Goal: Information Seeking & Learning: Learn about a topic

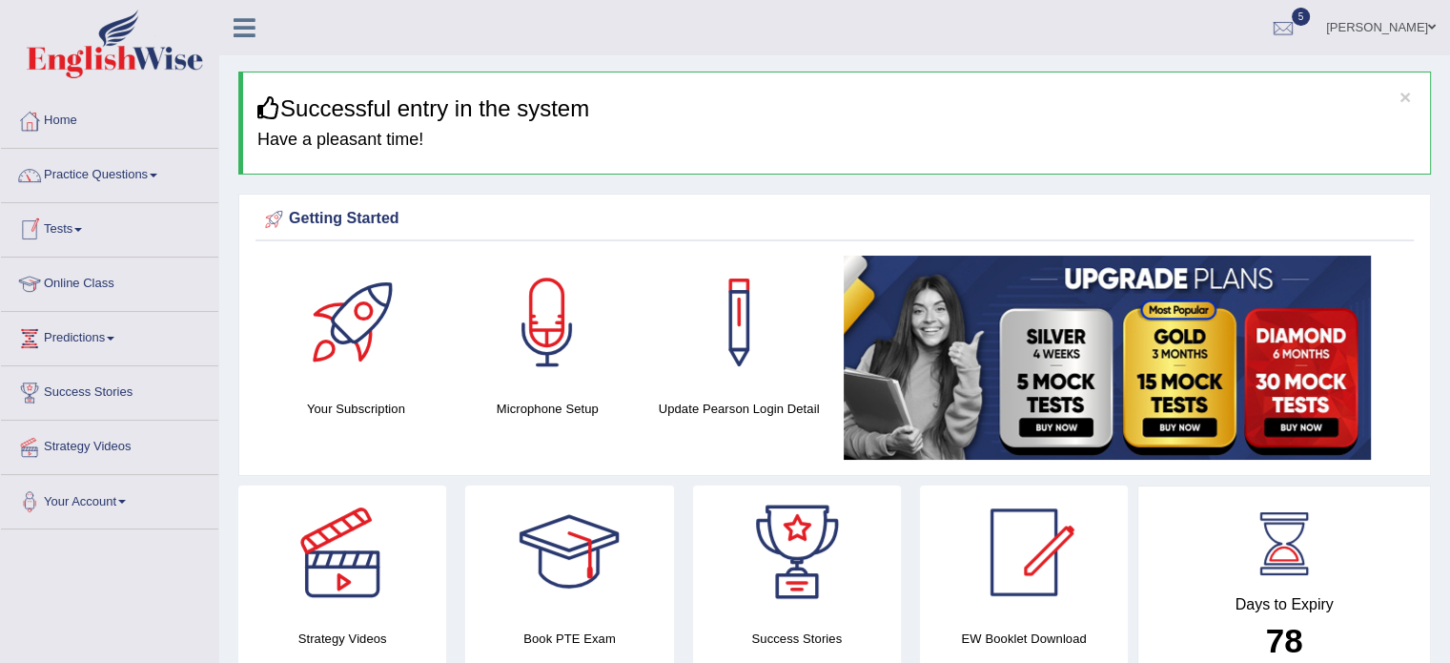
click at [101, 173] on link "Practice Questions" at bounding box center [109, 173] width 217 height 48
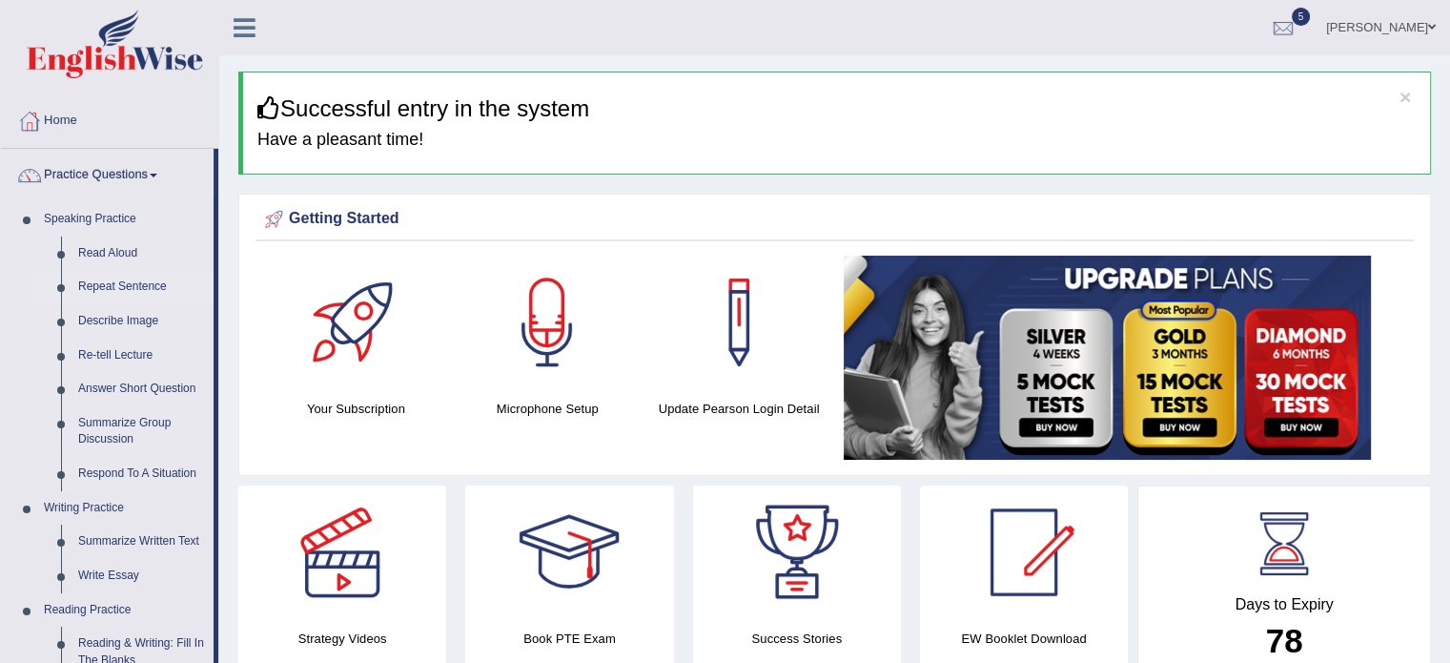
click at [116, 289] on link "Repeat Sentence" at bounding box center [142, 287] width 144 height 34
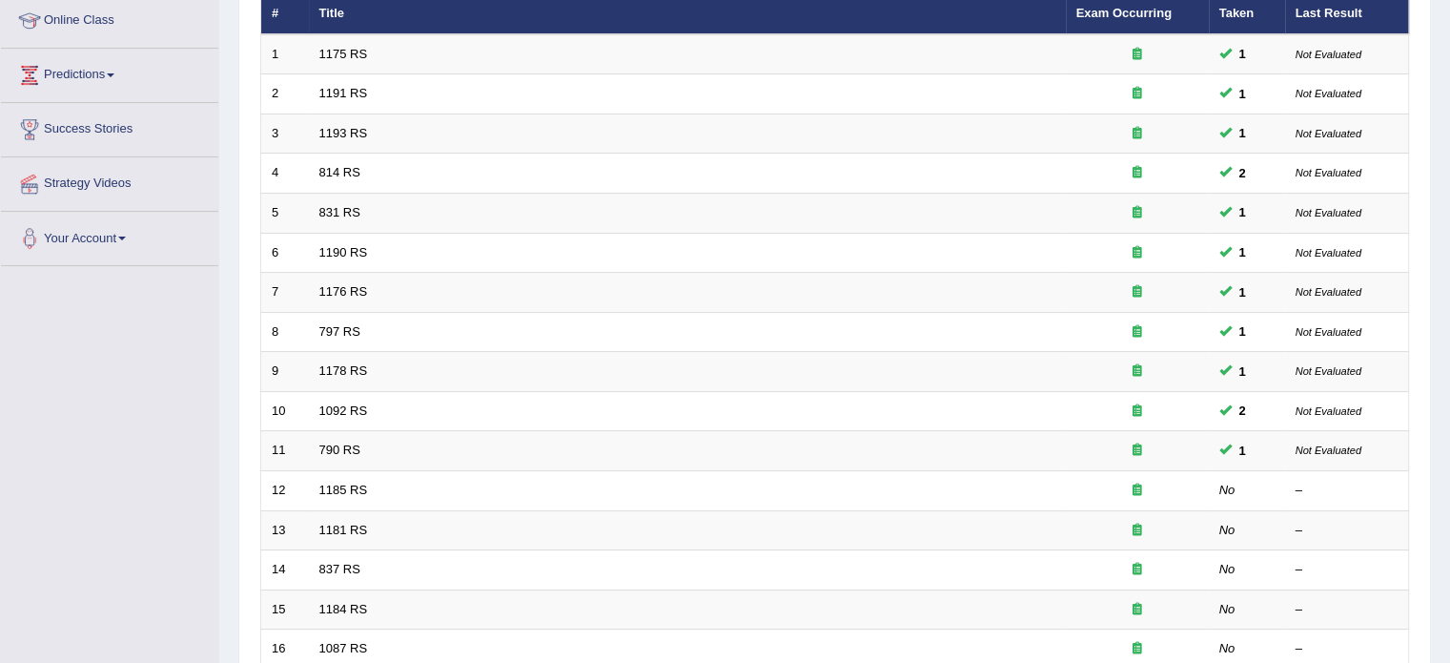
scroll to position [269, 0]
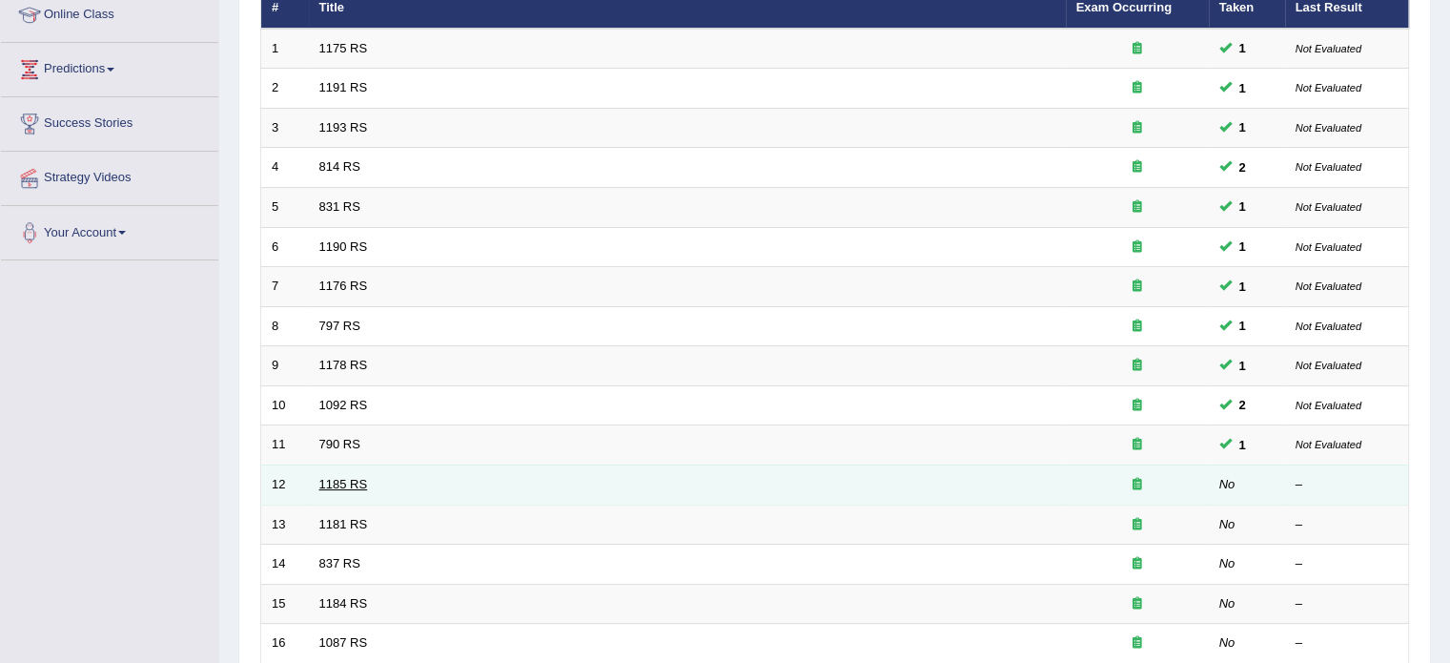
click at [351, 477] on link "1185 RS" at bounding box center [343, 484] width 49 height 14
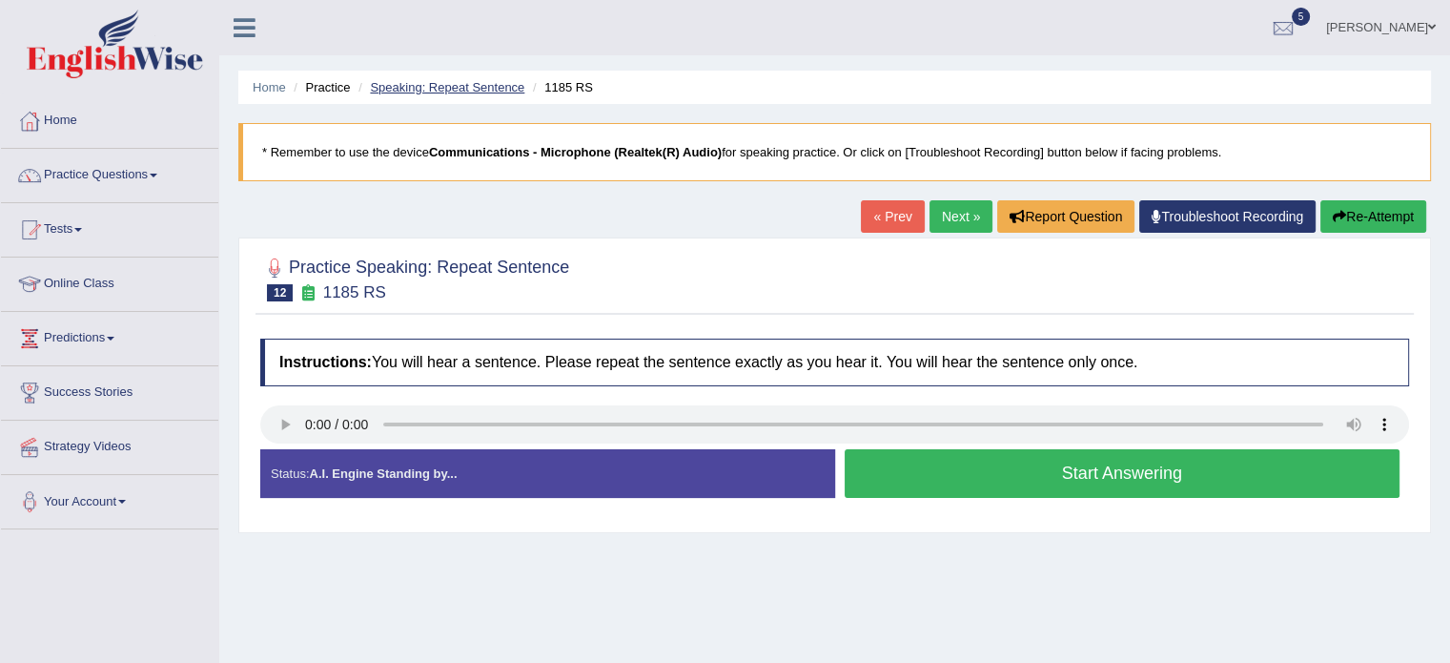
click at [428, 83] on link "Speaking: Repeat Sentence" at bounding box center [447, 87] width 154 height 14
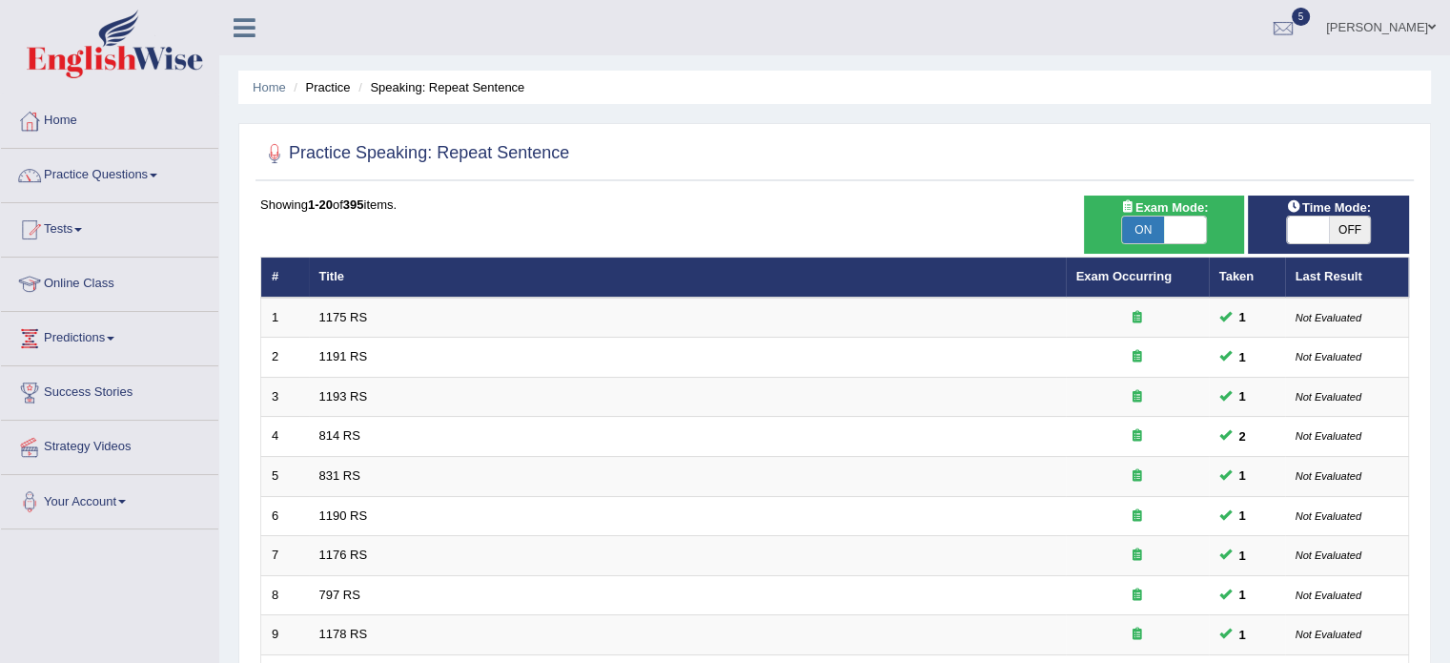
click at [1342, 207] on span "Time Mode:" at bounding box center [1328, 207] width 99 height 20
click at [1341, 228] on span "OFF" at bounding box center [1350, 229] width 42 height 27
checkbox input "true"
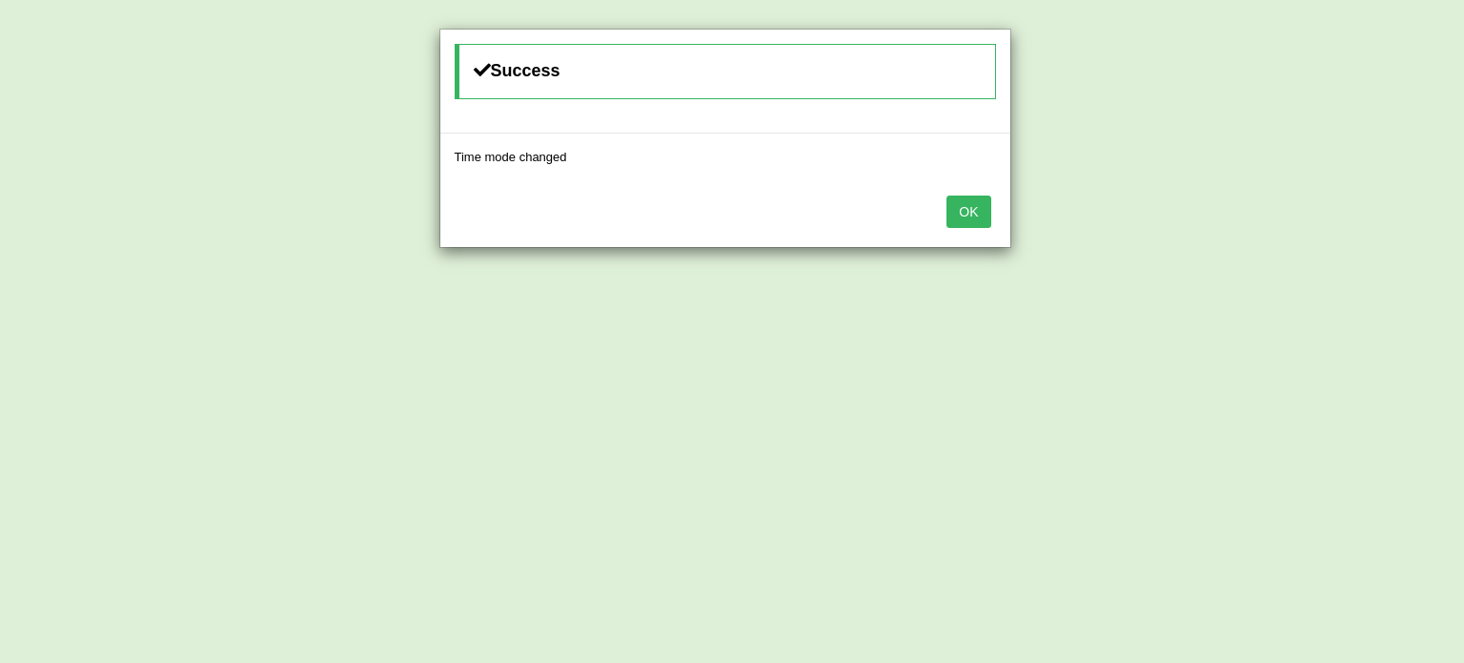
click at [947, 195] on button "OK" at bounding box center [969, 211] width 44 height 32
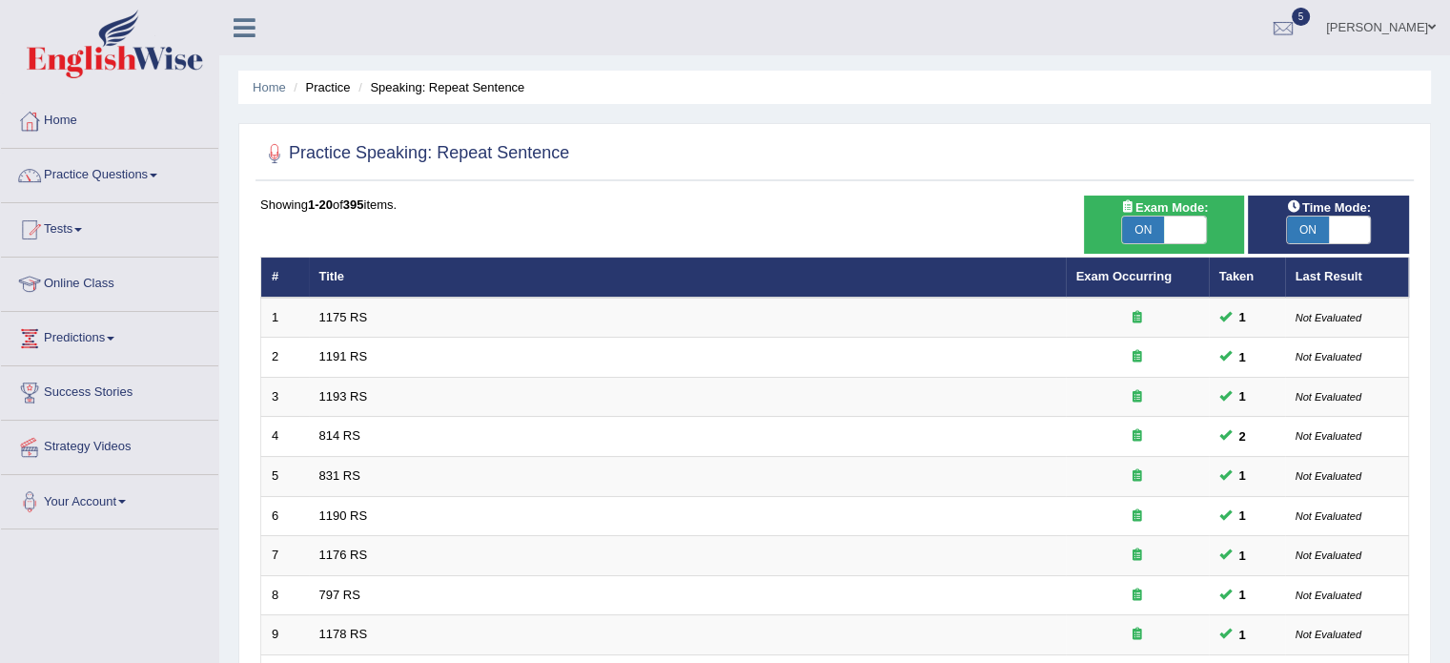
scroll to position [235, 0]
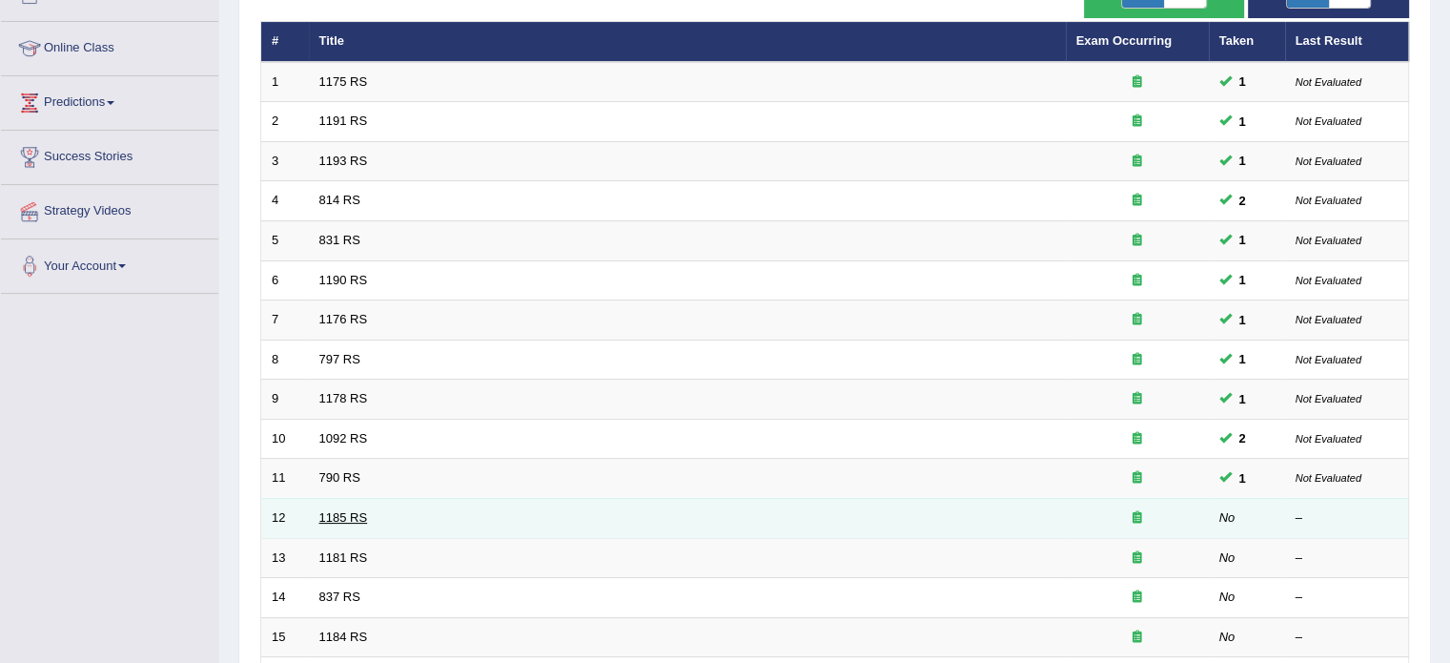
click at [348, 515] on link "1185 RS" at bounding box center [343, 517] width 49 height 14
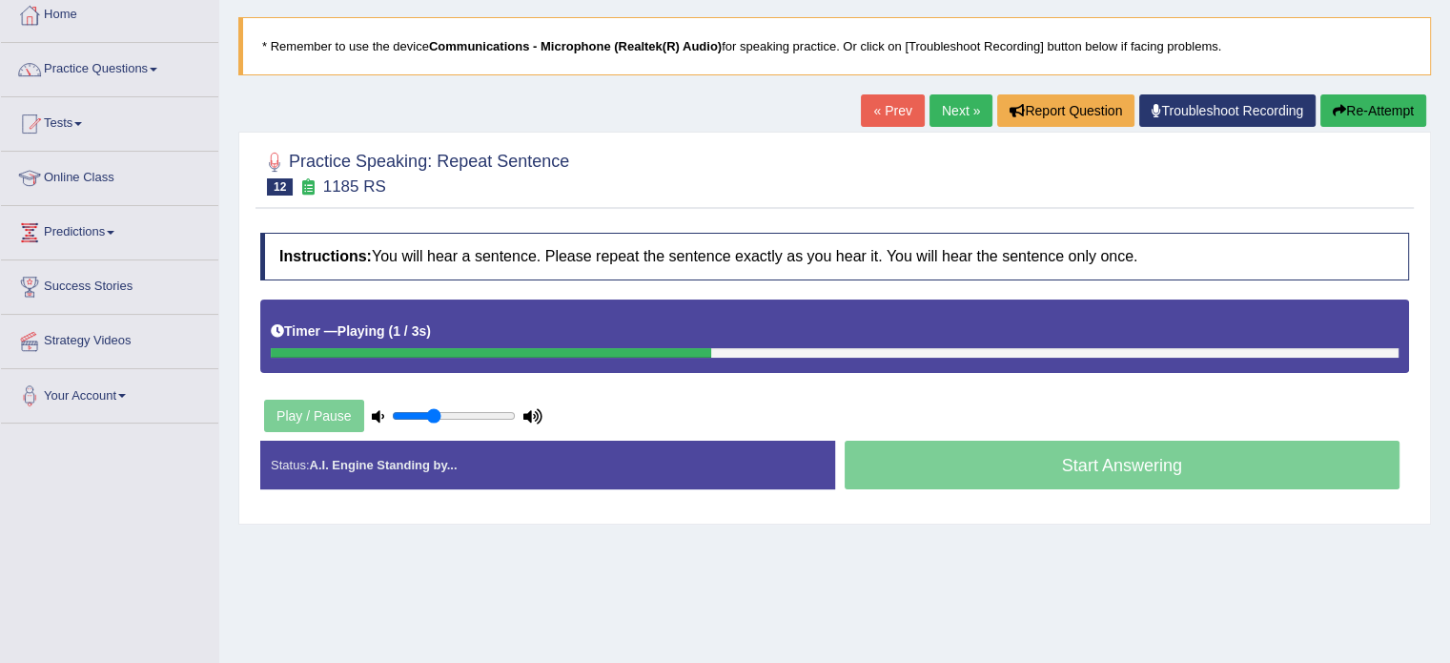
scroll to position [107, 0]
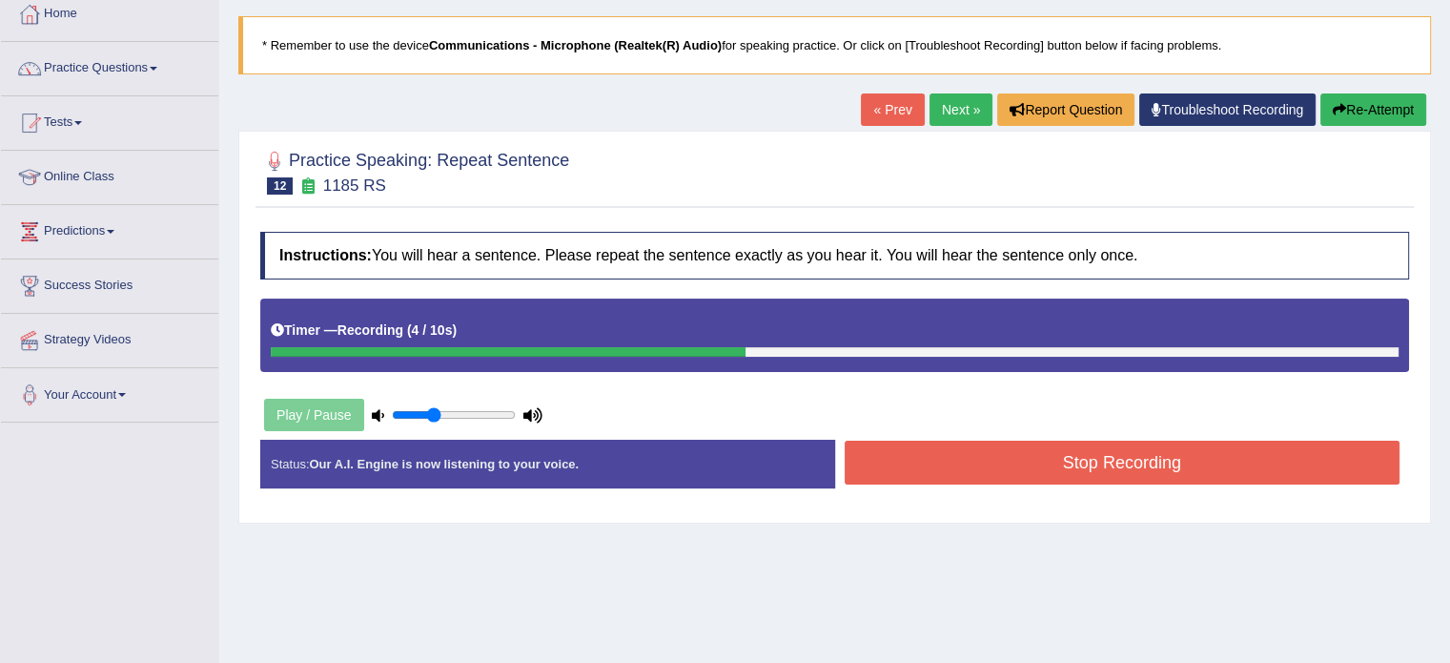
click at [1169, 468] on button "Stop Recording" at bounding box center [1123, 462] width 556 height 44
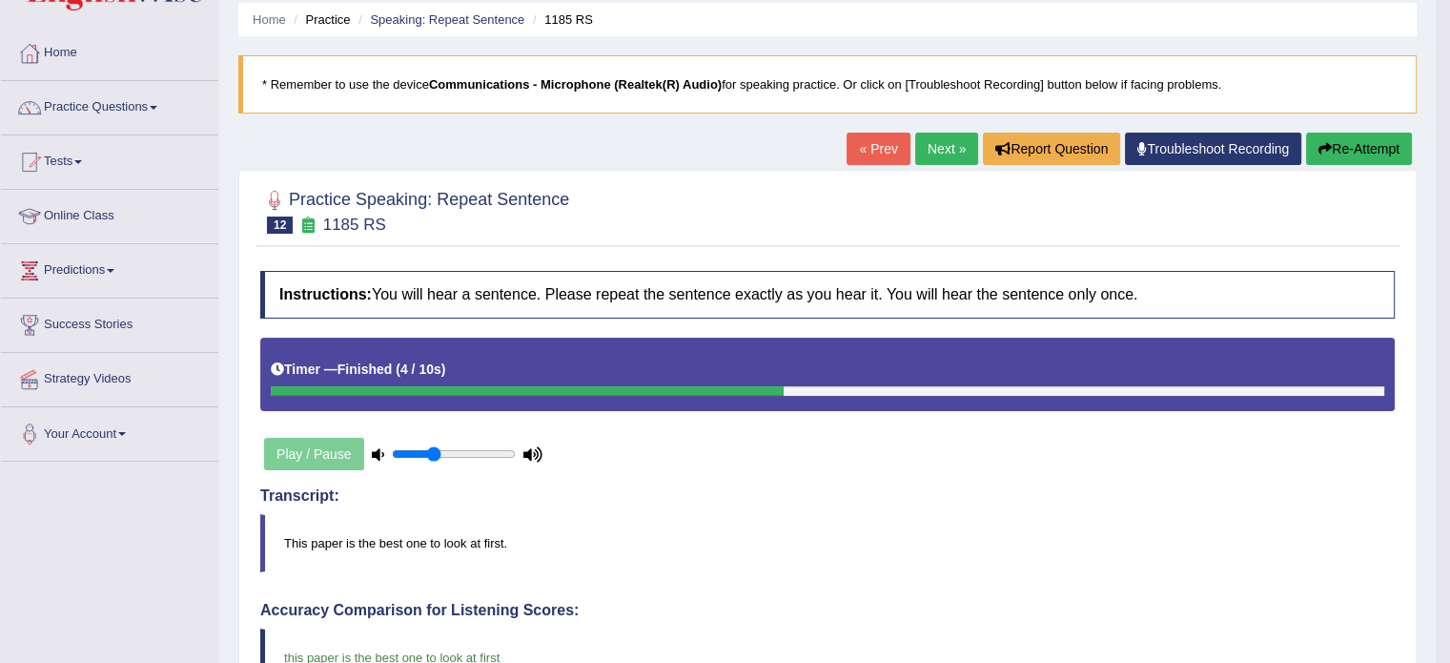
scroll to position [66, 0]
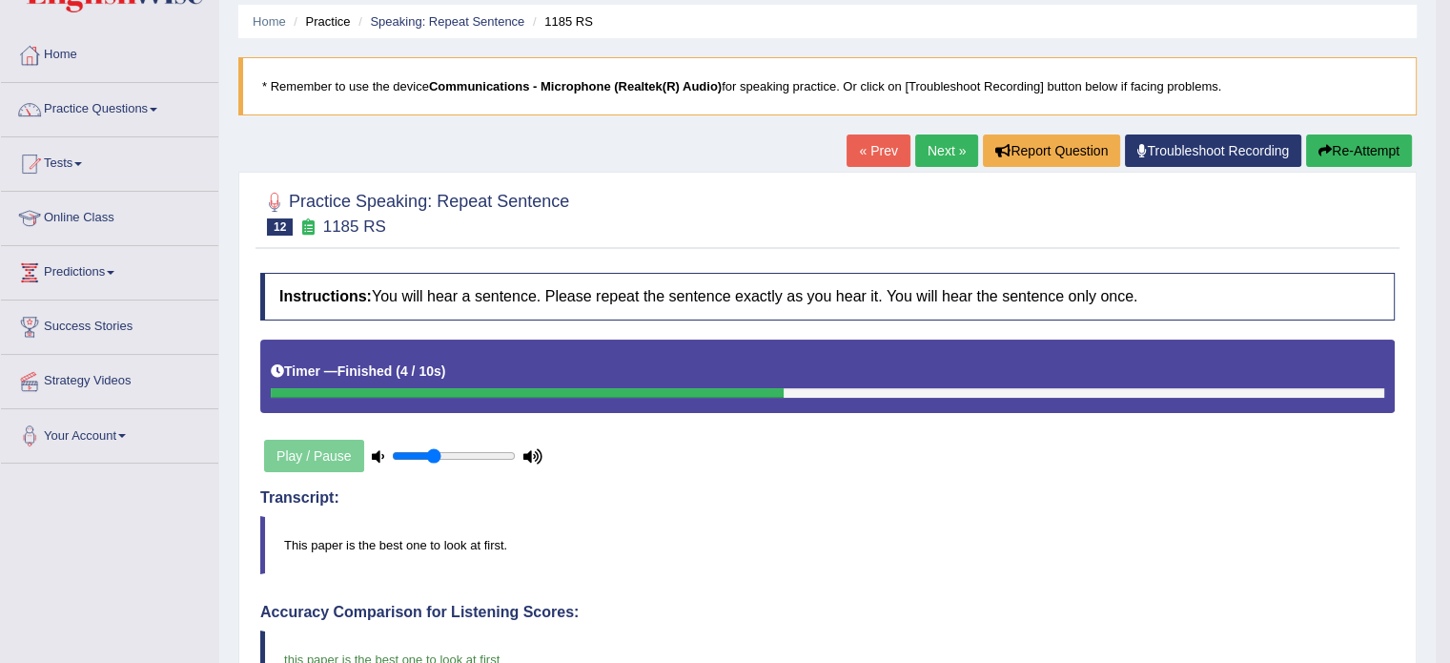
click at [915, 144] on link "Next »" at bounding box center [946, 150] width 63 height 32
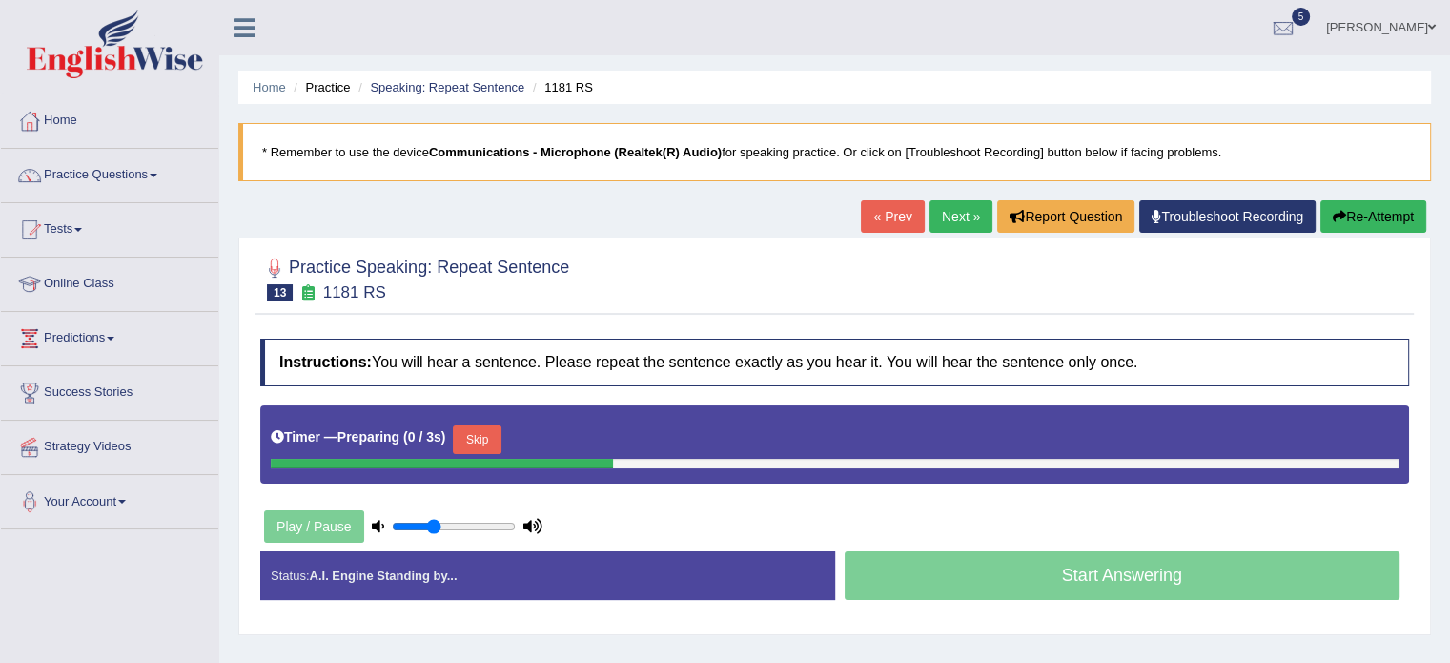
scroll to position [127, 0]
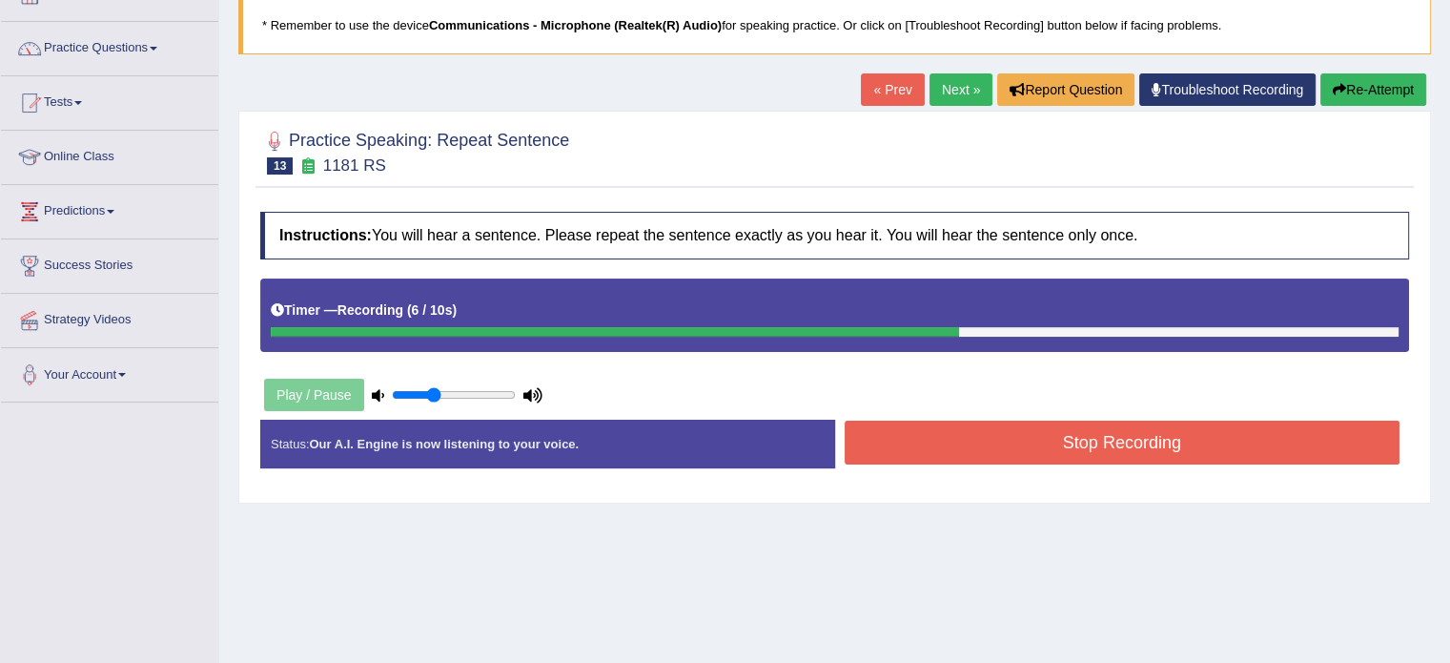
click at [1131, 449] on button "Stop Recording" at bounding box center [1123, 442] width 556 height 44
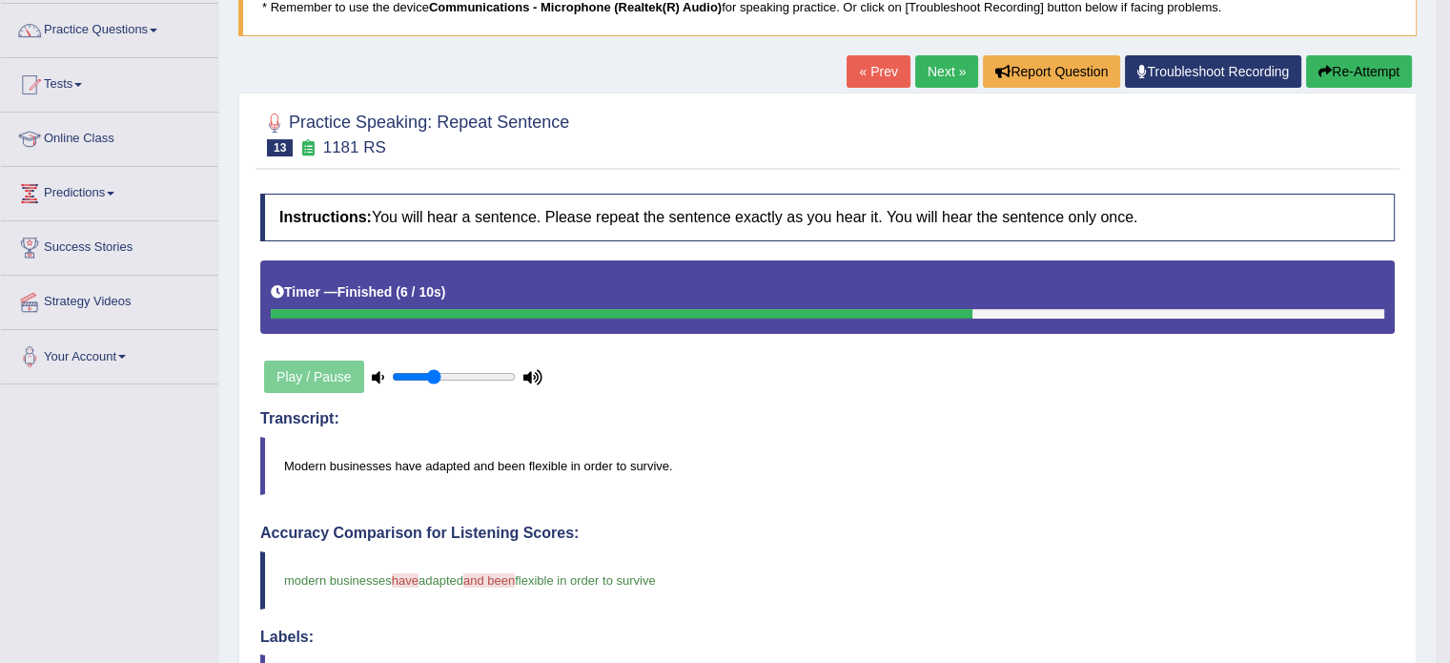
scroll to position [68, 0]
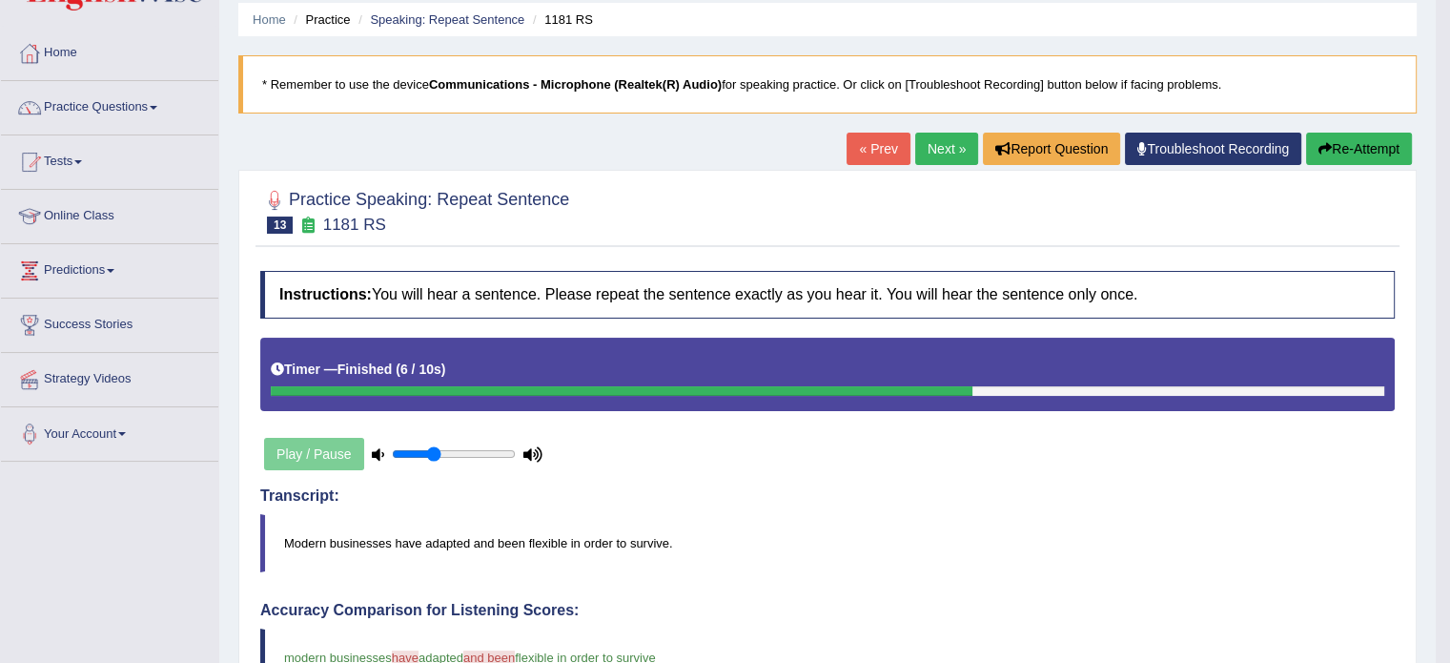
click at [938, 163] on link "Next »" at bounding box center [946, 149] width 63 height 32
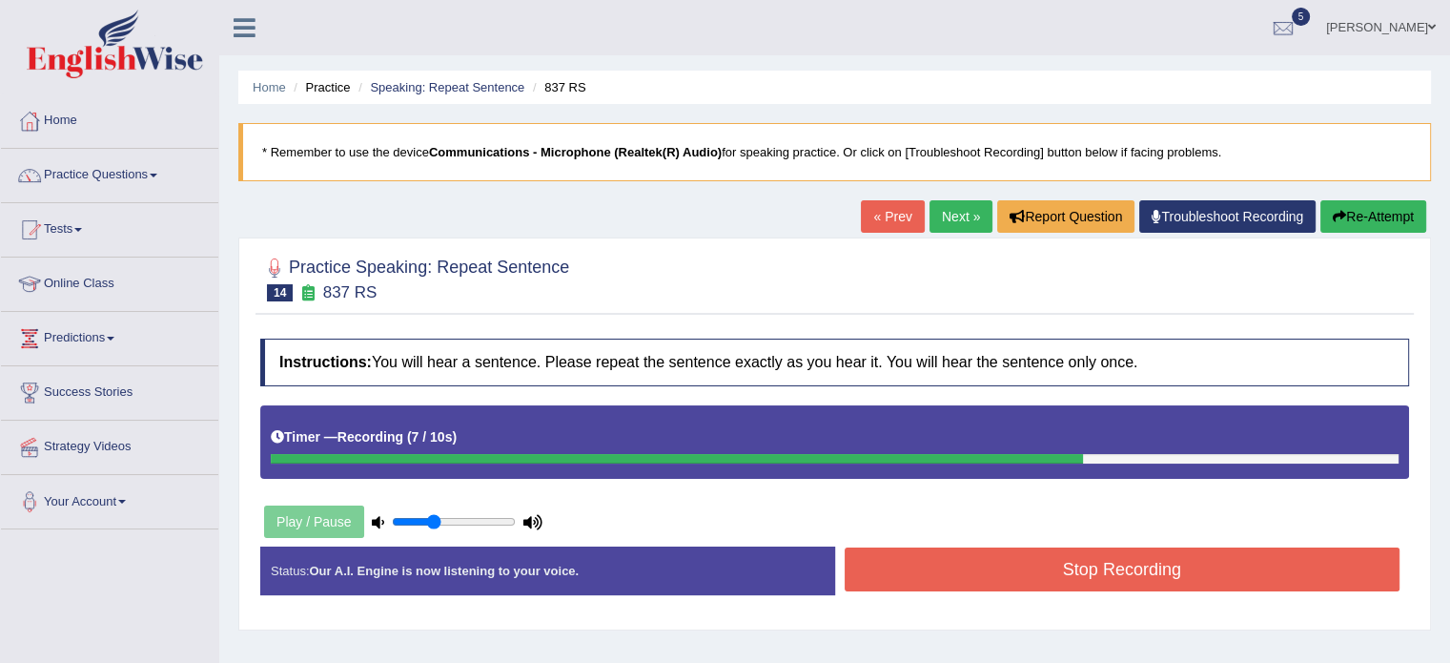
click at [1129, 576] on button "Stop Recording" at bounding box center [1123, 569] width 556 height 44
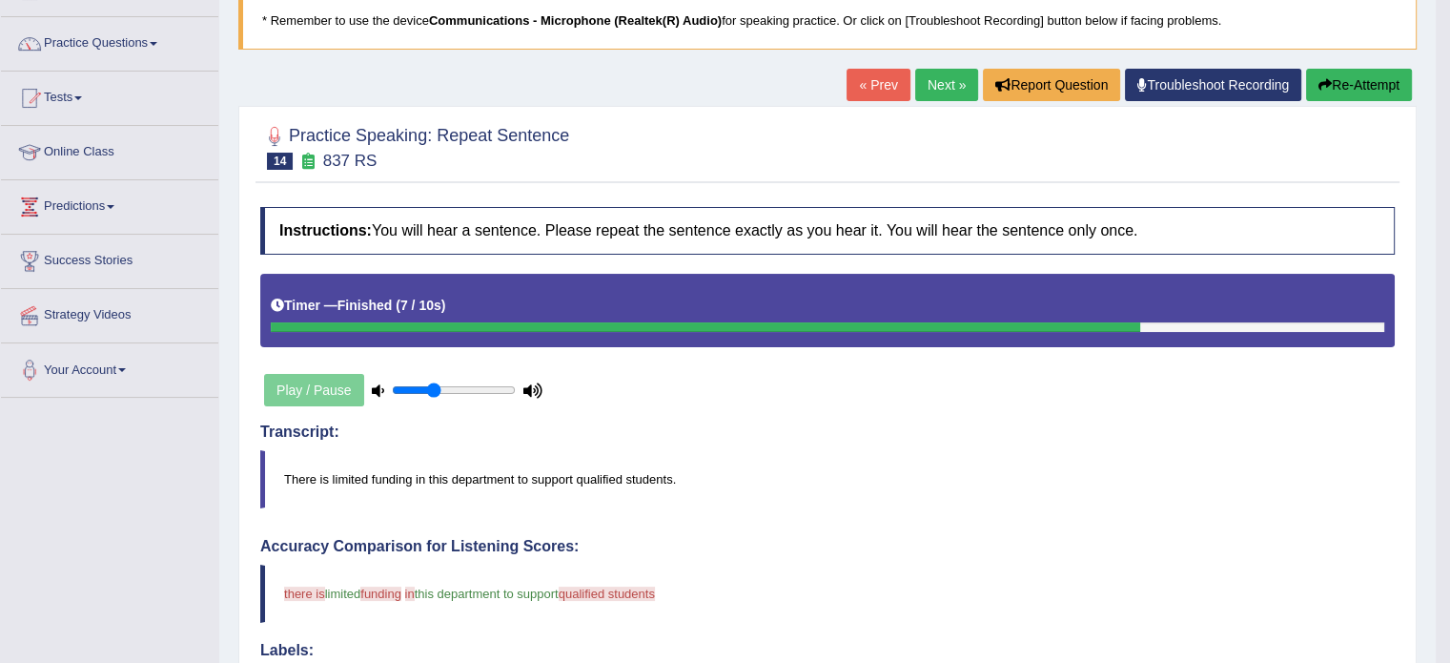
scroll to position [85, 0]
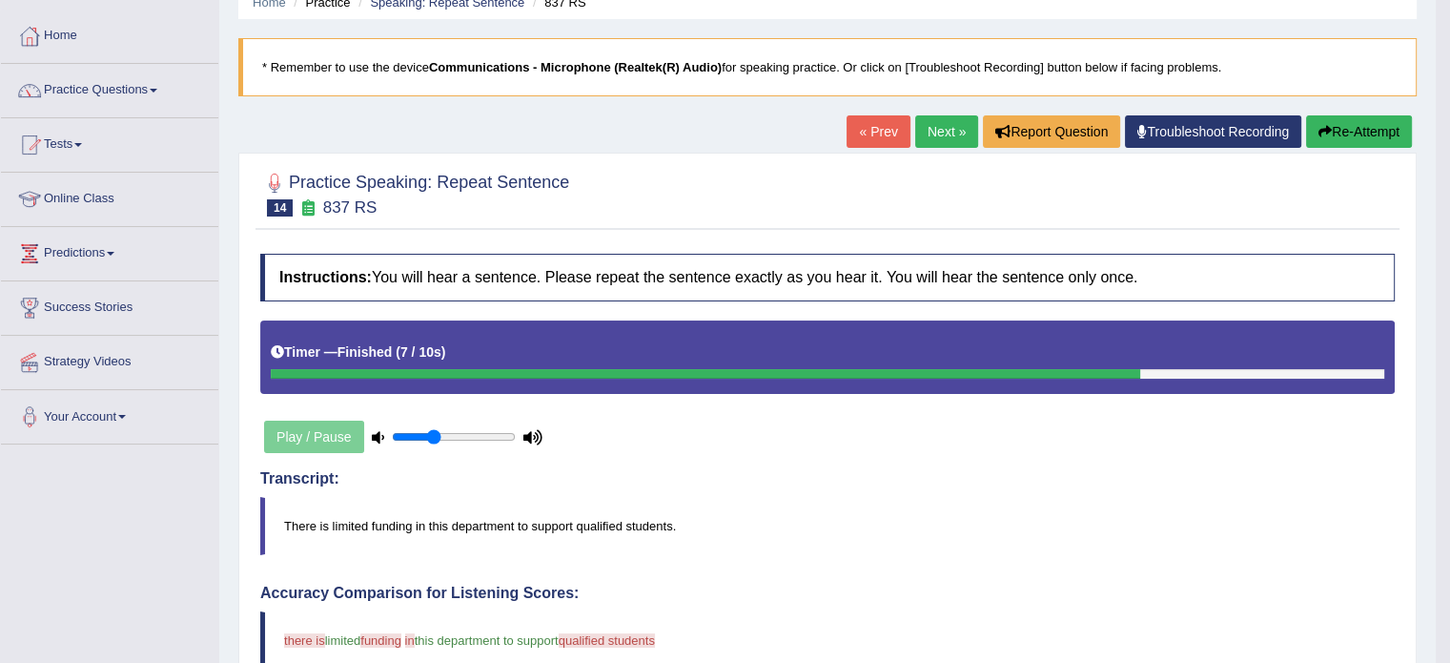
click at [1321, 135] on icon "button" at bounding box center [1324, 131] width 13 height 13
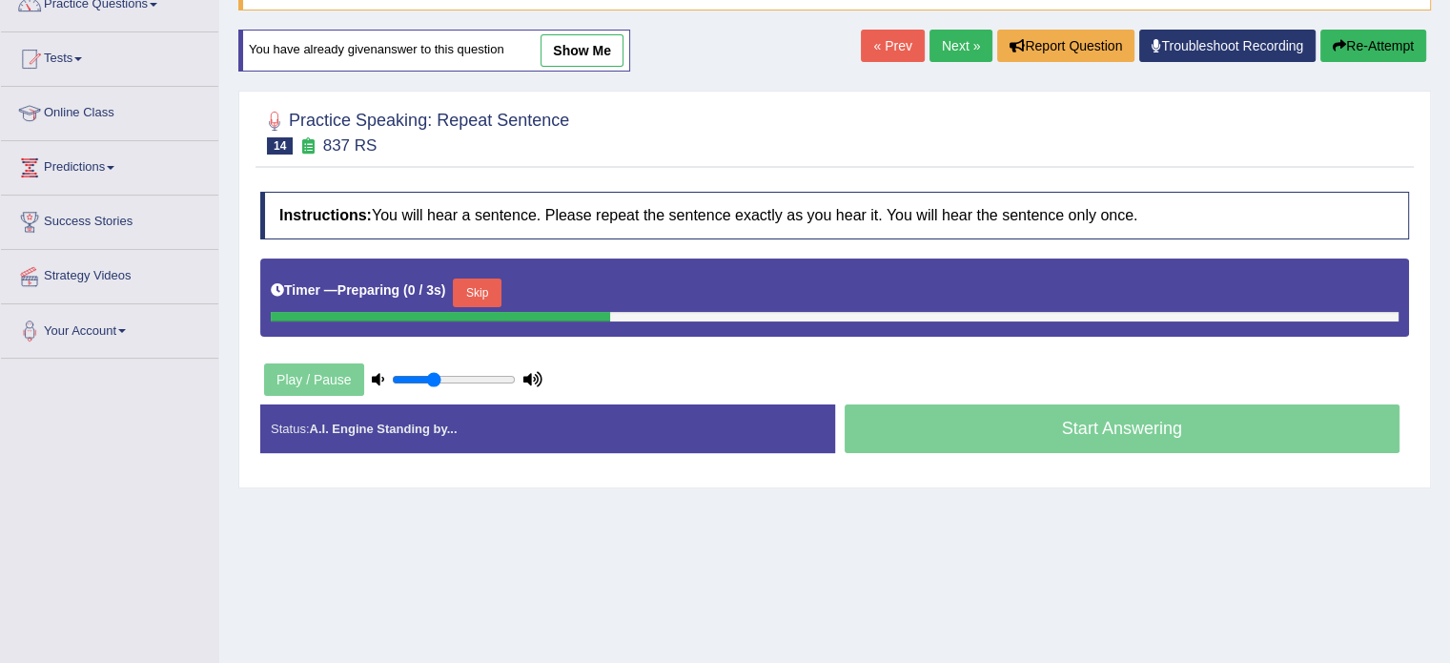
scroll to position [174, 0]
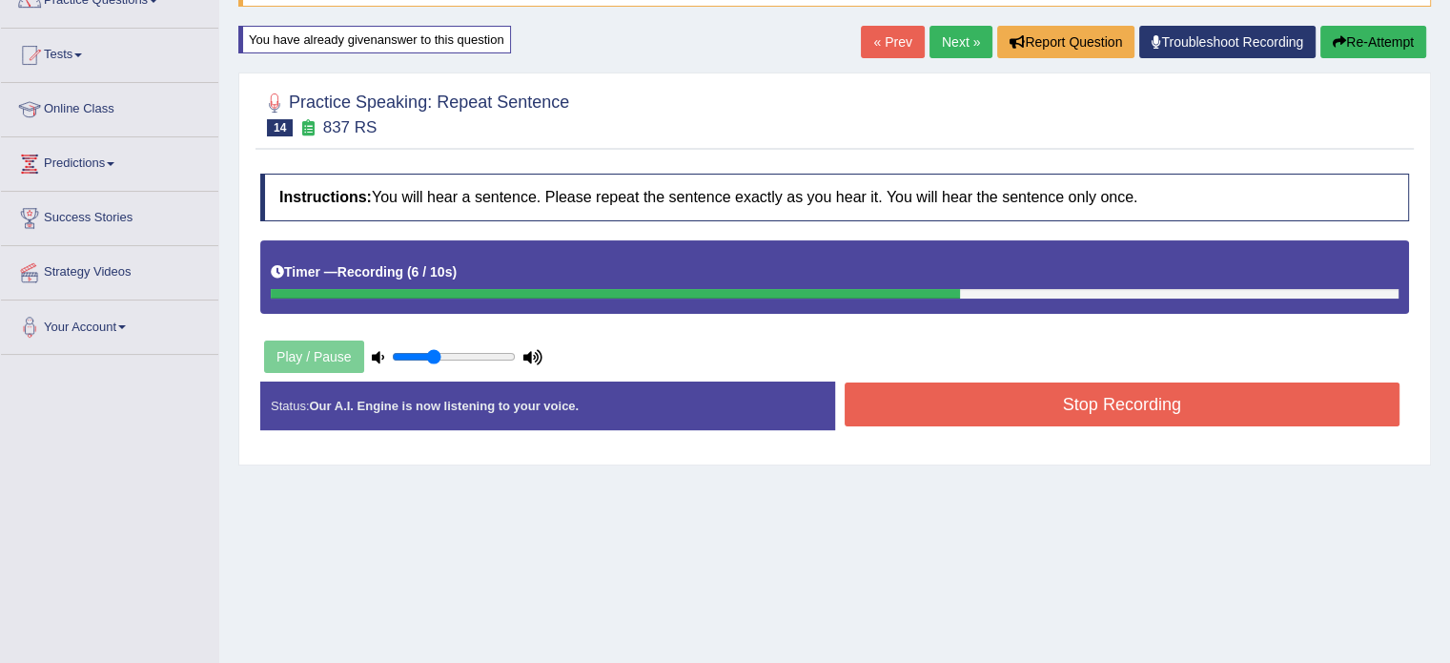
click at [1093, 419] on button "Stop Recording" at bounding box center [1123, 404] width 556 height 44
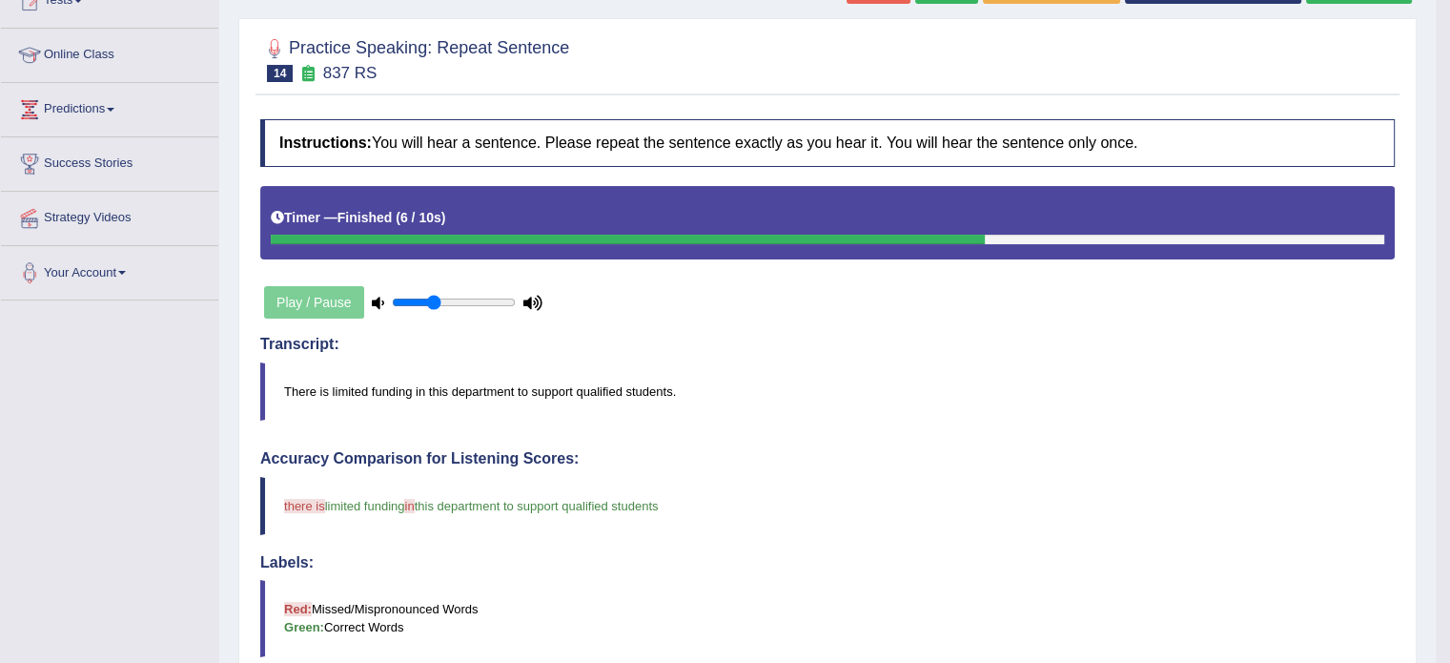
scroll to position [223, 0]
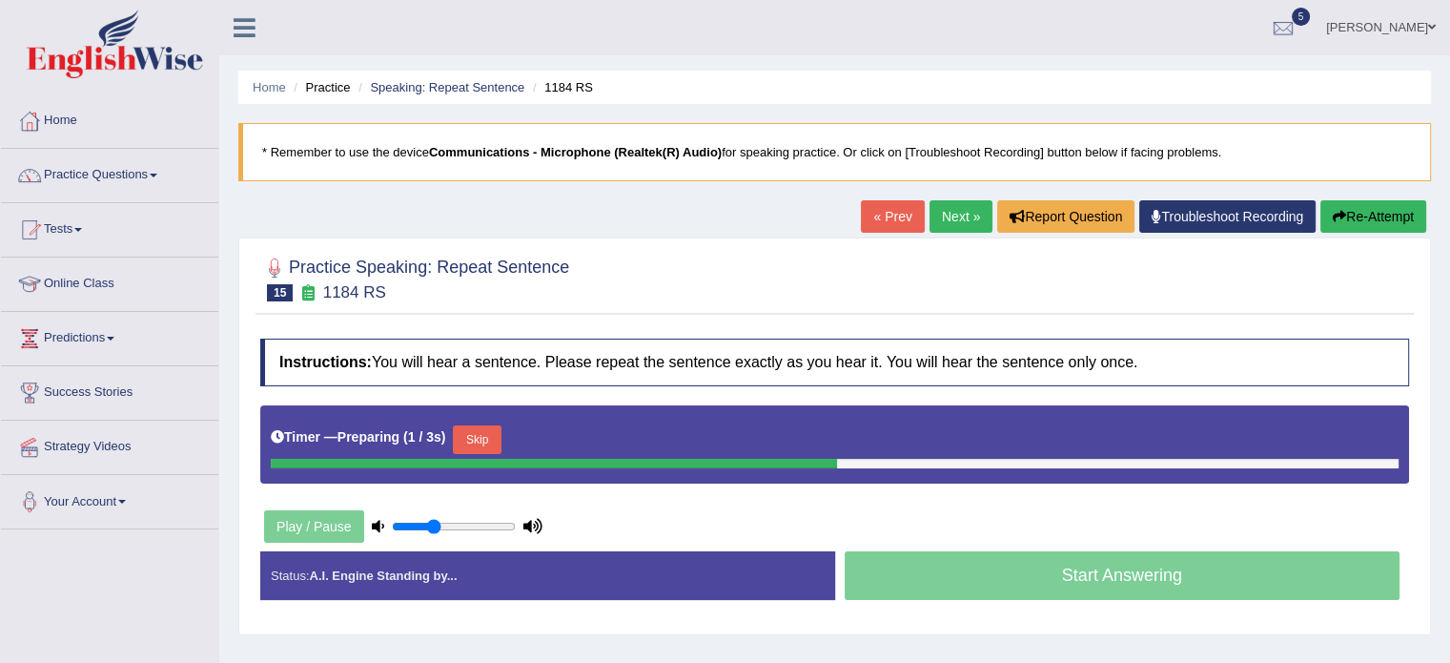
scroll to position [123, 0]
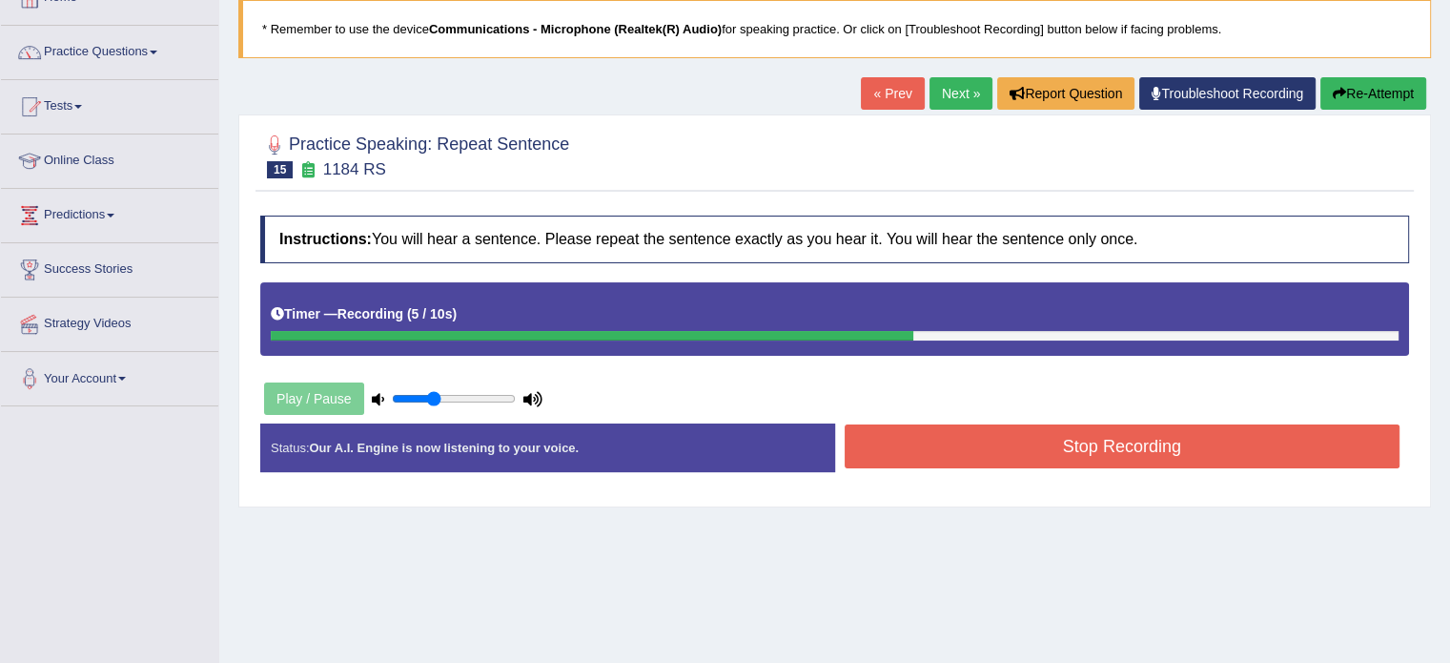
click at [1070, 443] on button "Stop Recording" at bounding box center [1123, 446] width 556 height 44
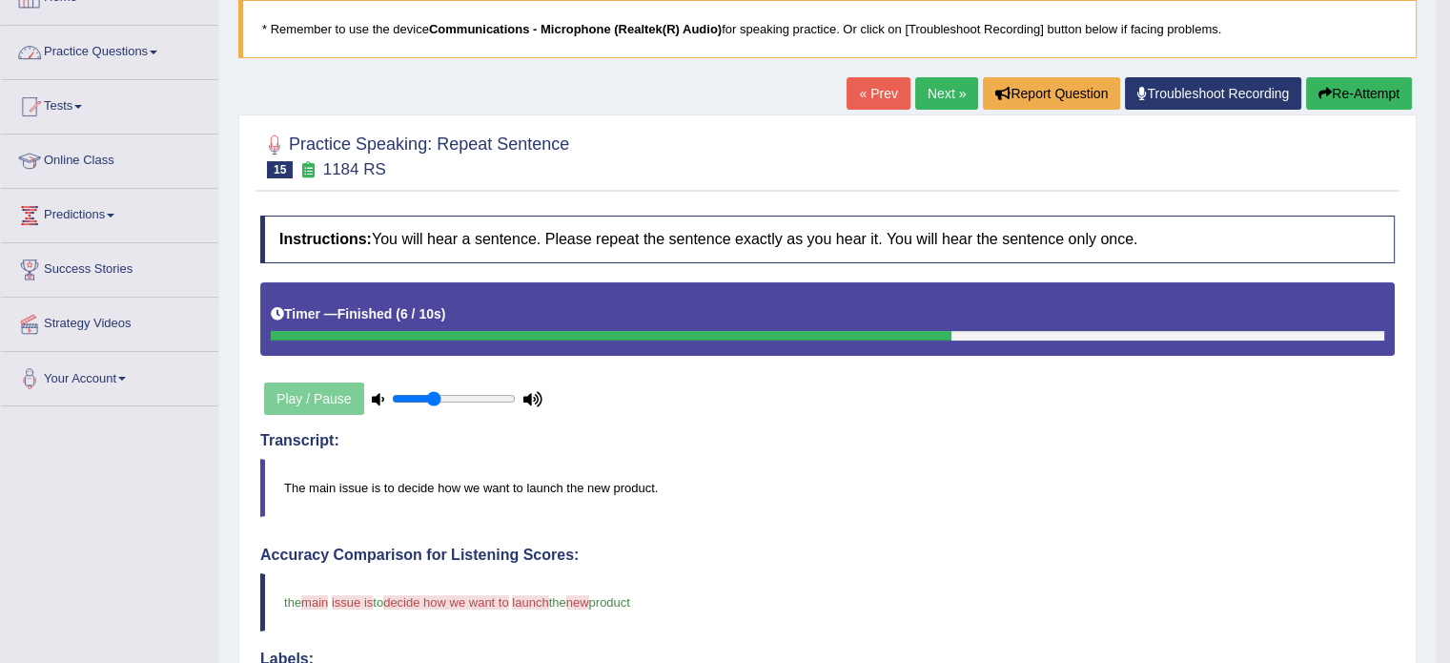
click at [96, 33] on link "Practice Questions" at bounding box center [109, 50] width 217 height 48
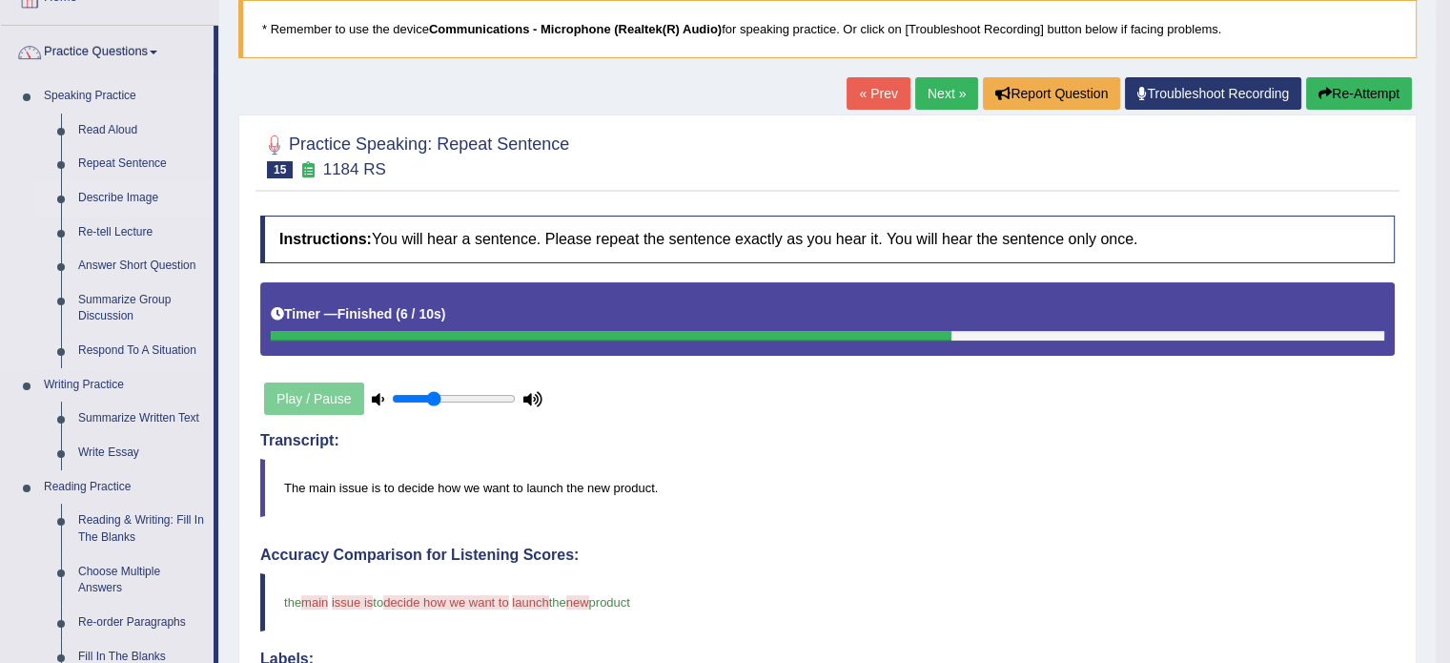
click at [80, 190] on link "Describe Image" at bounding box center [142, 198] width 144 height 34
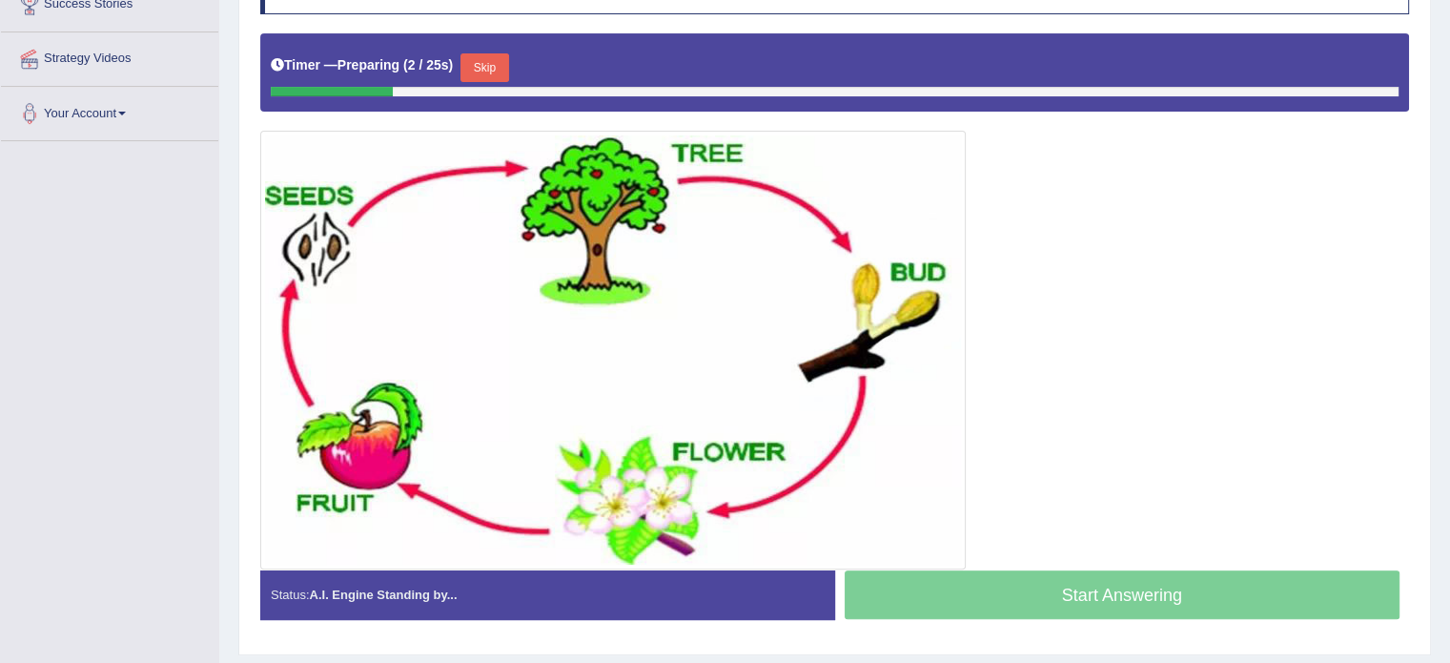
scroll to position [374, 0]
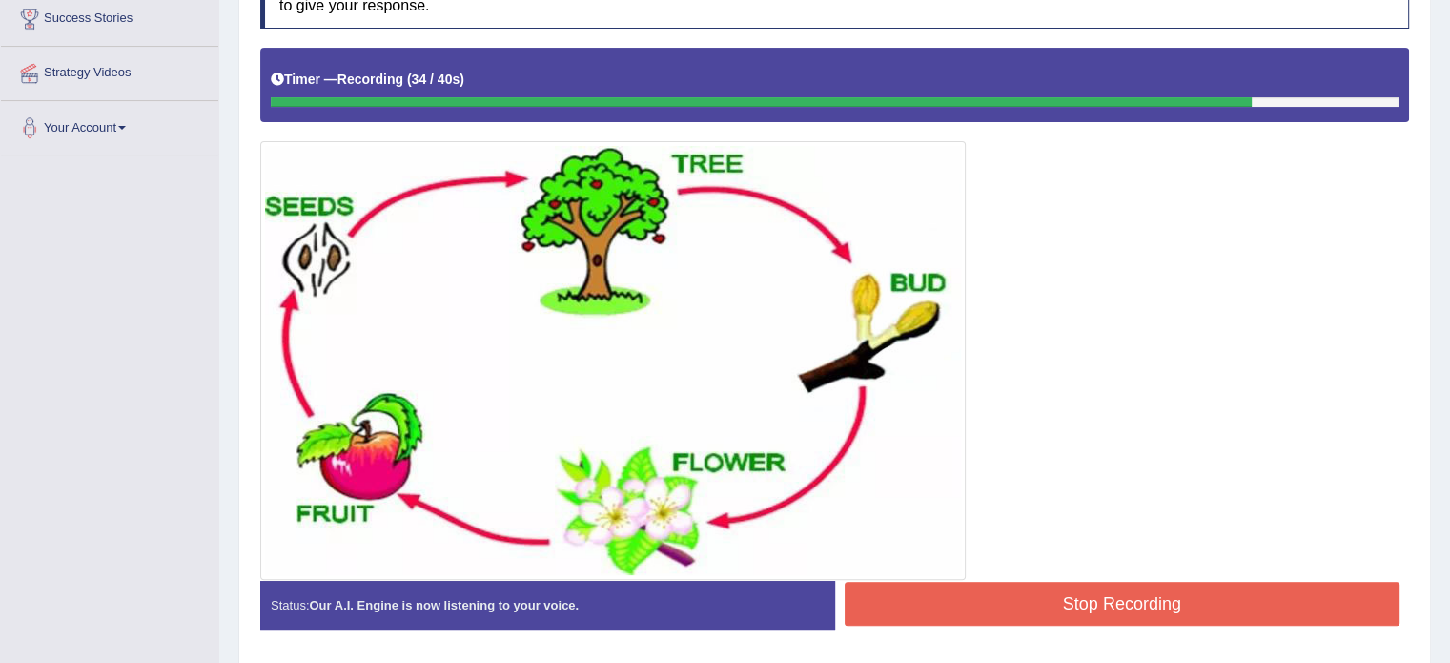
click at [1043, 594] on button "Stop Recording" at bounding box center [1123, 604] width 556 height 44
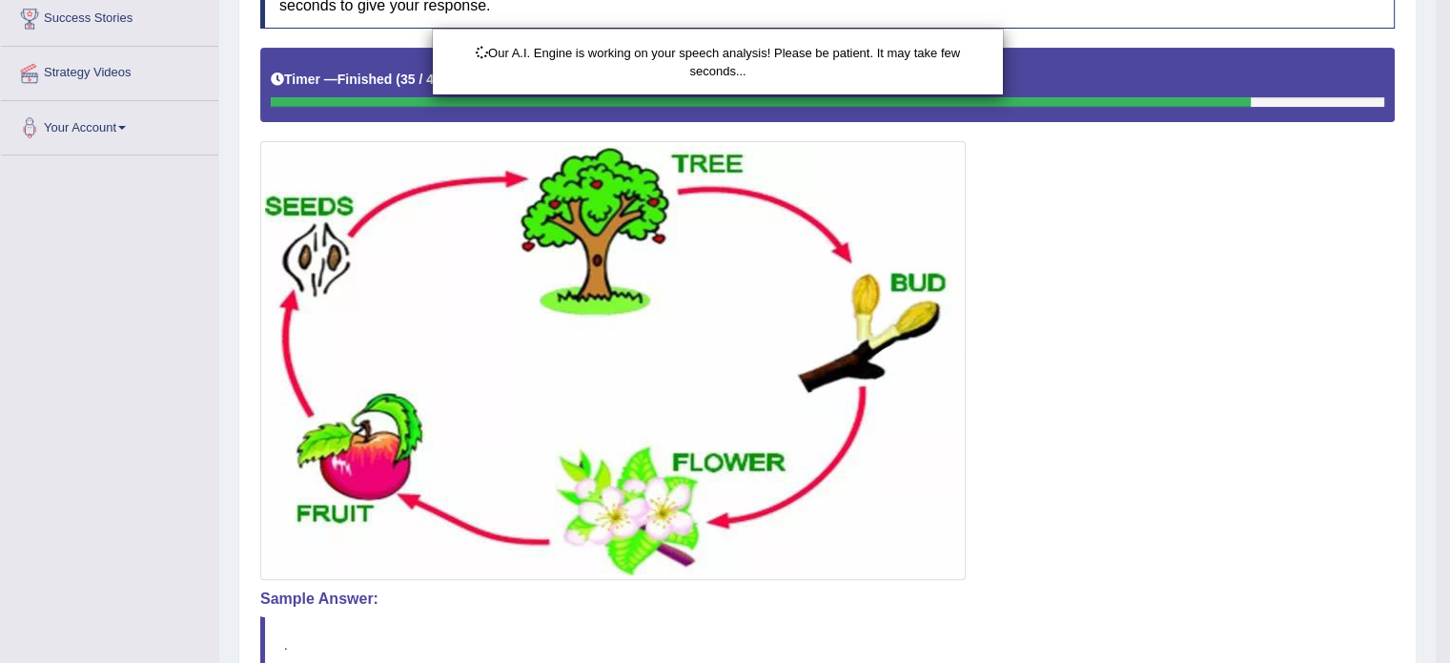
scroll to position [450, 0]
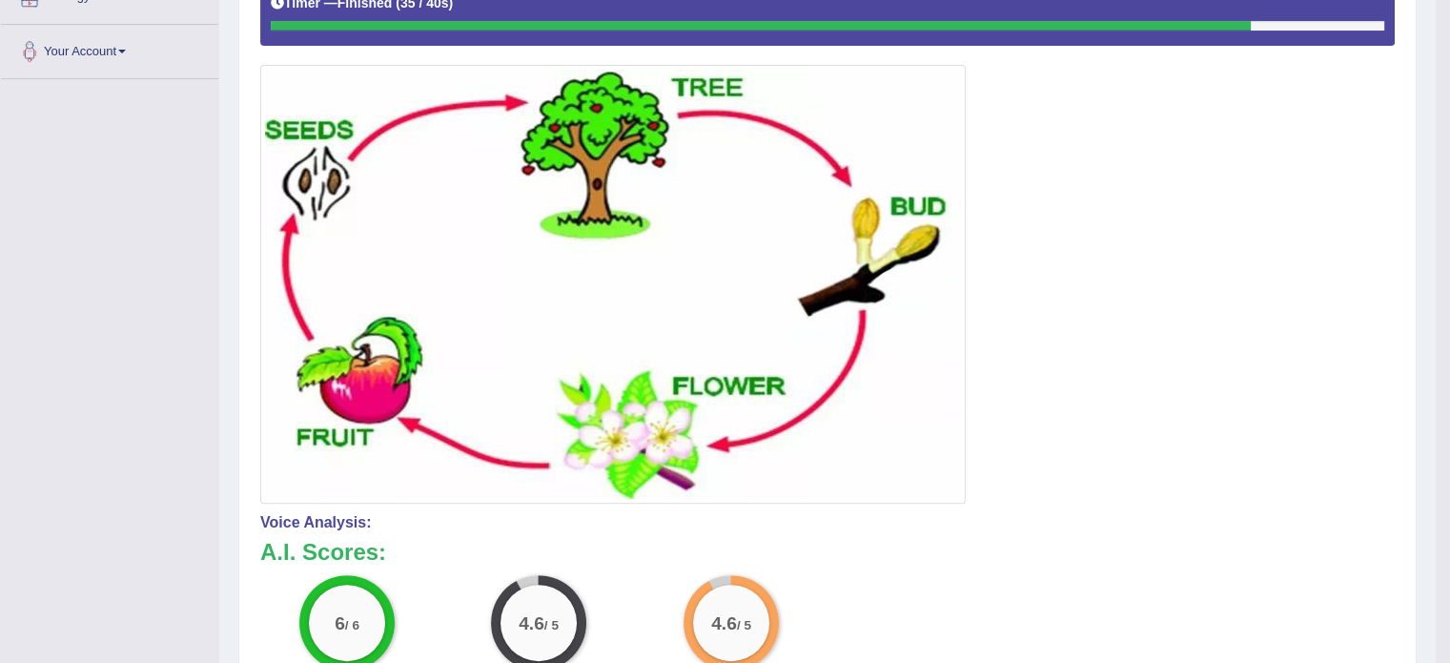
drag, startPoint x: 1463, startPoint y: 293, endPoint x: 1463, endPoint y: 399, distance: 106.8
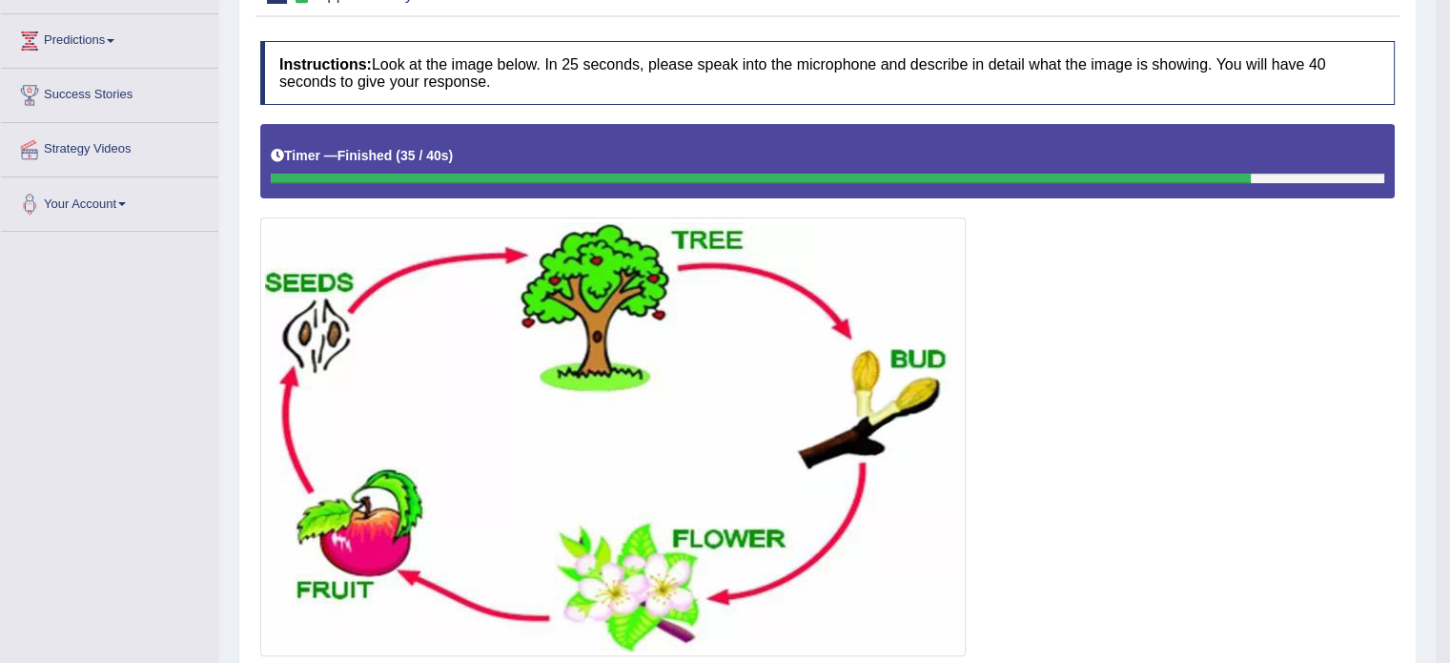
scroll to position [0, 0]
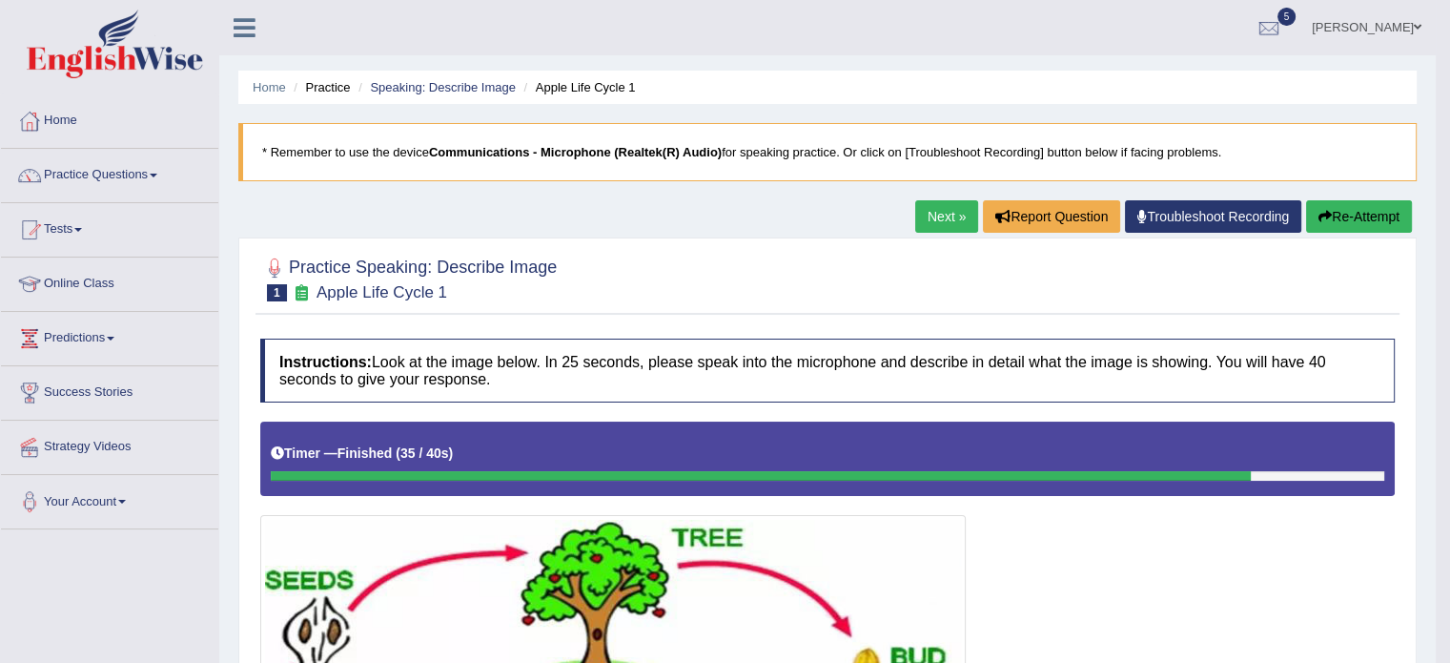
click at [964, 202] on link "Next »" at bounding box center [946, 216] width 63 height 32
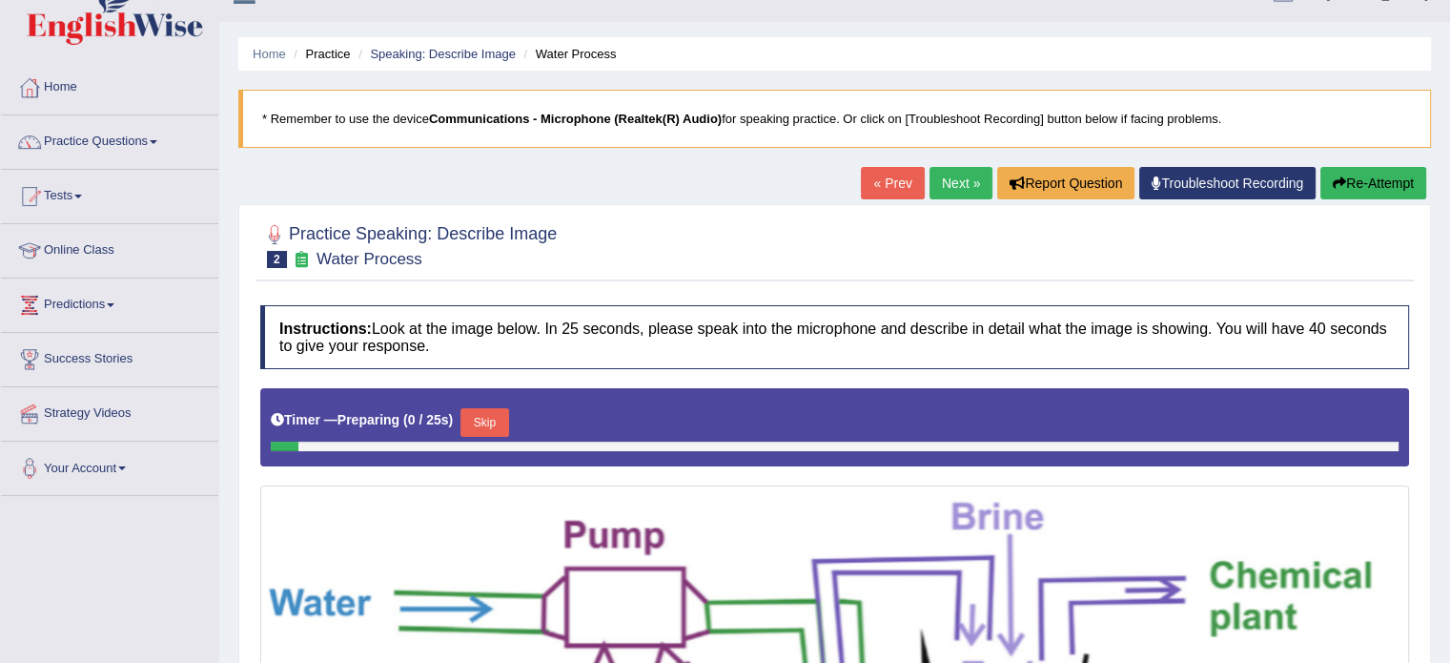
scroll to position [460, 0]
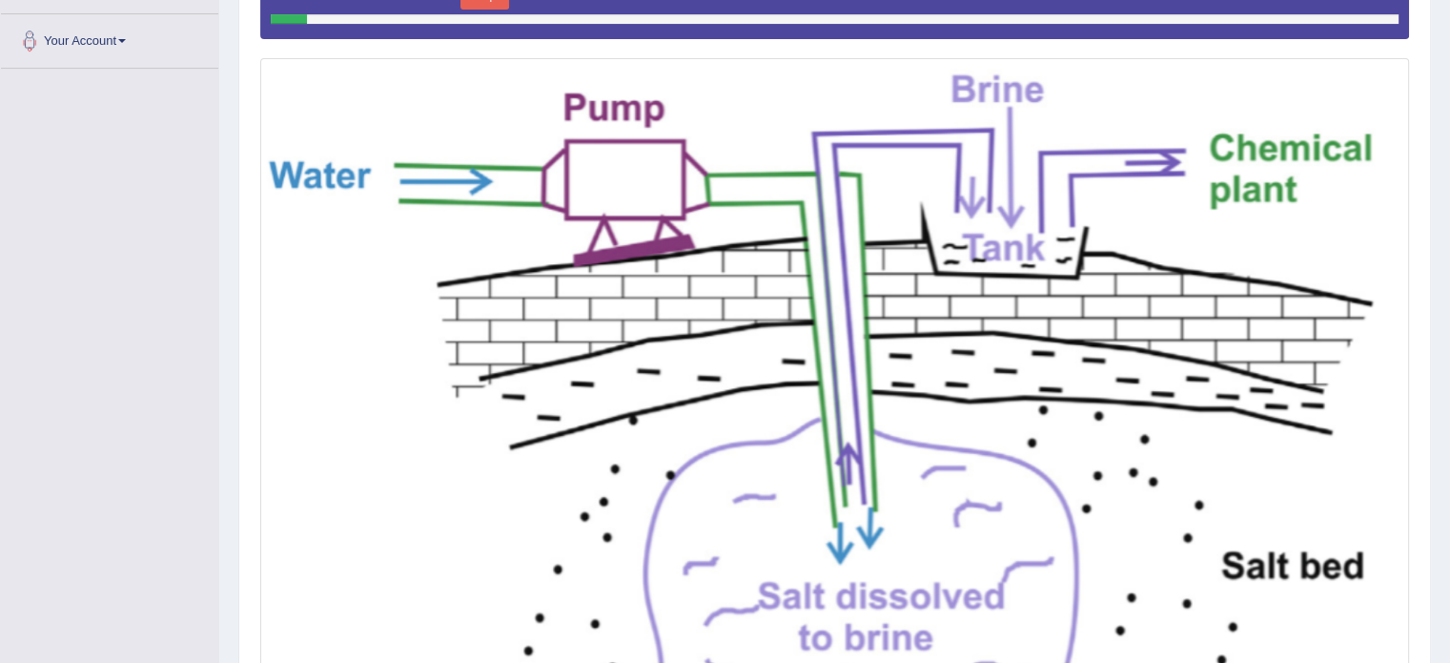
drag, startPoint x: 1463, startPoint y: 75, endPoint x: 1463, endPoint y: 294, distance: 218.3
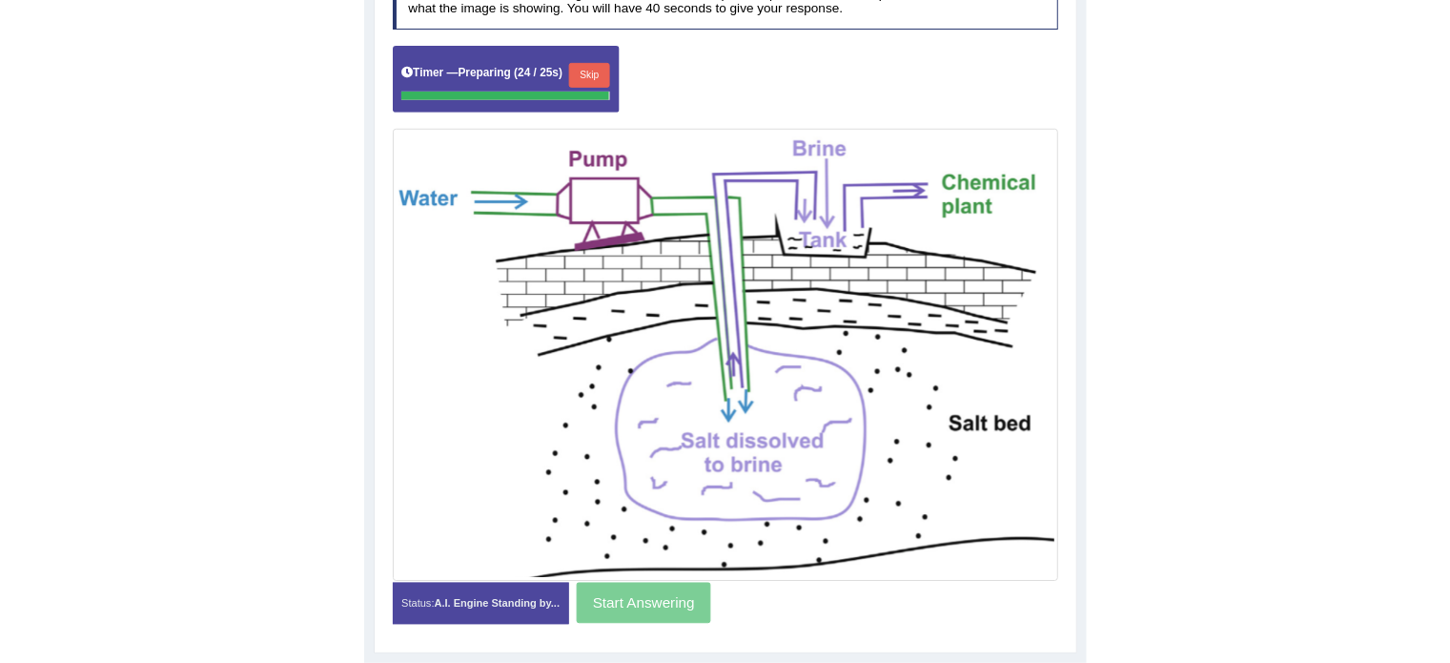
scroll to position [378, 0]
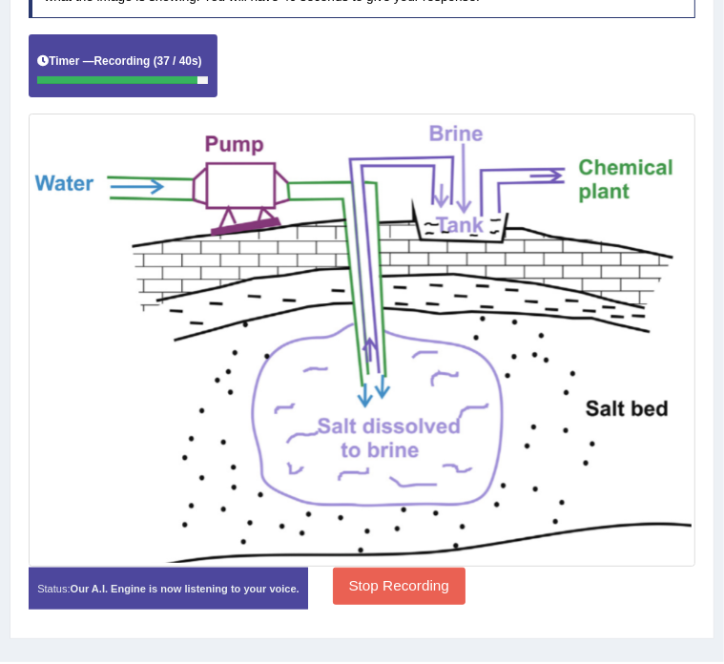
click at [424, 591] on button "Stop Recording" at bounding box center [399, 585] width 133 height 37
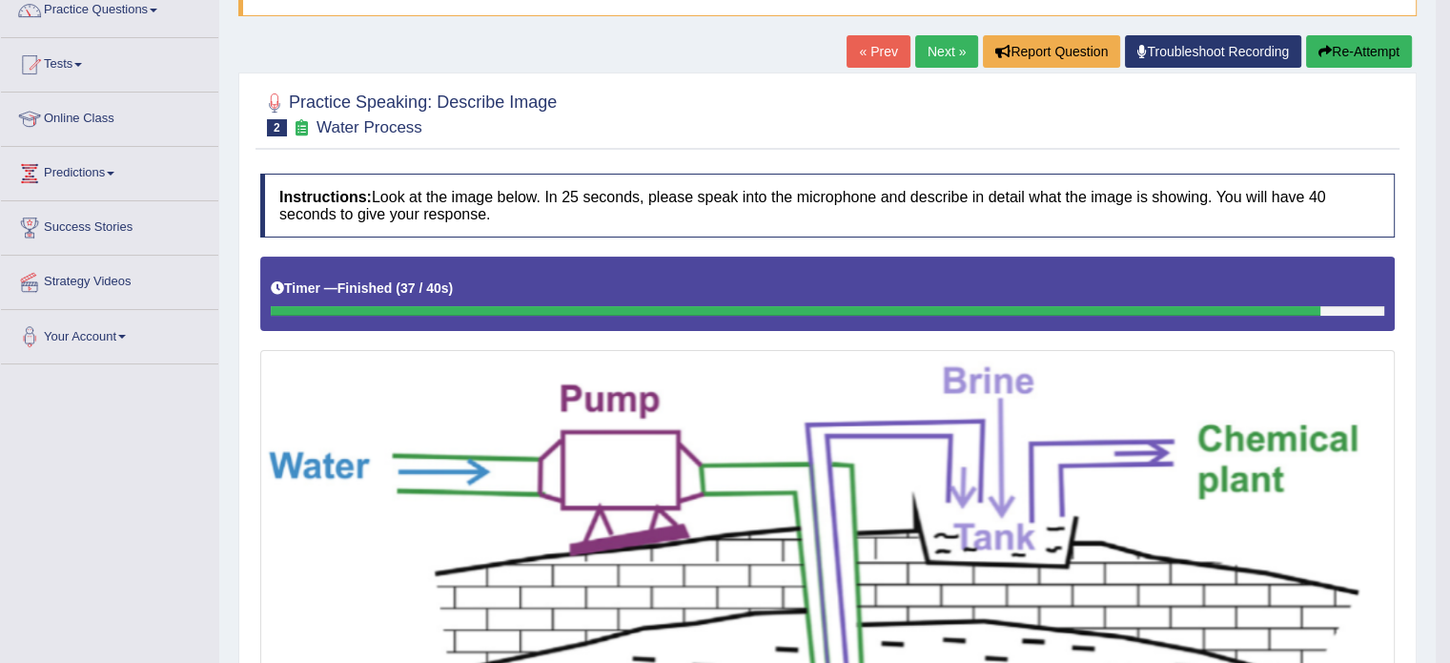
scroll to position [153, 0]
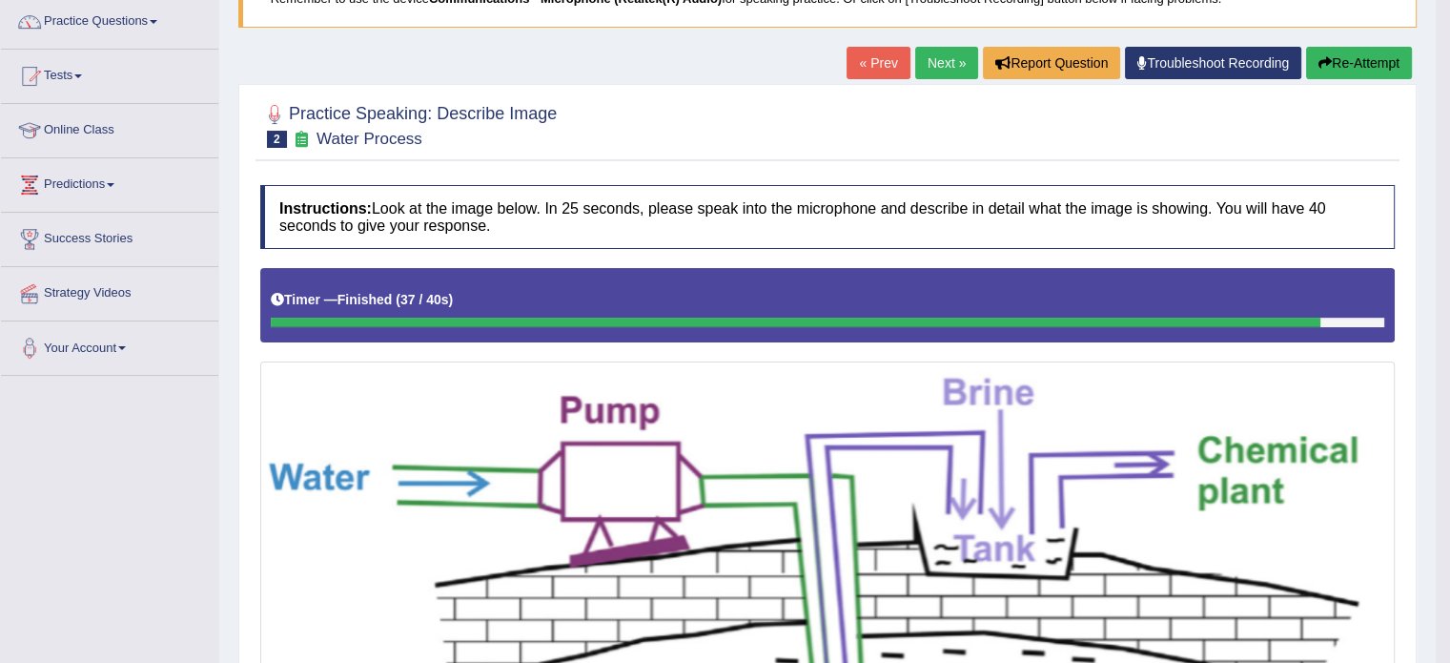
click at [958, 48] on link "Next »" at bounding box center [946, 63] width 63 height 32
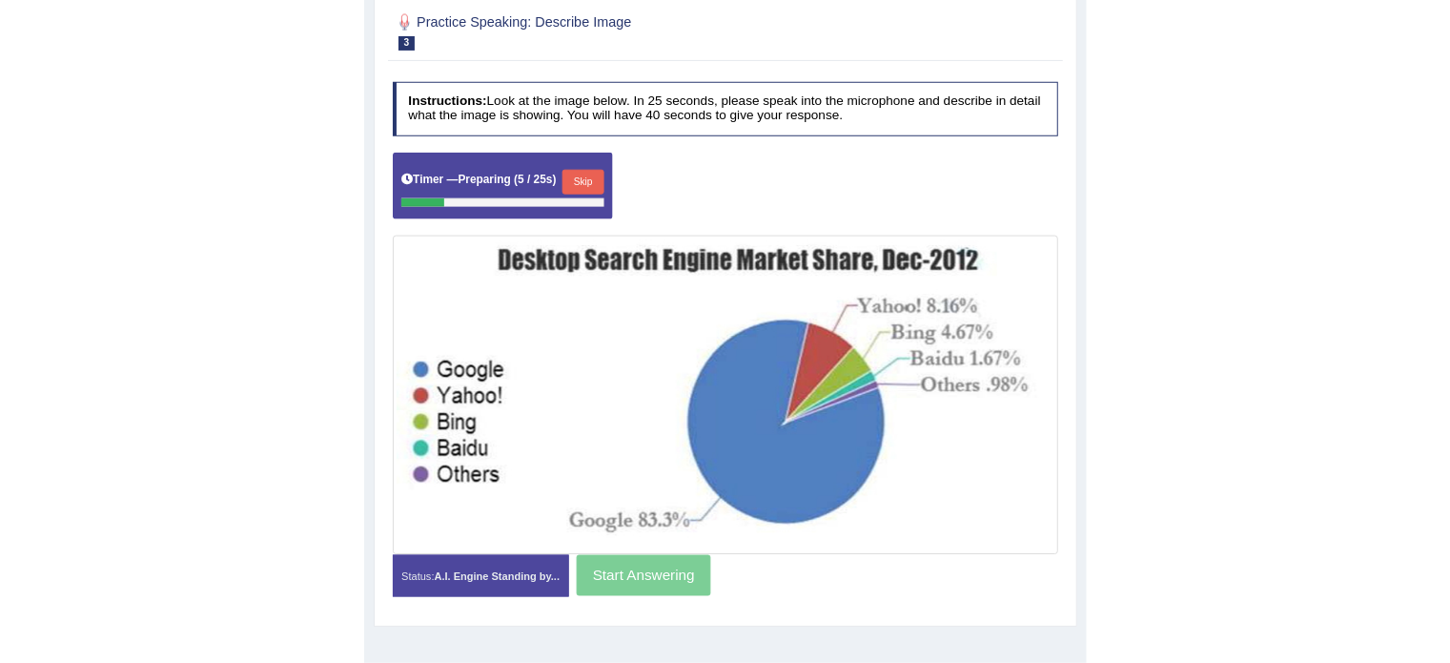
scroll to position [263, 0]
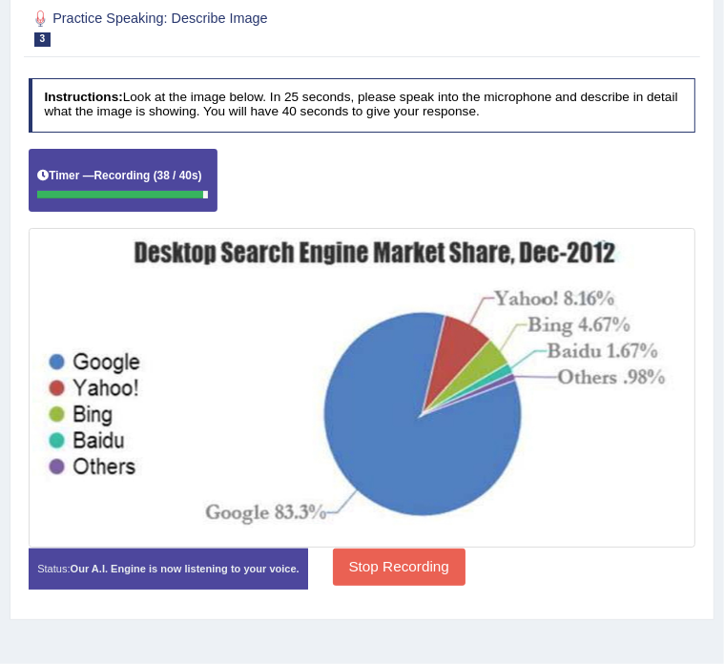
click at [465, 560] on button "Stop Recording" at bounding box center [399, 566] width 133 height 37
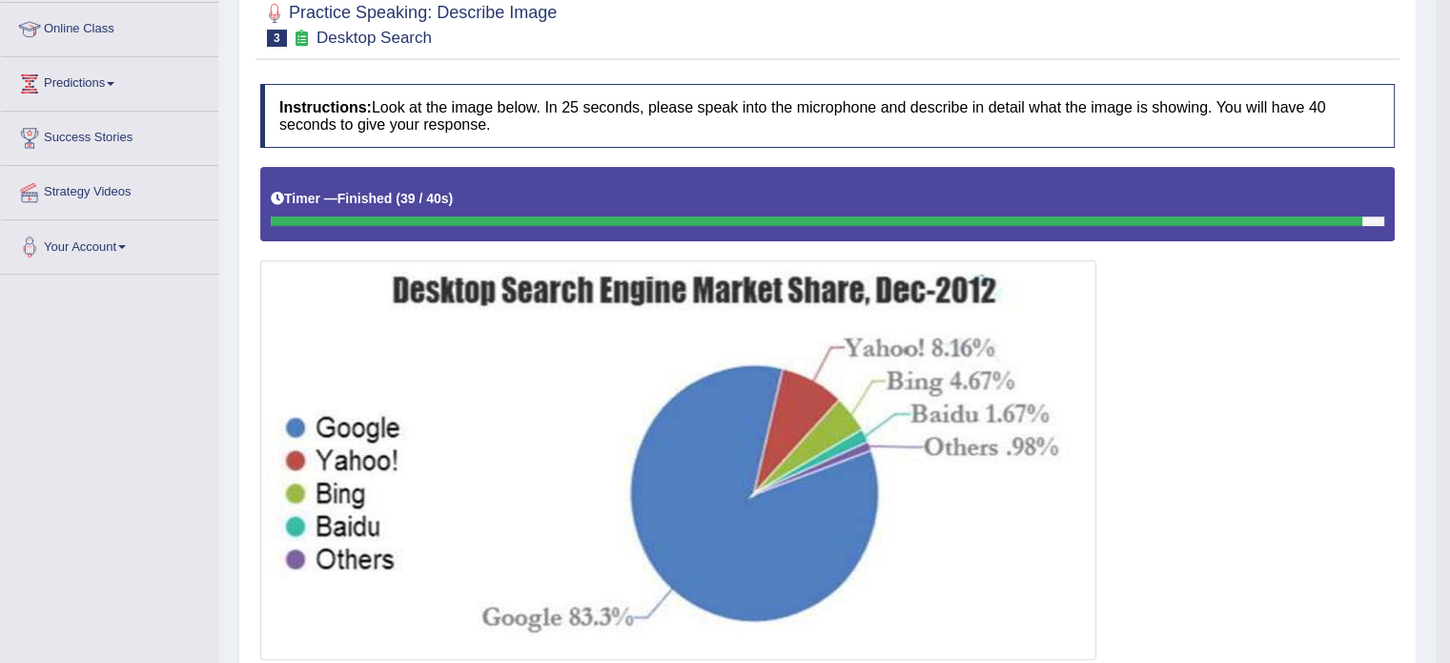
scroll to position [0, 0]
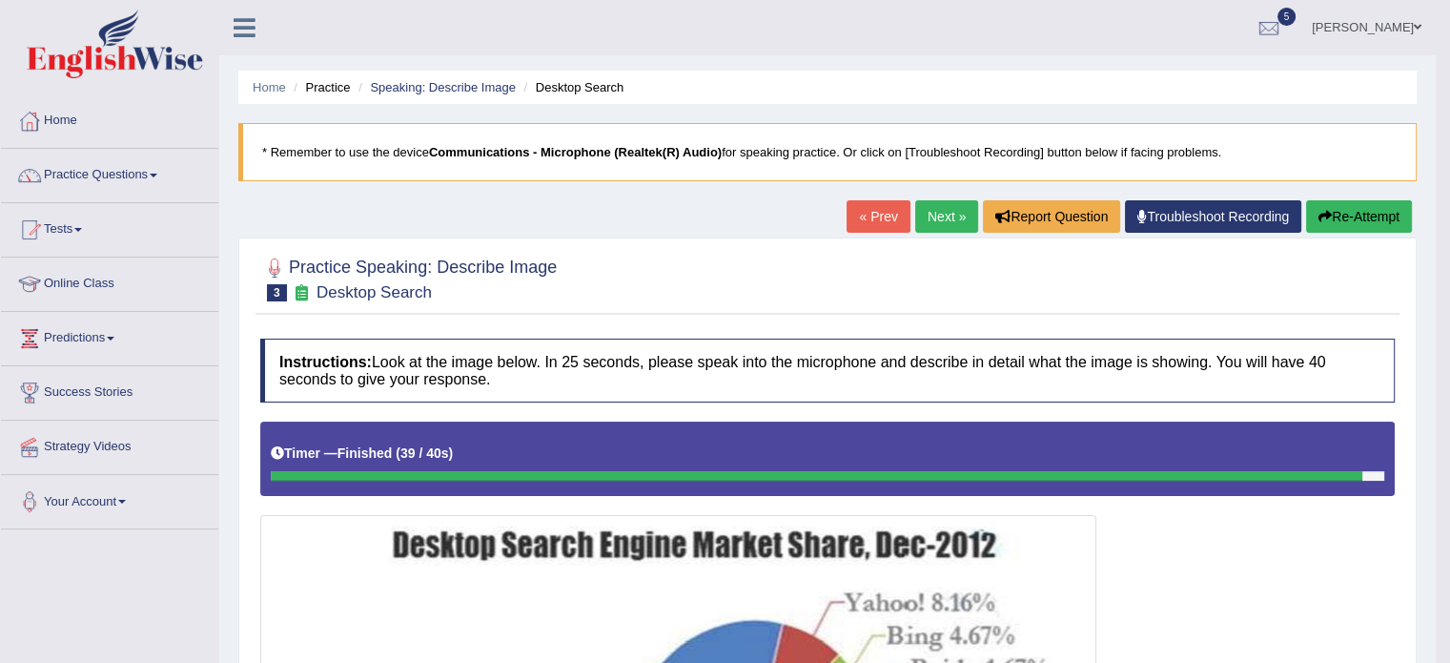
click at [925, 215] on link "Next »" at bounding box center [946, 216] width 63 height 32
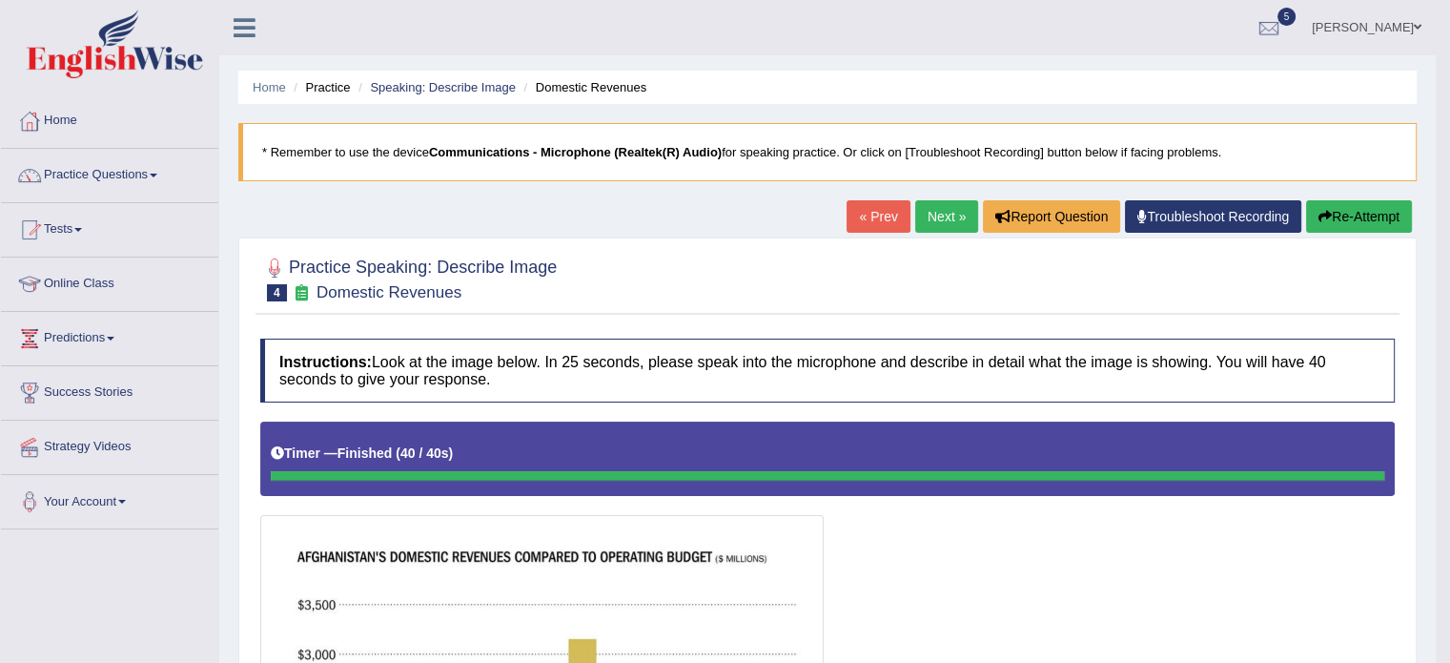
click at [949, 215] on link "Next »" at bounding box center [946, 216] width 63 height 32
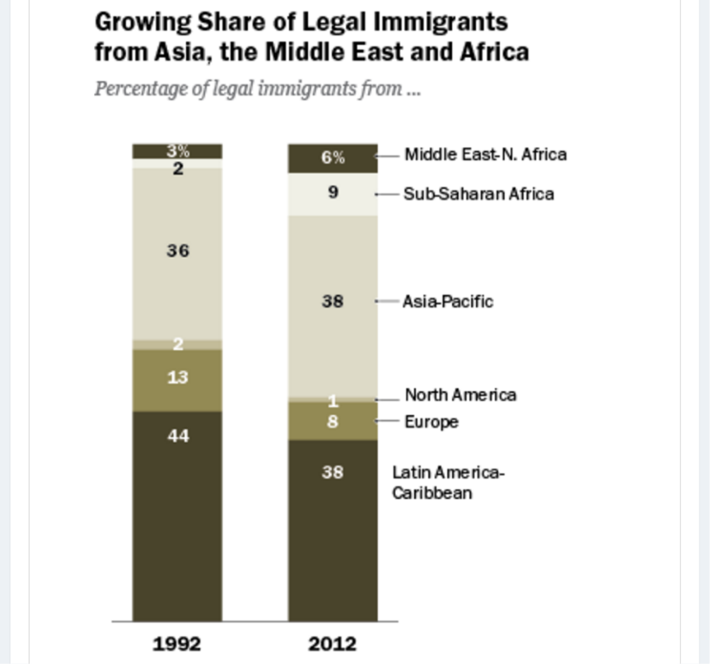
scroll to position [534, 0]
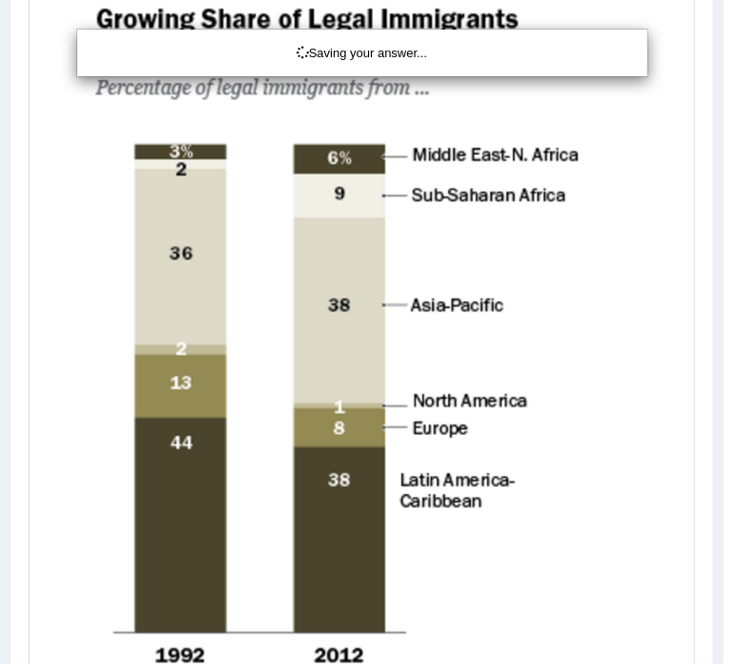
drag, startPoint x: 733, startPoint y: 407, endPoint x: 751, endPoint y: 379, distance: 33.1
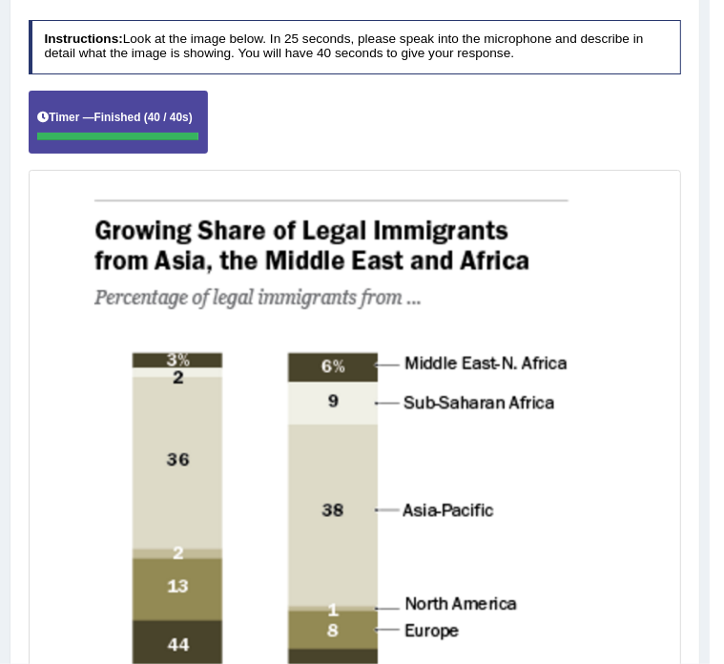
scroll to position [159, 0]
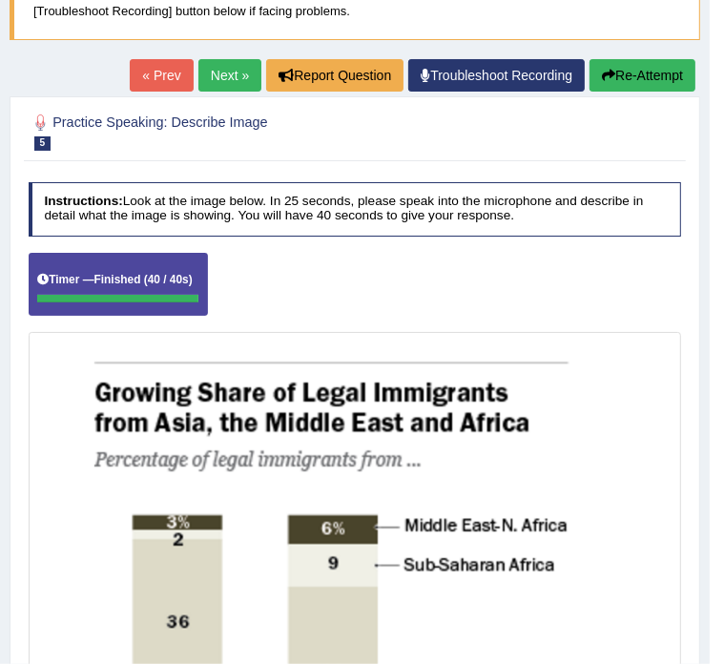
click at [204, 63] on link "Next »" at bounding box center [229, 75] width 63 height 32
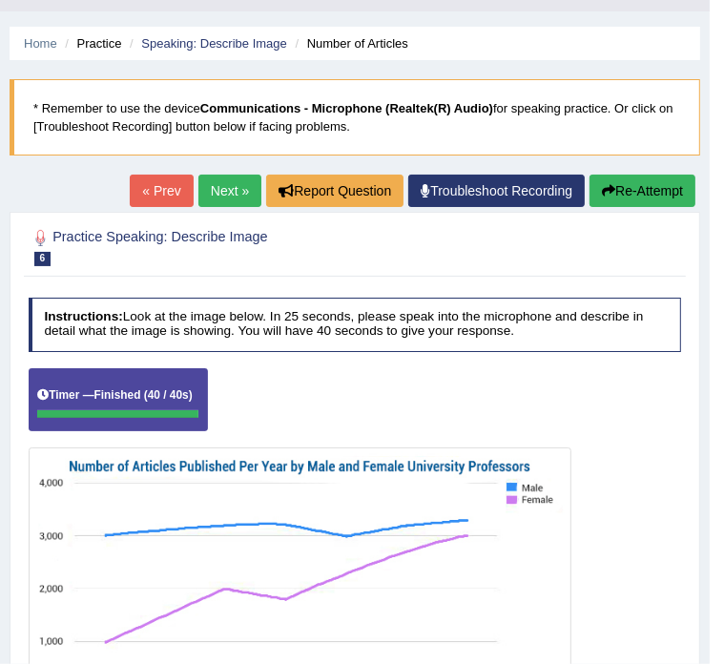
scroll to position [47, 0]
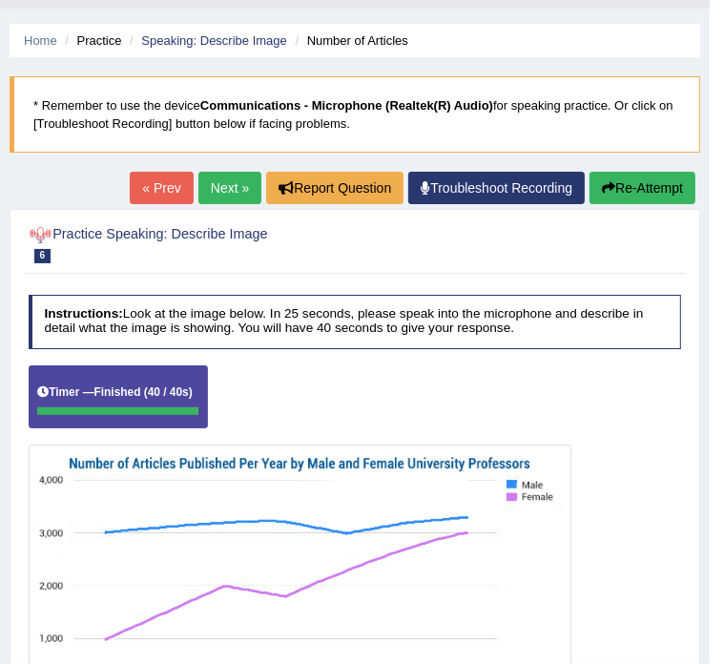
click at [217, 186] on link "Next »" at bounding box center [229, 188] width 63 height 32
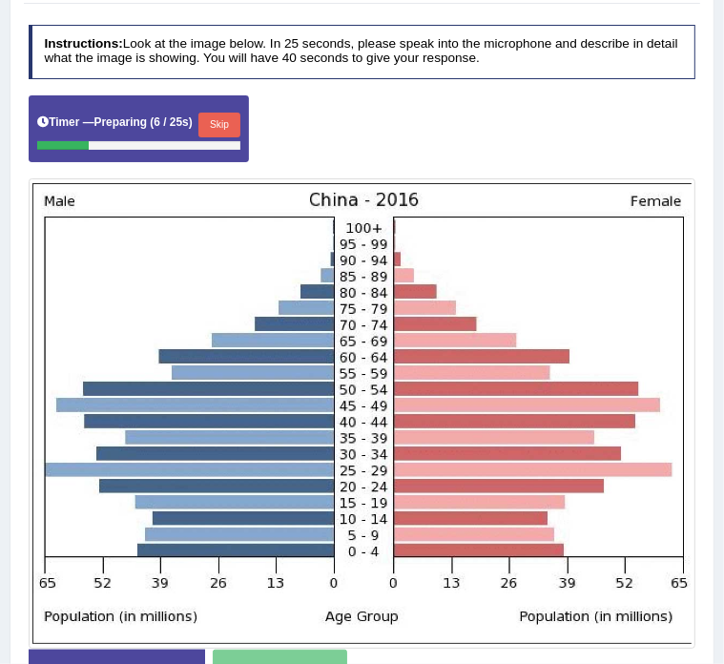
scroll to position [317, 0]
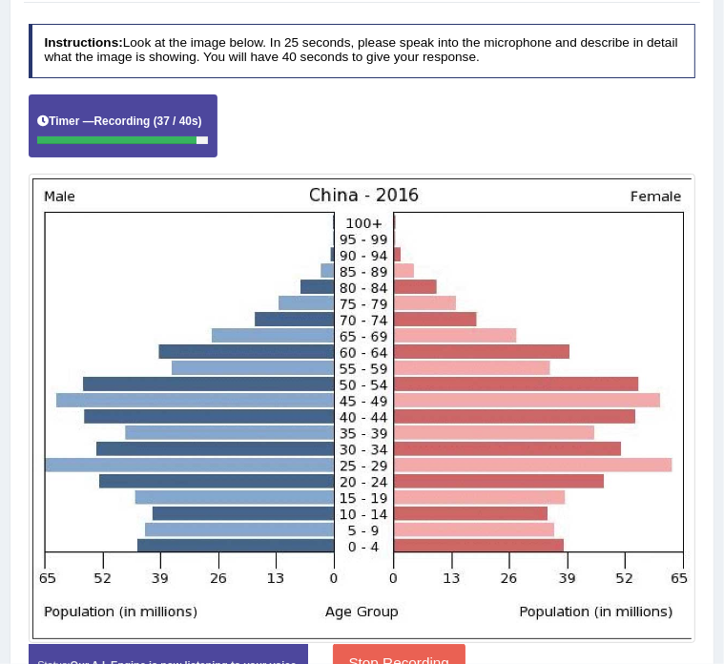
click at [465, 644] on button "Stop Recording" at bounding box center [399, 662] width 133 height 37
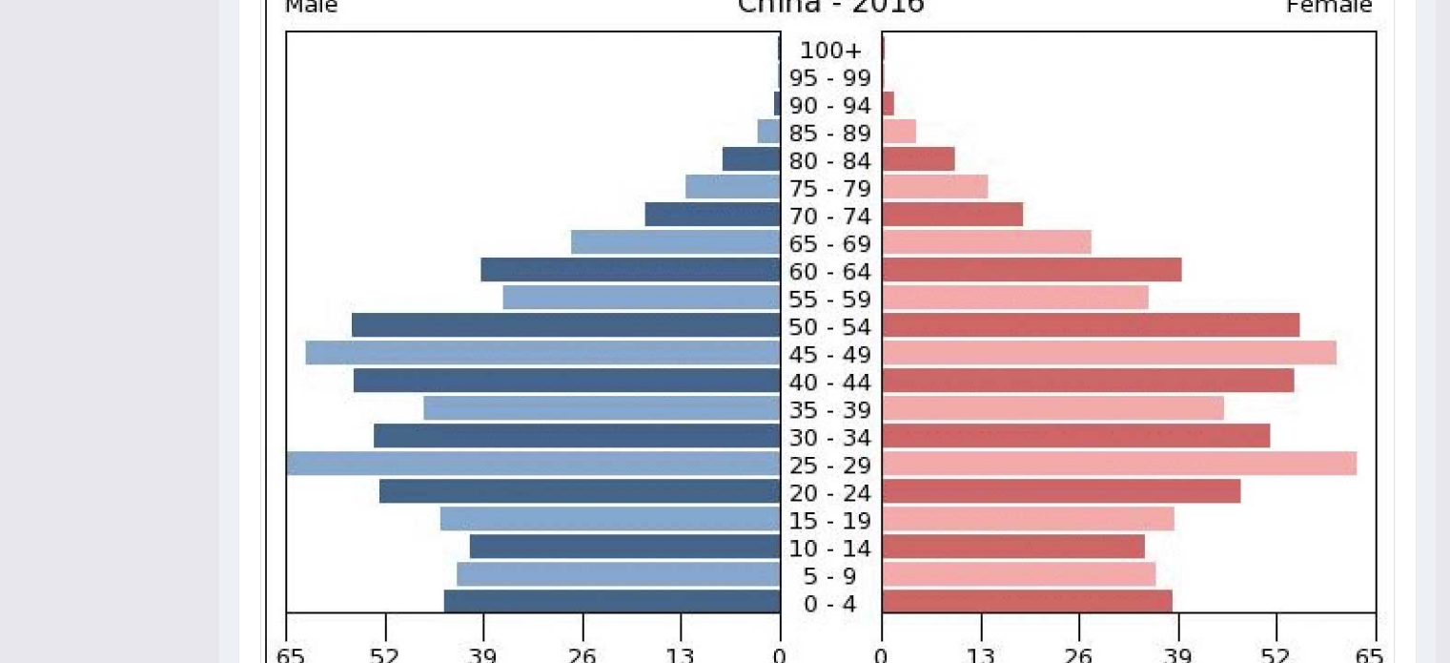
scroll to position [0, 0]
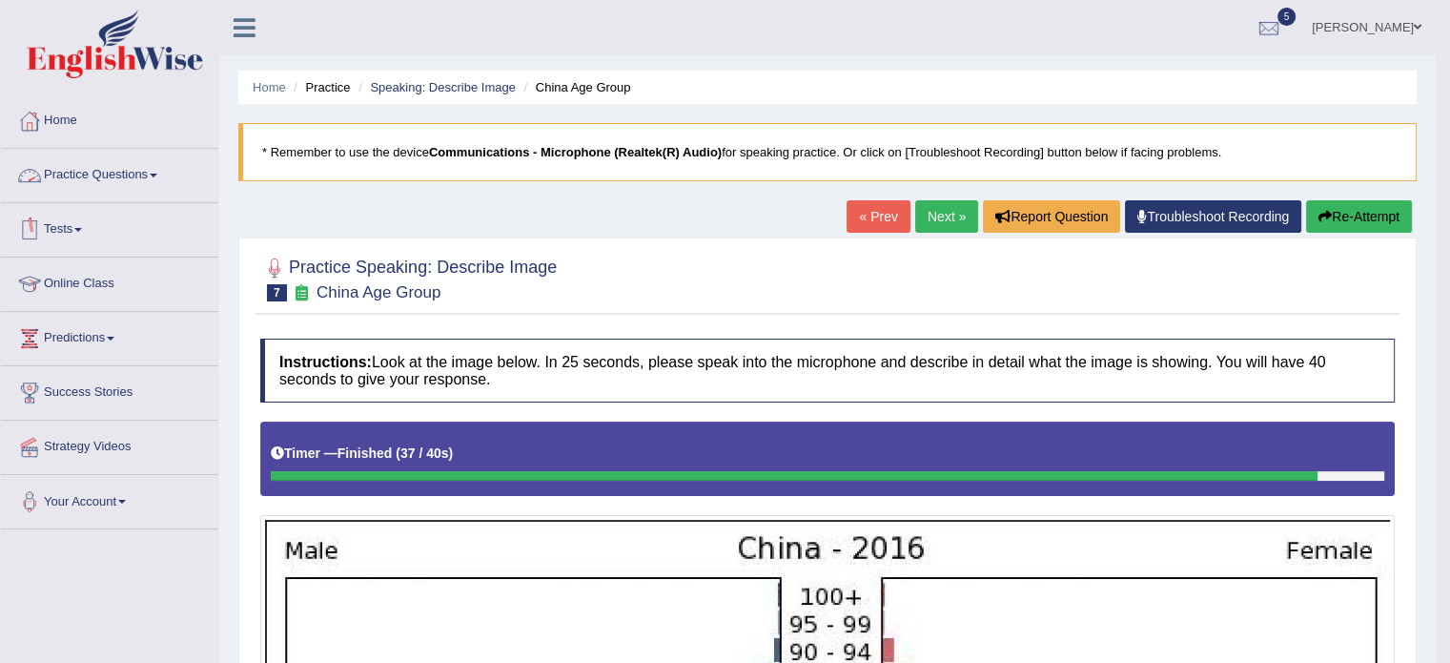
click at [94, 171] on link "Practice Questions" at bounding box center [109, 173] width 217 height 48
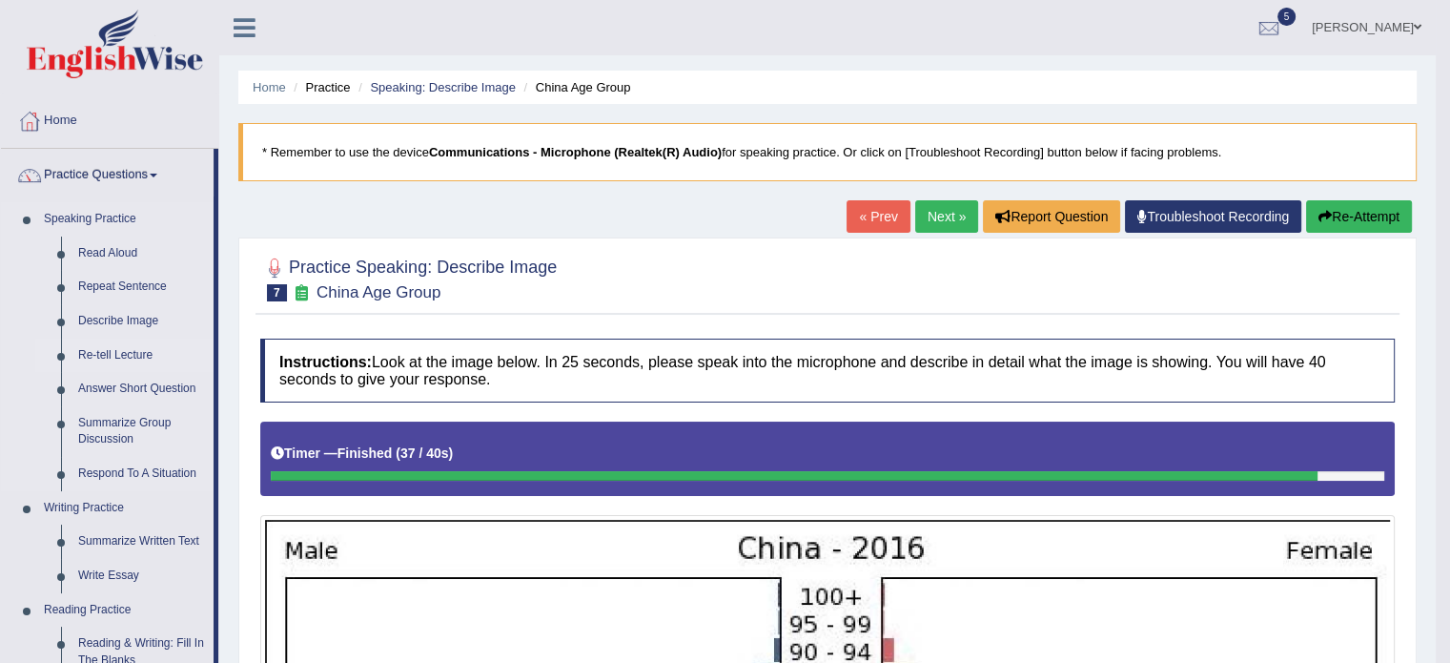
click at [103, 358] on link "Re-tell Lecture" at bounding box center [142, 355] width 144 height 34
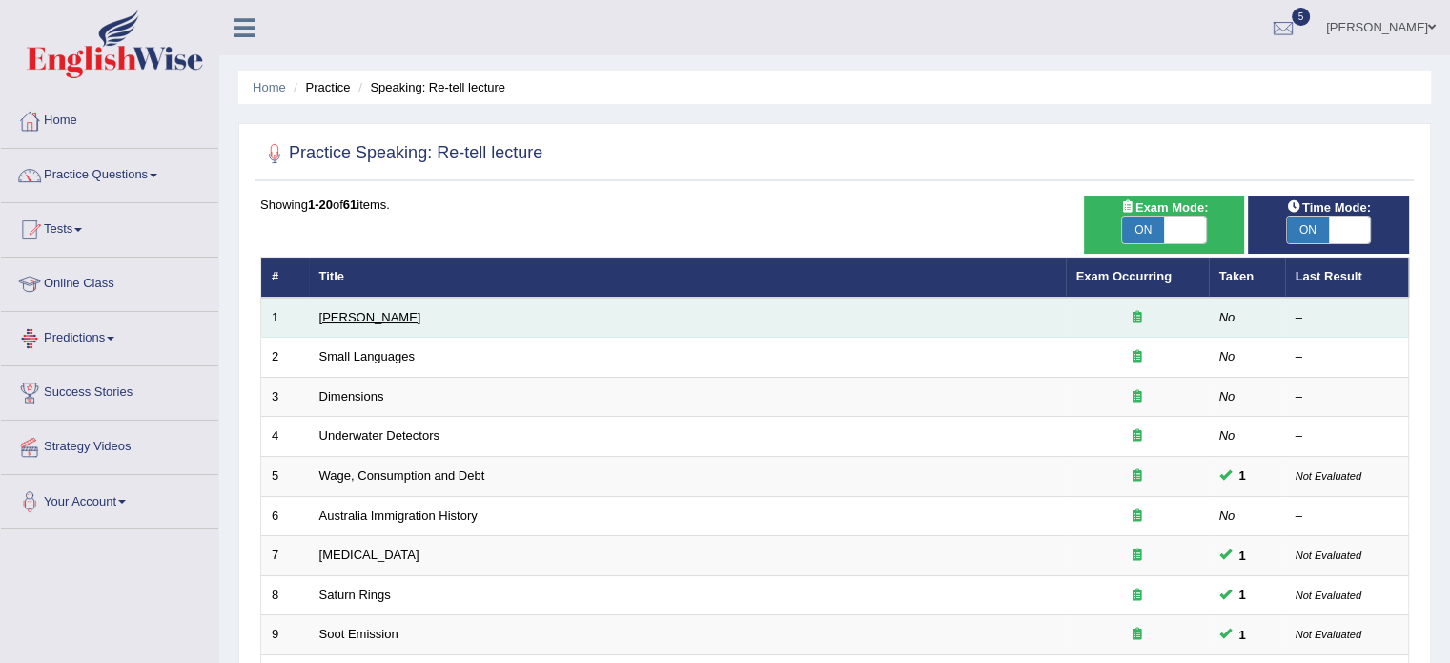
click at [325, 319] on link "[PERSON_NAME]" at bounding box center [370, 317] width 102 height 14
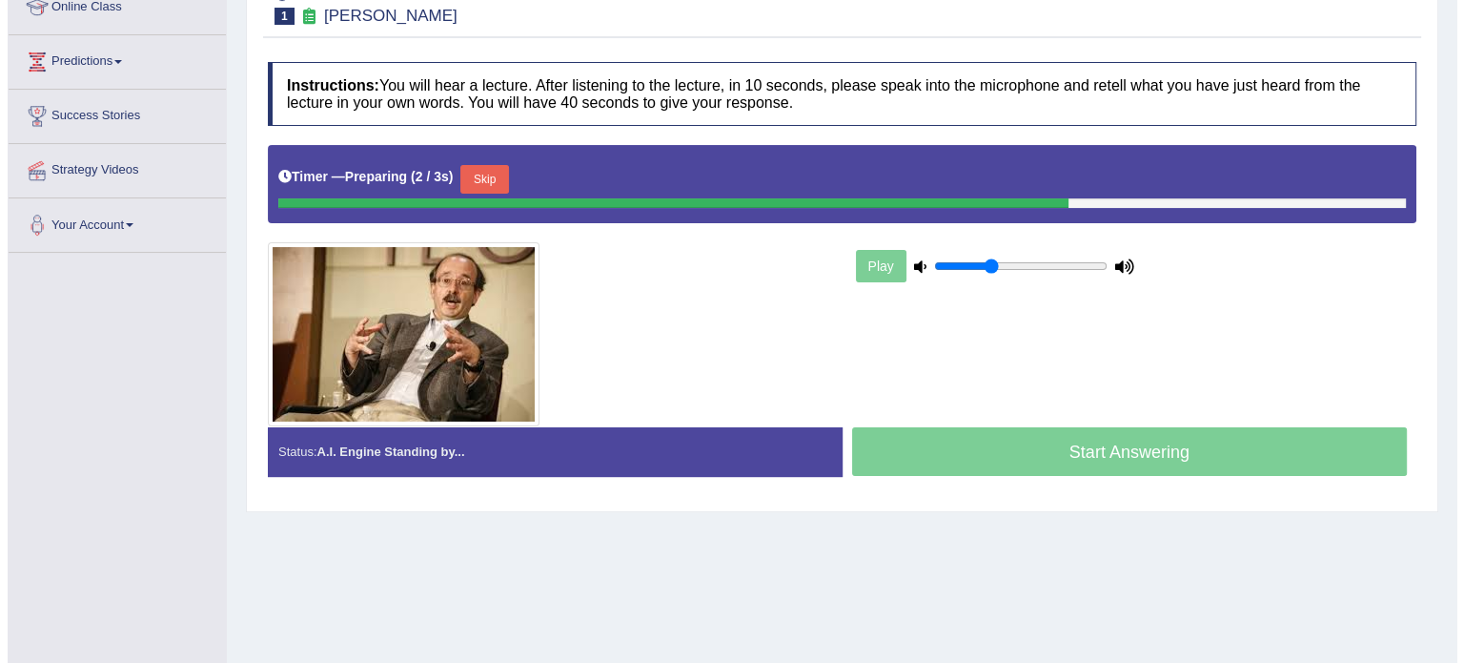
scroll to position [293, 0]
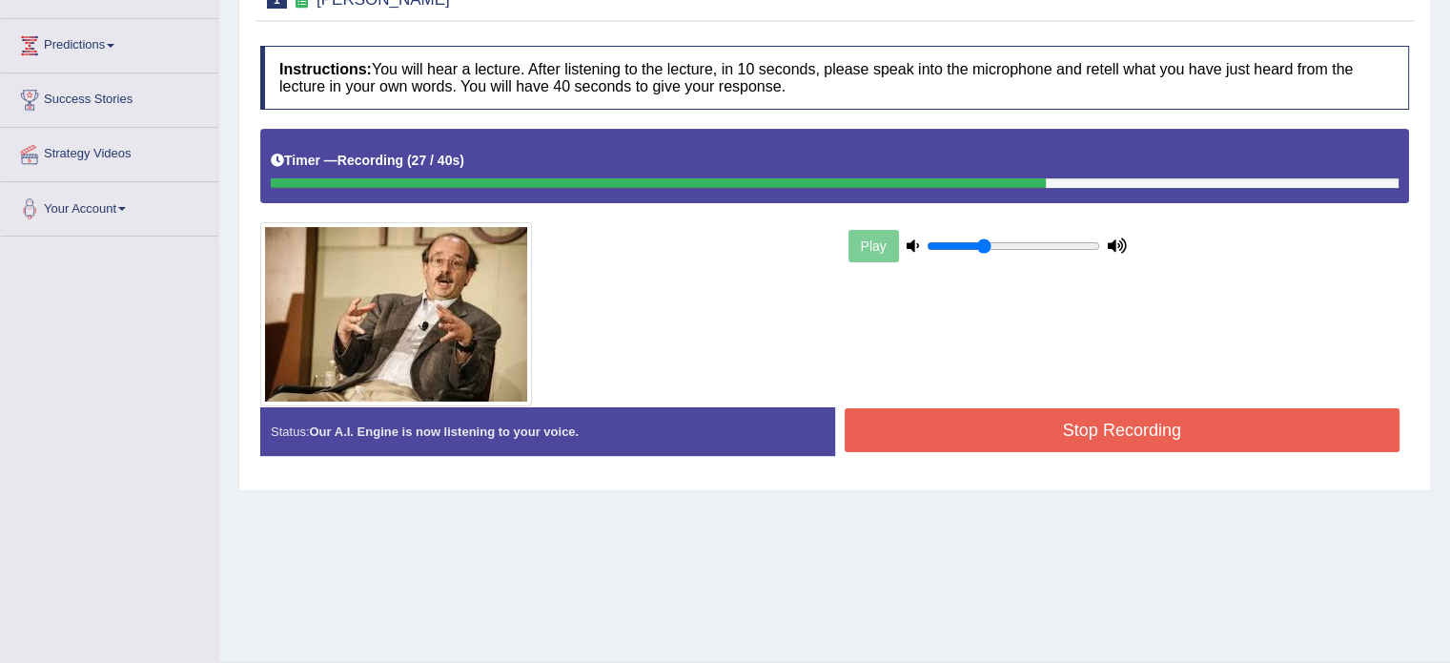
click at [1138, 447] on button "Stop Recording" at bounding box center [1123, 430] width 556 height 44
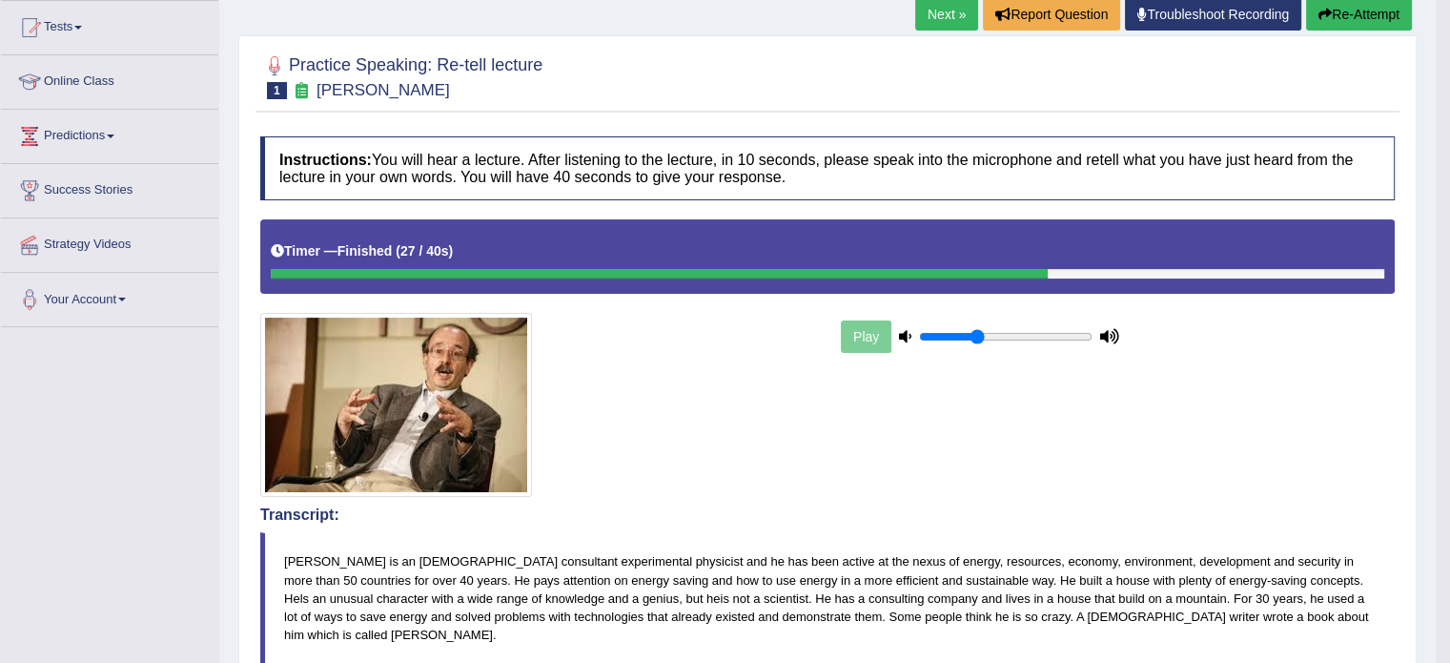
scroll to position [187, 0]
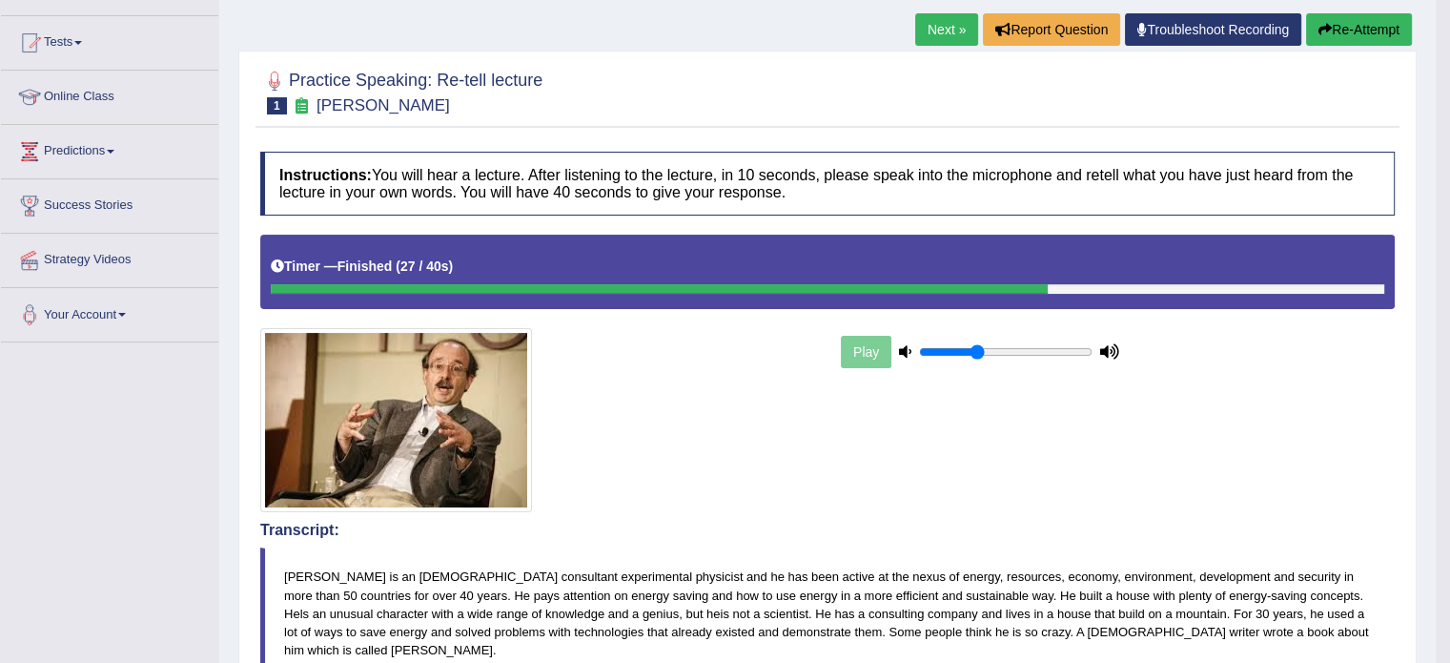
drag, startPoint x: 1462, startPoint y: 243, endPoint x: 1463, endPoint y: 267, distance: 23.9
click at [1449, 267] on html "Toggle navigation Home Practice Questions Speaking Practice Read Aloud Repeat S…" at bounding box center [725, 144] width 1450 height 663
click at [939, 43] on link "Next »" at bounding box center [946, 29] width 63 height 32
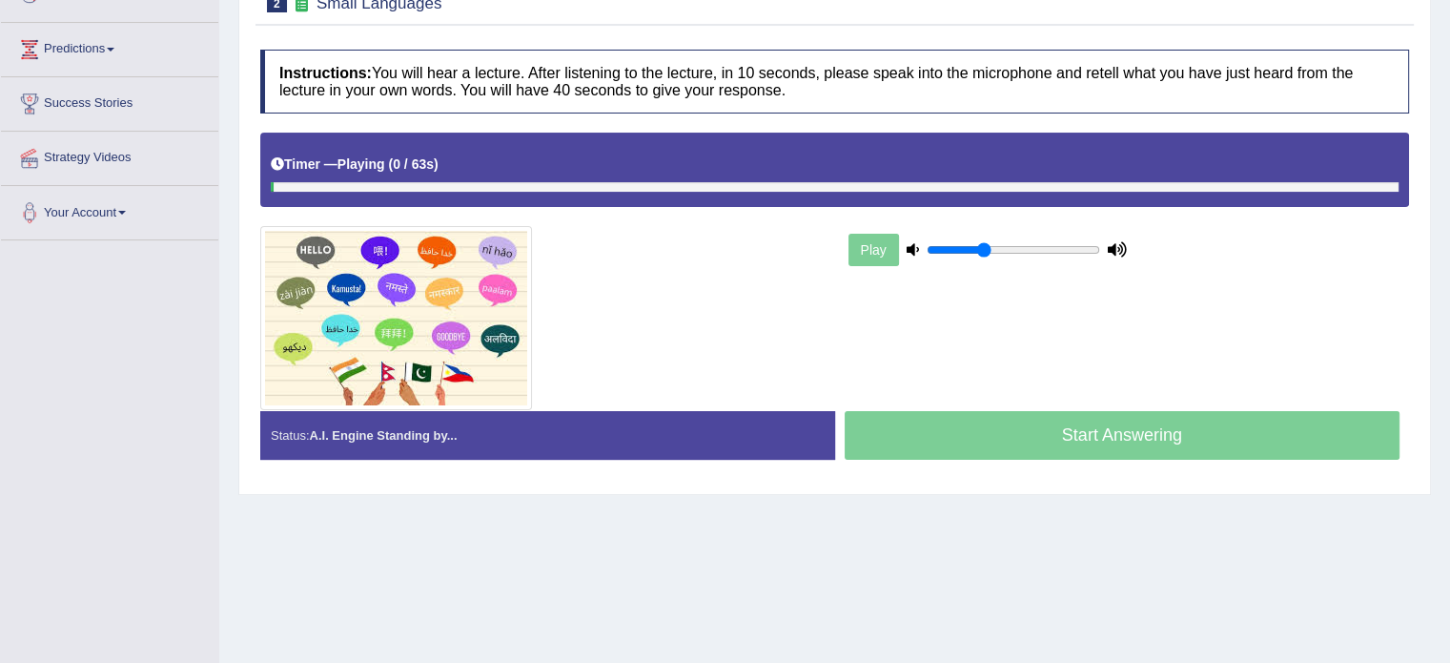
scroll to position [291, 0]
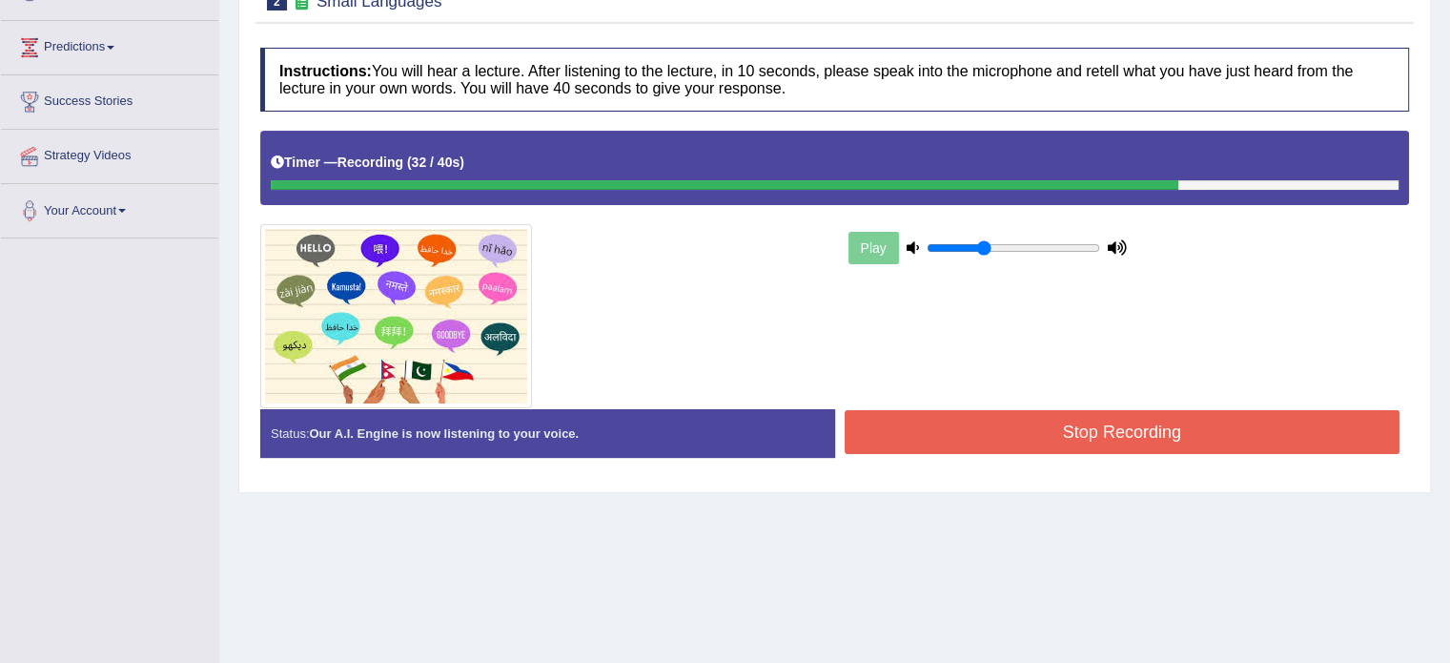
click at [1138, 450] on div "Stop Recording" at bounding box center [1122, 434] width 575 height 49
click at [1110, 420] on button "Stop Recording" at bounding box center [1123, 432] width 556 height 44
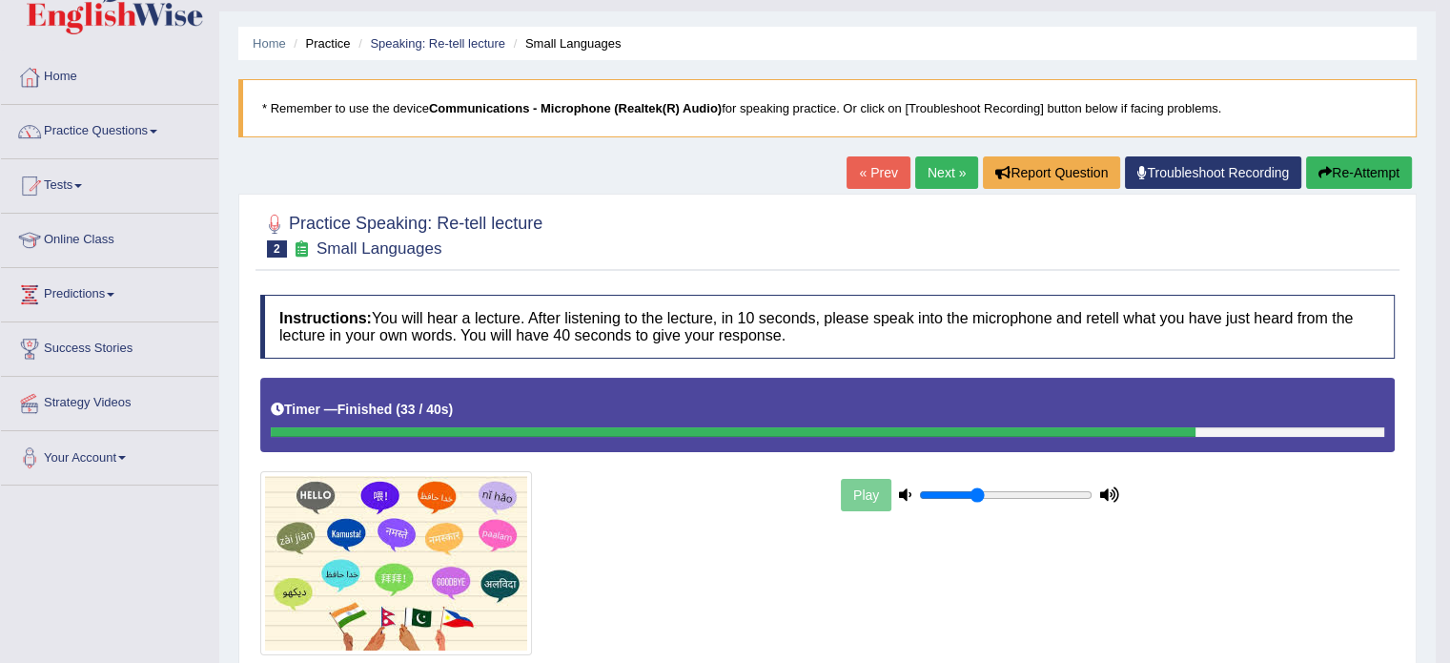
scroll to position [0, 0]
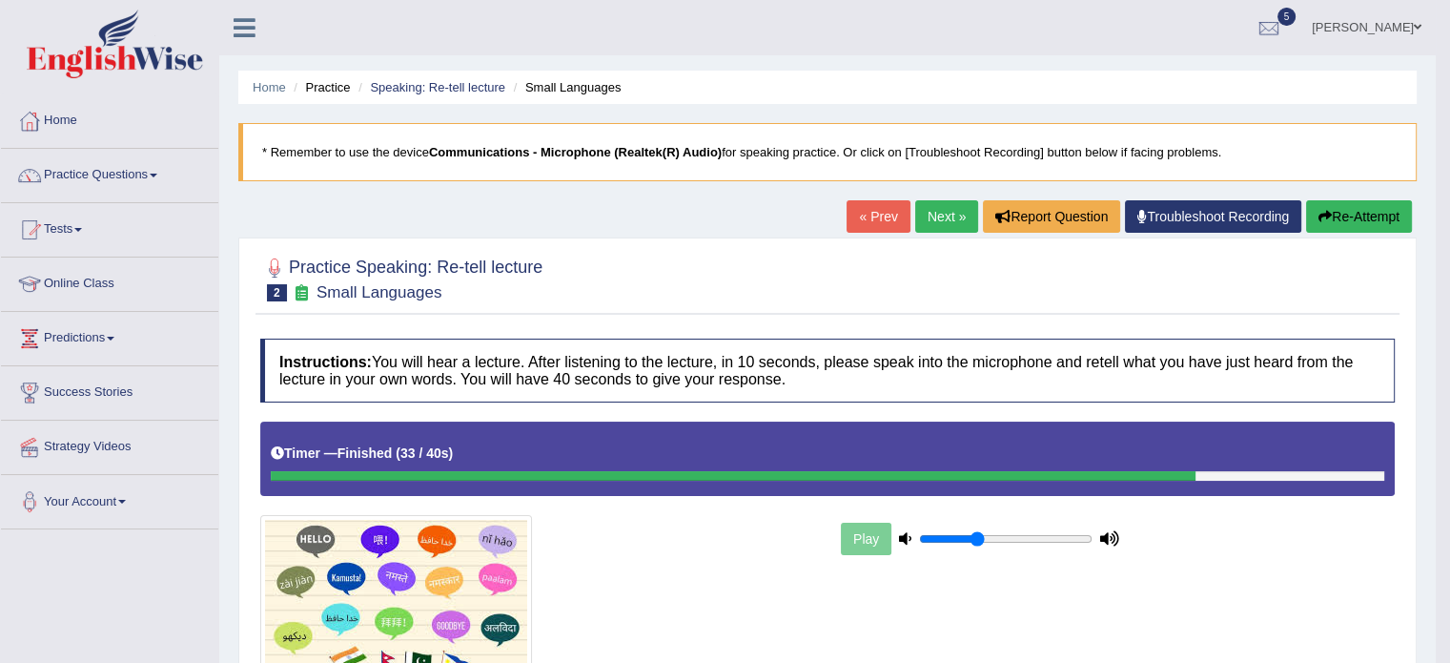
click at [938, 210] on link "Next »" at bounding box center [946, 216] width 63 height 32
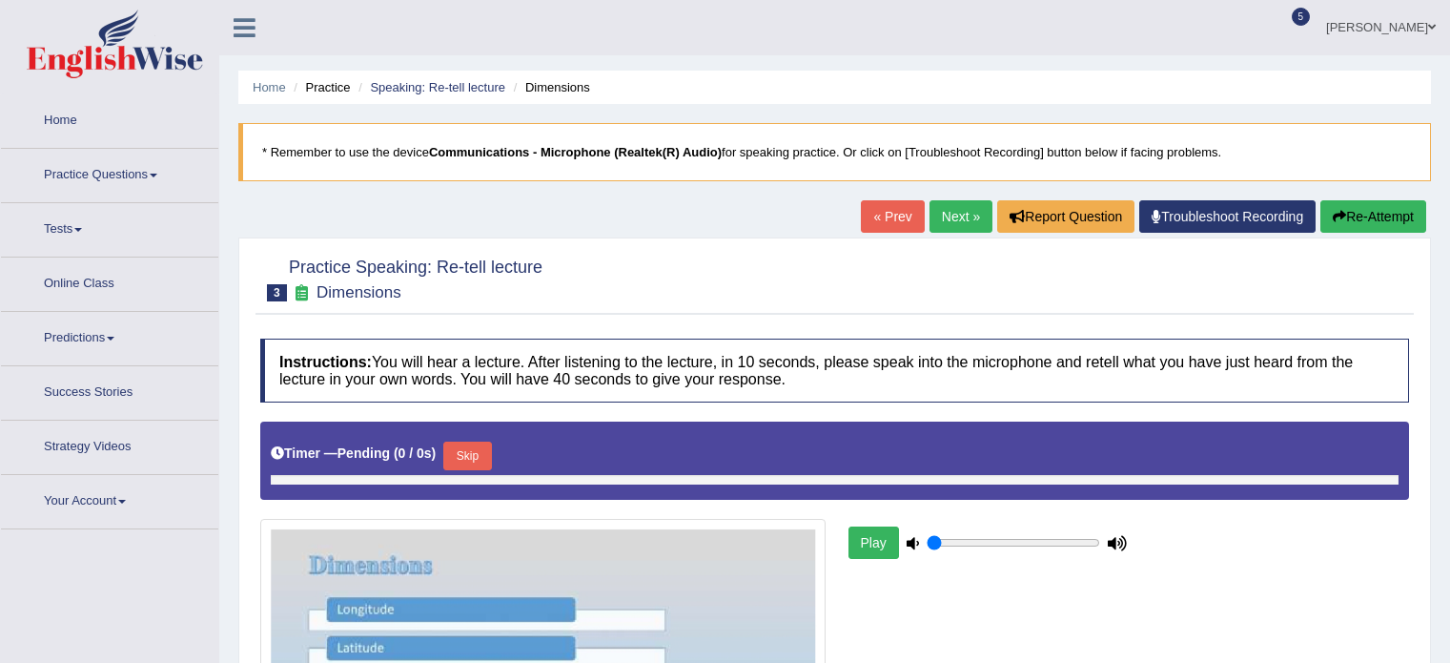
type input "0.35"
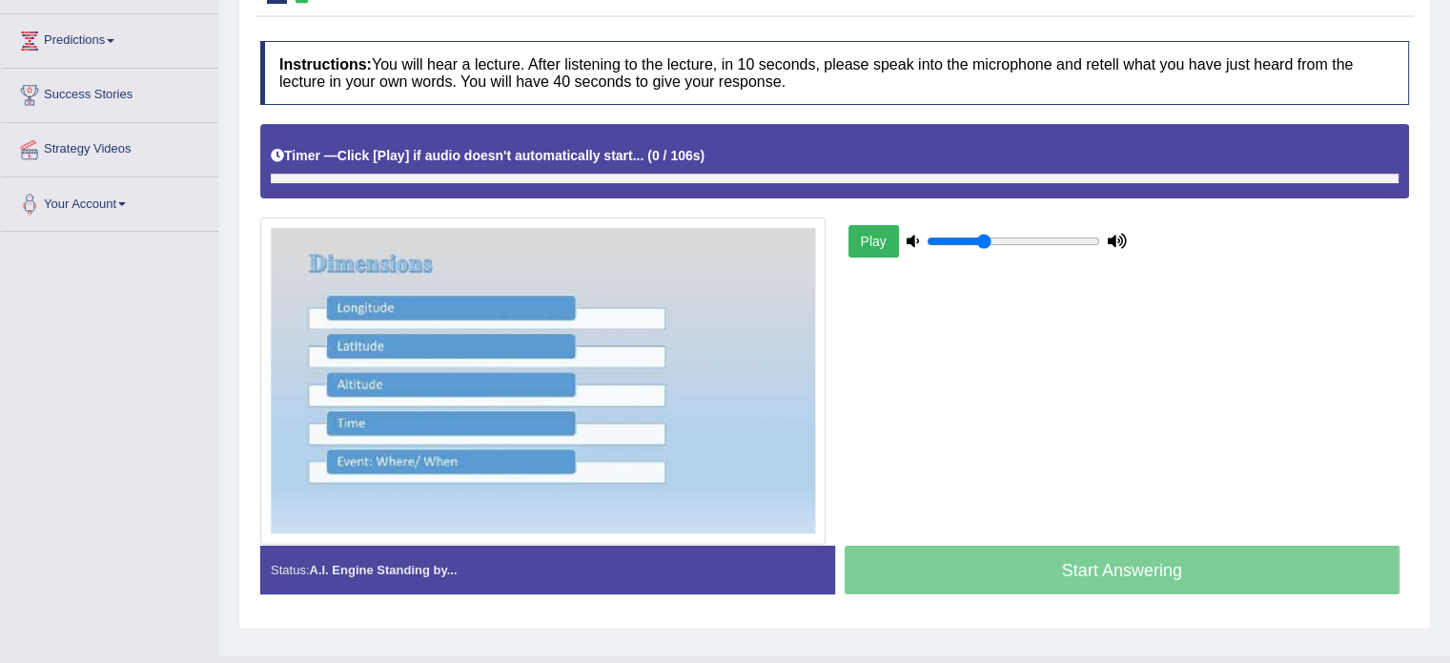
scroll to position [306, 0]
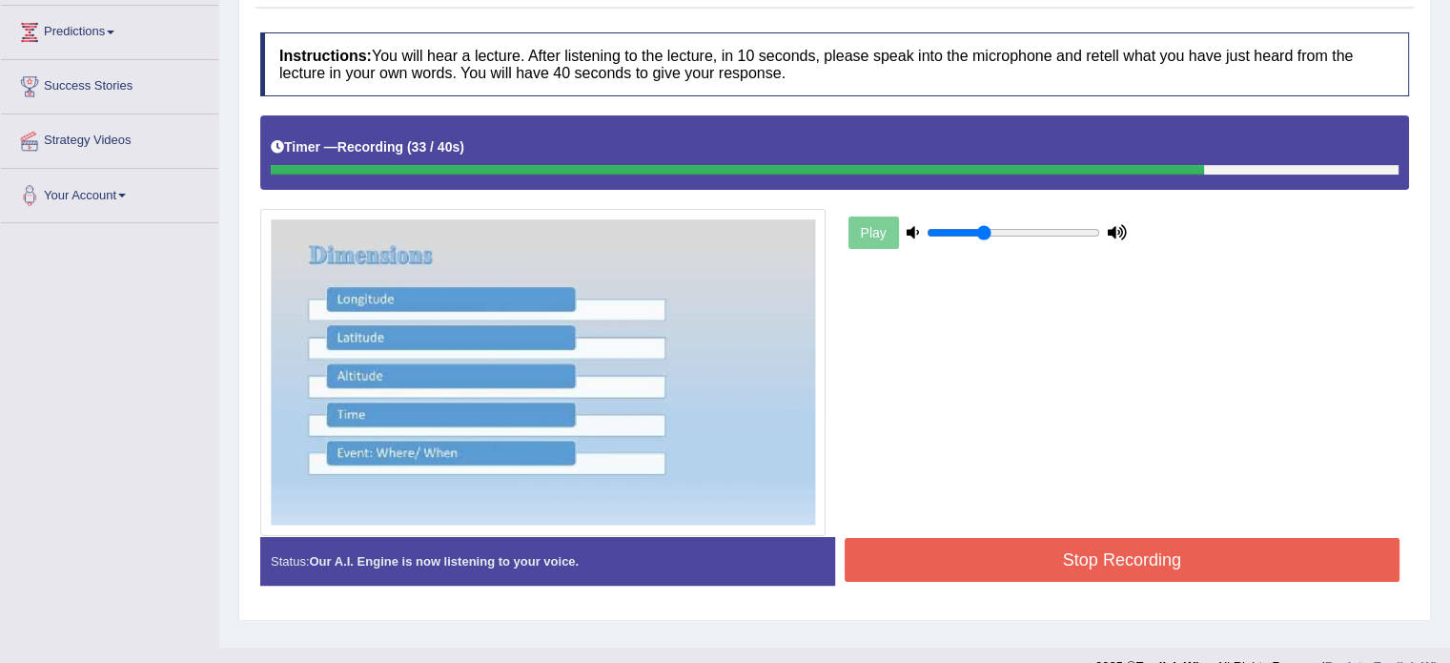
click at [1291, 544] on button "Stop Recording" at bounding box center [1123, 560] width 556 height 44
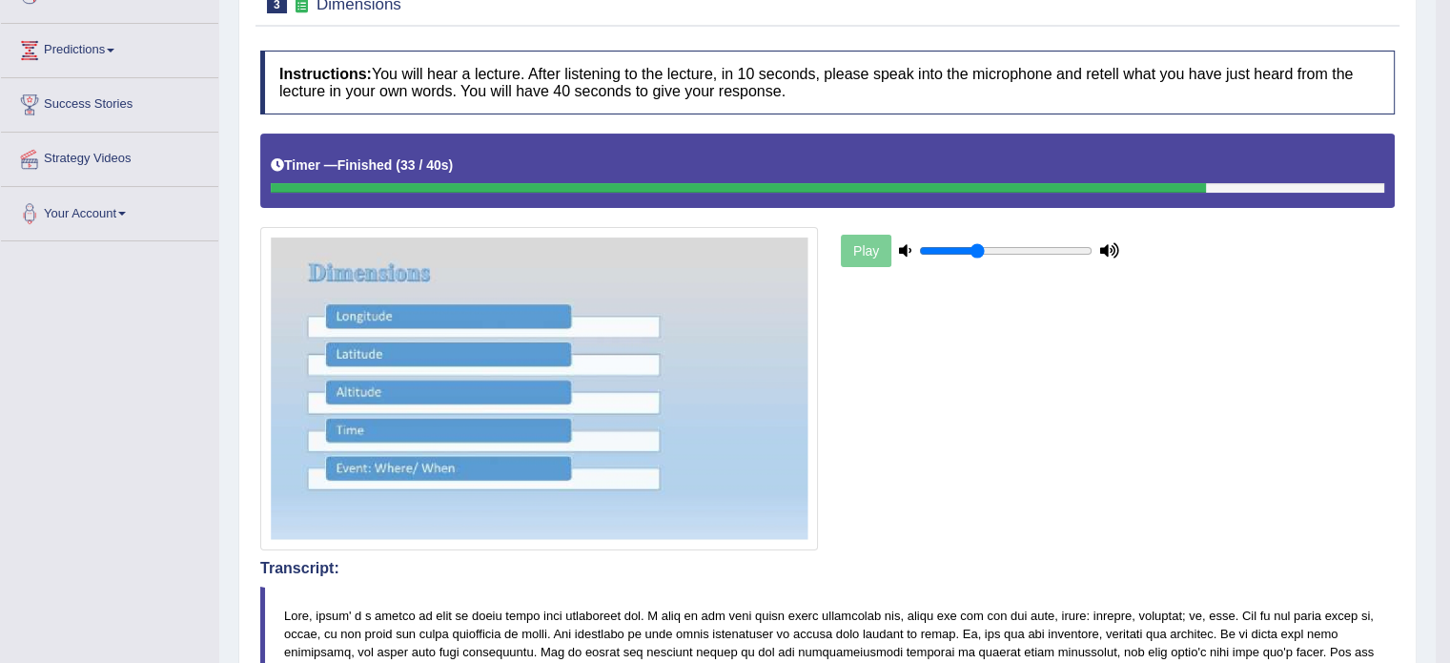
drag, startPoint x: 1463, startPoint y: 257, endPoint x: 1461, endPoint y: 528, distance: 270.8
click at [1449, 375] on html "Toggle navigation Home Practice Questions Speaking Practice Read Aloud Repeat S…" at bounding box center [725, 43] width 1450 height 663
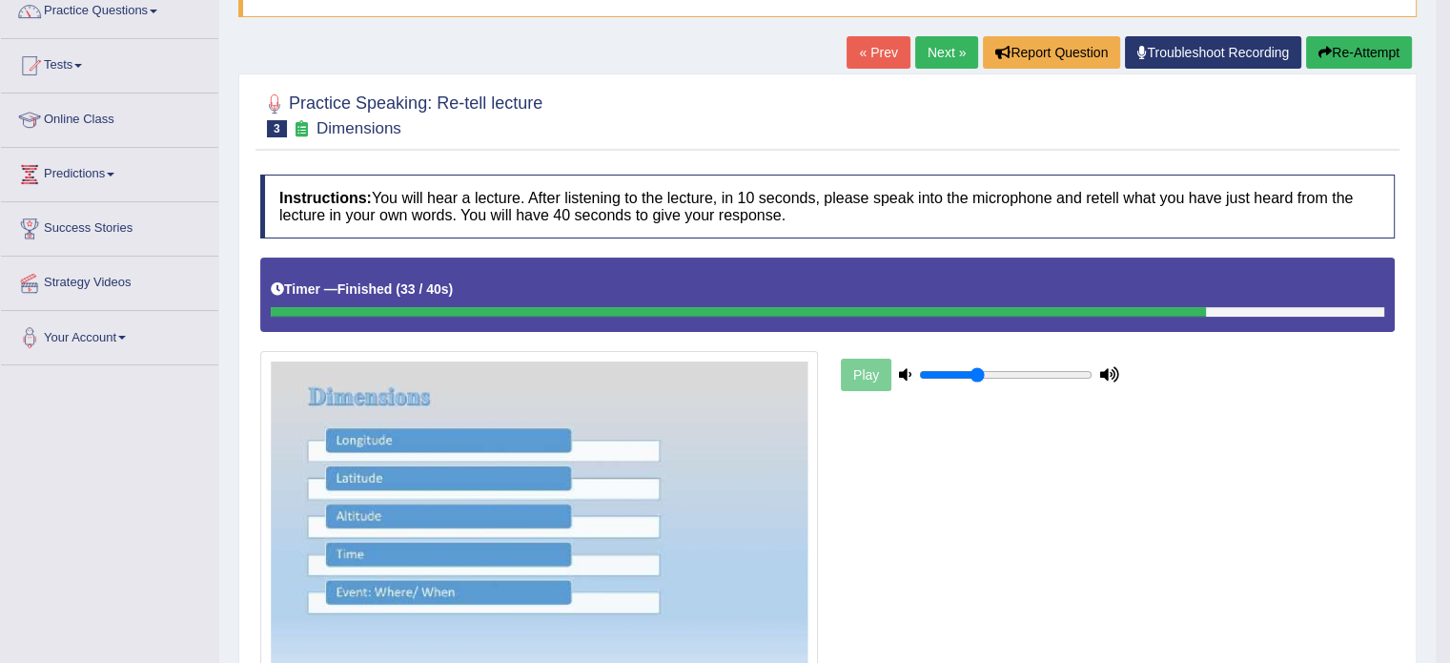
scroll to position [169, 0]
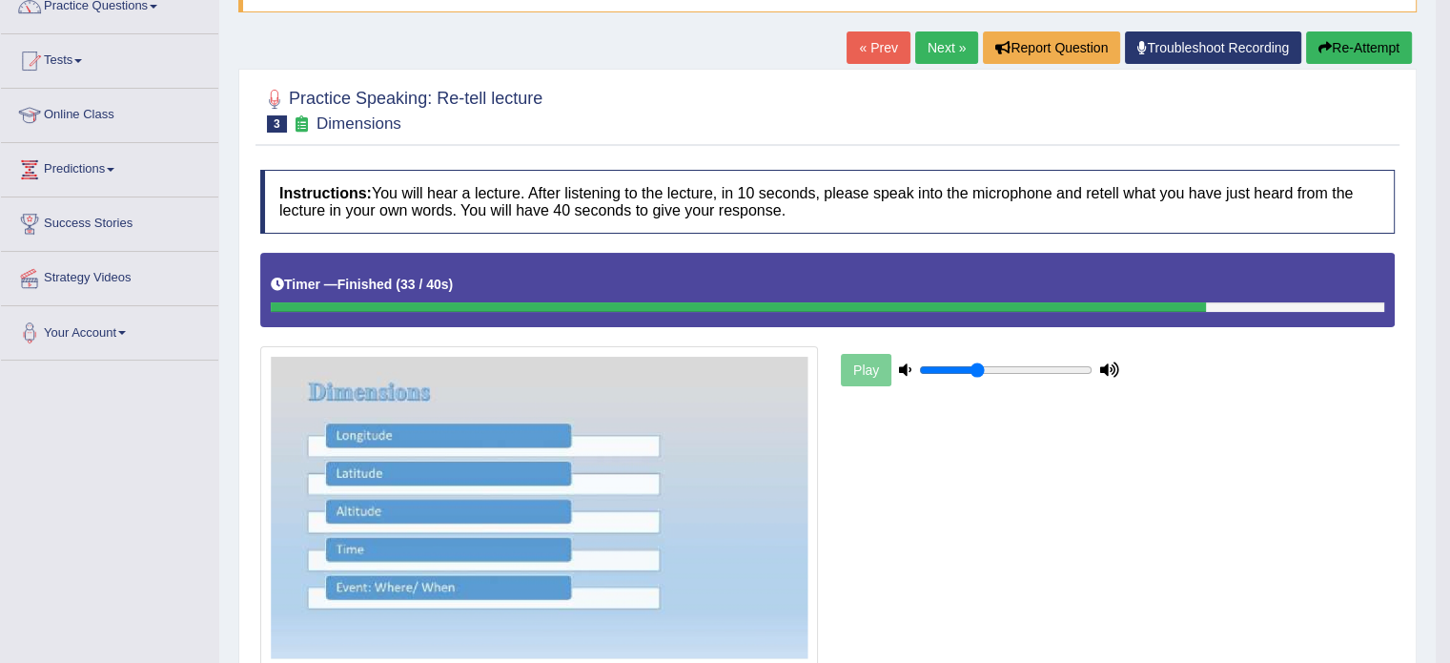
click at [923, 57] on link "Next »" at bounding box center [946, 47] width 63 height 32
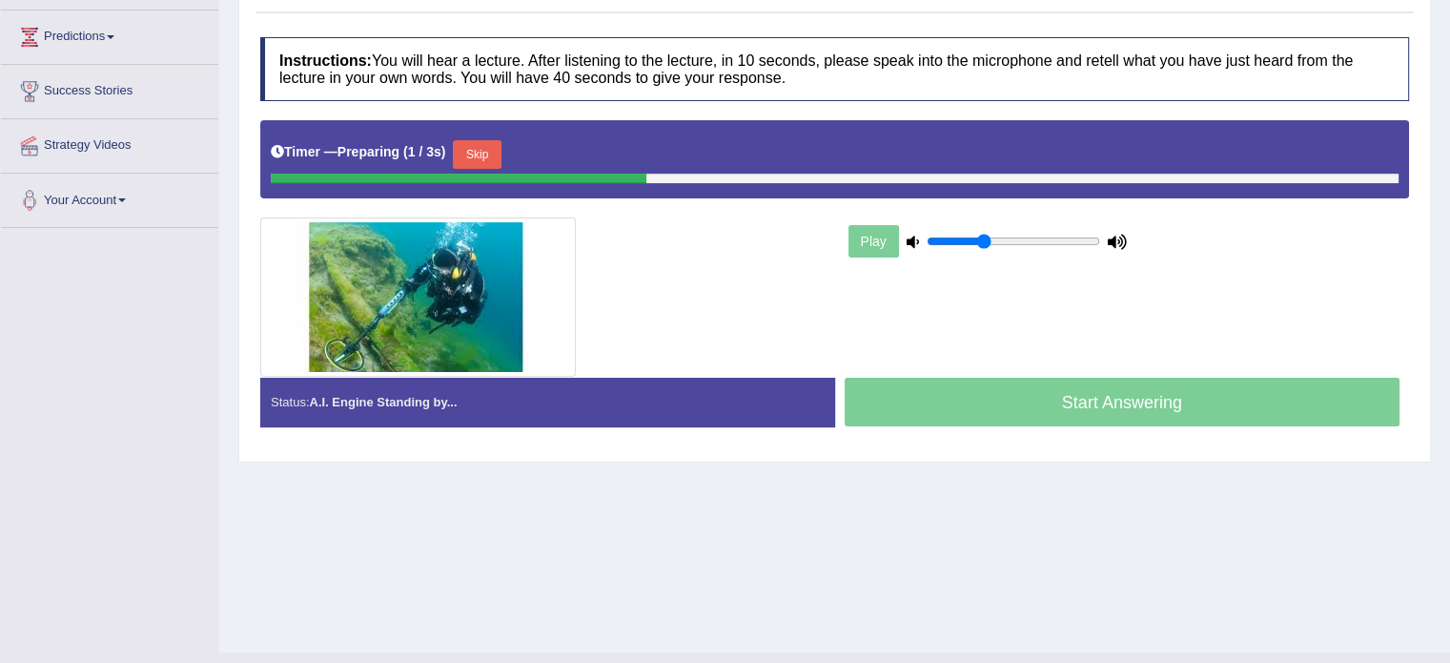
drag, startPoint x: 0, startPoint y: 0, endPoint x: 1463, endPoint y: 338, distance: 1502.0
click at [1449, 338] on html "Toggle navigation Home Practice Questions Speaking Practice Read Aloud Repeat S…" at bounding box center [725, 30] width 1450 height 663
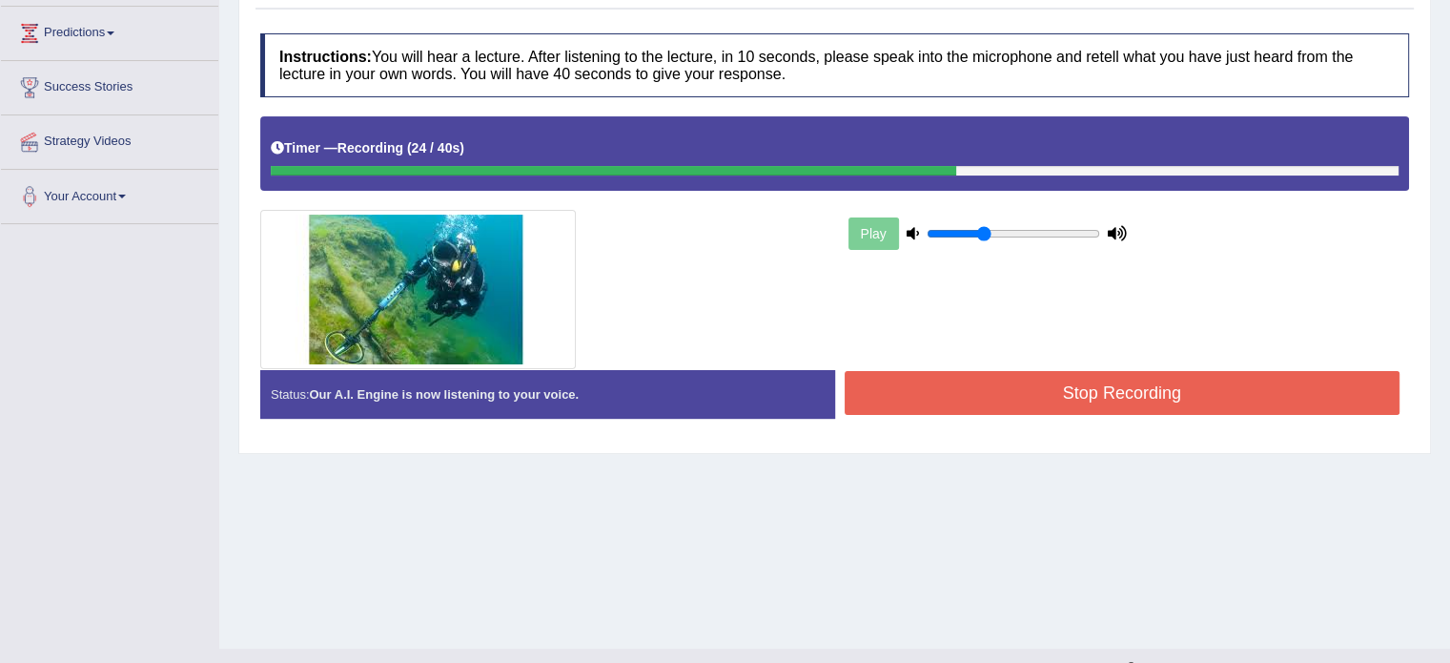
click at [1220, 377] on button "Stop Recording" at bounding box center [1123, 393] width 556 height 44
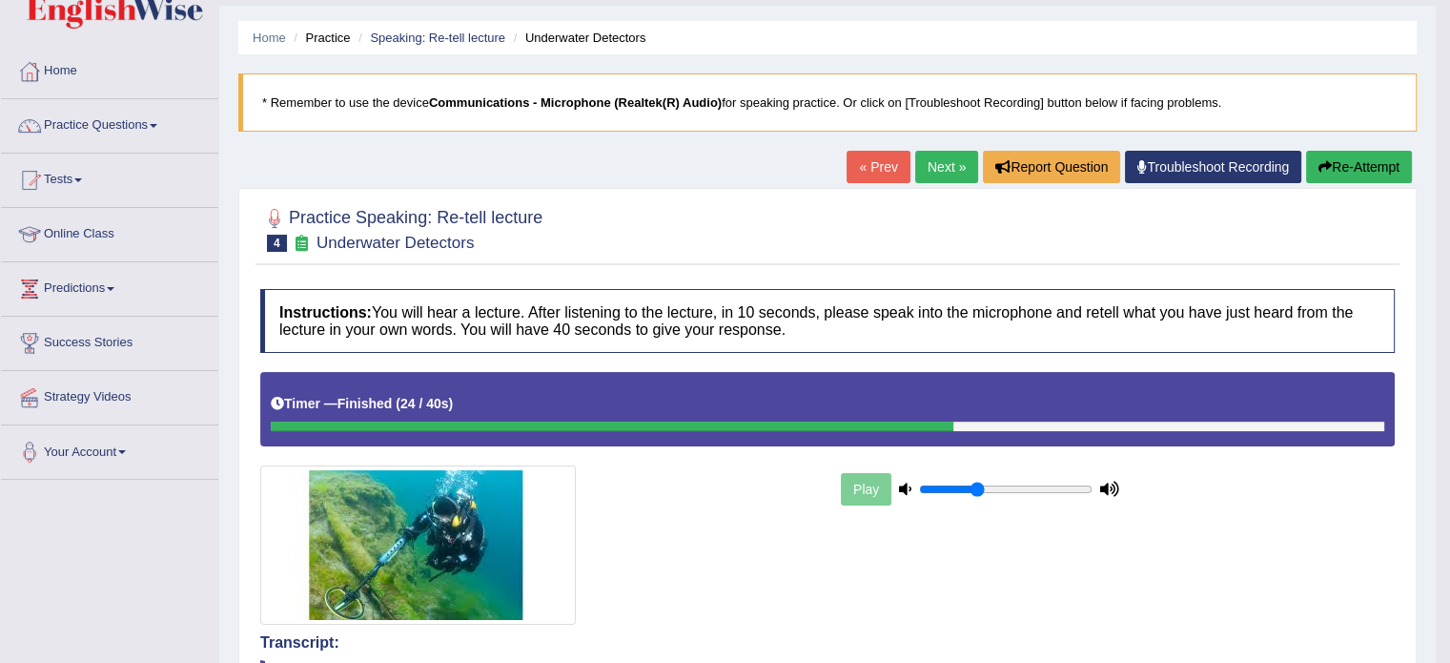
scroll to position [53, 0]
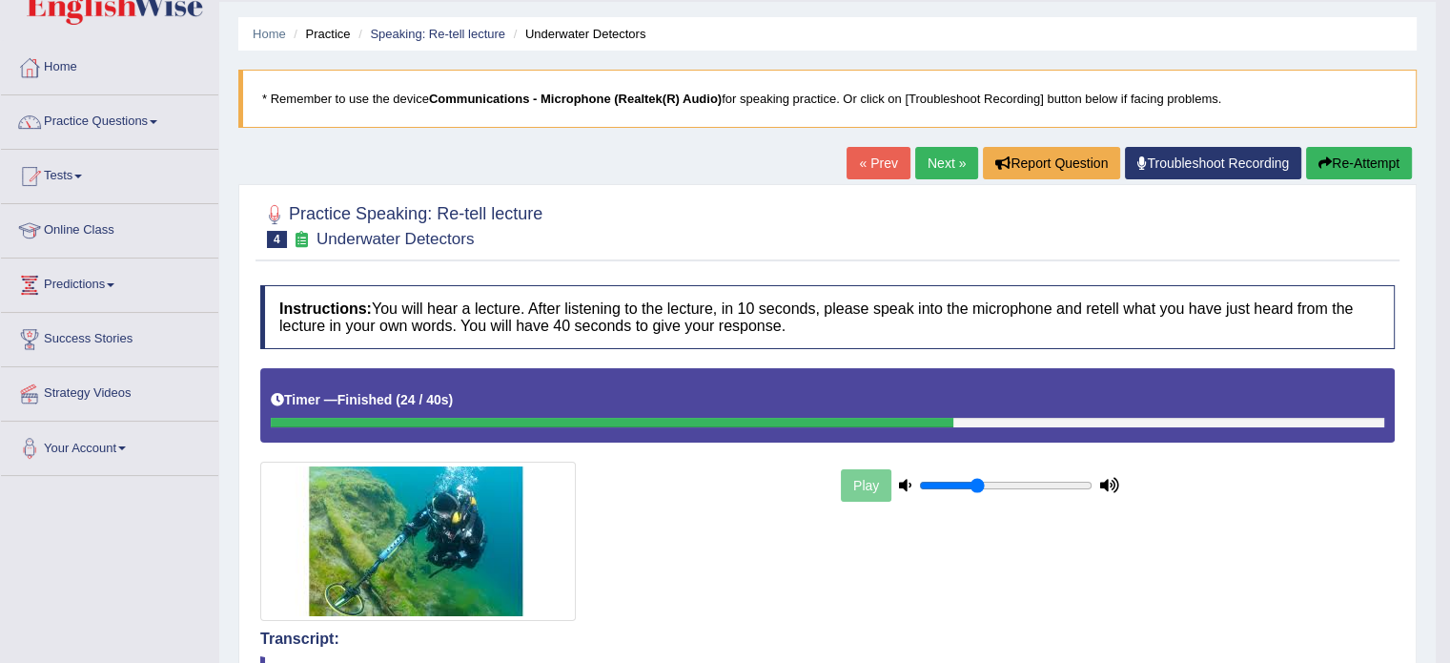
click at [919, 172] on link "Next »" at bounding box center [946, 163] width 63 height 32
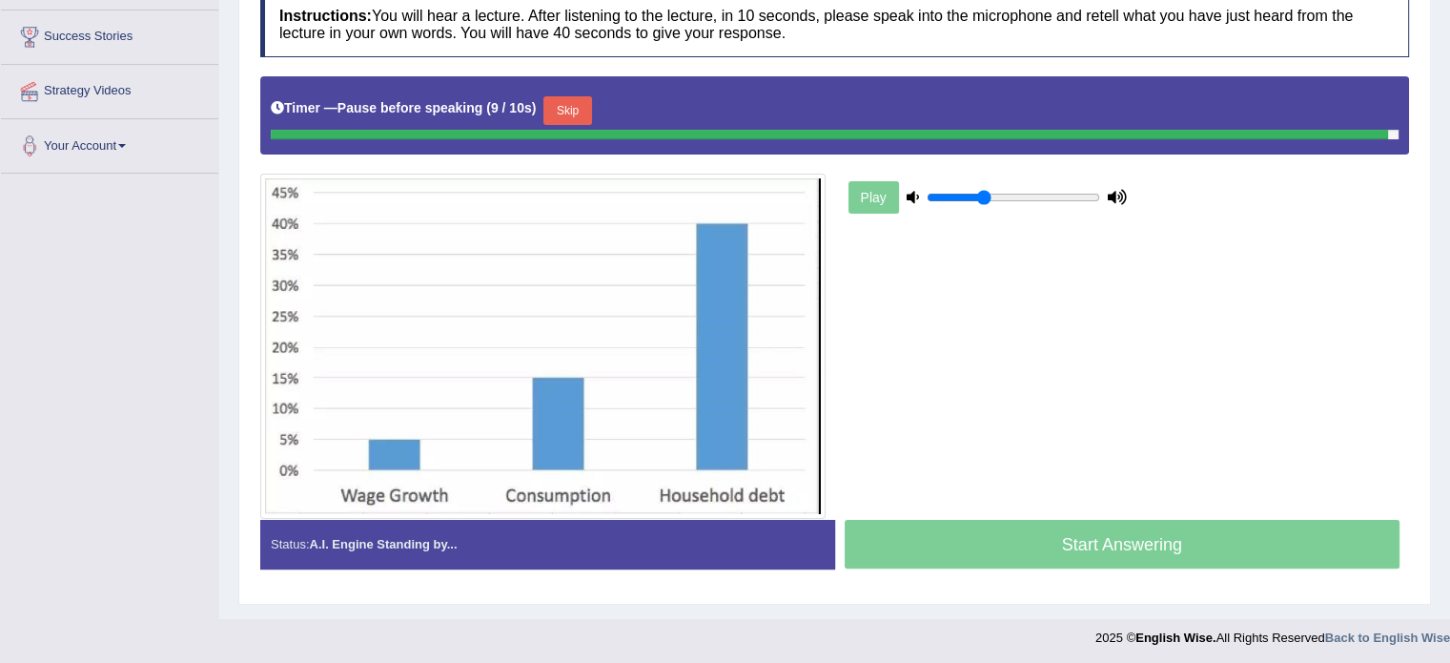
scroll to position [352, 0]
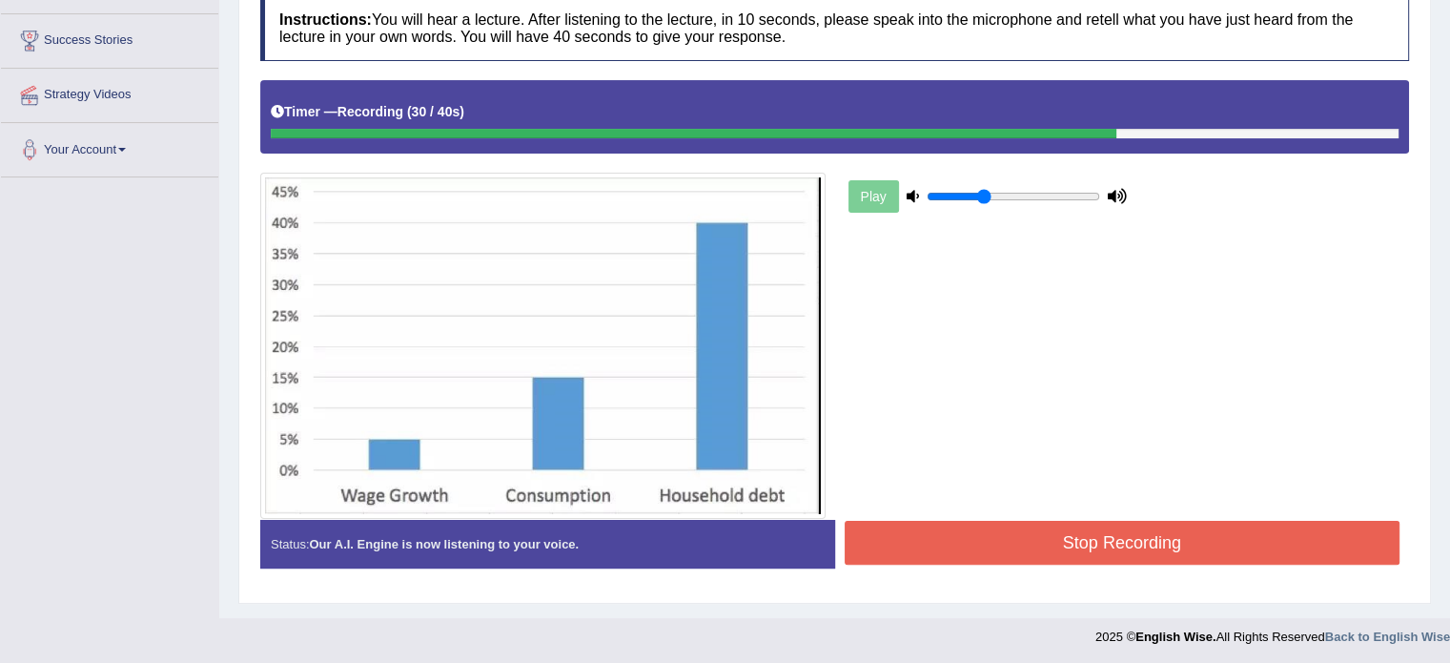
click at [1205, 537] on button "Stop Recording" at bounding box center [1123, 543] width 556 height 44
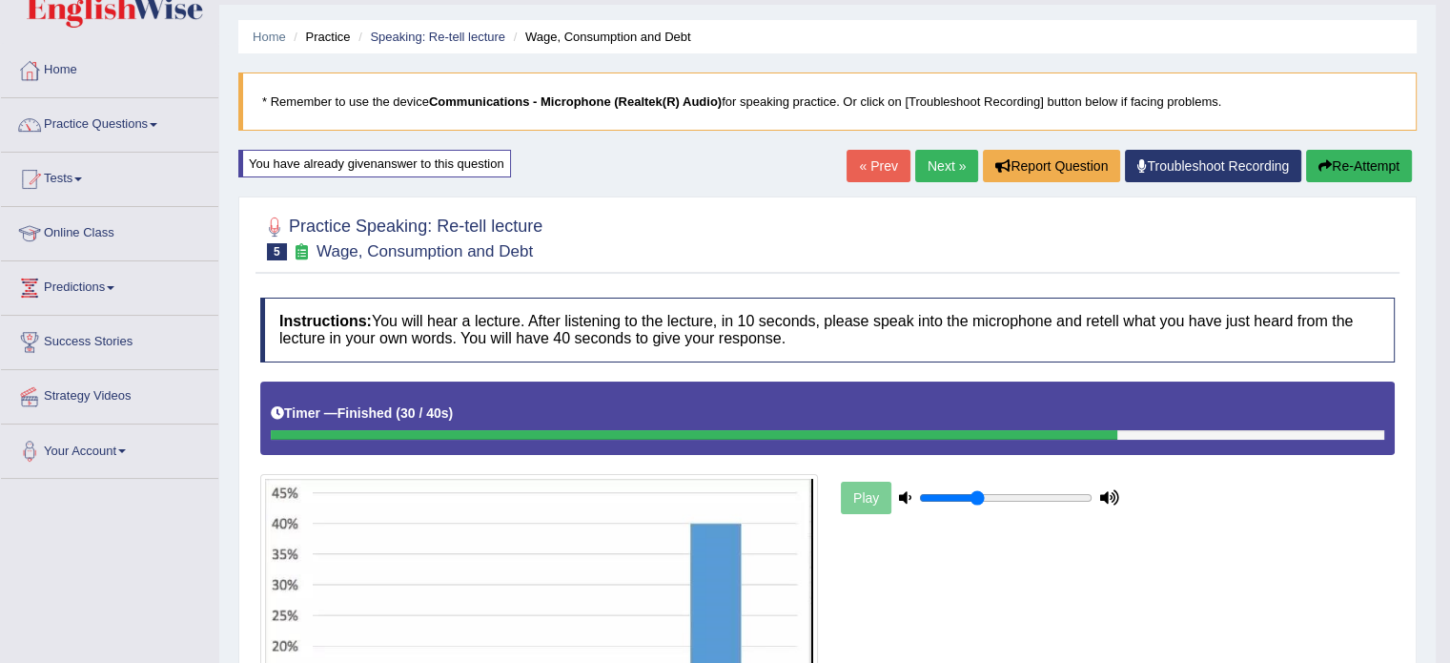
click at [1449, 194] on html "Toggle navigation Home Practice Questions Speaking Practice Read Aloud Repeat S…" at bounding box center [725, 280] width 1450 height 663
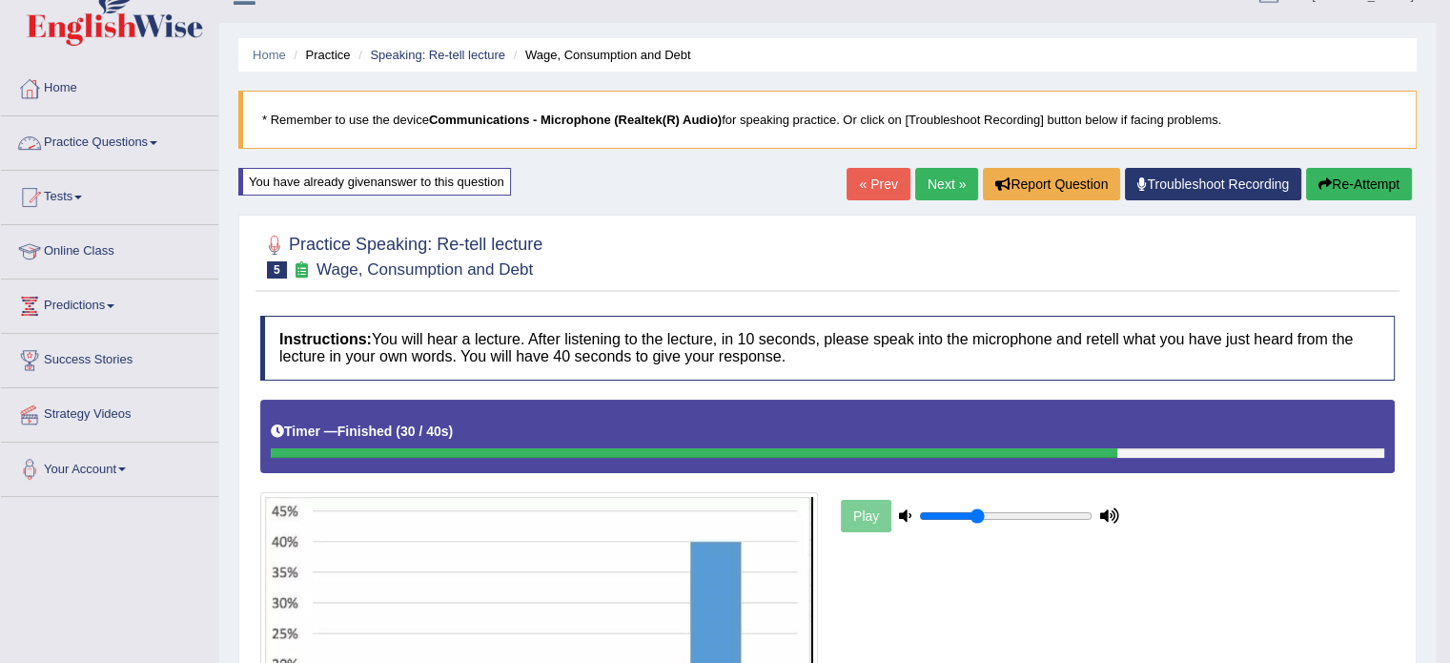
click at [69, 151] on link "Practice Questions" at bounding box center [109, 140] width 217 height 48
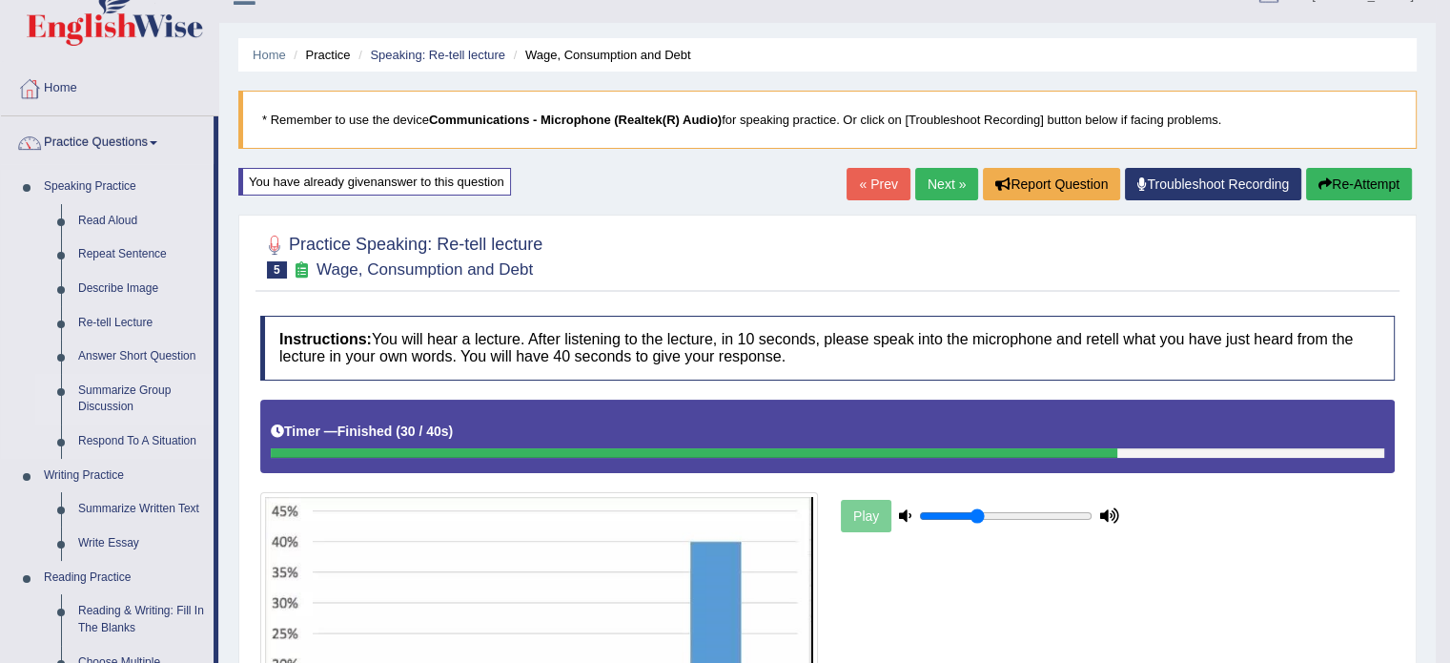
click at [114, 395] on link "Summarize Group Discussion" at bounding box center [142, 399] width 144 height 51
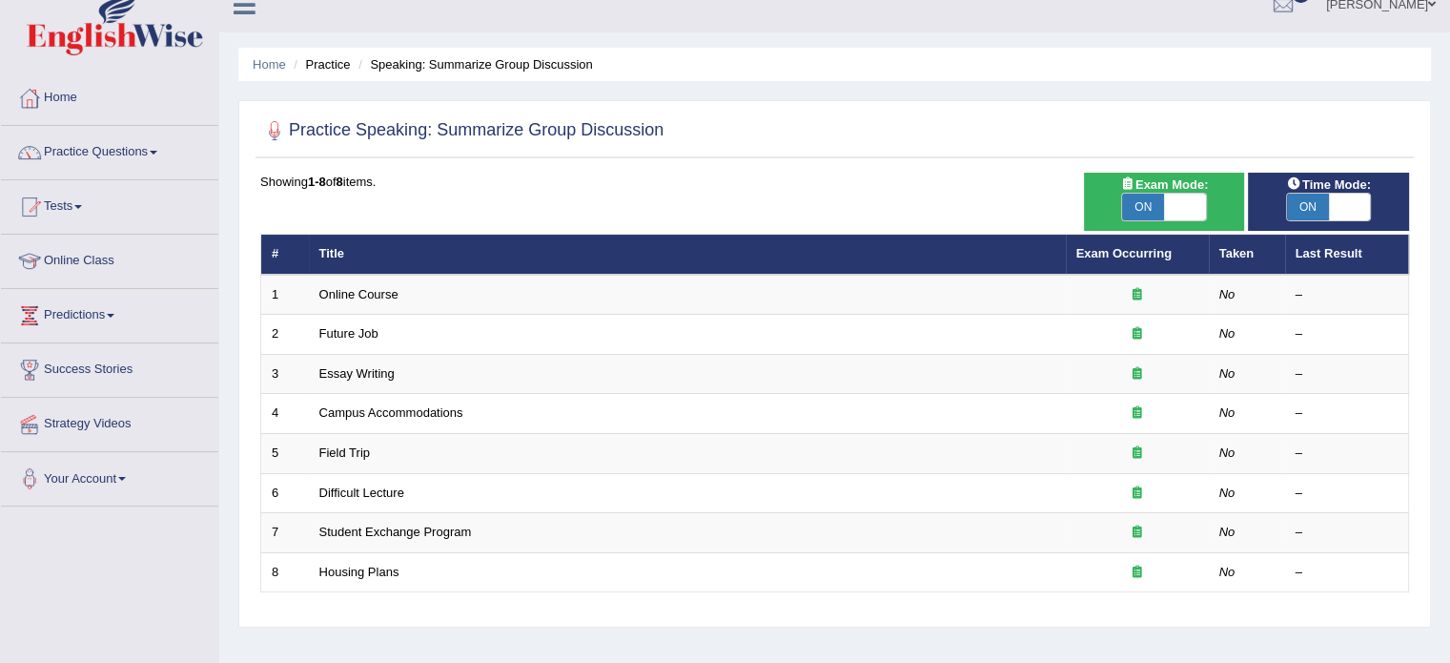
scroll to position [31, 0]
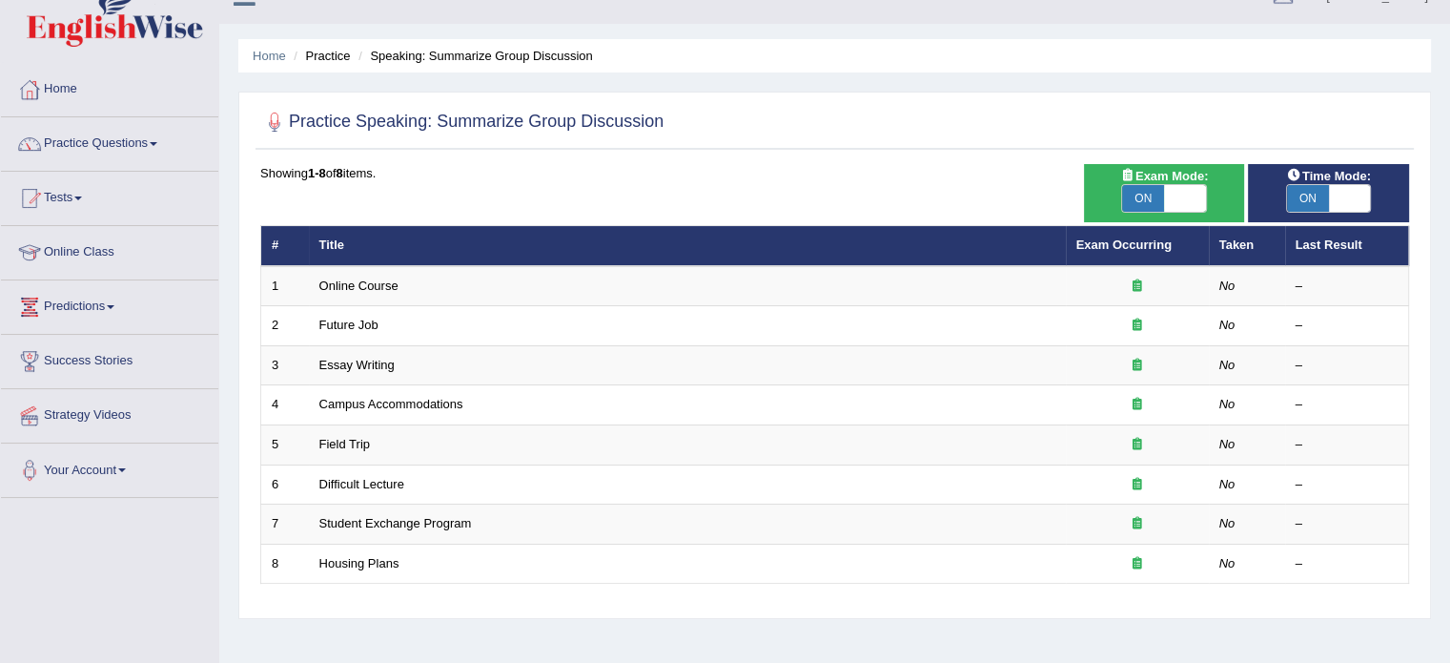
click at [98, 311] on link "Predictions" at bounding box center [109, 304] width 217 height 48
click at [112, 350] on link "Latest Predictions" at bounding box center [124, 351] width 178 height 34
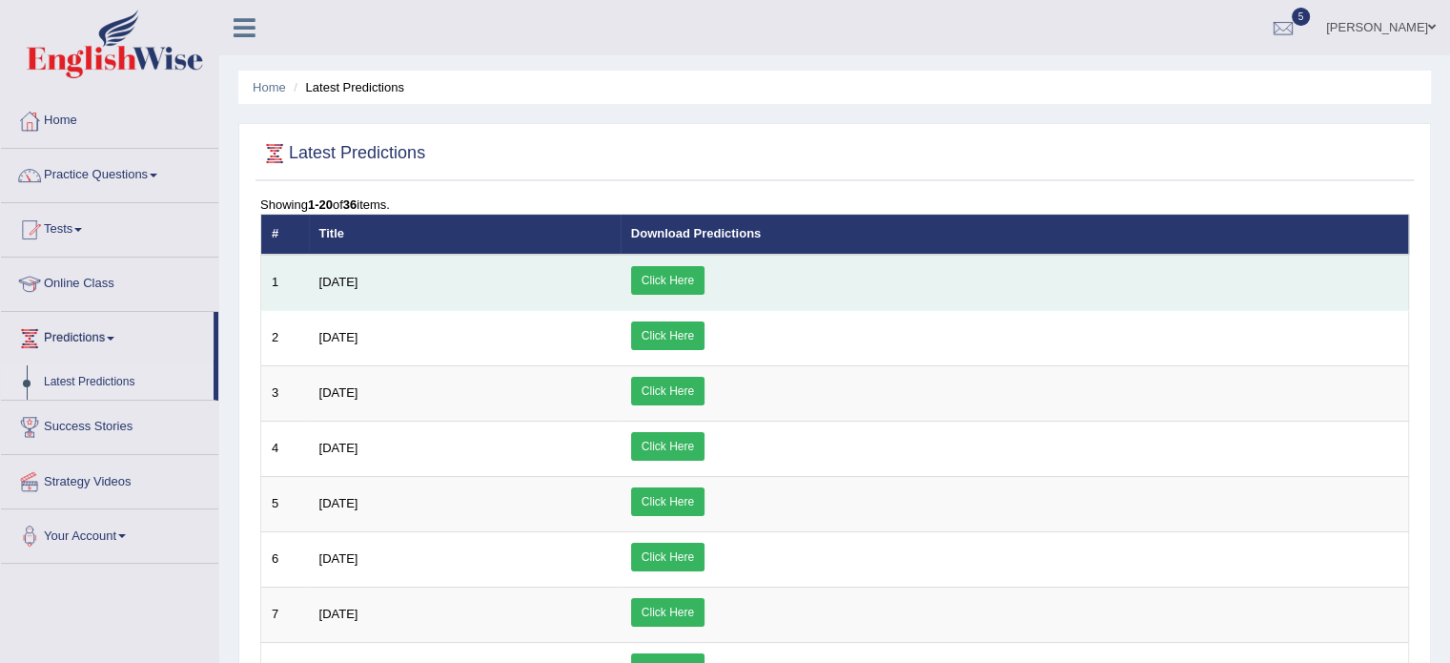
click at [705, 276] on link "Click Here" at bounding box center [667, 280] width 73 height 29
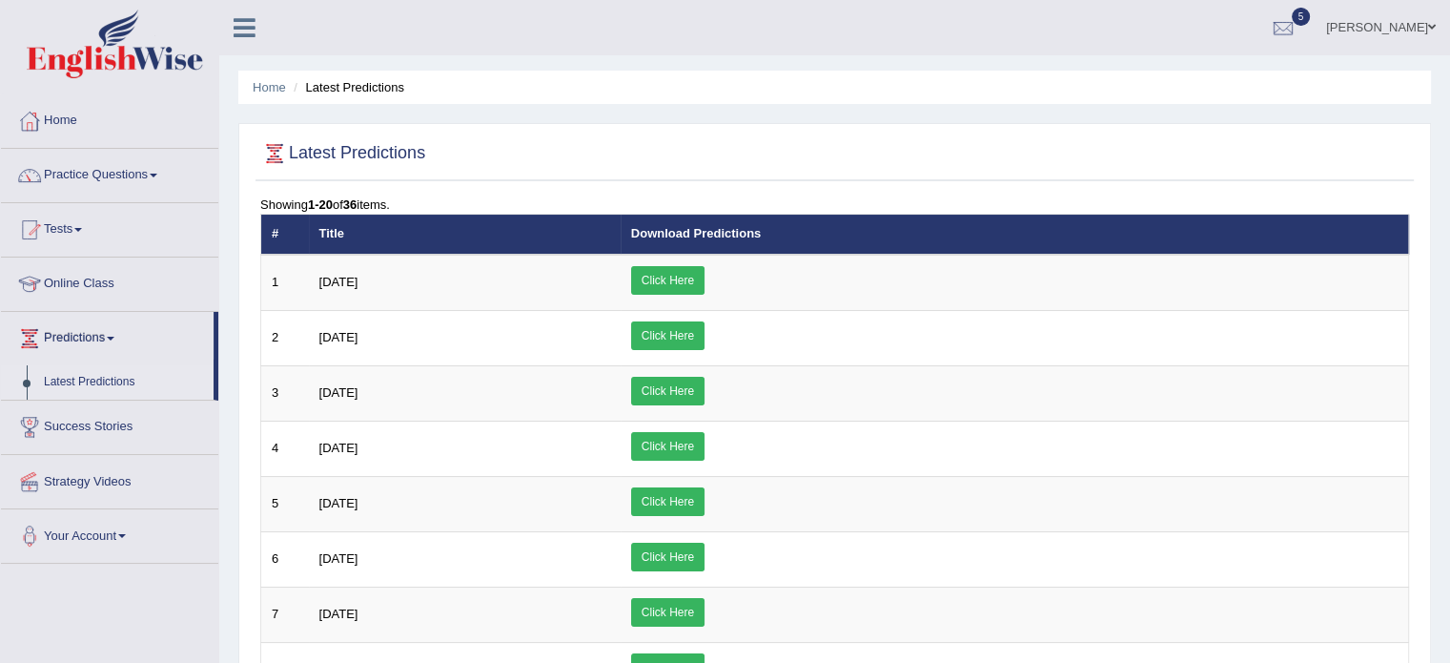
click at [119, 190] on link "Practice Questions" at bounding box center [109, 173] width 217 height 48
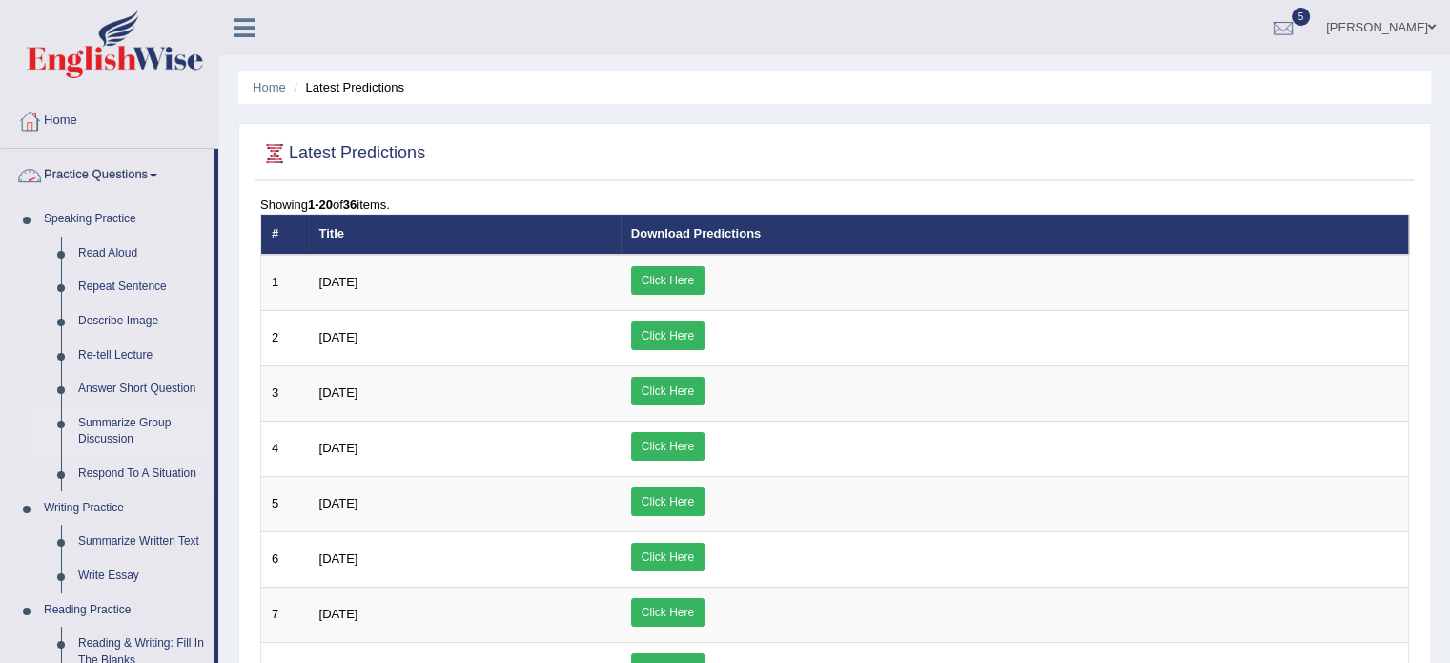
click at [115, 421] on link "Summarize Group Discussion" at bounding box center [142, 431] width 144 height 51
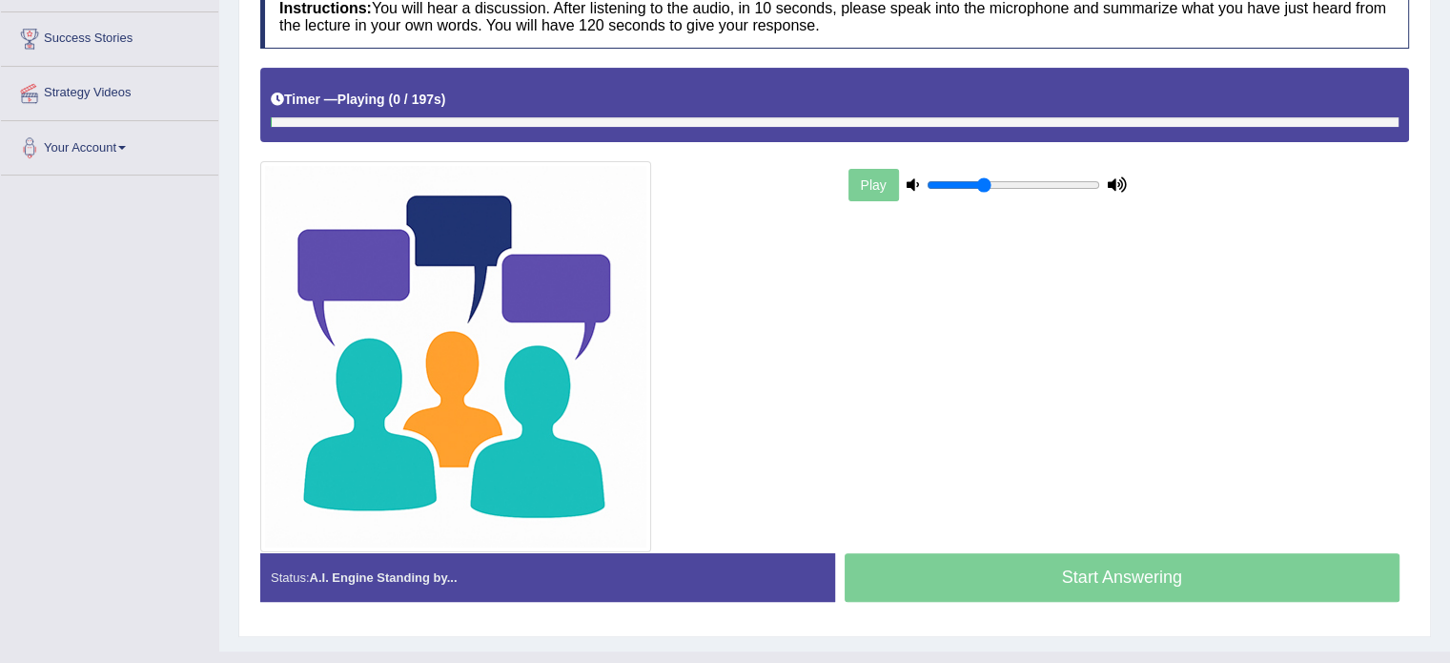
scroll to position [365, 0]
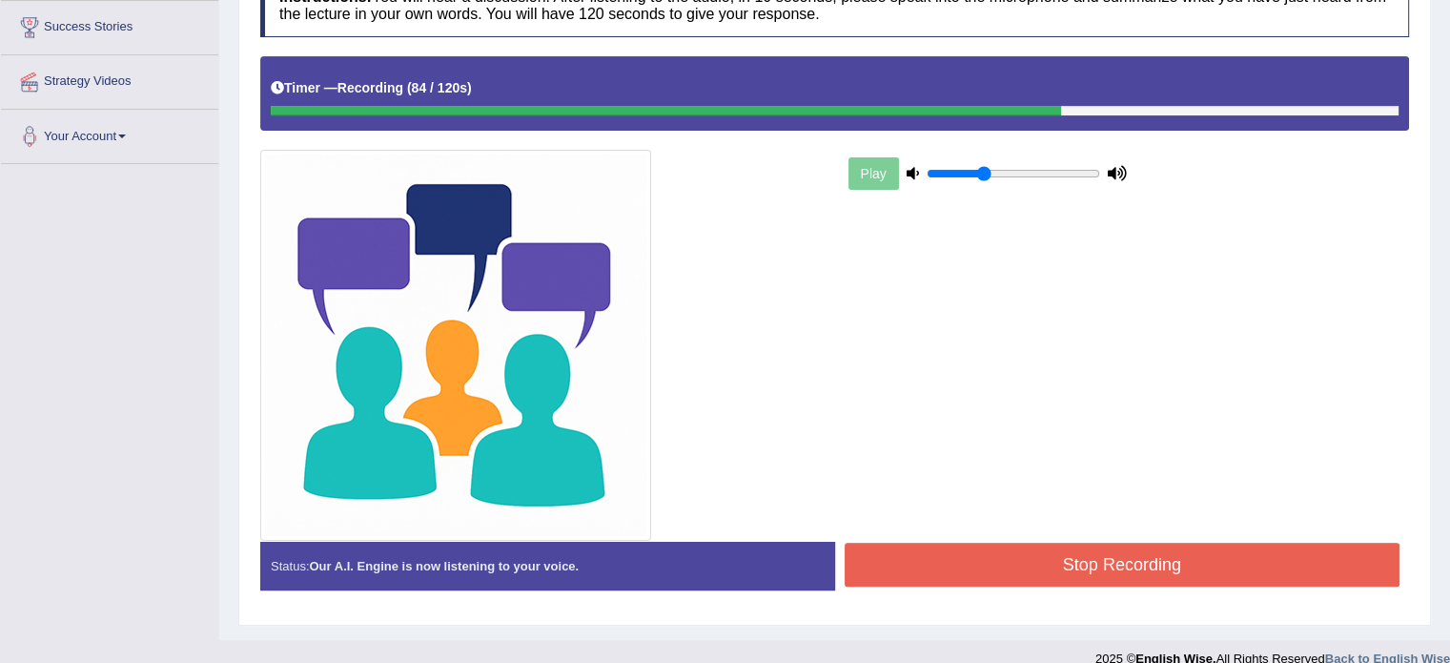
click at [1216, 562] on button "Stop Recording" at bounding box center [1123, 564] width 556 height 44
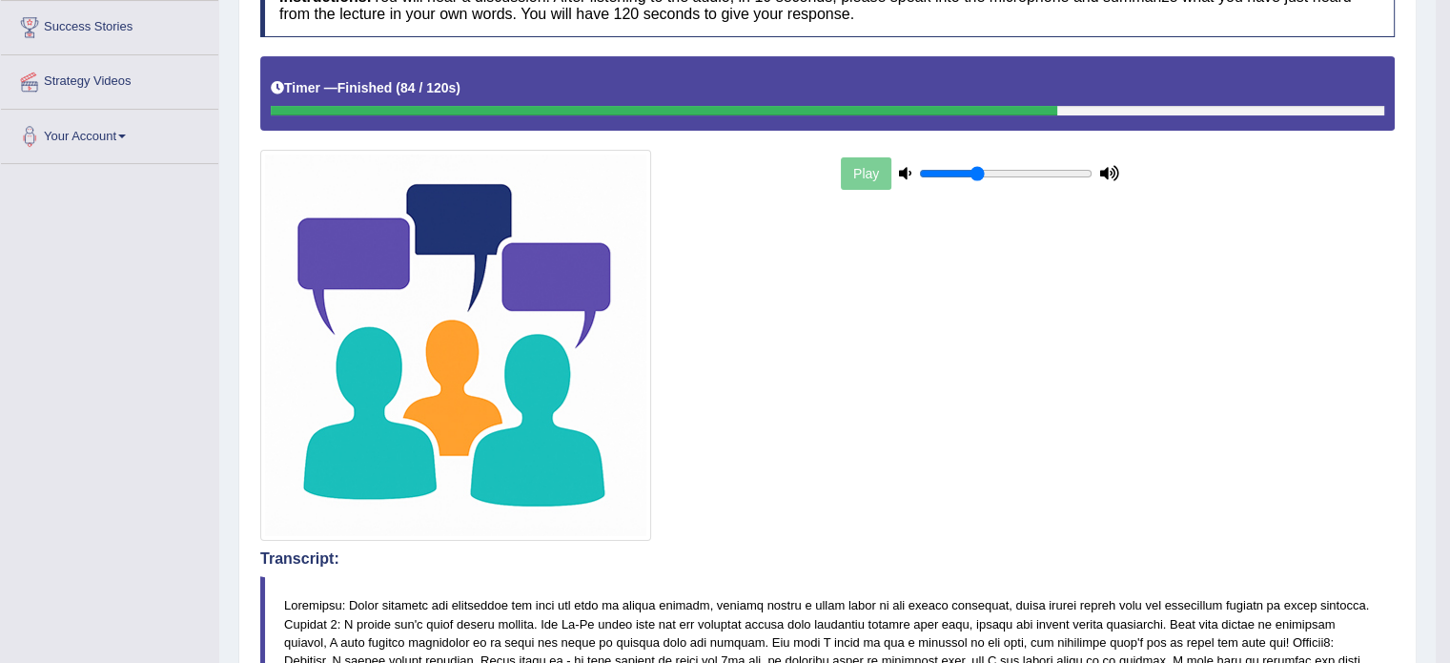
drag, startPoint x: 1453, startPoint y: 233, endPoint x: 1463, endPoint y: 266, distance: 35.0
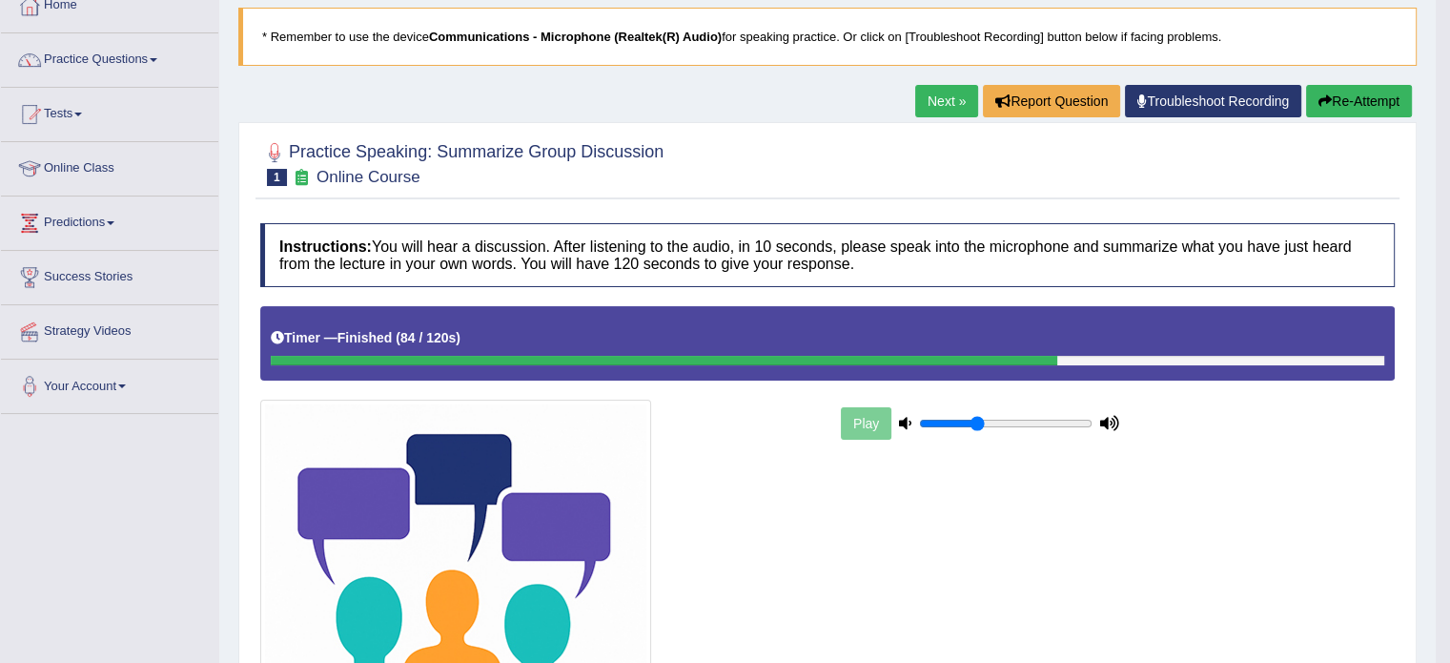
scroll to position [84, 0]
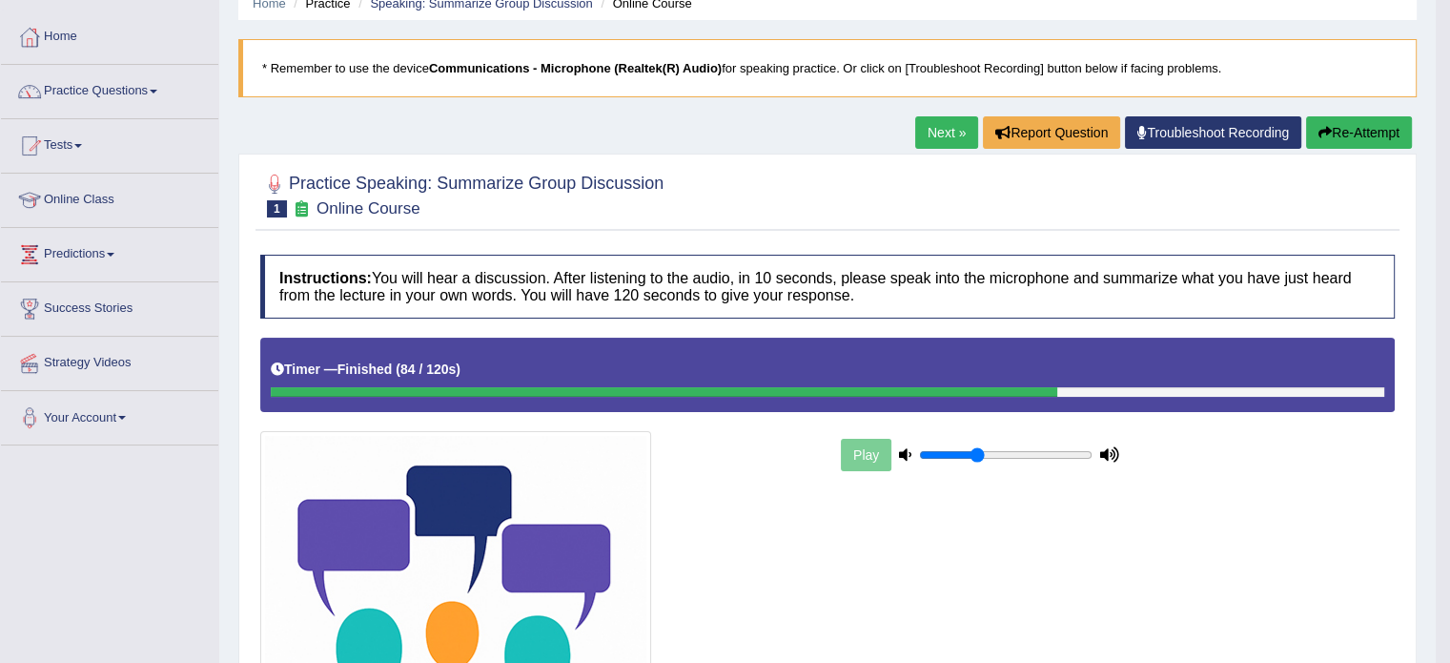
click at [1342, 144] on button "Re-Attempt" at bounding box center [1359, 132] width 106 height 32
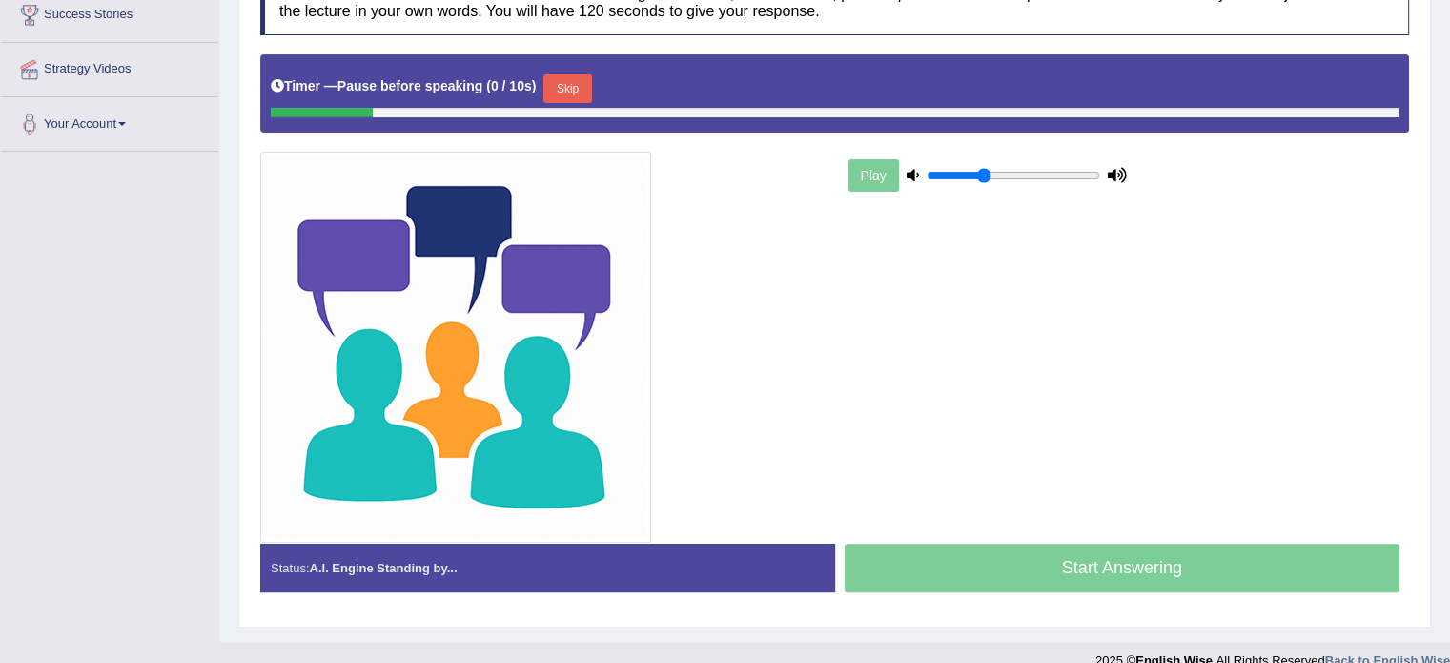
scroll to position [376, 0]
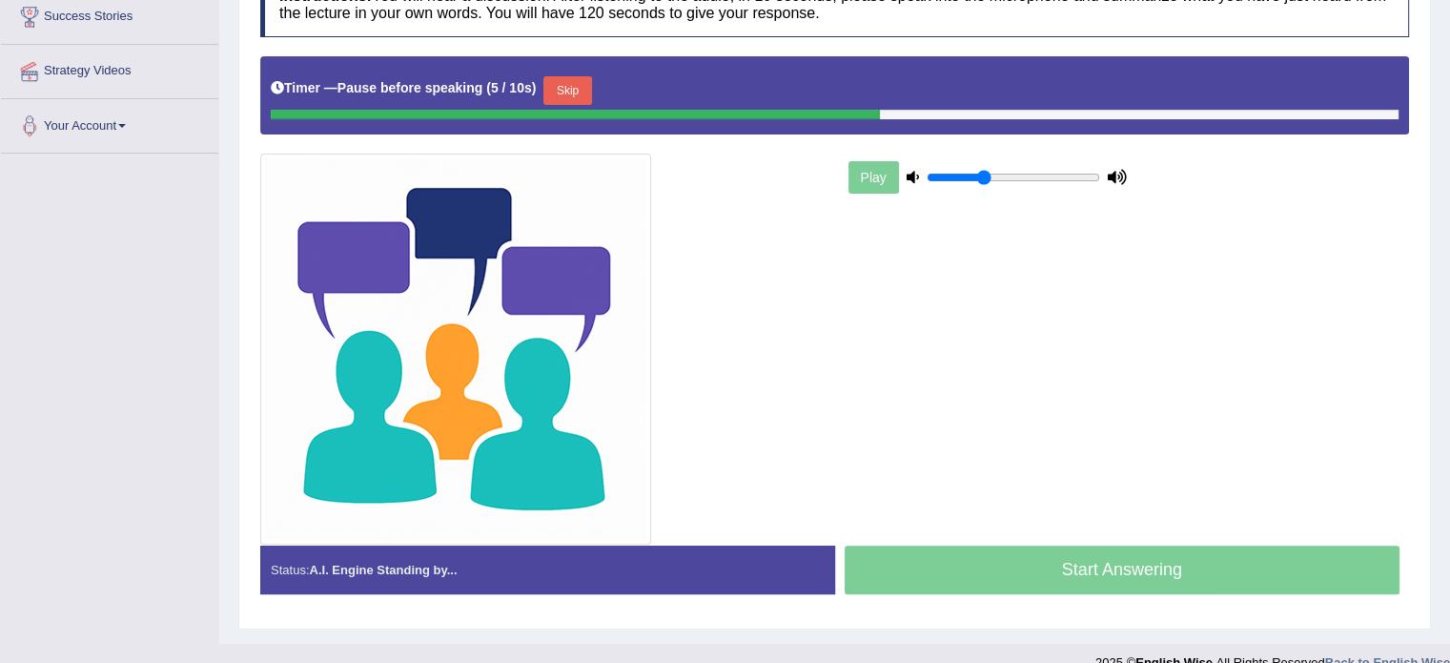
click at [562, 89] on button "Skip" at bounding box center [567, 90] width 48 height 29
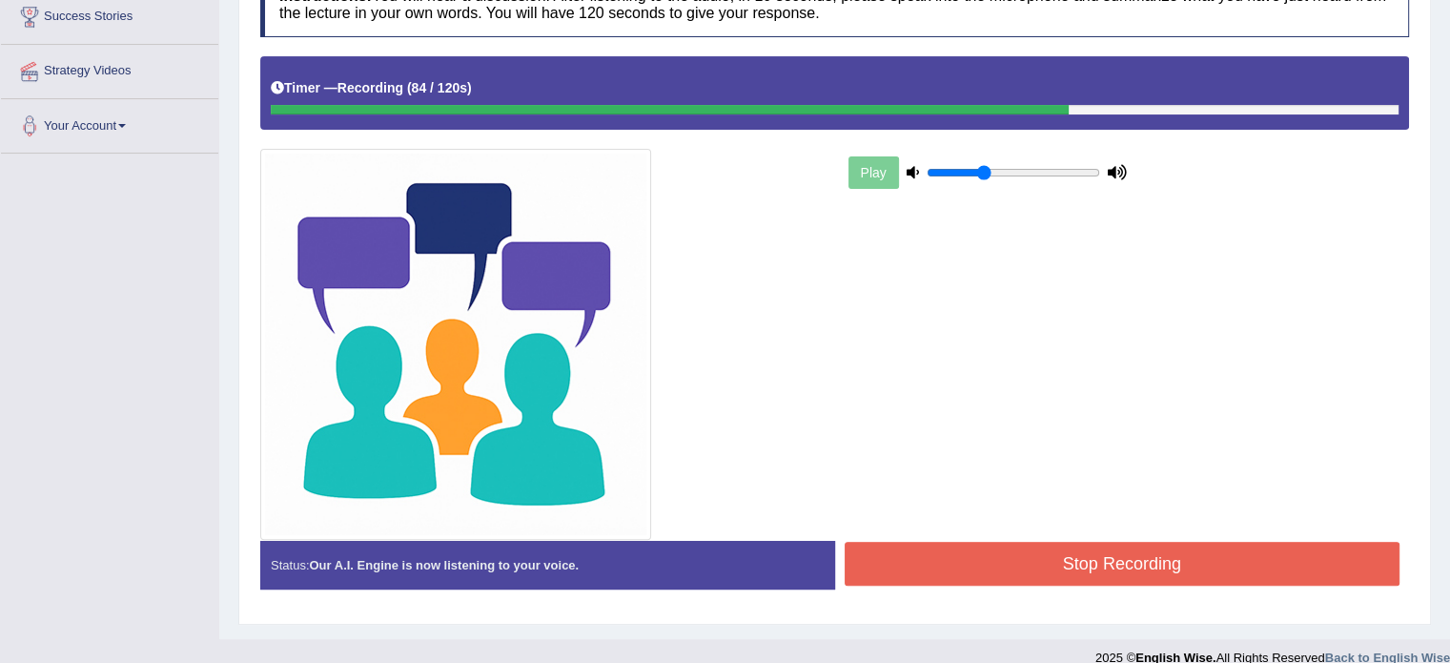
click at [911, 560] on button "Stop Recording" at bounding box center [1123, 564] width 556 height 44
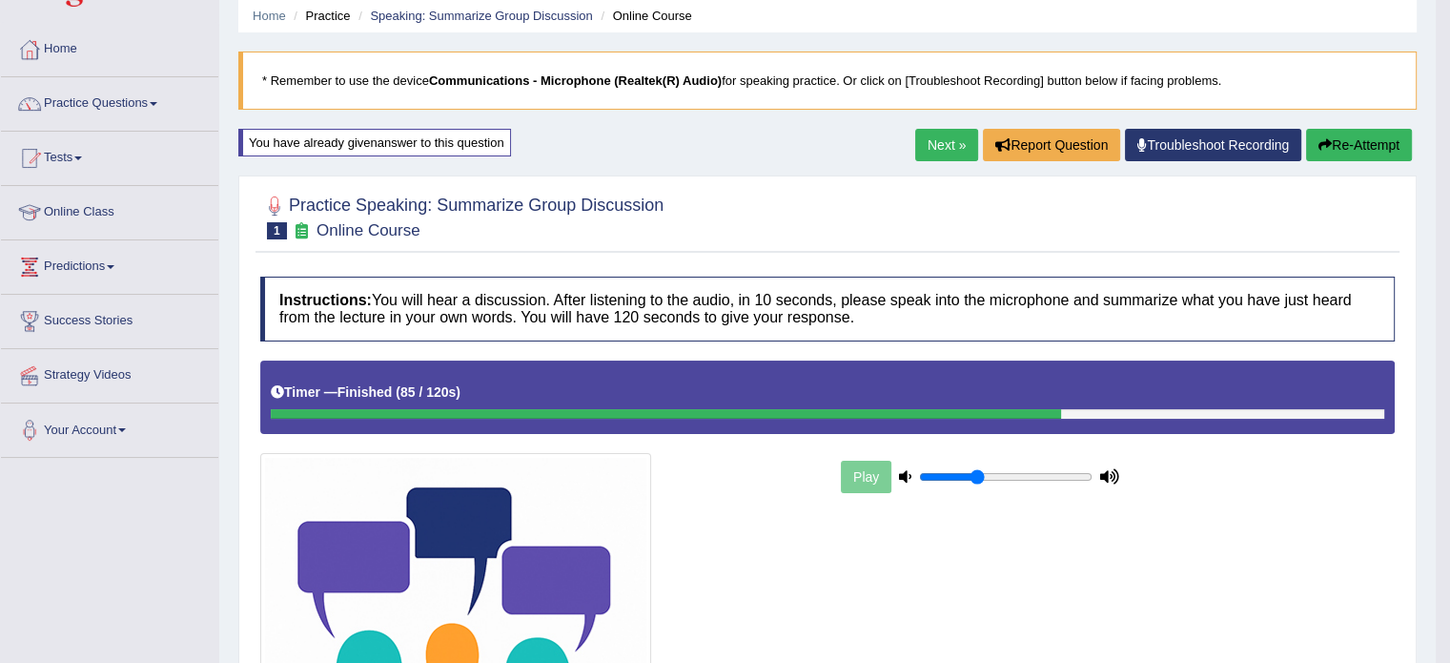
scroll to position [39, 0]
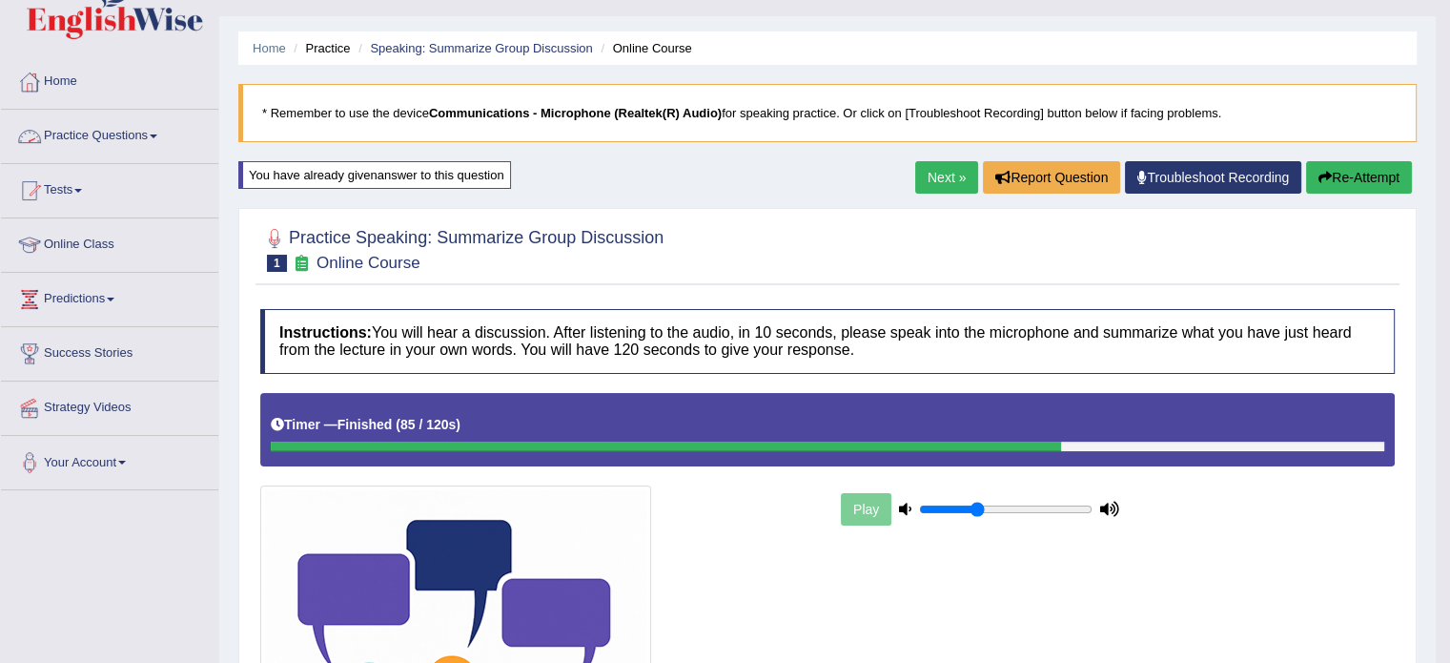
click at [147, 146] on link "Practice Questions" at bounding box center [109, 134] width 217 height 48
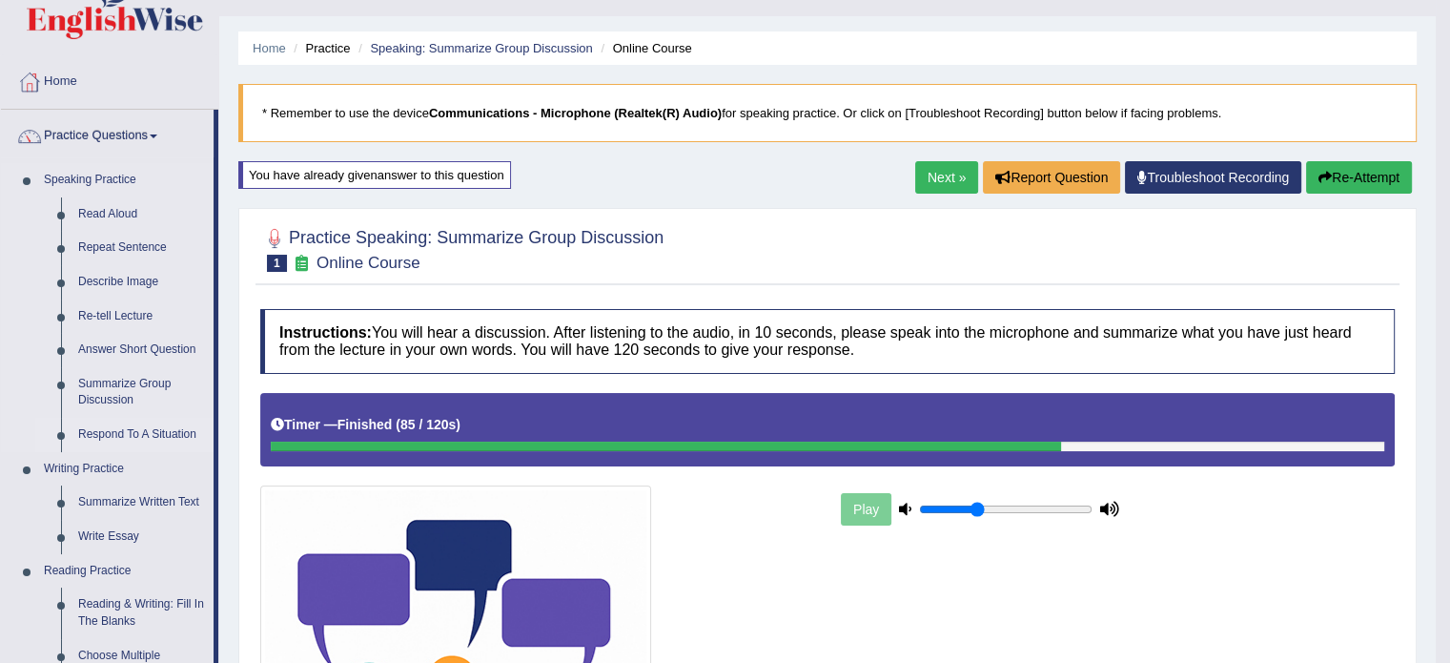
click at [113, 433] on link "Respond To A Situation" at bounding box center [142, 435] width 144 height 34
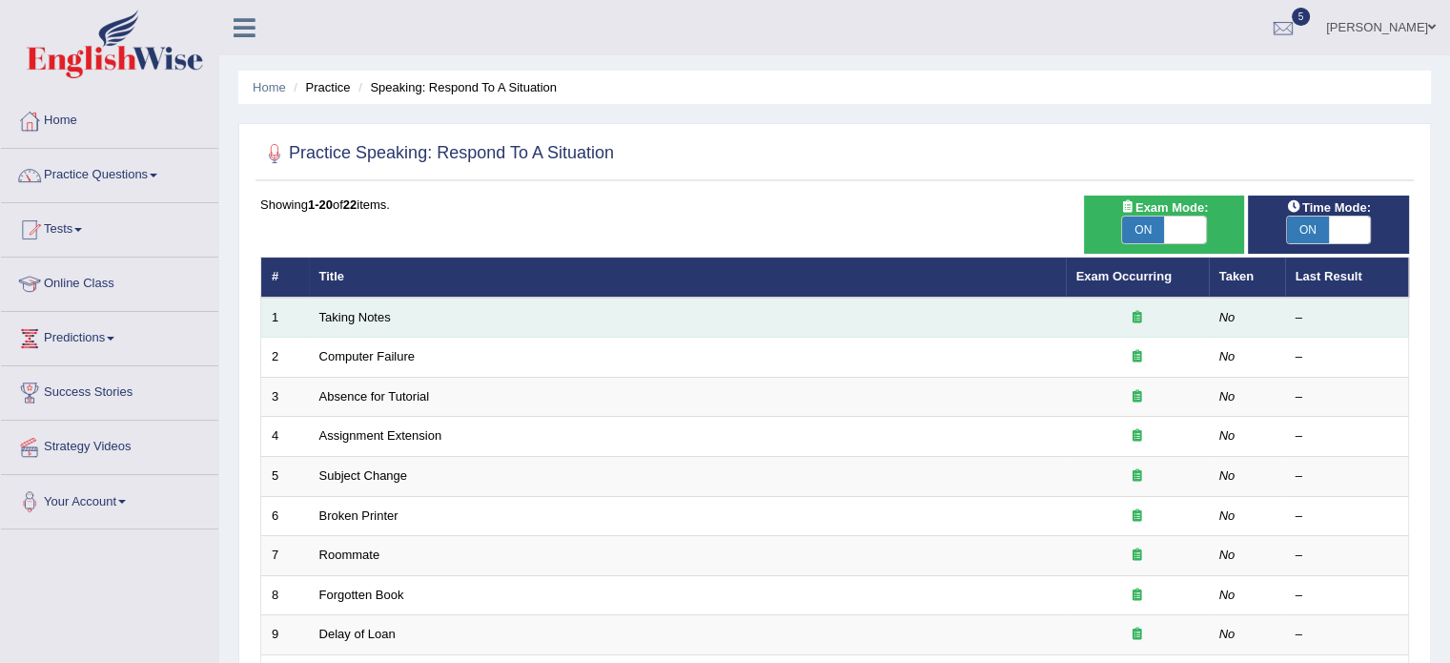
click at [358, 328] on td "Taking Notes" at bounding box center [687, 317] width 757 height 40
click at [355, 316] on link "Taking Notes" at bounding box center [355, 317] width 72 height 14
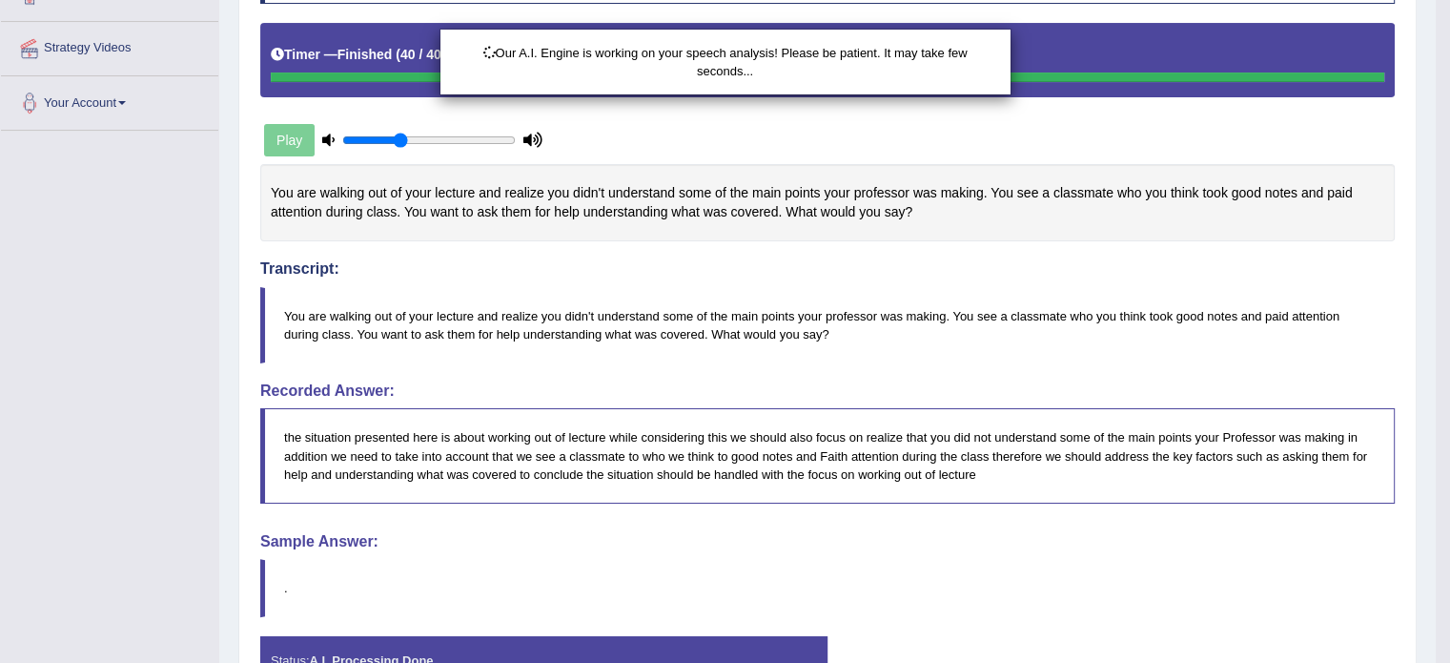
scroll to position [514, 0]
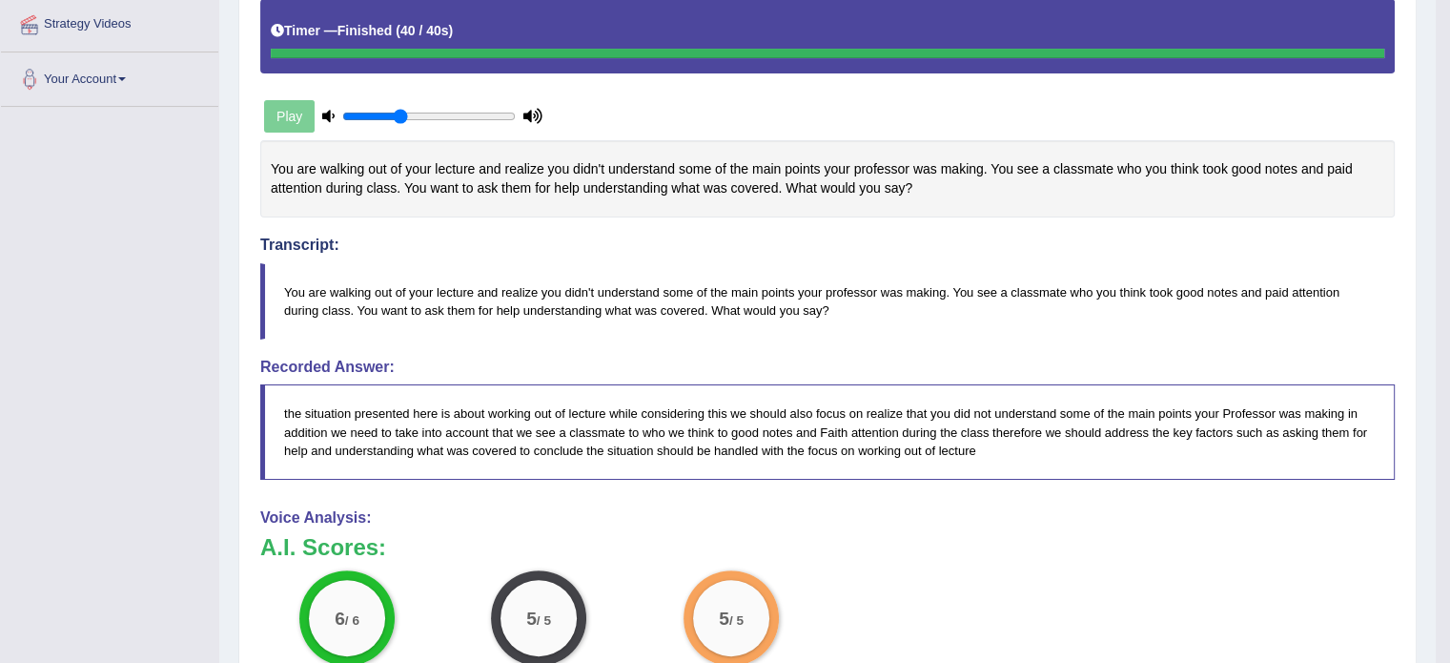
drag, startPoint x: 1463, startPoint y: 120, endPoint x: 1462, endPoint y: 301, distance: 181.1
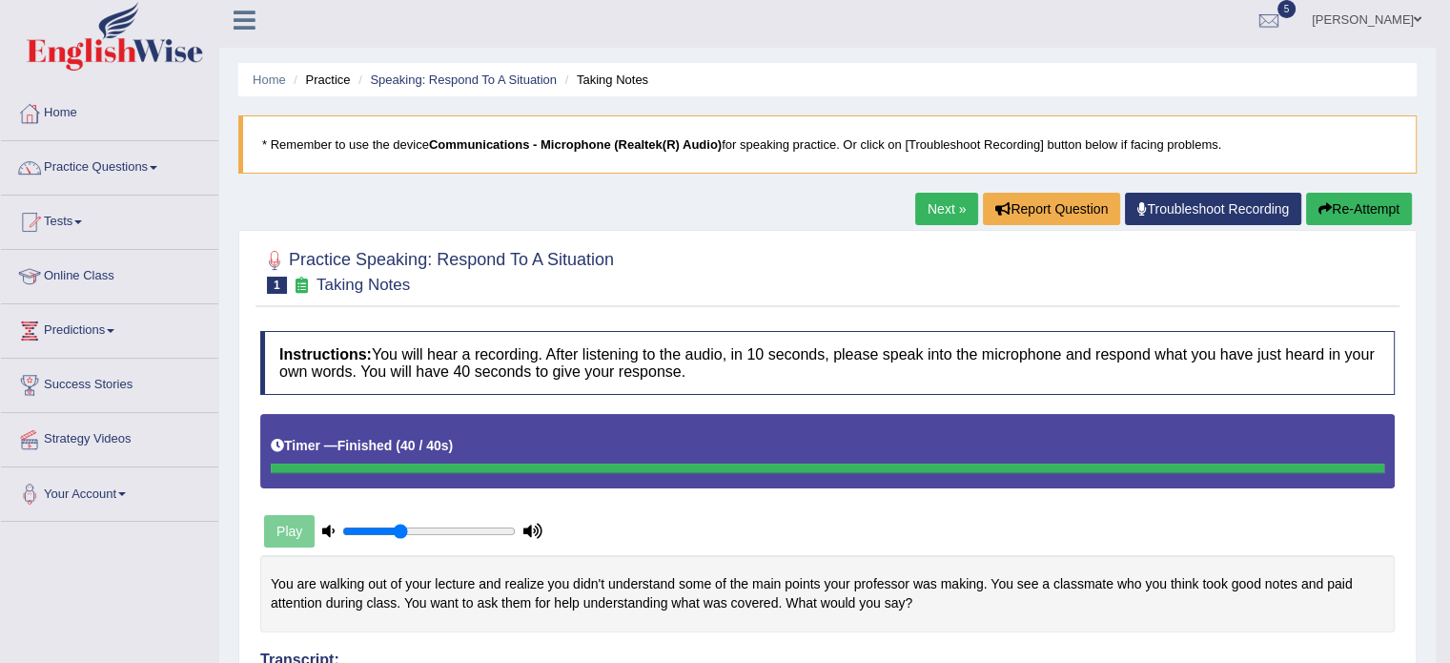
scroll to position [0, 0]
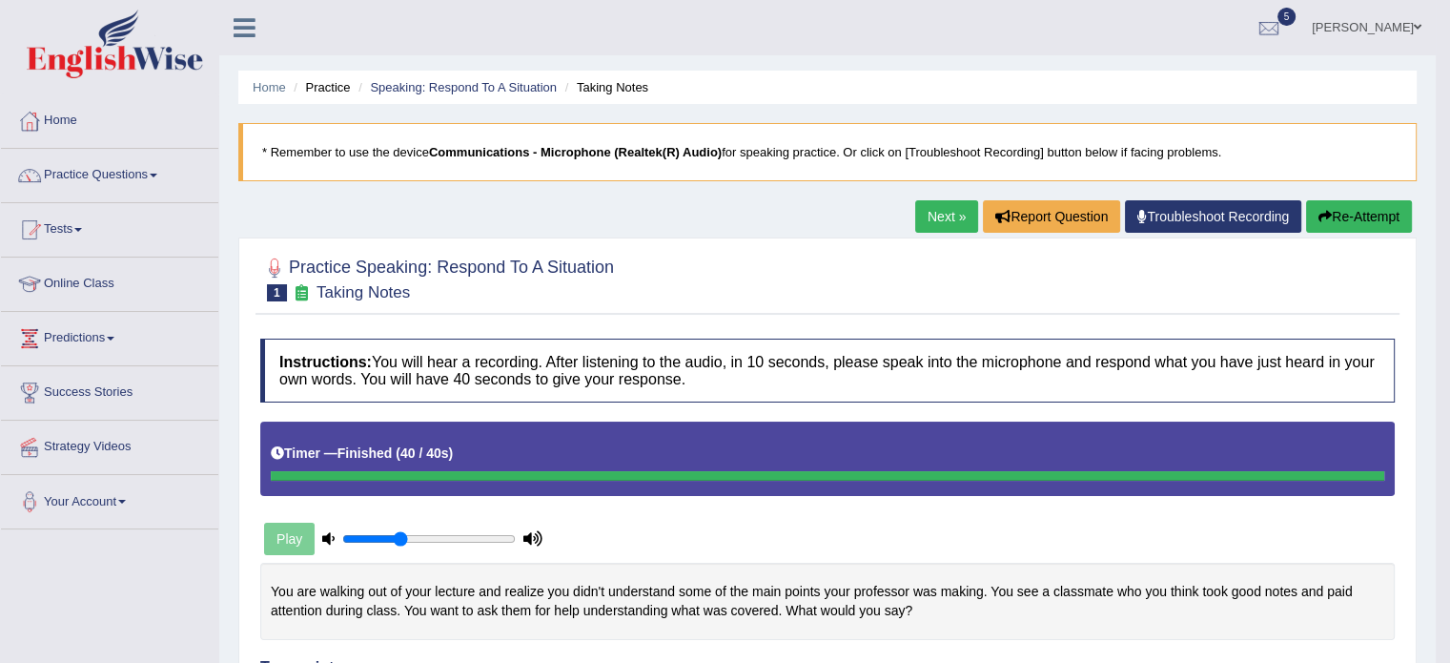
click at [916, 230] on link "Next »" at bounding box center [946, 216] width 63 height 32
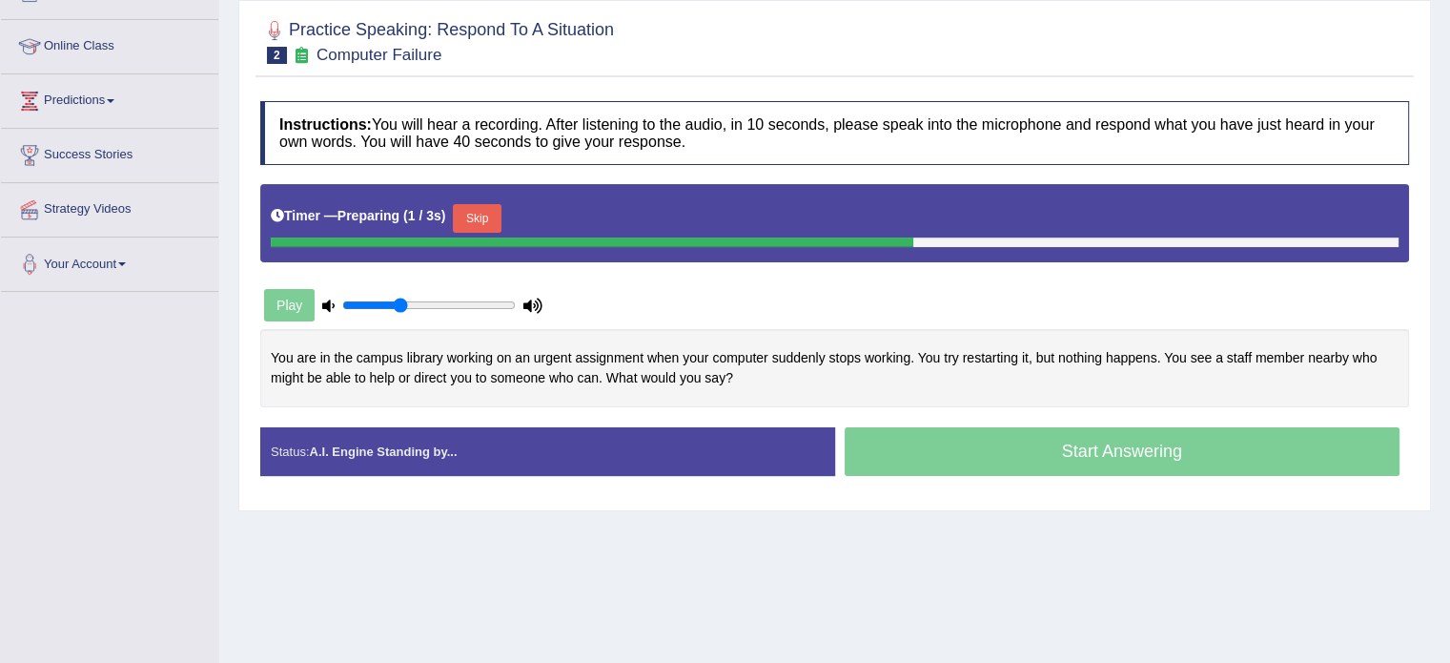
drag, startPoint x: 0, startPoint y: 0, endPoint x: 1463, endPoint y: 319, distance: 1497.8
click at [1449, 319] on html "Toggle navigation Home Practice Questions Speaking Practice Read Aloud Repeat S…" at bounding box center [725, 94] width 1450 height 663
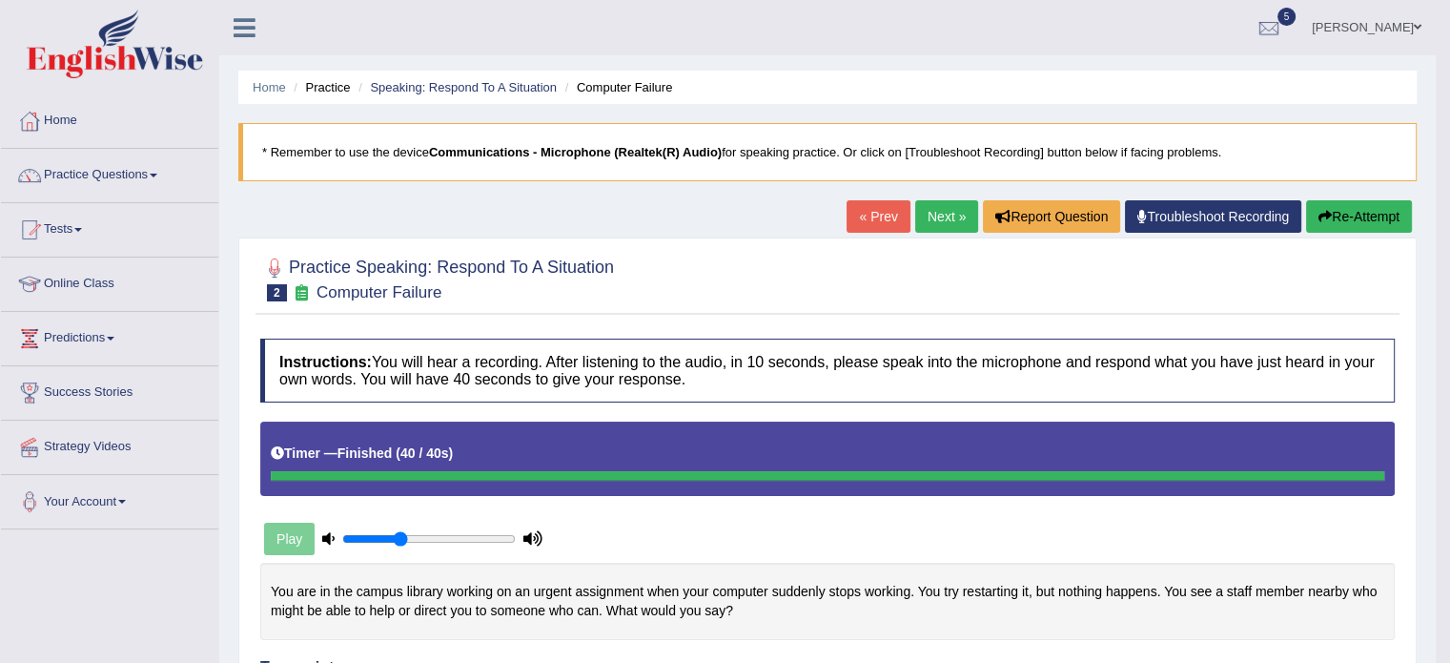
click at [930, 224] on link "Next »" at bounding box center [946, 216] width 63 height 32
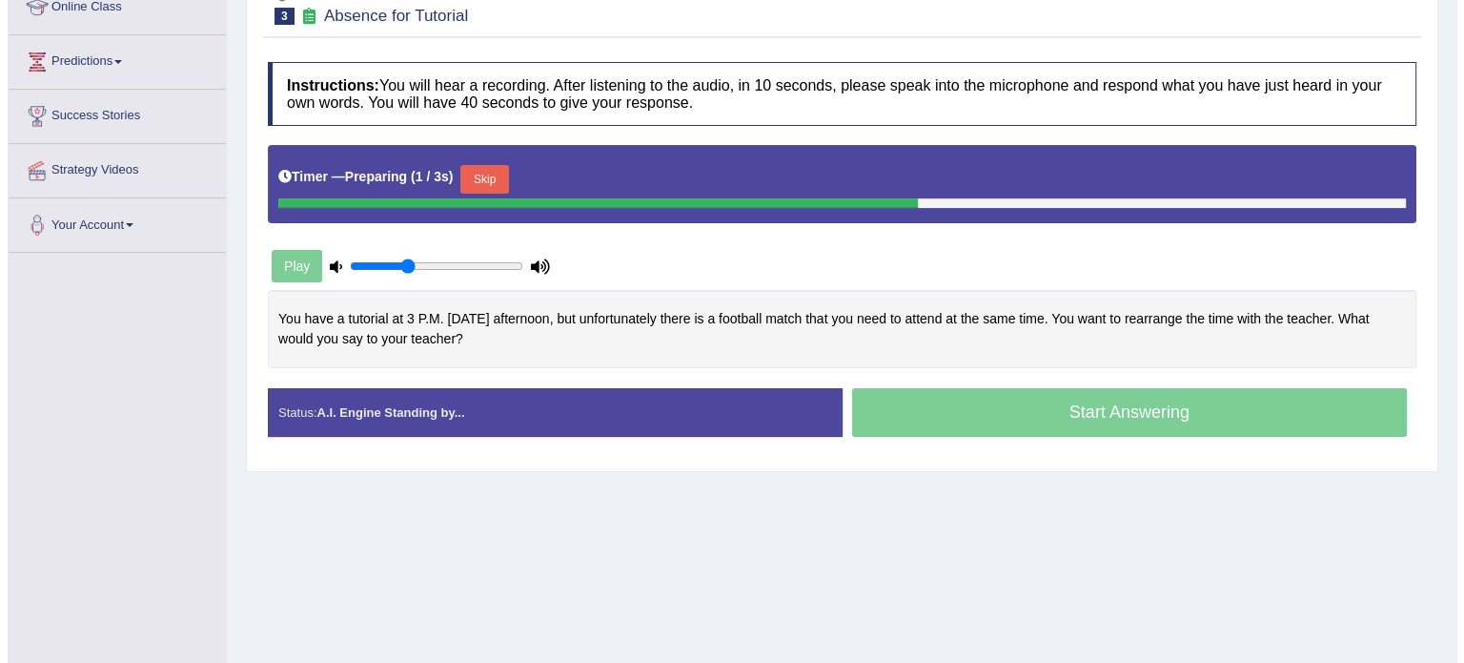
scroll to position [273, 0]
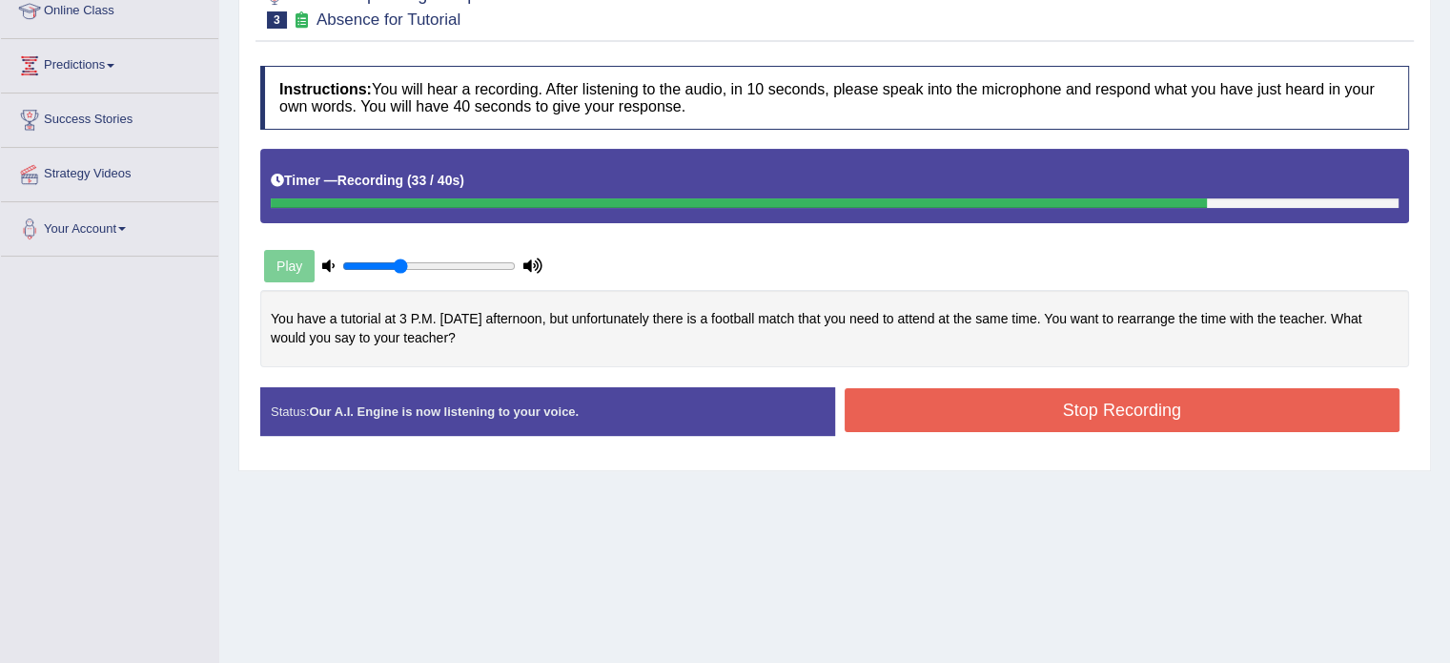
click at [1142, 406] on button "Stop Recording" at bounding box center [1123, 410] width 556 height 44
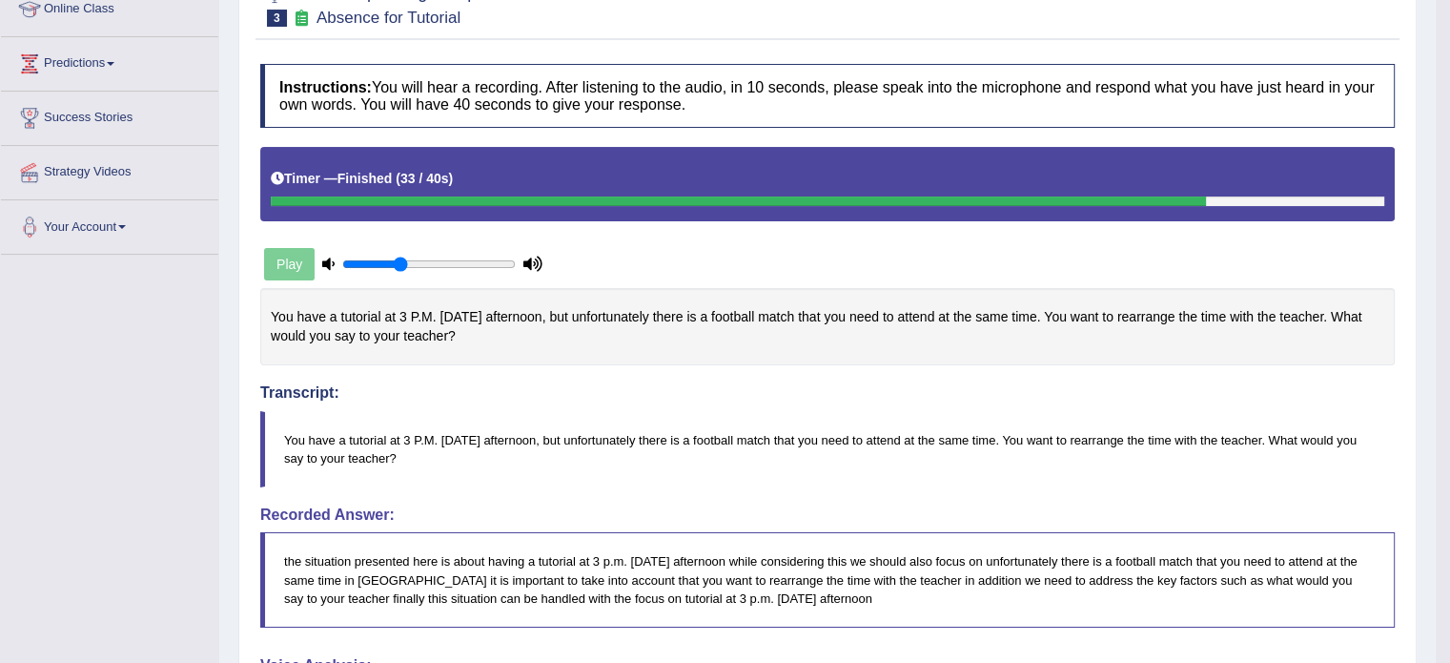
drag, startPoint x: 1463, startPoint y: 247, endPoint x: 1463, endPoint y: 281, distance: 34.3
click at [1449, 281] on html "Toggle navigation Home Practice Questions Speaking Practice Read Aloud Repeat S…" at bounding box center [725, 56] width 1450 height 663
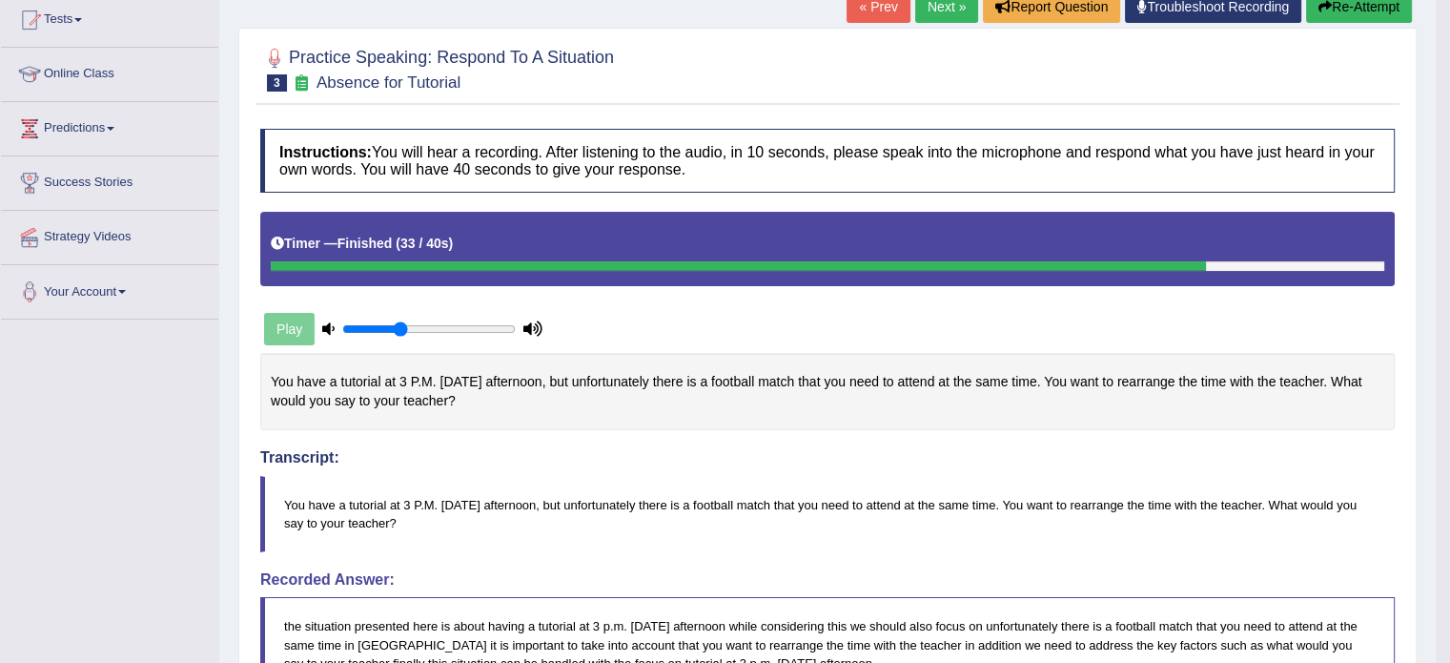
scroll to position [202, 0]
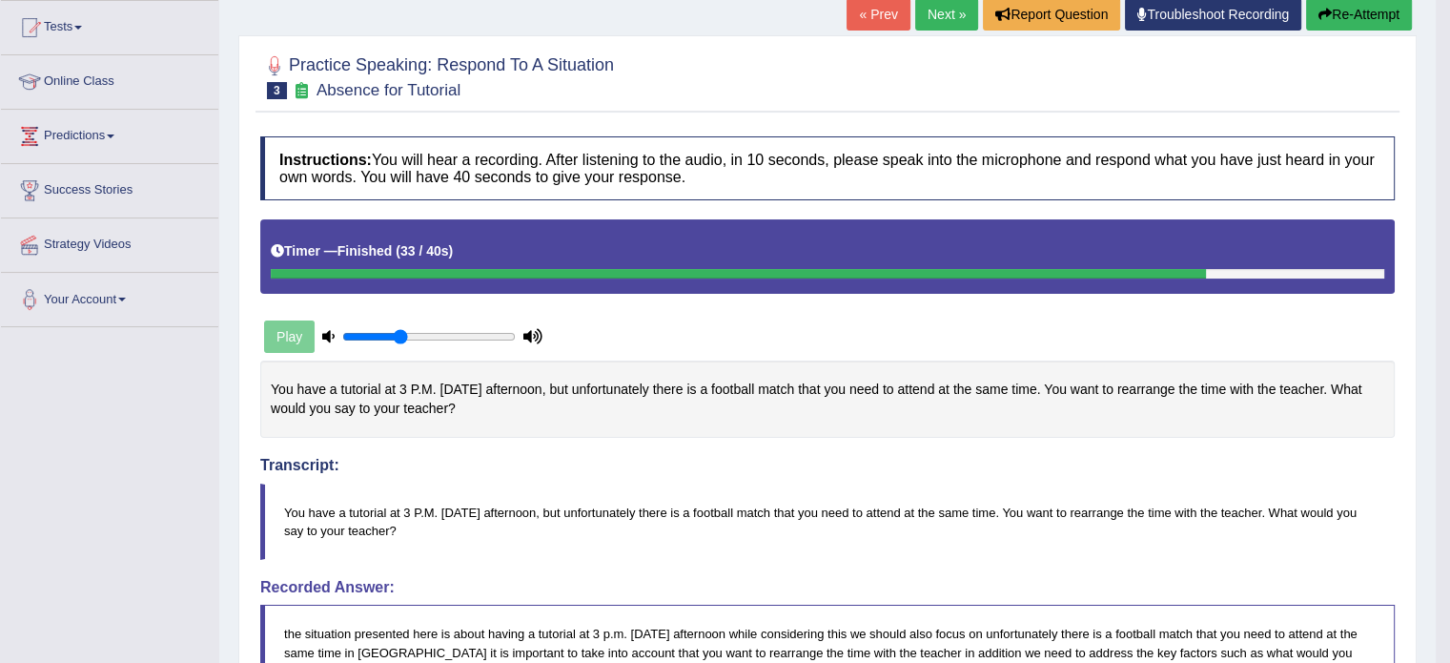
click at [935, 12] on link "Next »" at bounding box center [946, 14] width 63 height 32
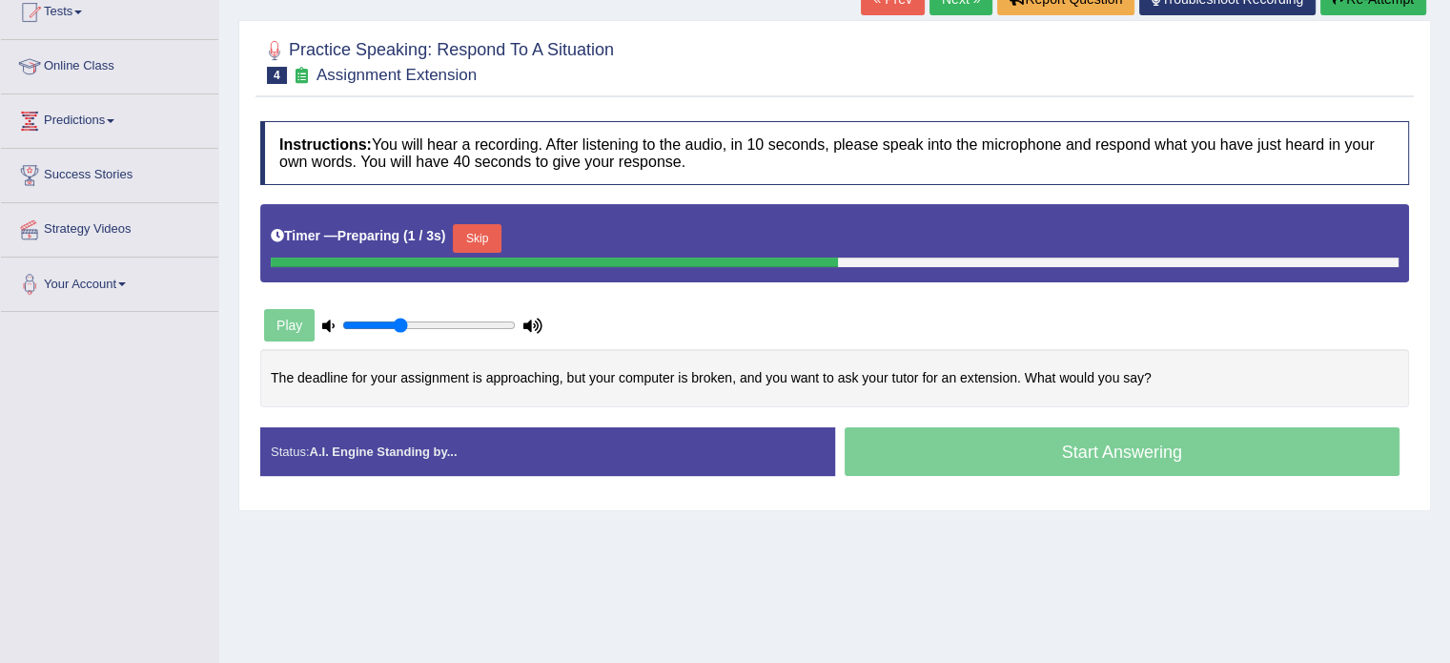
scroll to position [224, 0]
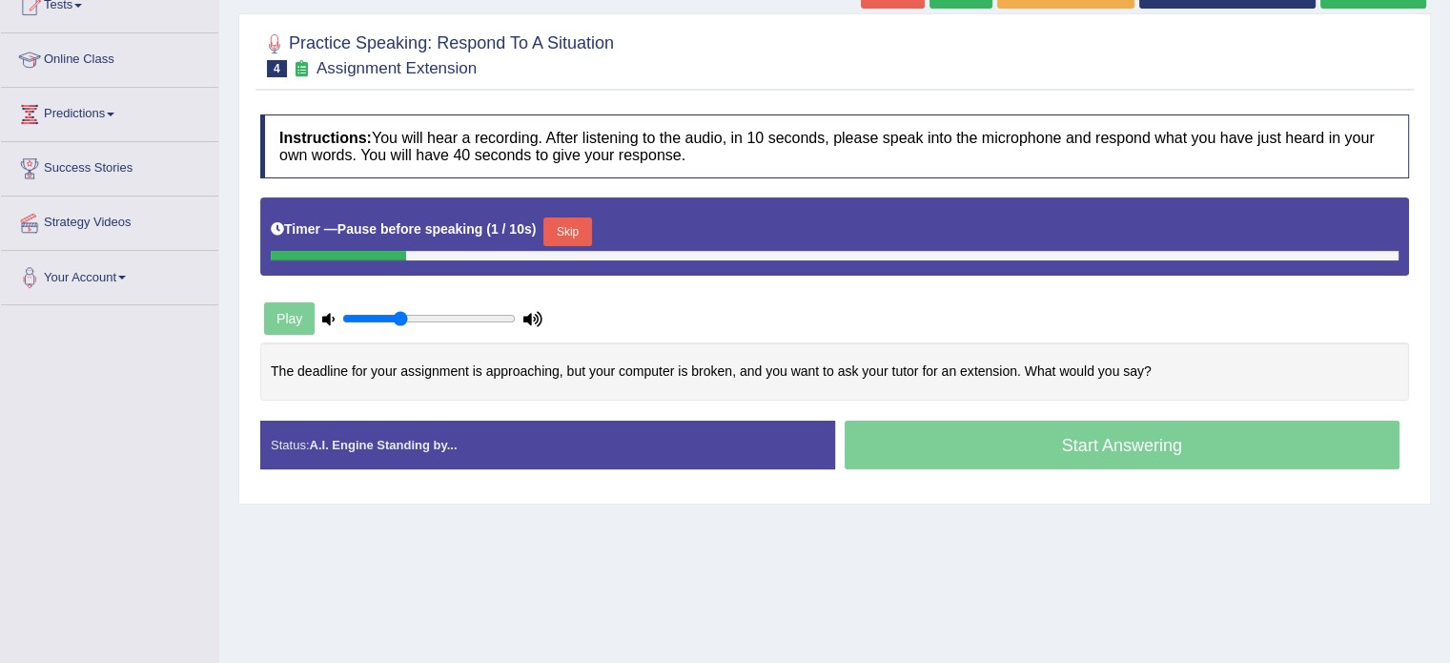
click at [572, 230] on button "Skip" at bounding box center [567, 231] width 48 height 29
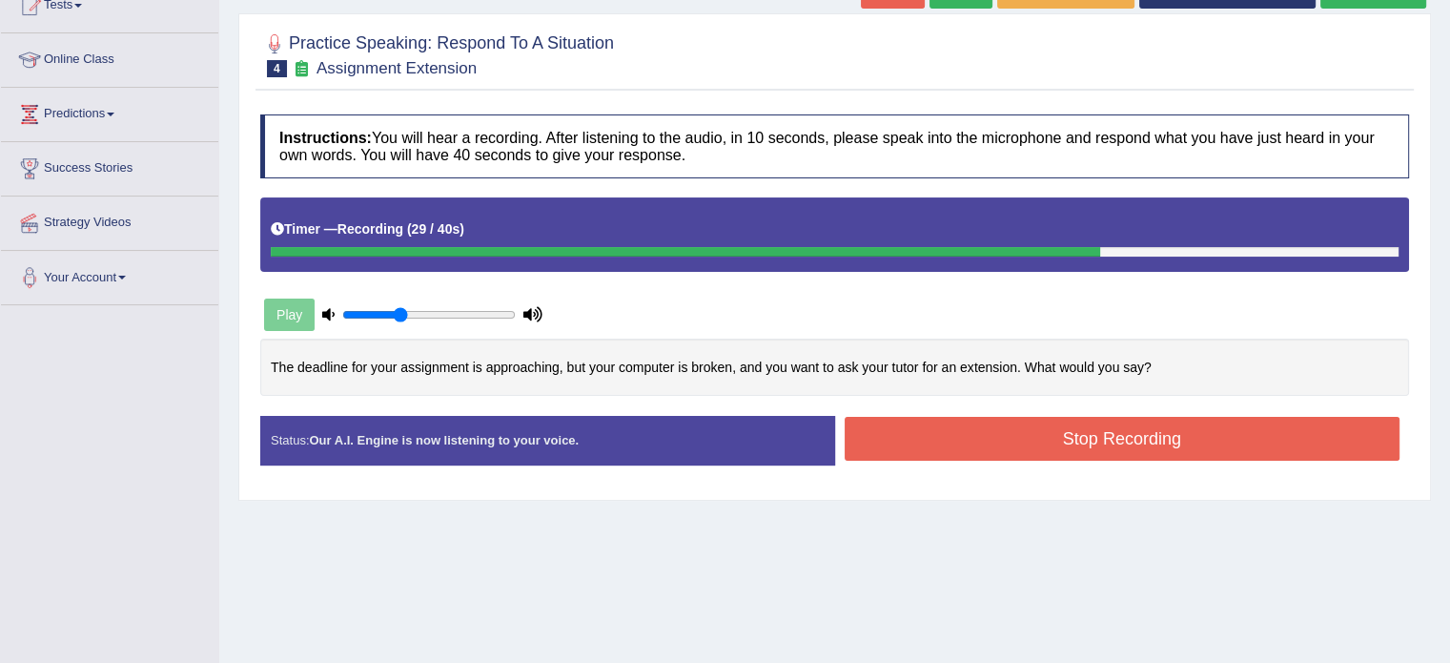
click at [934, 426] on button "Stop Recording" at bounding box center [1123, 439] width 556 height 44
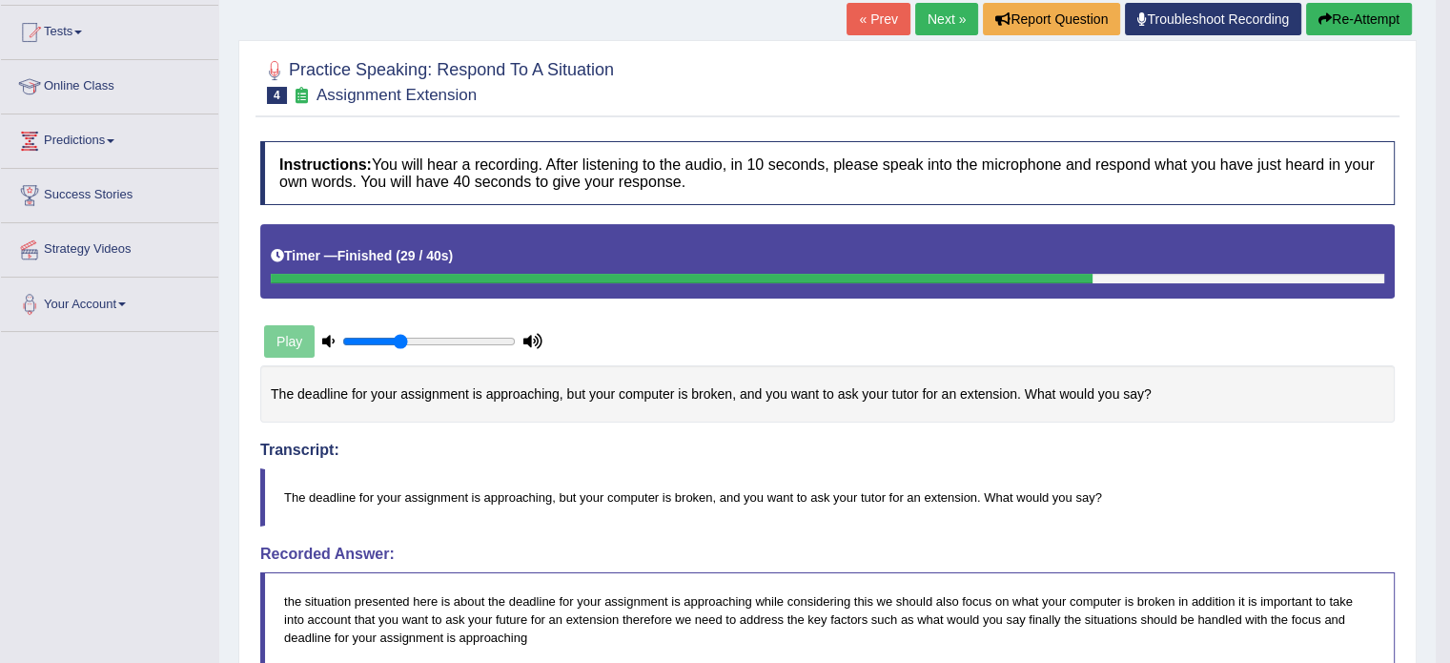
scroll to position [170, 0]
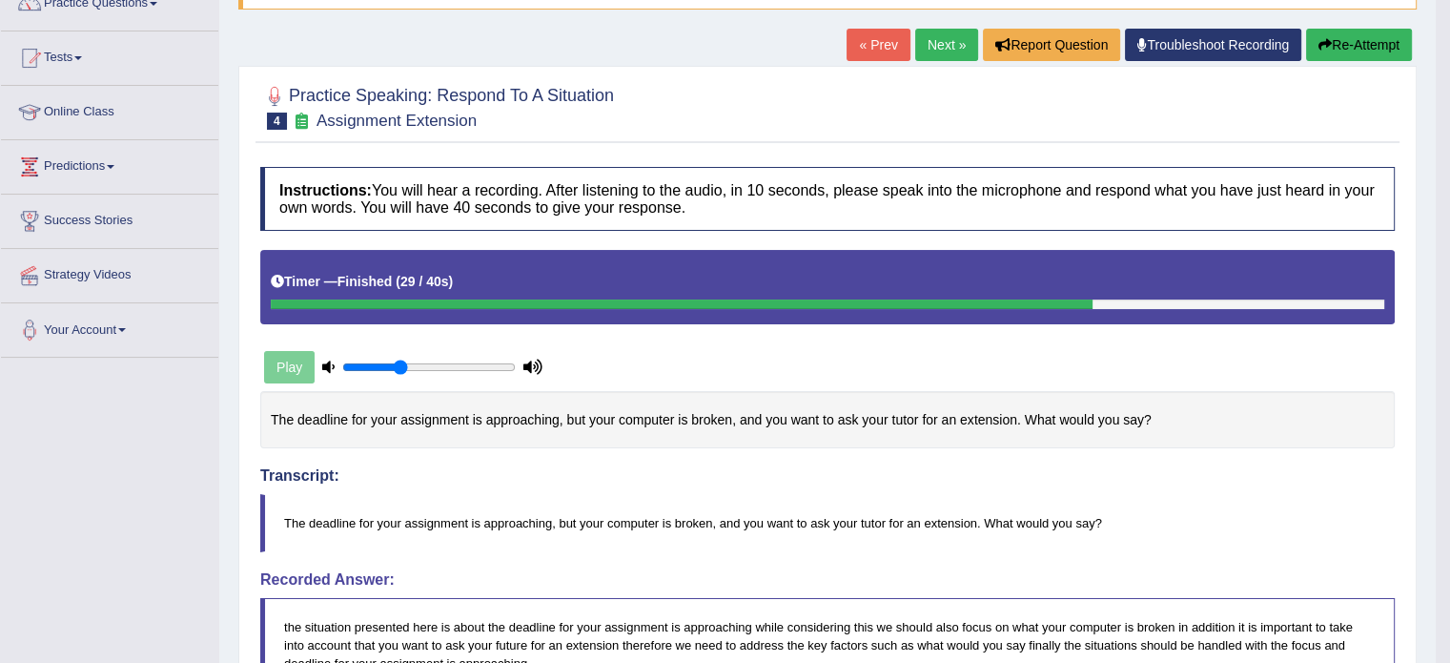
drag, startPoint x: 1463, startPoint y: 263, endPoint x: 1463, endPoint y: 310, distance: 46.7
click at [1449, 310] on html "Toggle navigation Home Practice Questions Speaking Practice Read Aloud Repeat S…" at bounding box center [725, 159] width 1450 height 663
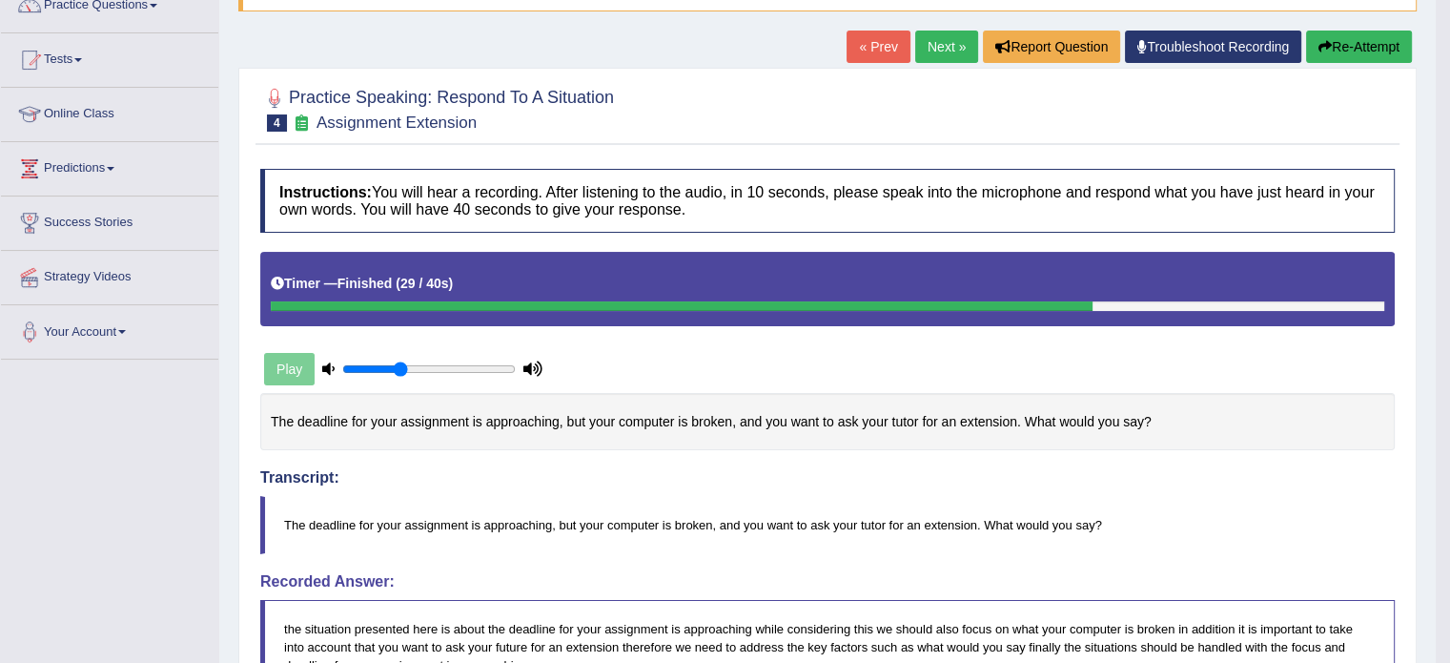
click at [920, 59] on link "Next »" at bounding box center [946, 47] width 63 height 32
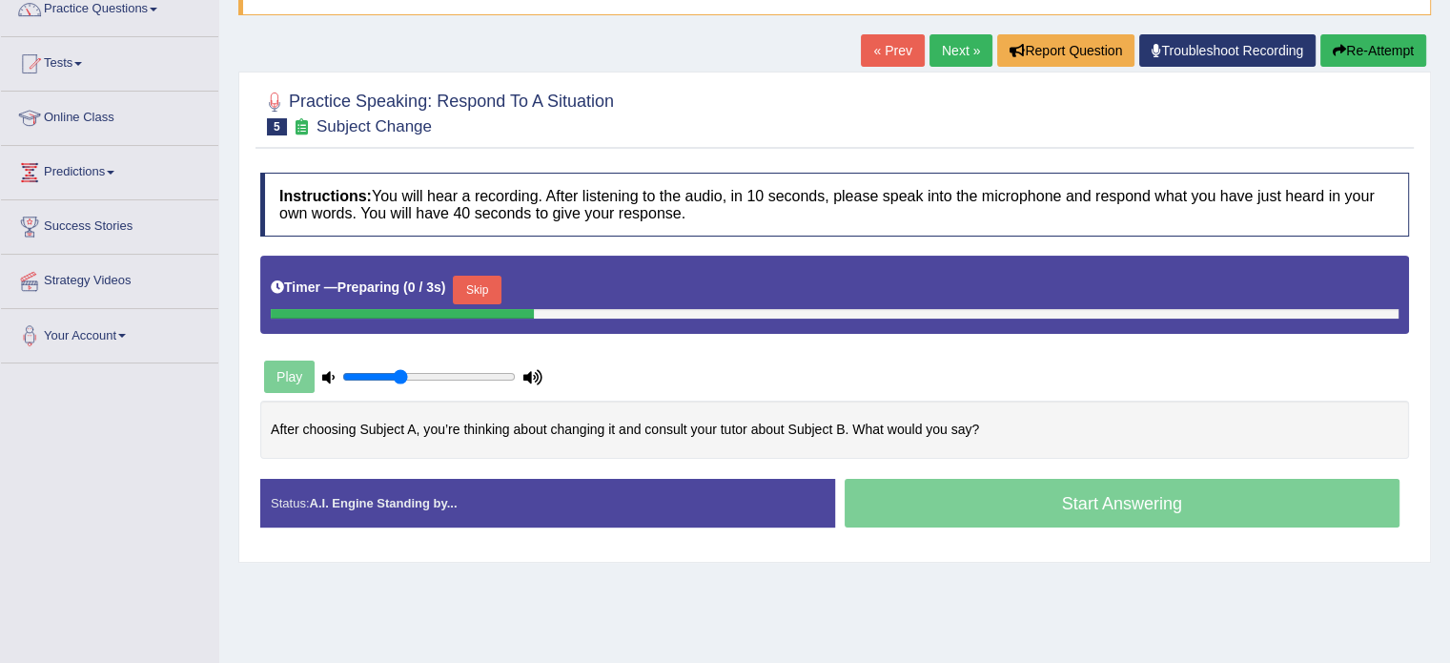
click at [1449, 380] on html "Toggle navigation Home Practice Questions Speaking Practice Read Aloud Repeat S…" at bounding box center [725, 165] width 1450 height 663
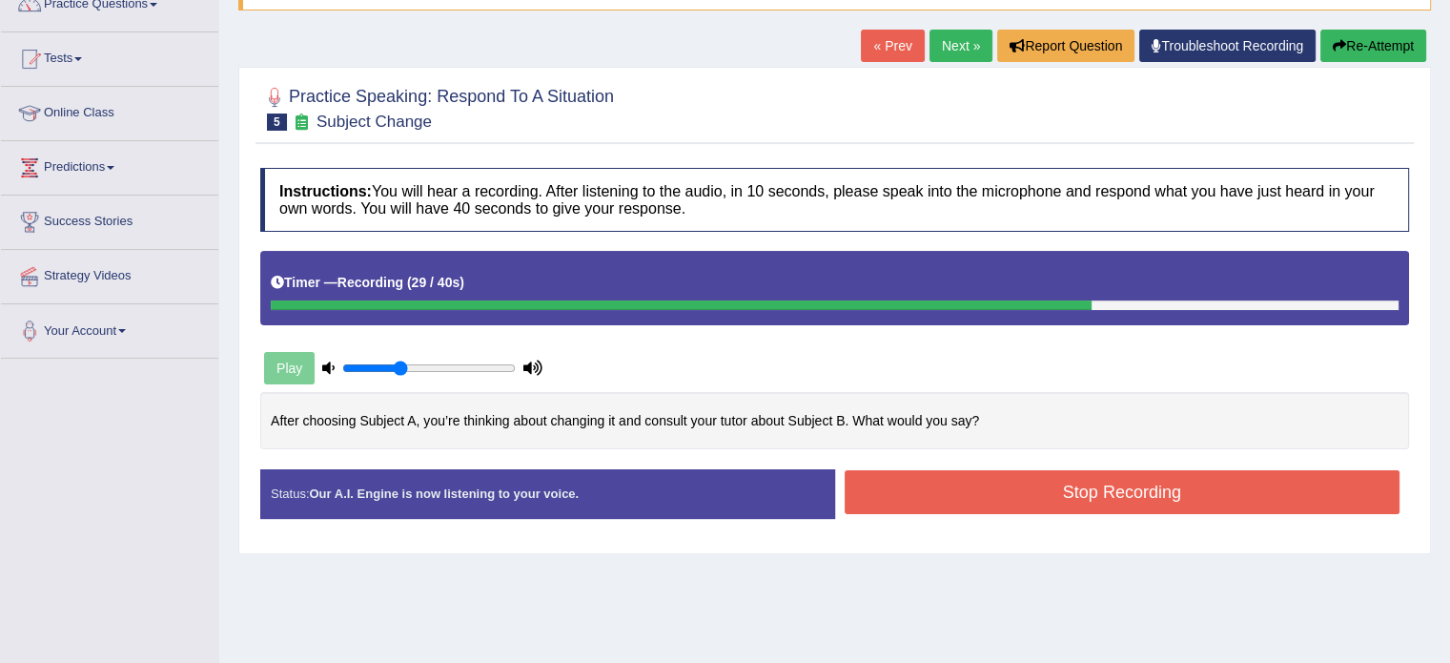
click at [1072, 497] on button "Stop Recording" at bounding box center [1123, 492] width 556 height 44
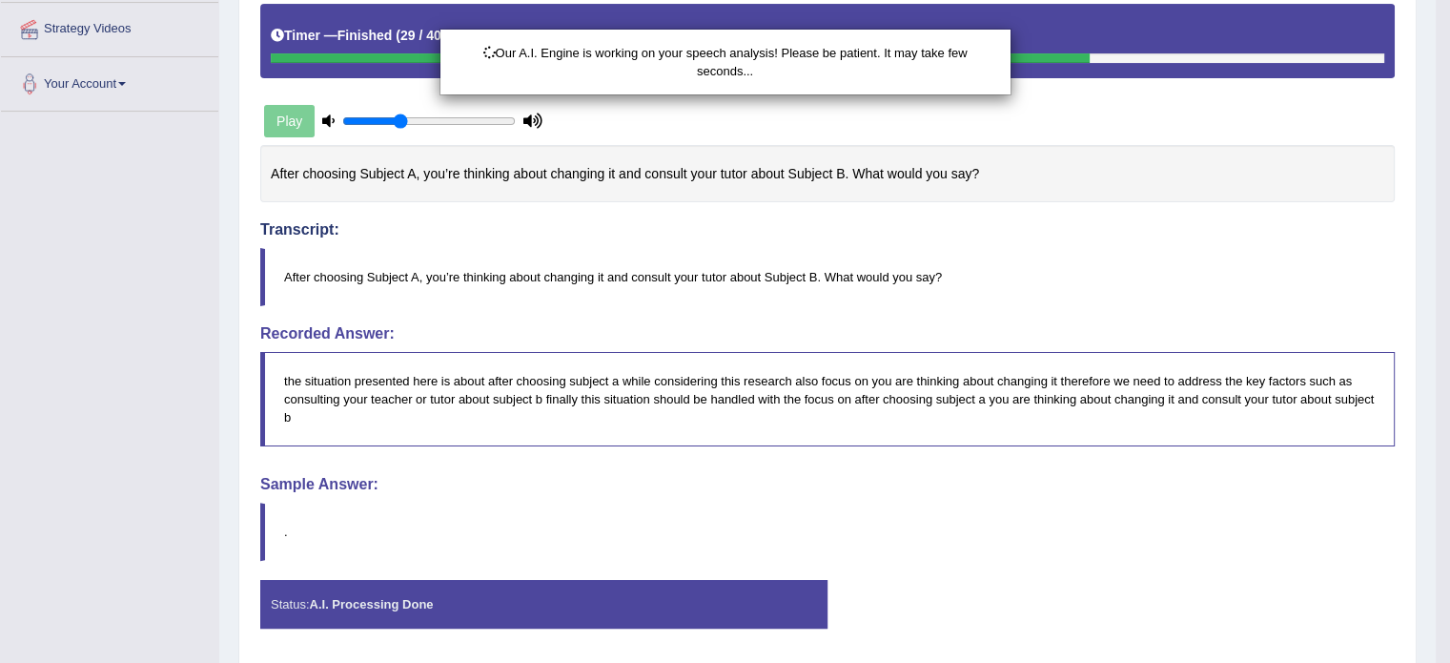
scroll to position [477, 0]
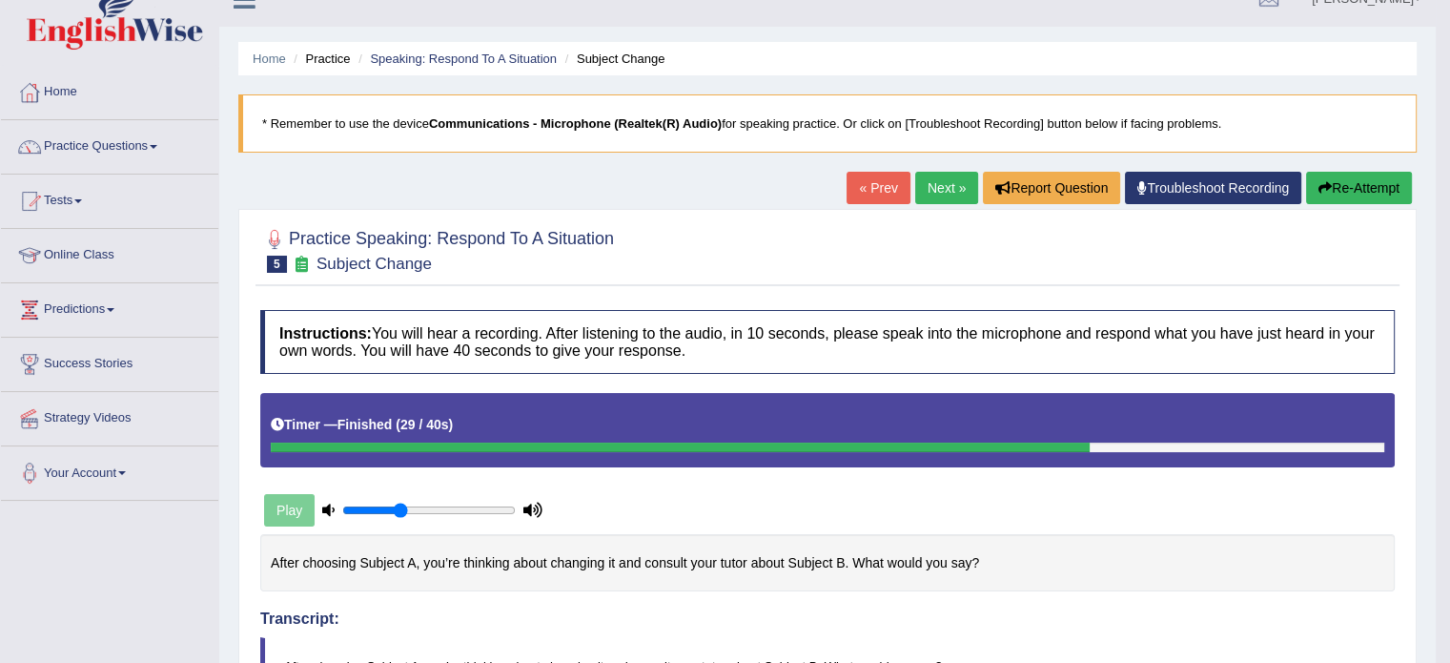
drag, startPoint x: 1463, startPoint y: 238, endPoint x: 1399, endPoint y: 253, distance: 66.4
click at [1399, 253] on html "Toggle navigation Home Practice Questions Speaking Practice Read Aloud Repeat S…" at bounding box center [725, 302] width 1450 height 663
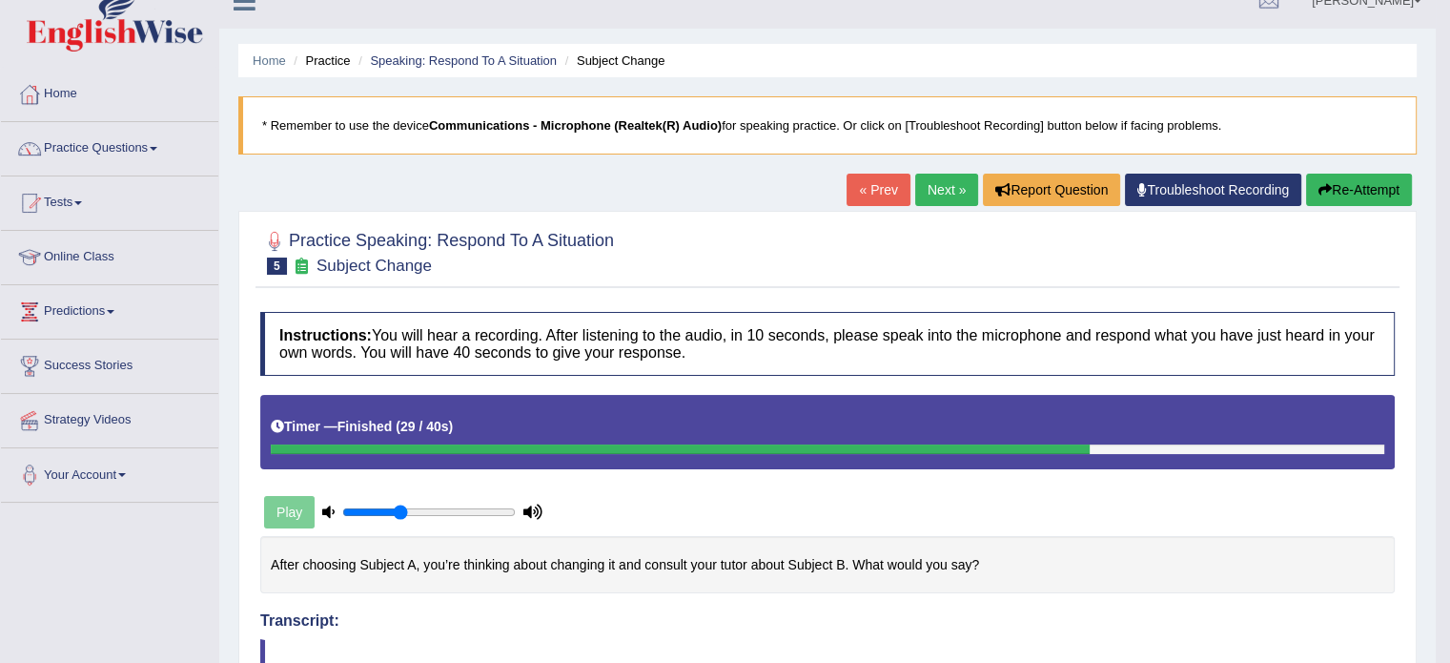
click at [948, 180] on link "Next »" at bounding box center [946, 190] width 63 height 32
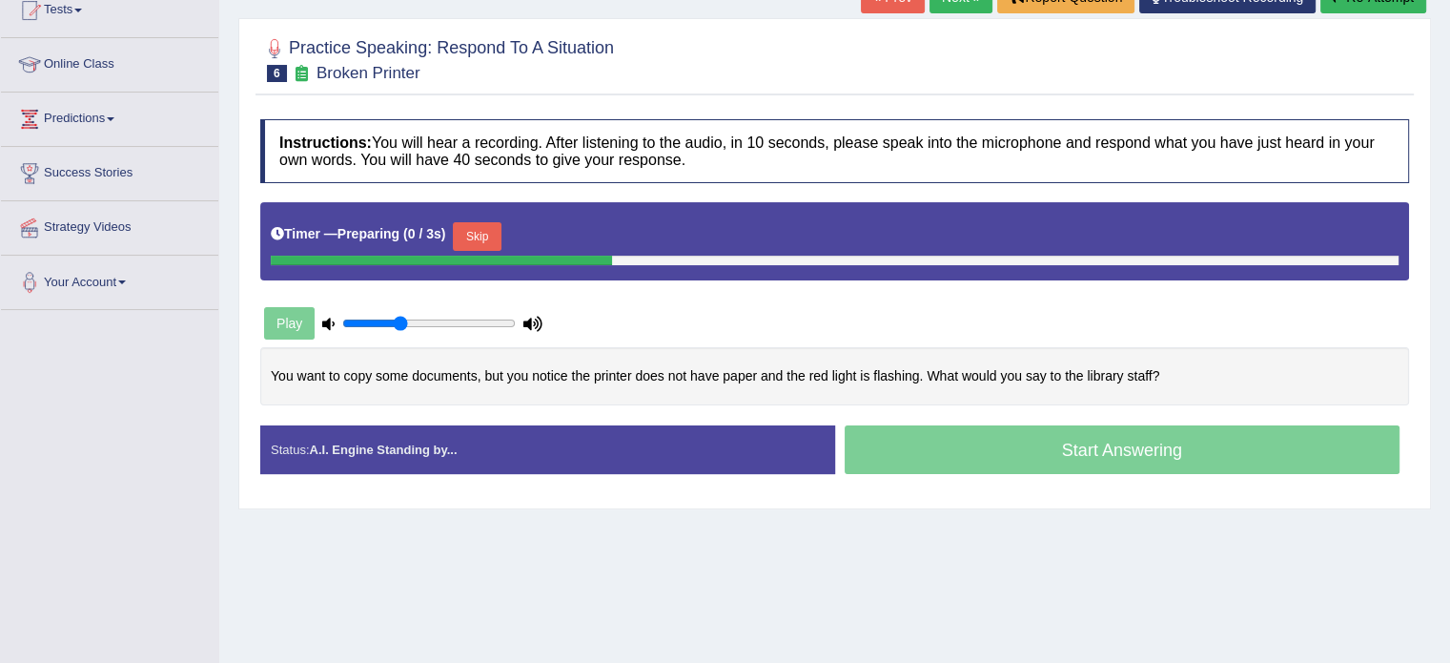
scroll to position [242, 0]
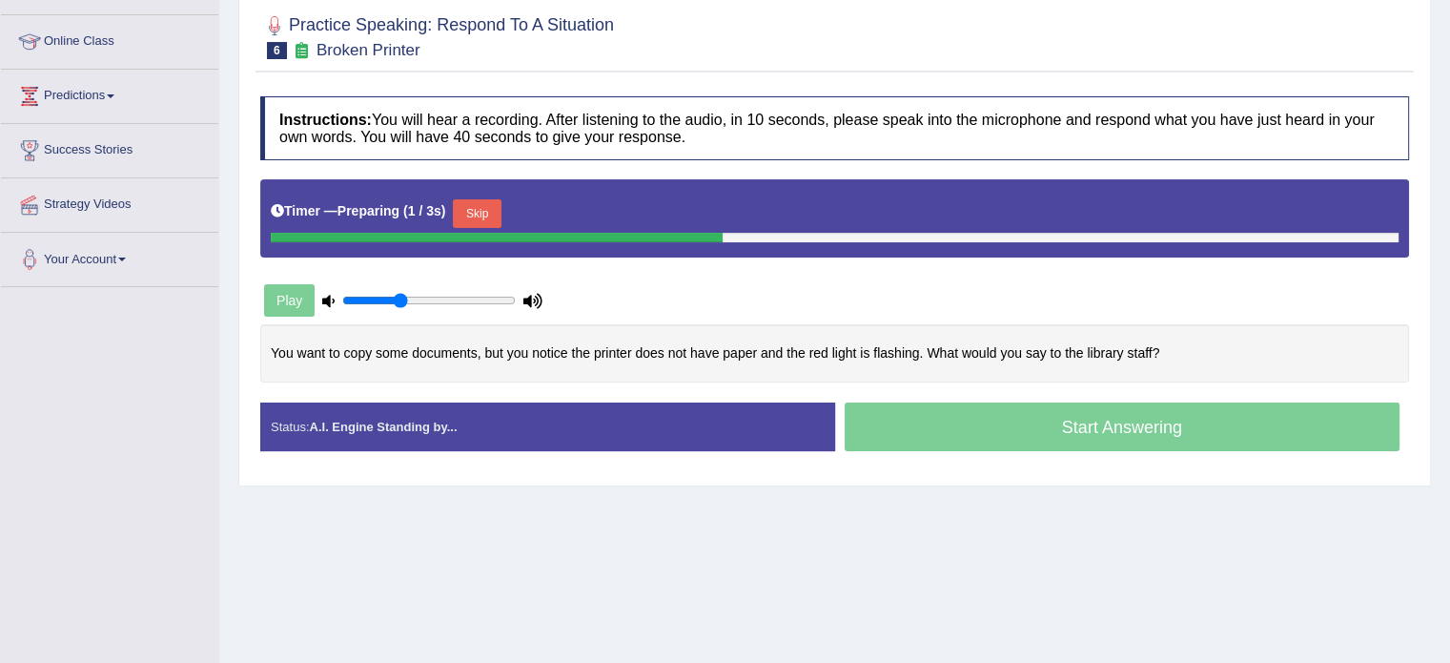
click at [1449, 372] on html "Toggle navigation Home Practice Questions Speaking Practice Read Aloud Repeat S…" at bounding box center [725, 89] width 1450 height 663
click at [583, 216] on button "Skip" at bounding box center [567, 213] width 48 height 29
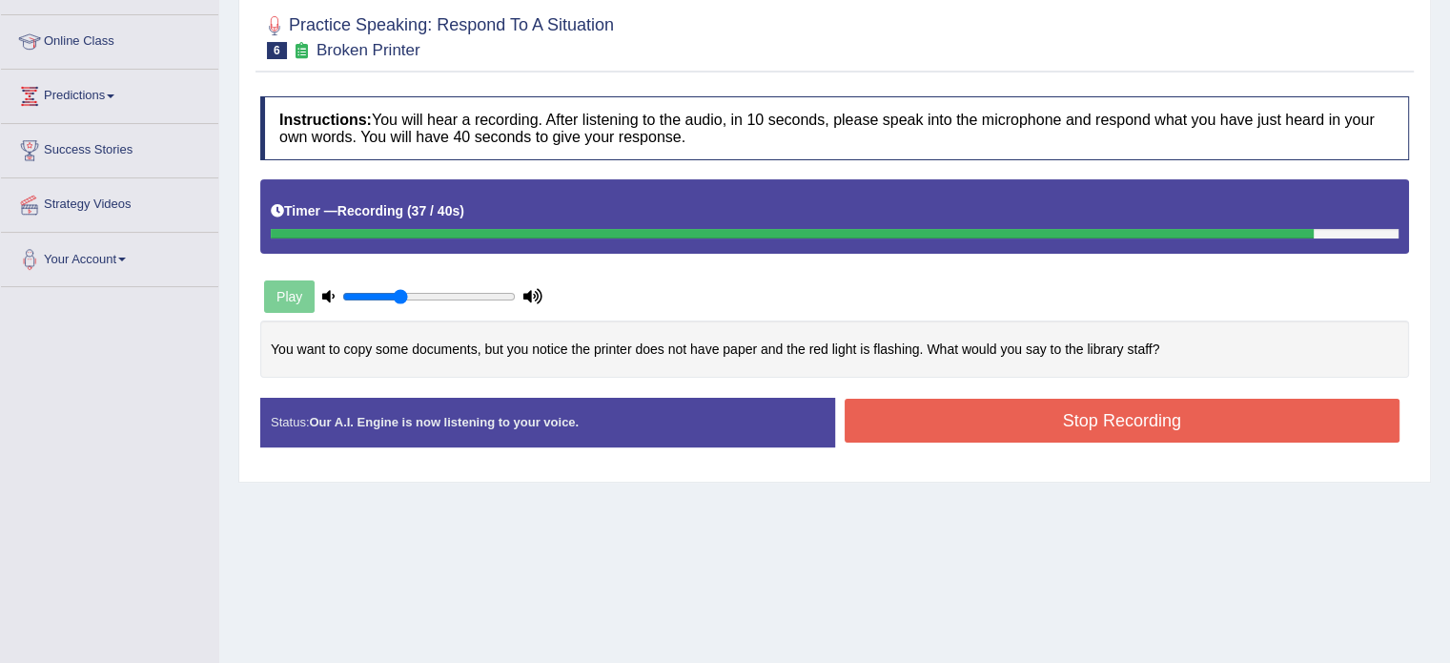
click at [1186, 419] on button "Stop Recording" at bounding box center [1123, 420] width 556 height 44
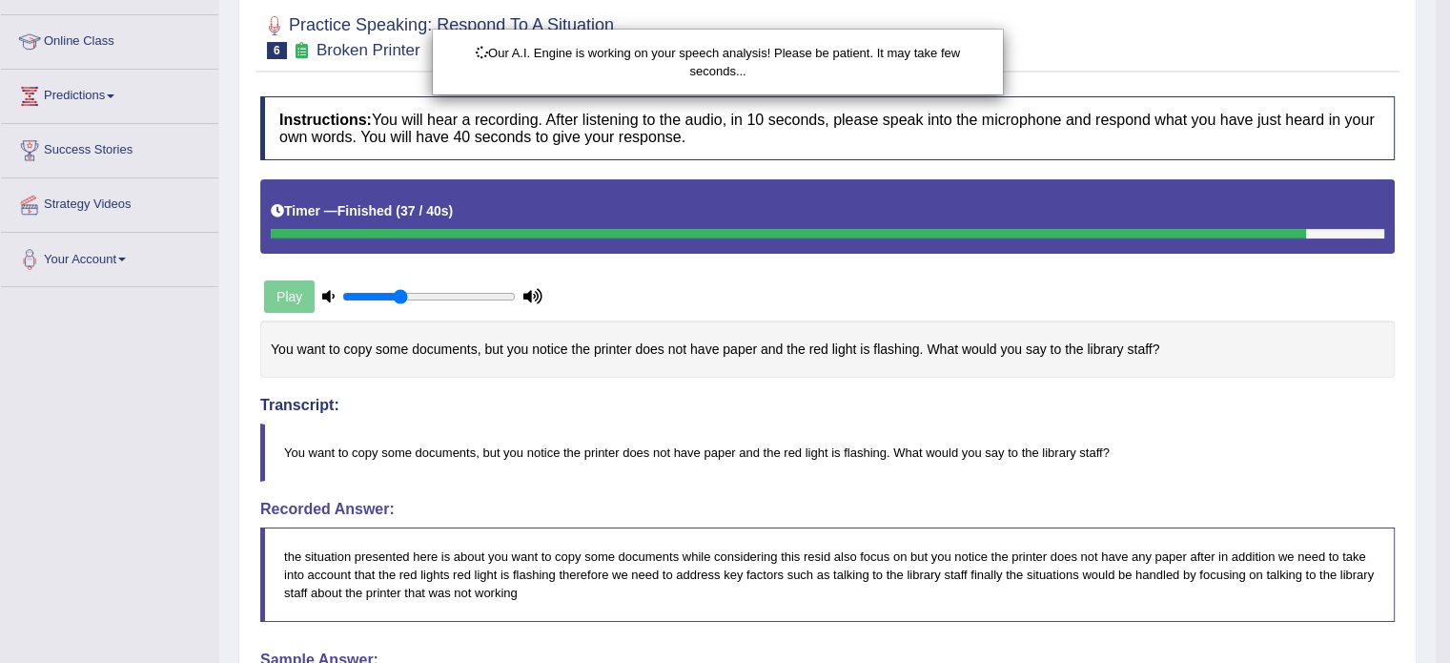
drag, startPoint x: 1463, startPoint y: 311, endPoint x: 1463, endPoint y: 404, distance: 93.4
click at [1449, 404] on html "Toggle navigation Home Practice Questions Speaking Practice Read Aloud Repeat S…" at bounding box center [725, 89] width 1450 height 663
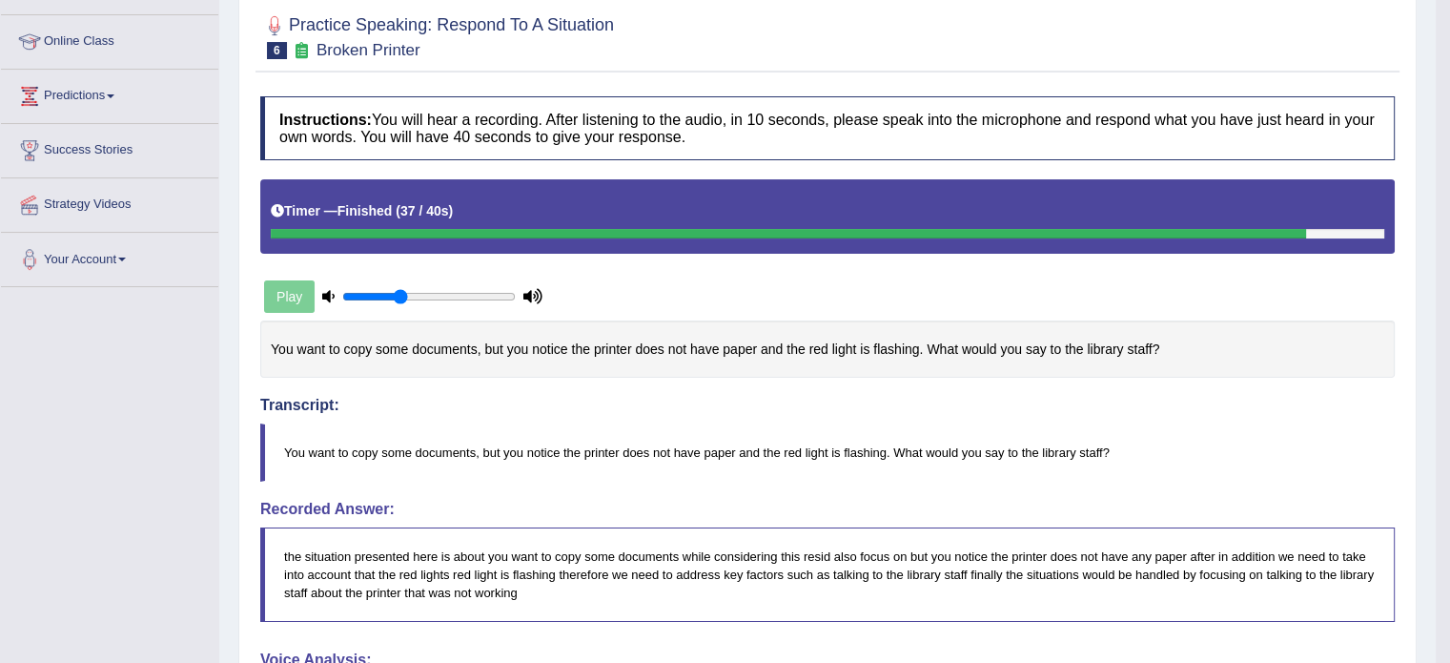
drag, startPoint x: 1463, startPoint y: 404, endPoint x: 1459, endPoint y: 379, distance: 25.2
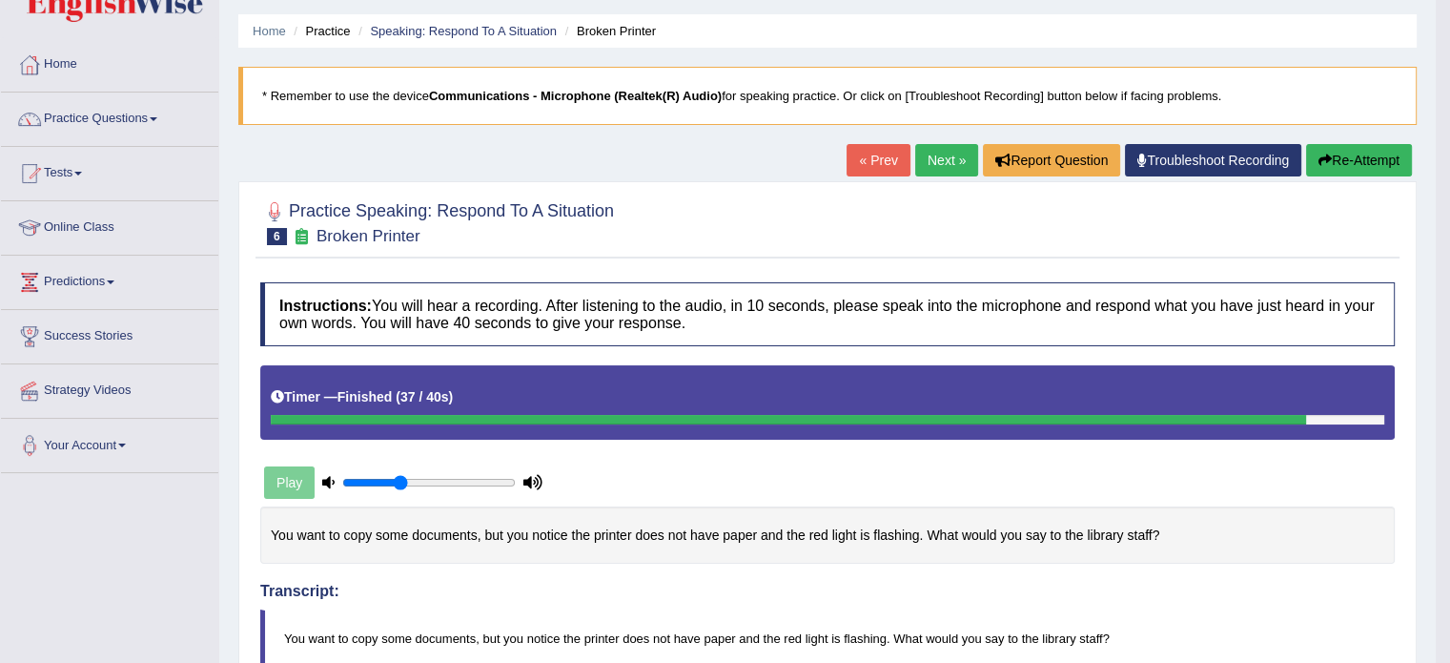
scroll to position [53, 0]
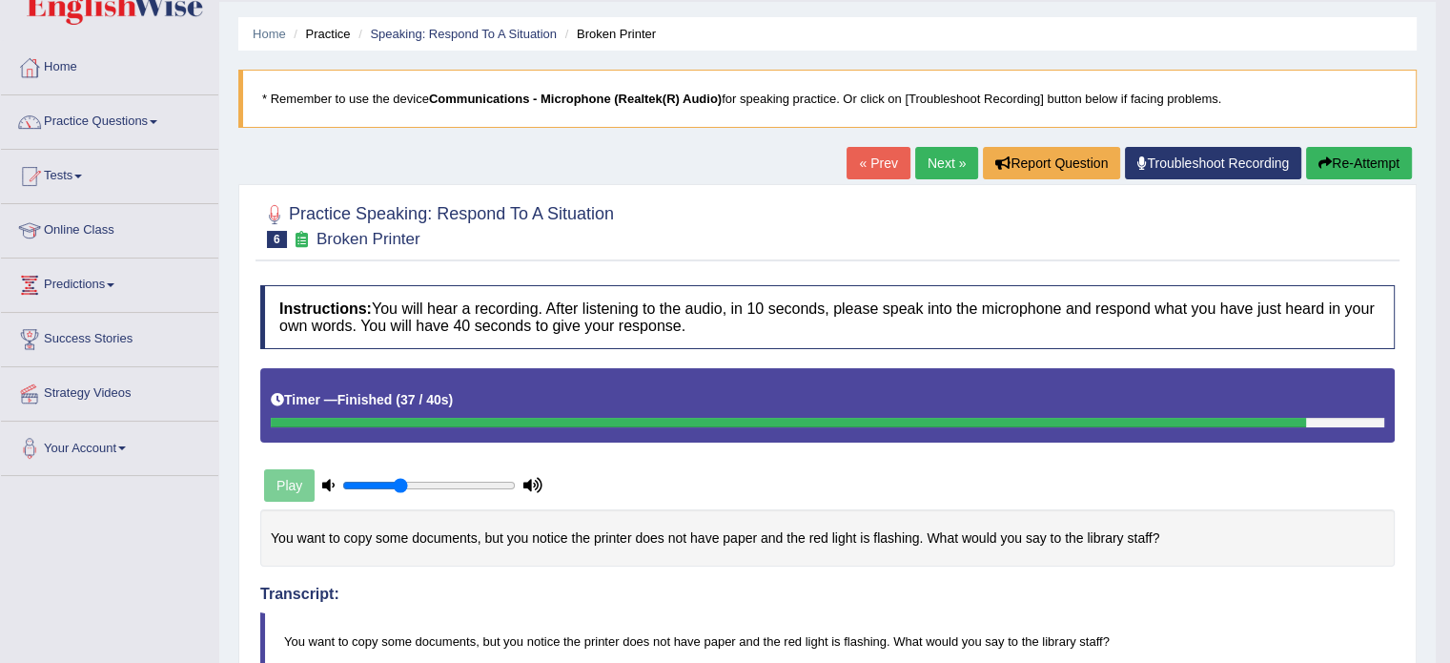
click at [954, 168] on link "Next »" at bounding box center [946, 163] width 63 height 32
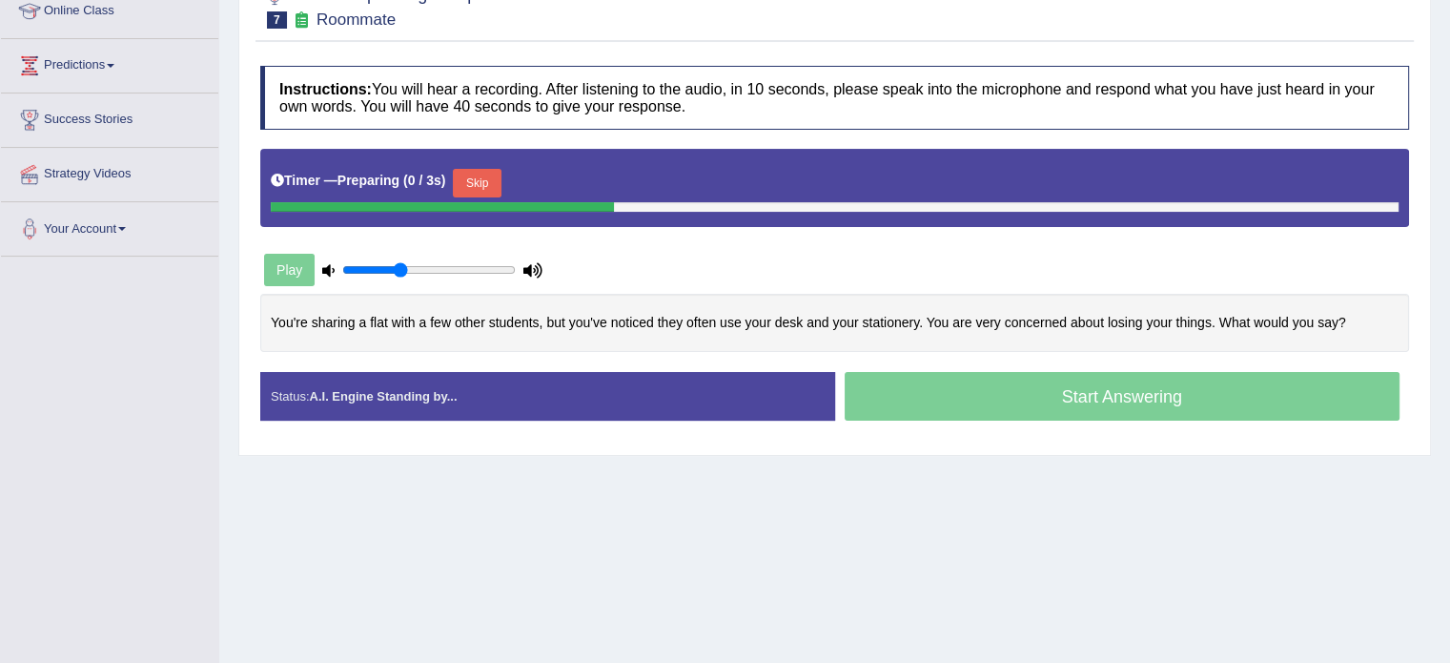
drag, startPoint x: 0, startPoint y: 0, endPoint x: 1463, endPoint y: 289, distance: 1491.6
click at [1449, 289] on html "Toggle navigation Home Practice Questions Speaking Practice Read Aloud Repeat S…" at bounding box center [725, 58] width 1450 height 663
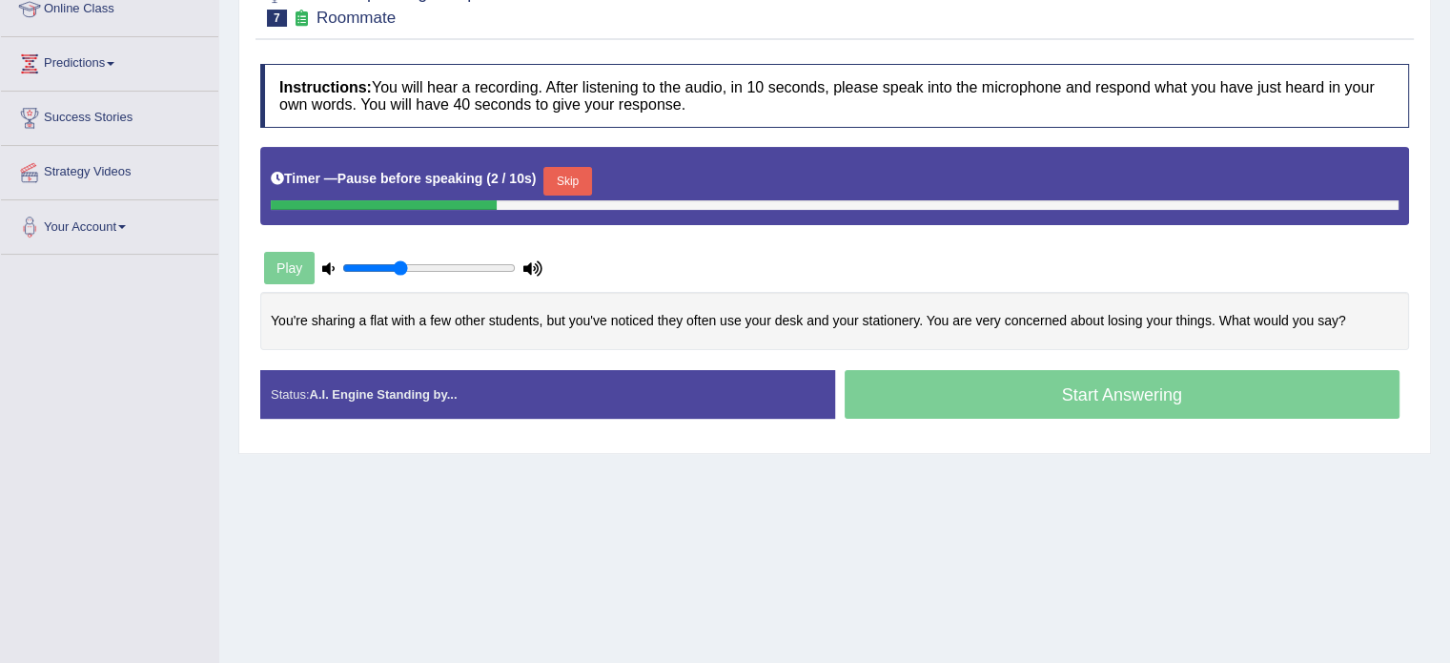
click at [575, 173] on button "Skip" at bounding box center [567, 181] width 48 height 29
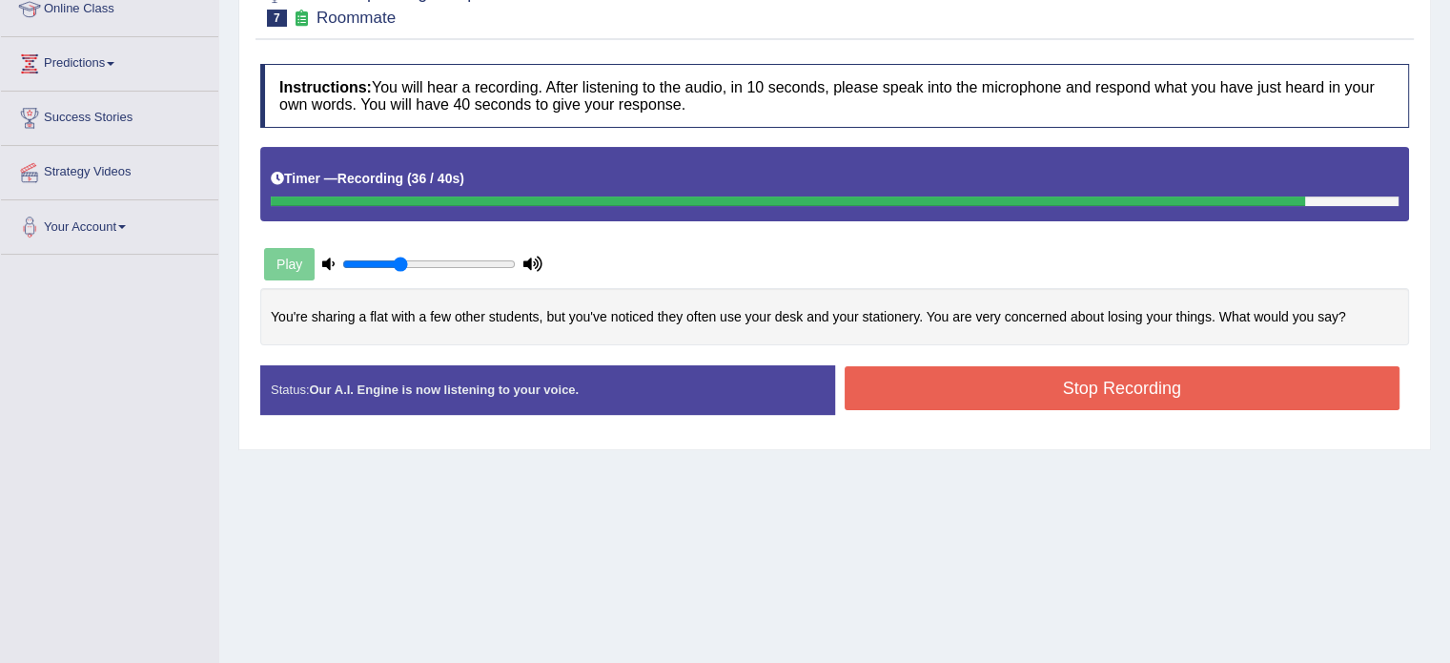
click at [1106, 379] on button "Stop Recording" at bounding box center [1123, 388] width 556 height 44
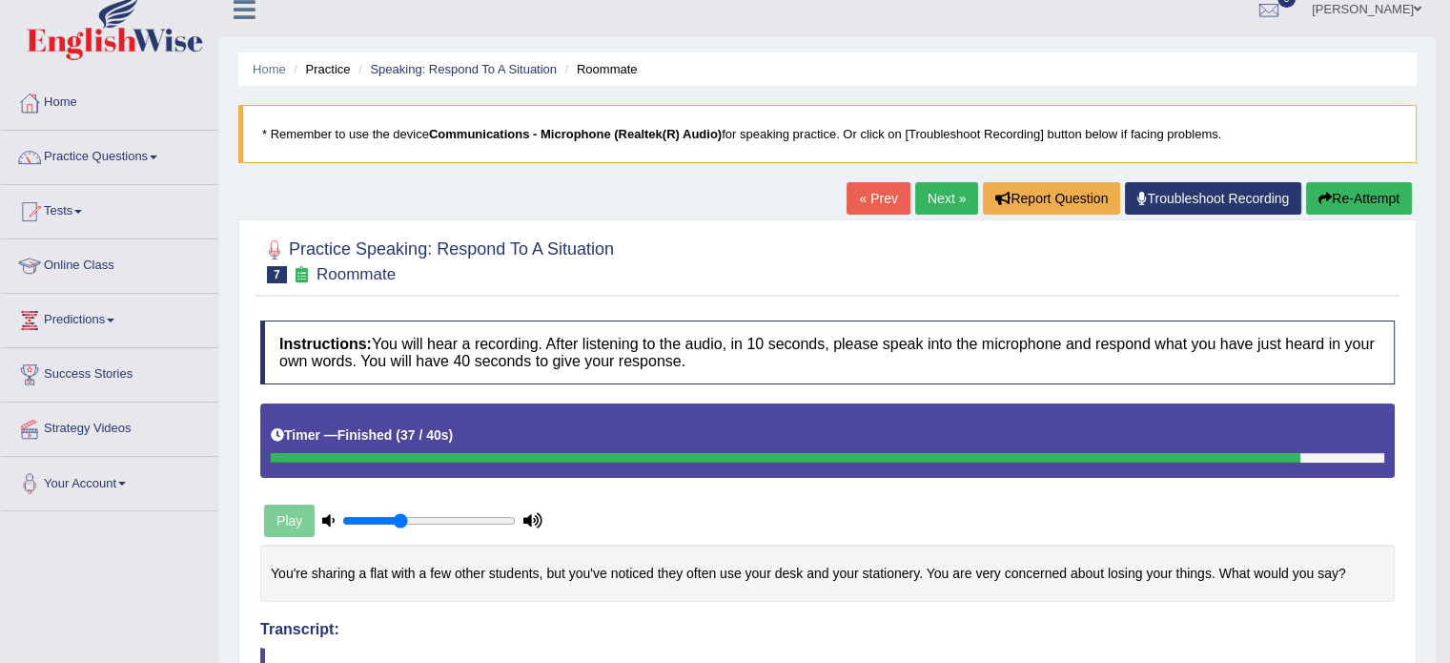
scroll to position [0, 0]
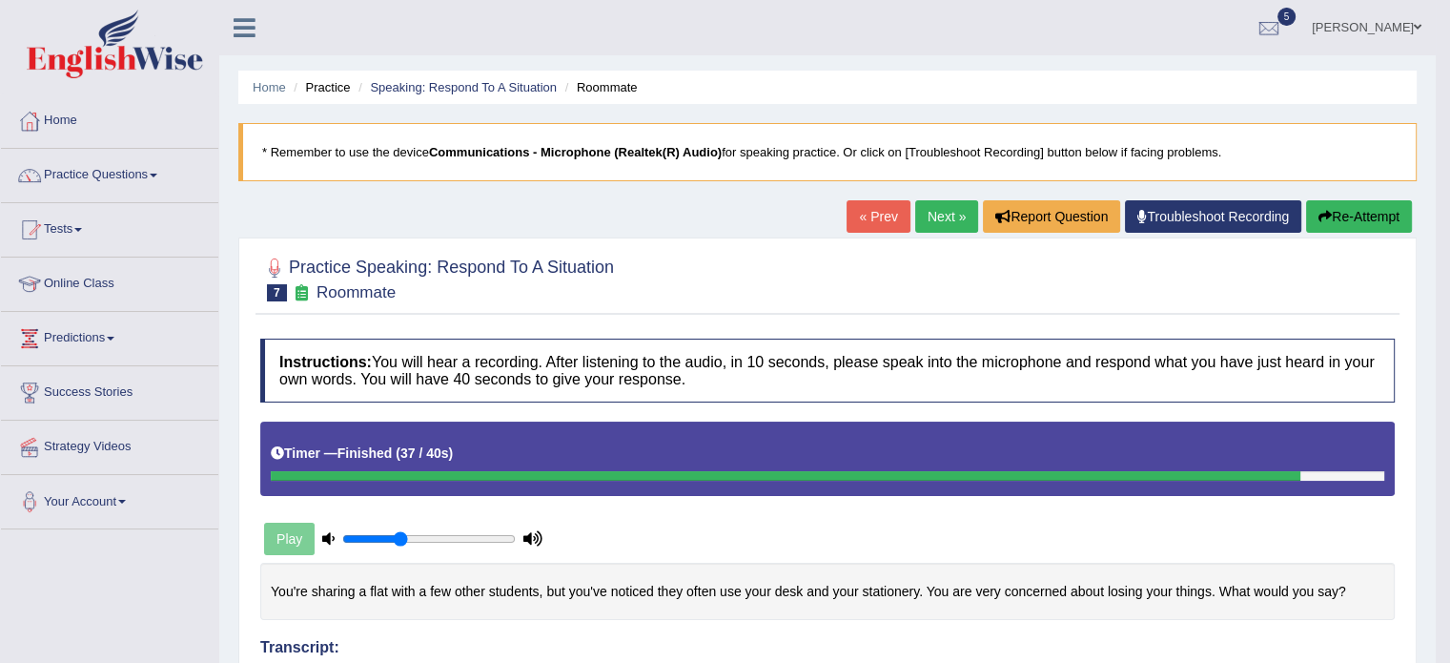
drag, startPoint x: 1463, startPoint y: 282, endPoint x: 1440, endPoint y: 90, distance: 194.0
click at [1440, 90] on html "Toggle navigation Home Practice Questions Speaking Practice Read Aloud Repeat S…" at bounding box center [725, 331] width 1450 height 663
click at [120, 184] on link "Practice Questions" at bounding box center [109, 173] width 217 height 48
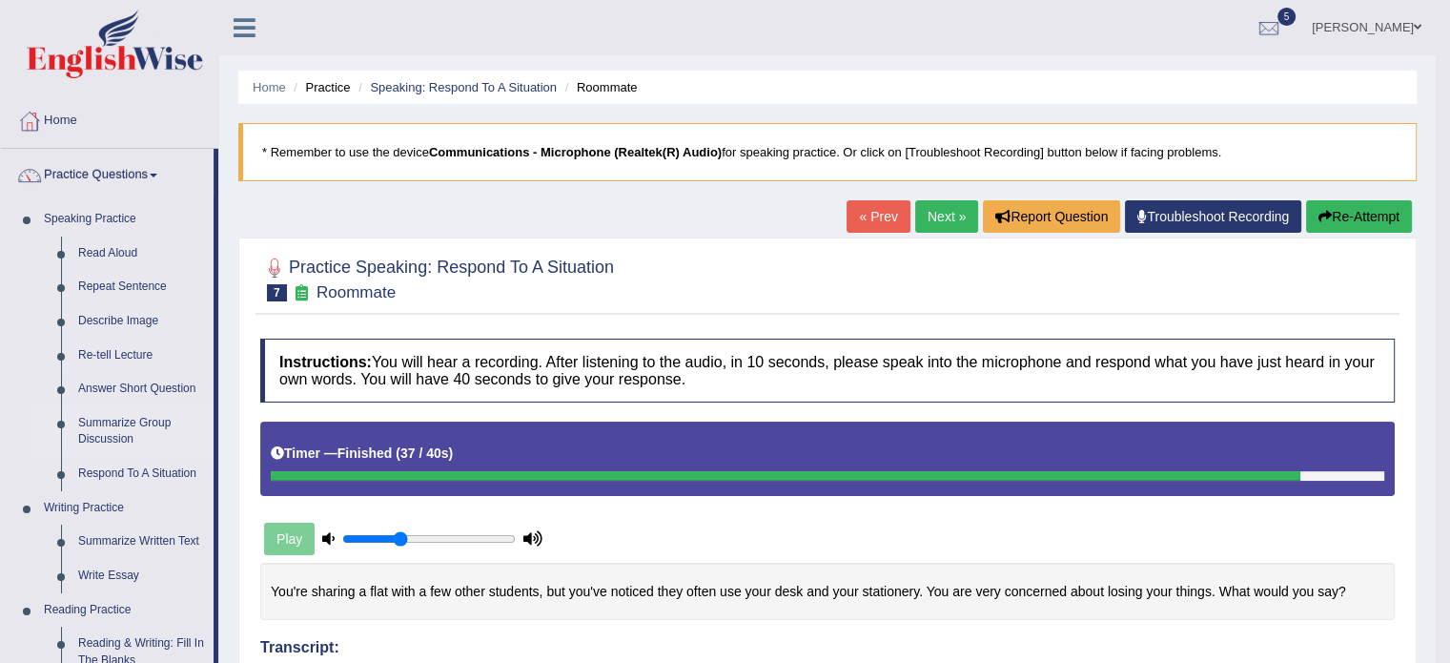
click at [138, 419] on link "Summarize Group Discussion" at bounding box center [142, 431] width 144 height 51
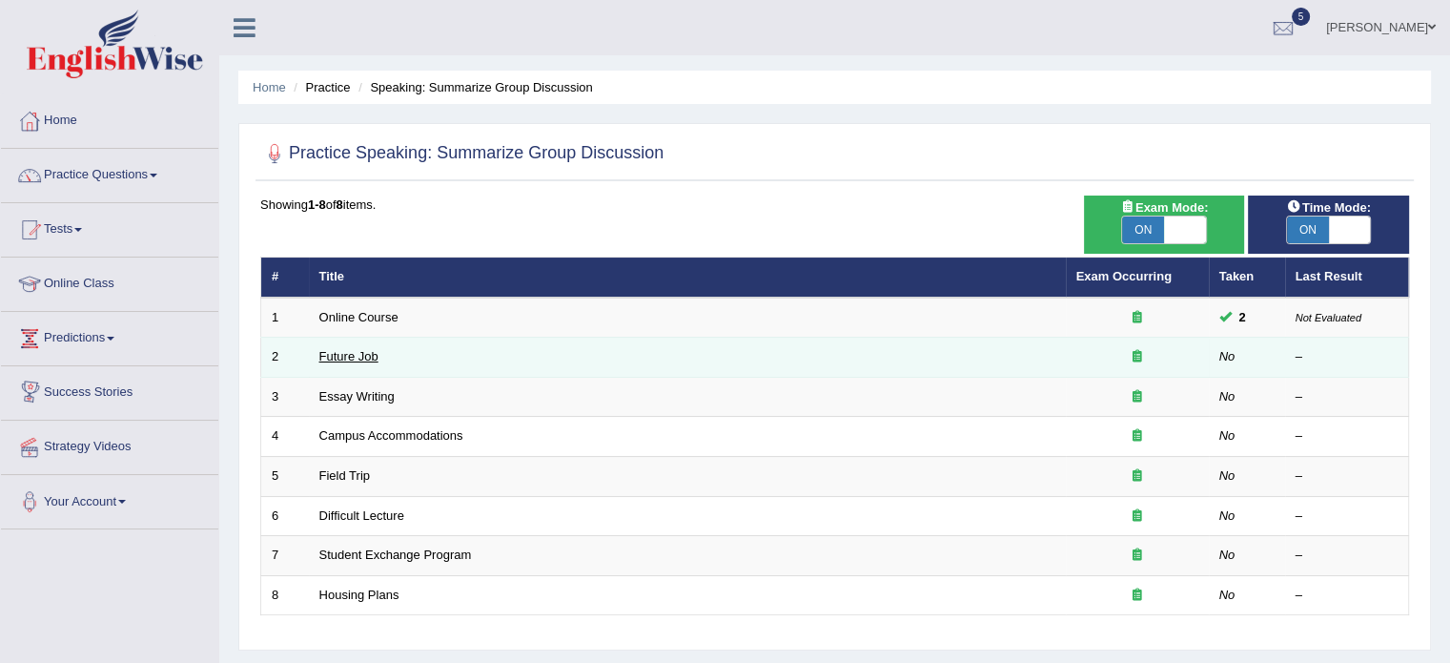
click at [337, 361] on link "Future Job" at bounding box center [348, 356] width 59 height 14
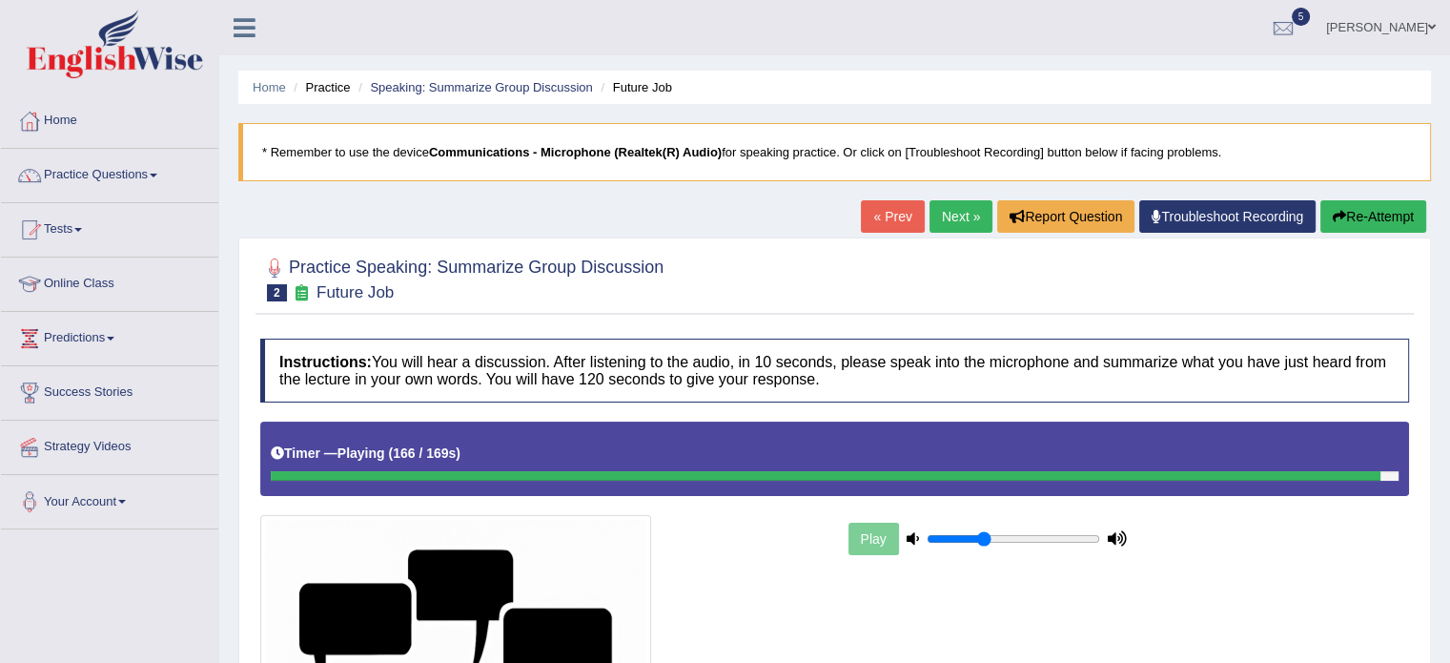
click at [337, 361] on b "Instructions:" at bounding box center [325, 362] width 92 height 16
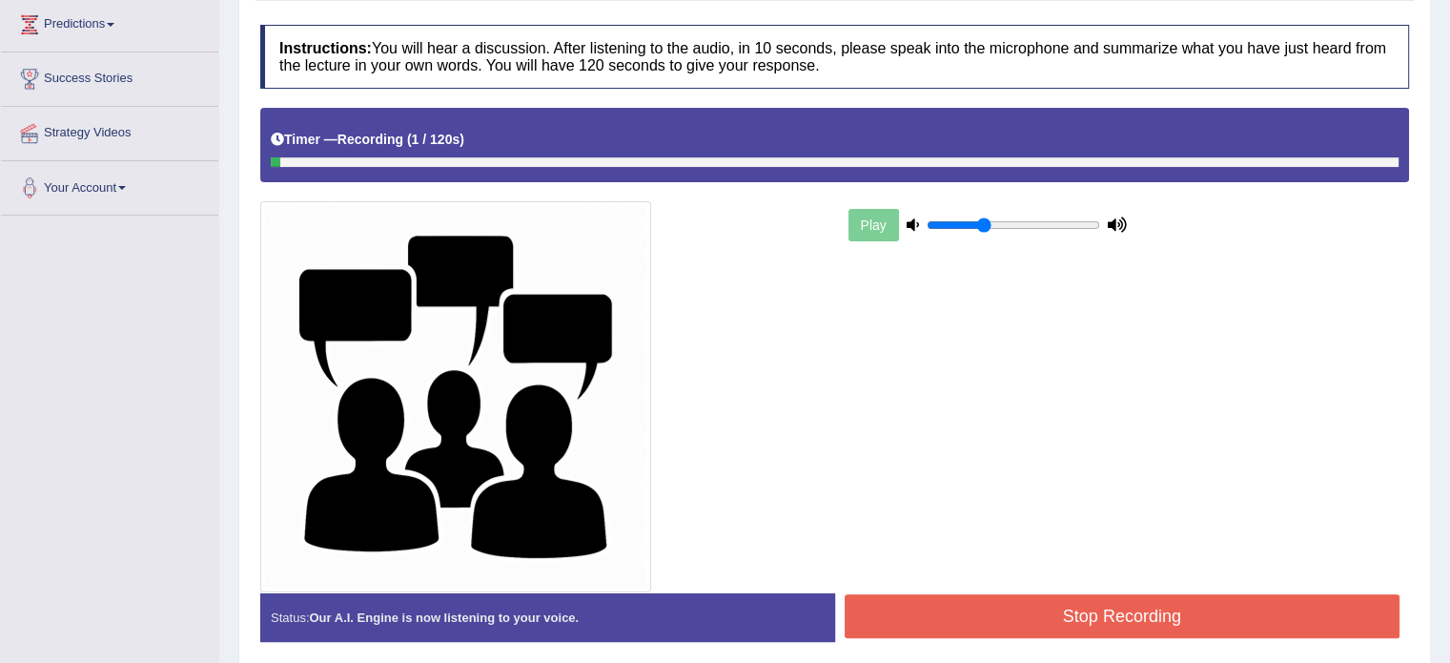
scroll to position [386, 0]
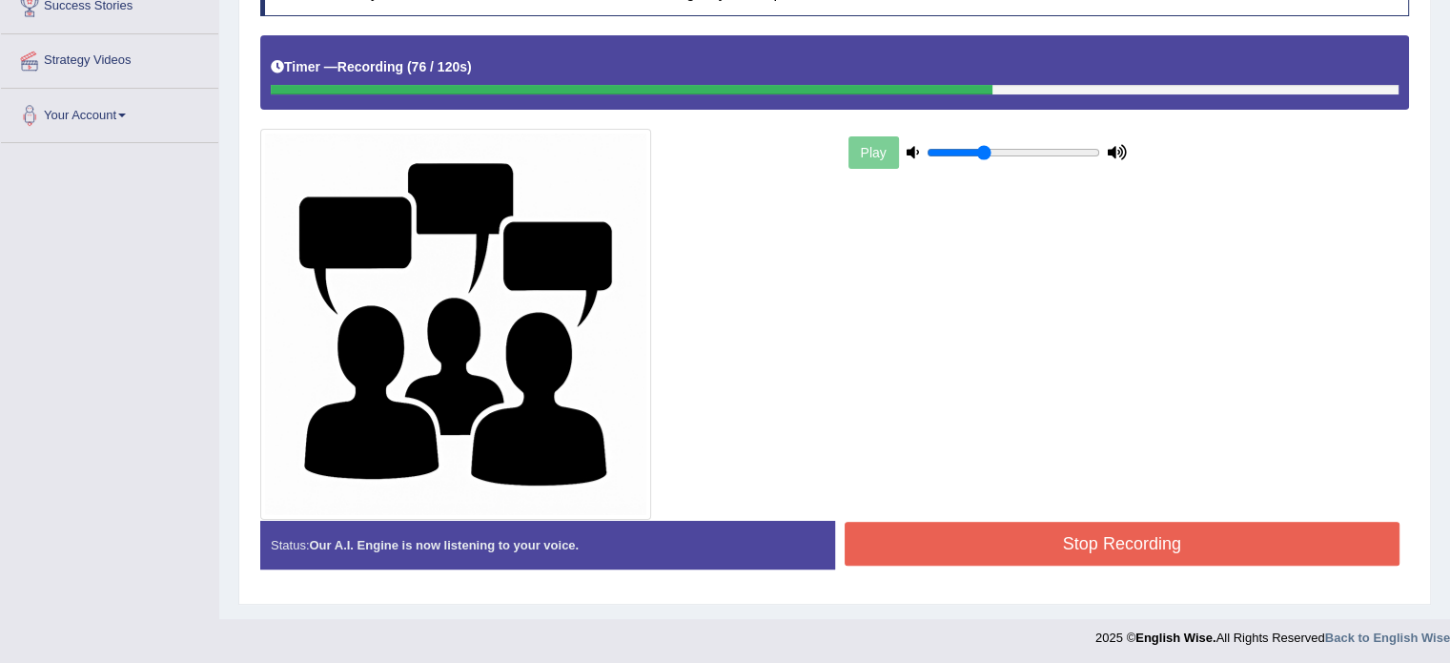
click at [1021, 541] on button "Stop Recording" at bounding box center [1123, 543] width 556 height 44
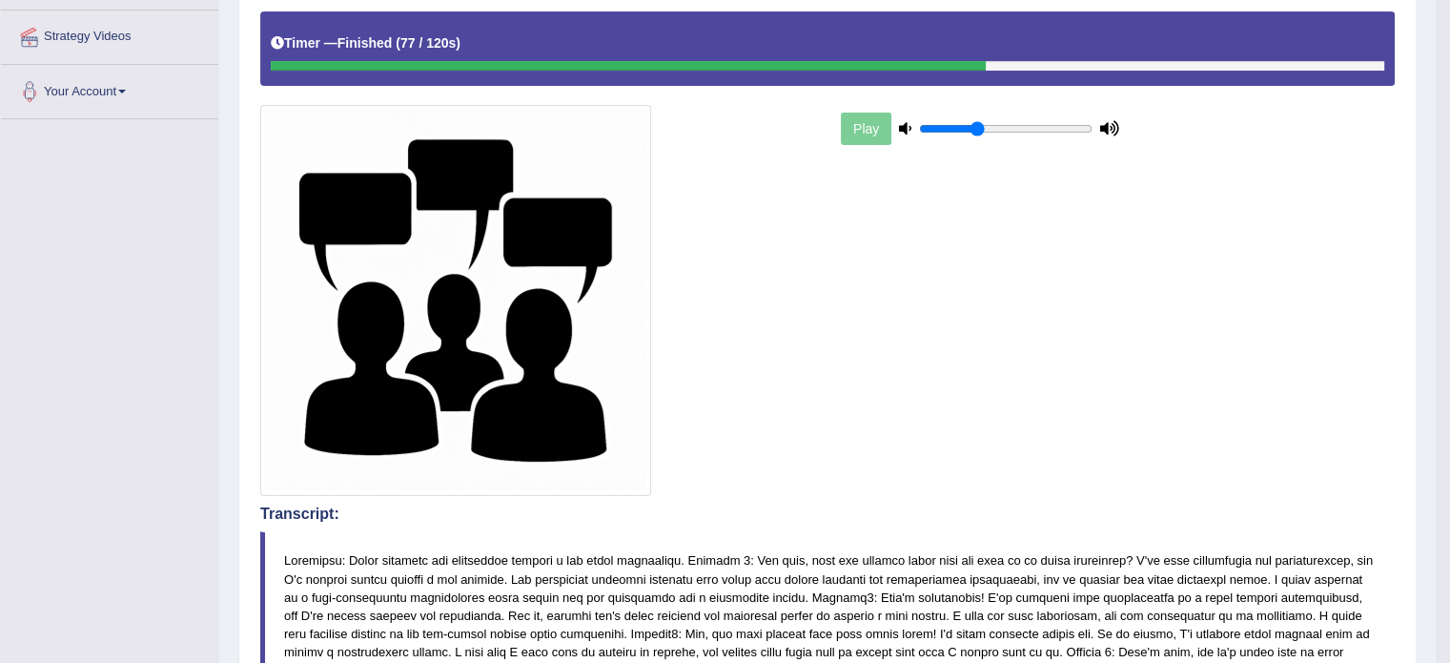
drag, startPoint x: 1461, startPoint y: 213, endPoint x: 1463, endPoint y: 364, distance: 151.6
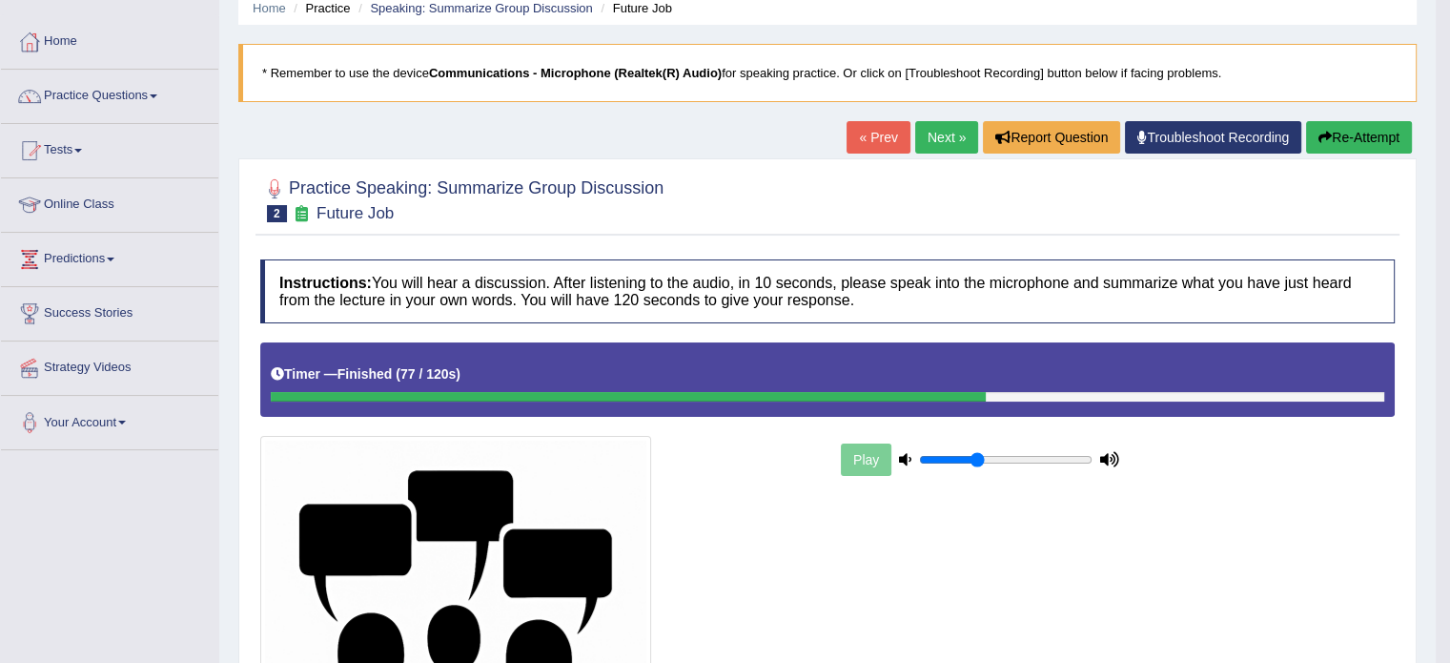
scroll to position [0, 0]
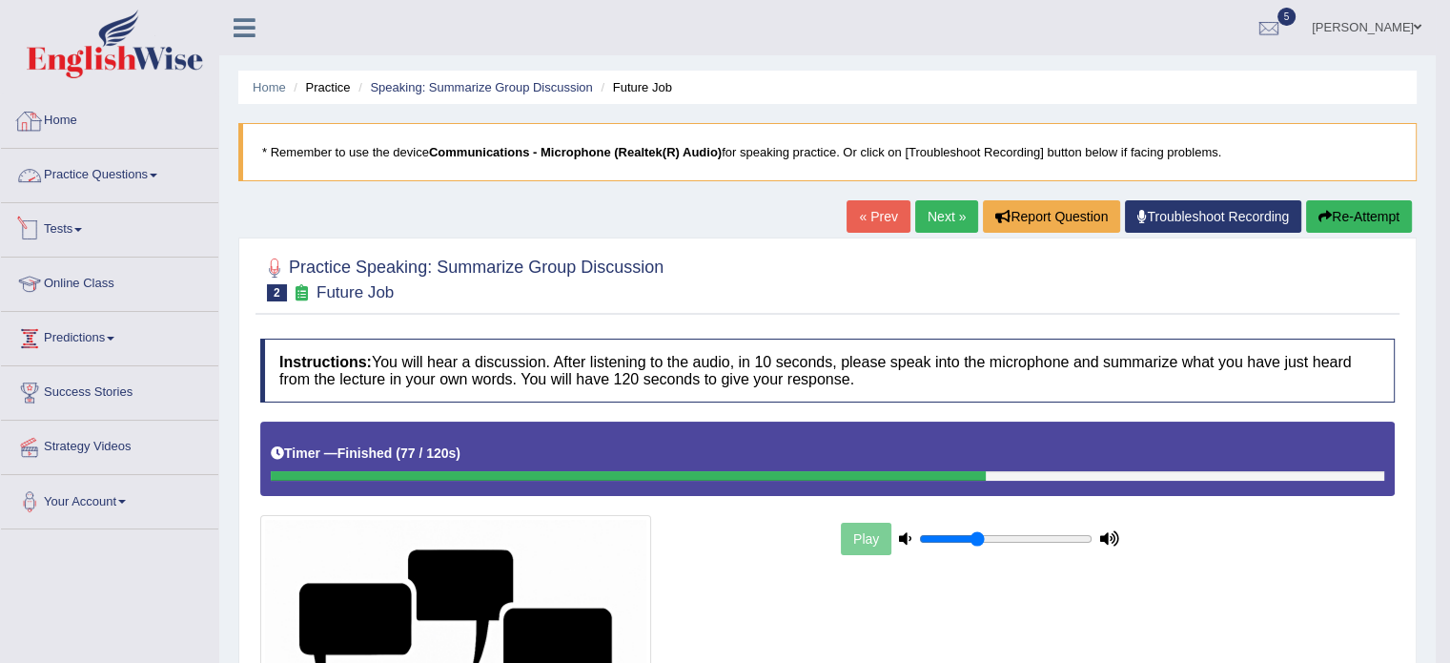
click at [144, 165] on link "Practice Questions" at bounding box center [109, 173] width 217 height 48
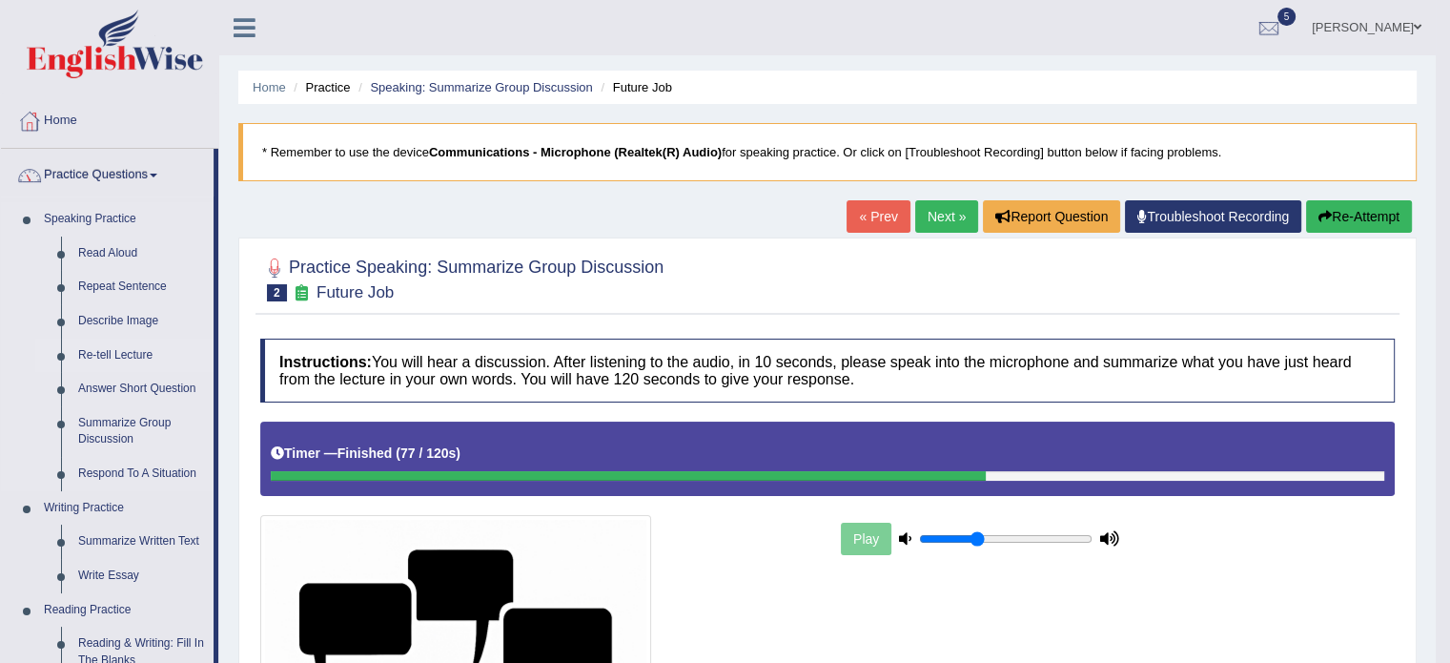
click at [108, 358] on link "Re-tell Lecture" at bounding box center [142, 355] width 144 height 34
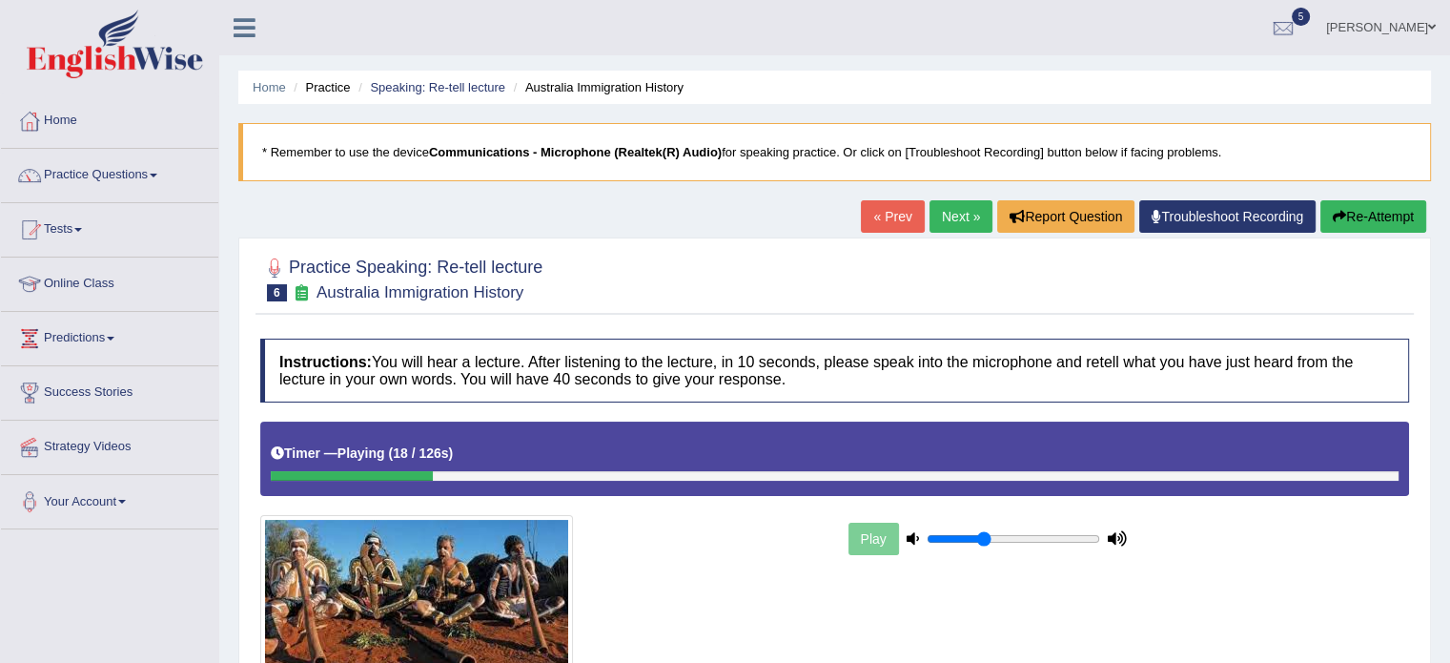
click at [1388, 213] on button "Re-Attempt" at bounding box center [1373, 216] width 106 height 32
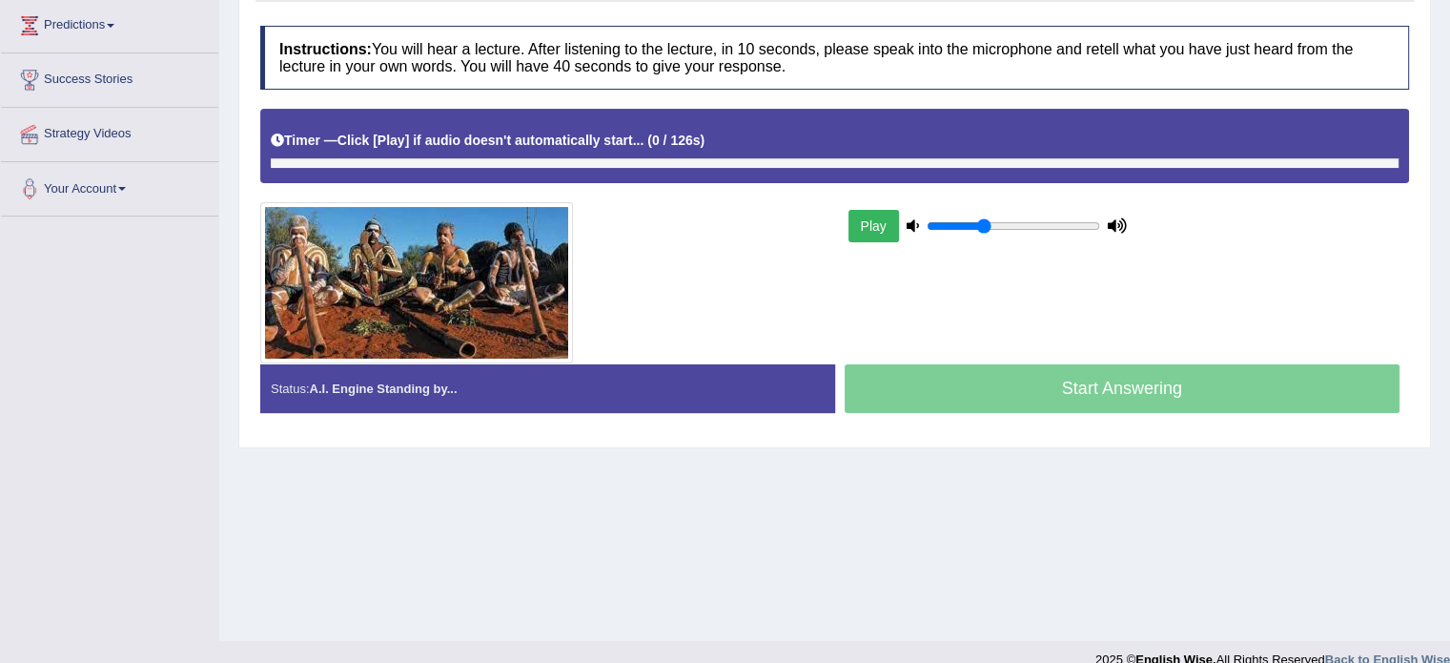
scroll to position [326, 0]
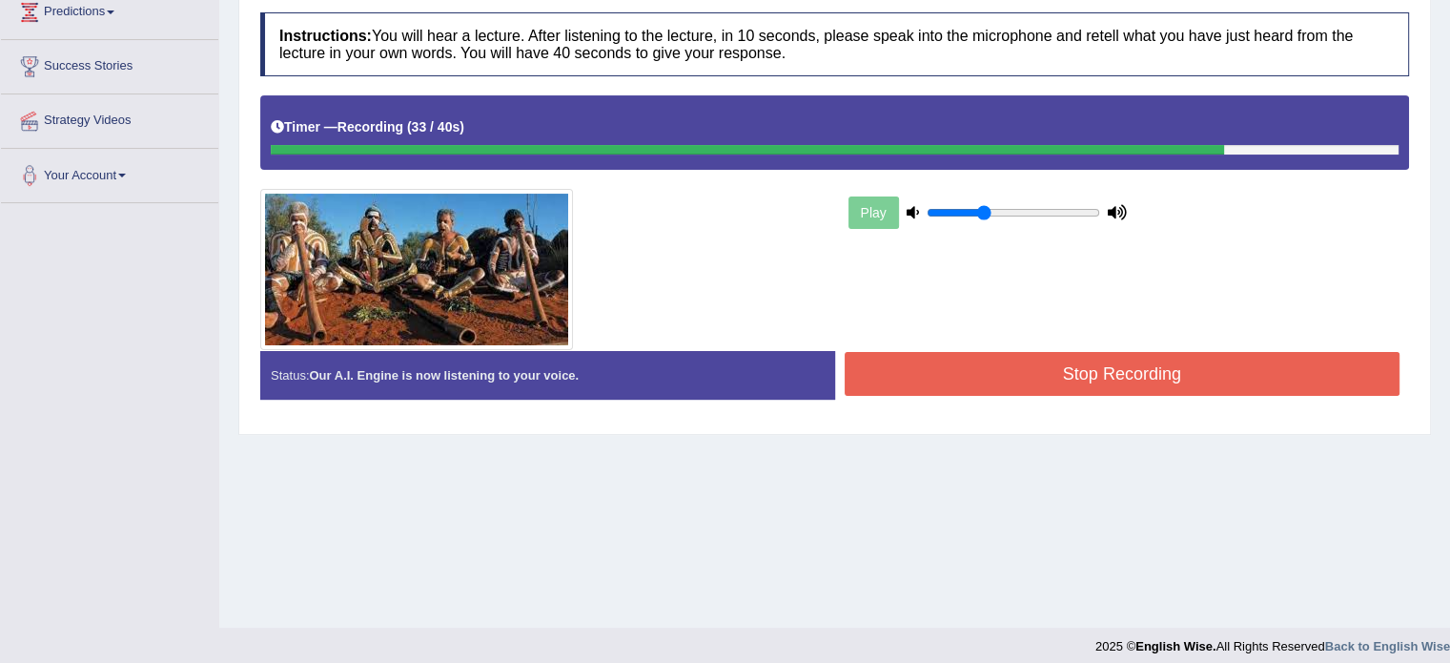
click at [991, 381] on button "Stop Recording" at bounding box center [1123, 374] width 556 height 44
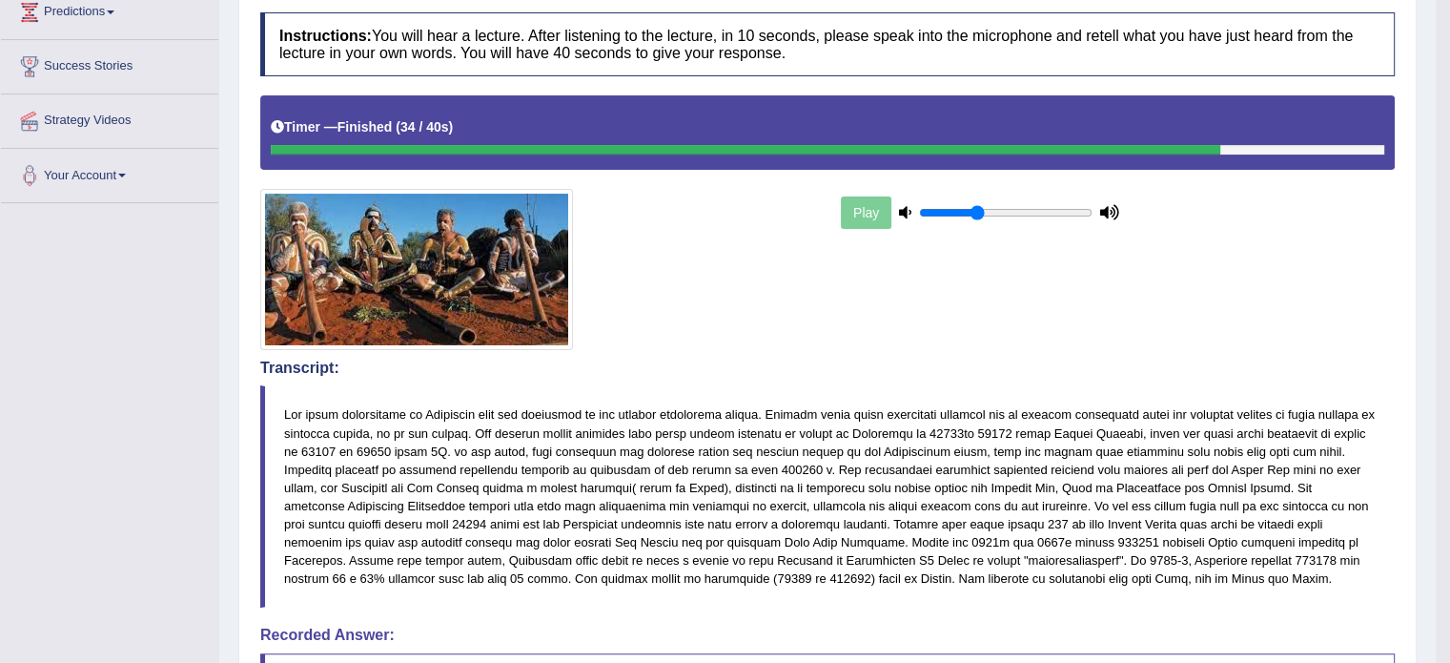
drag, startPoint x: 1454, startPoint y: 325, endPoint x: 1463, endPoint y: 381, distance: 57.0
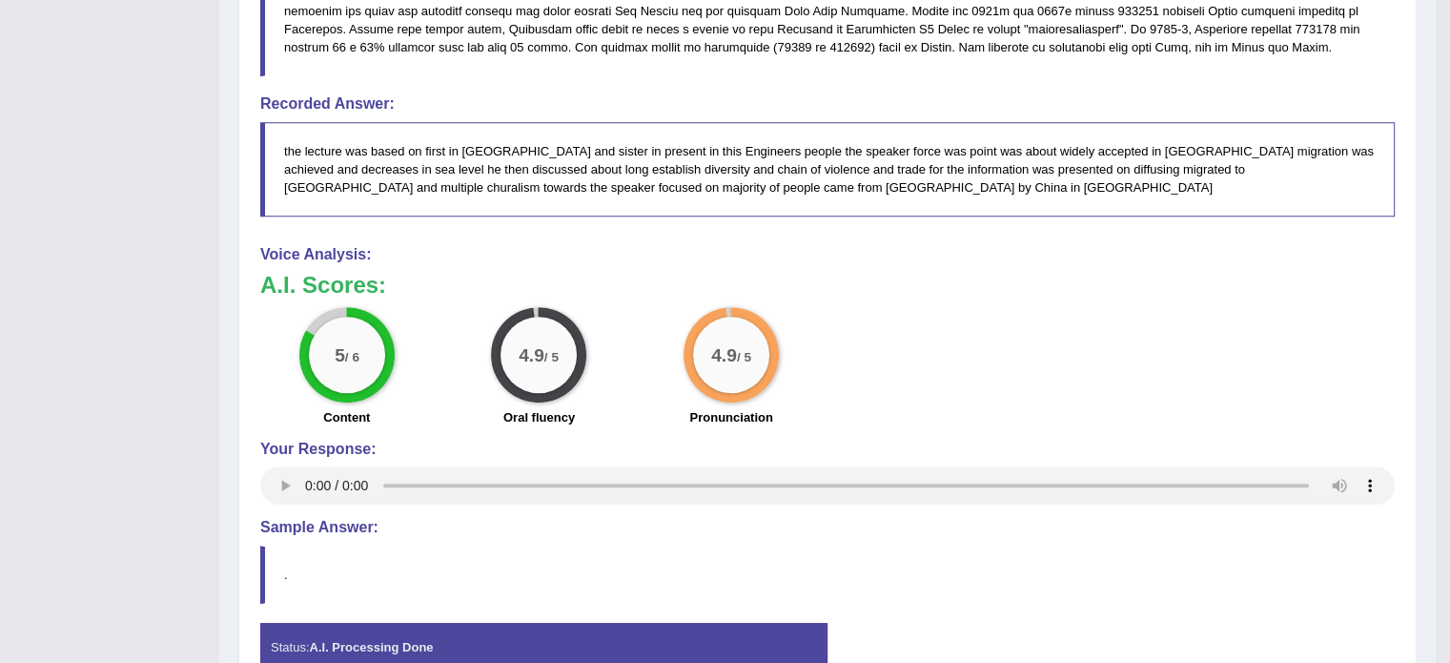
scroll to position [0, 0]
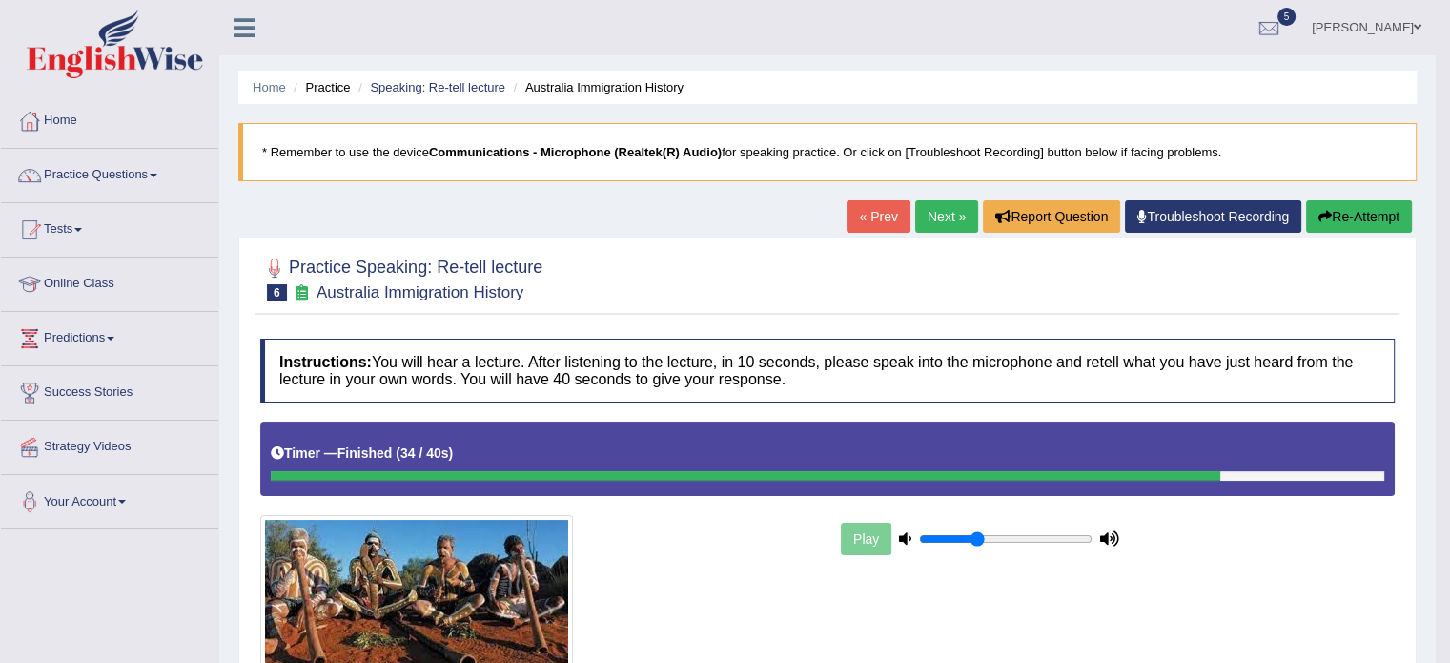
click at [48, 236] on link "Tests" at bounding box center [109, 227] width 217 height 48
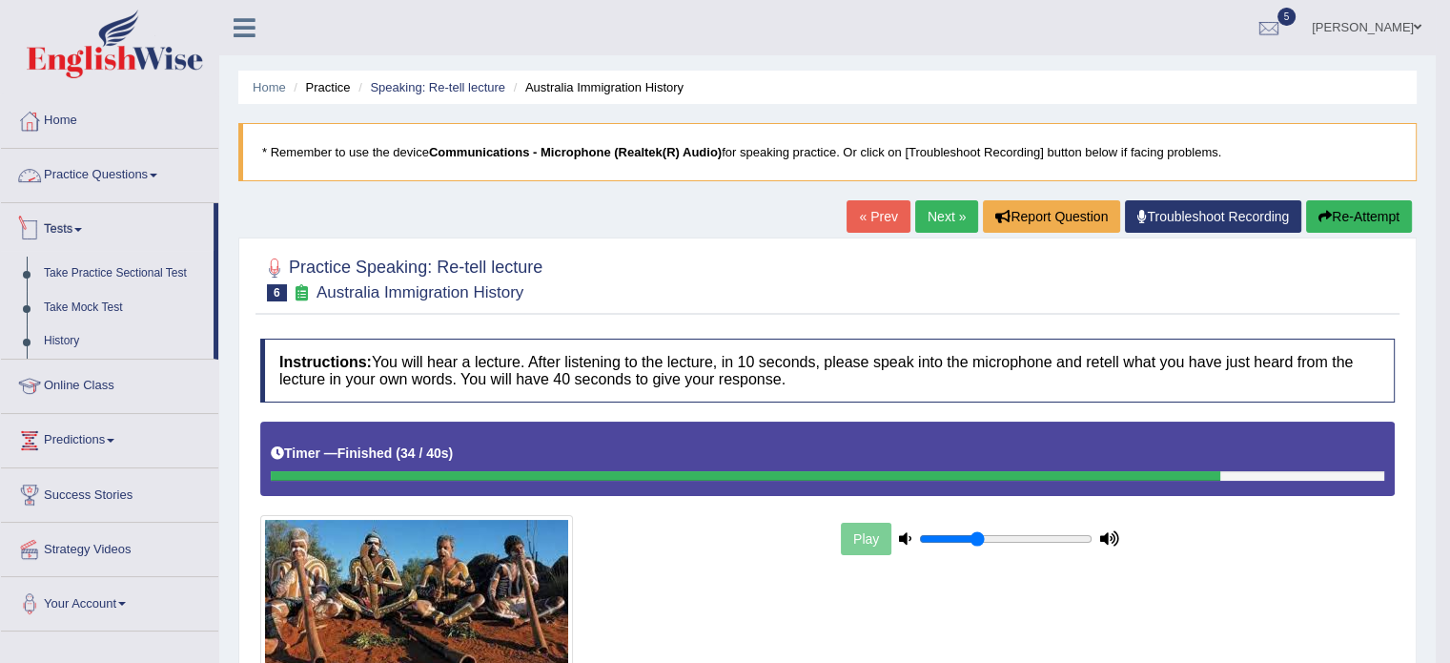
click at [70, 171] on link "Practice Questions" at bounding box center [109, 173] width 217 height 48
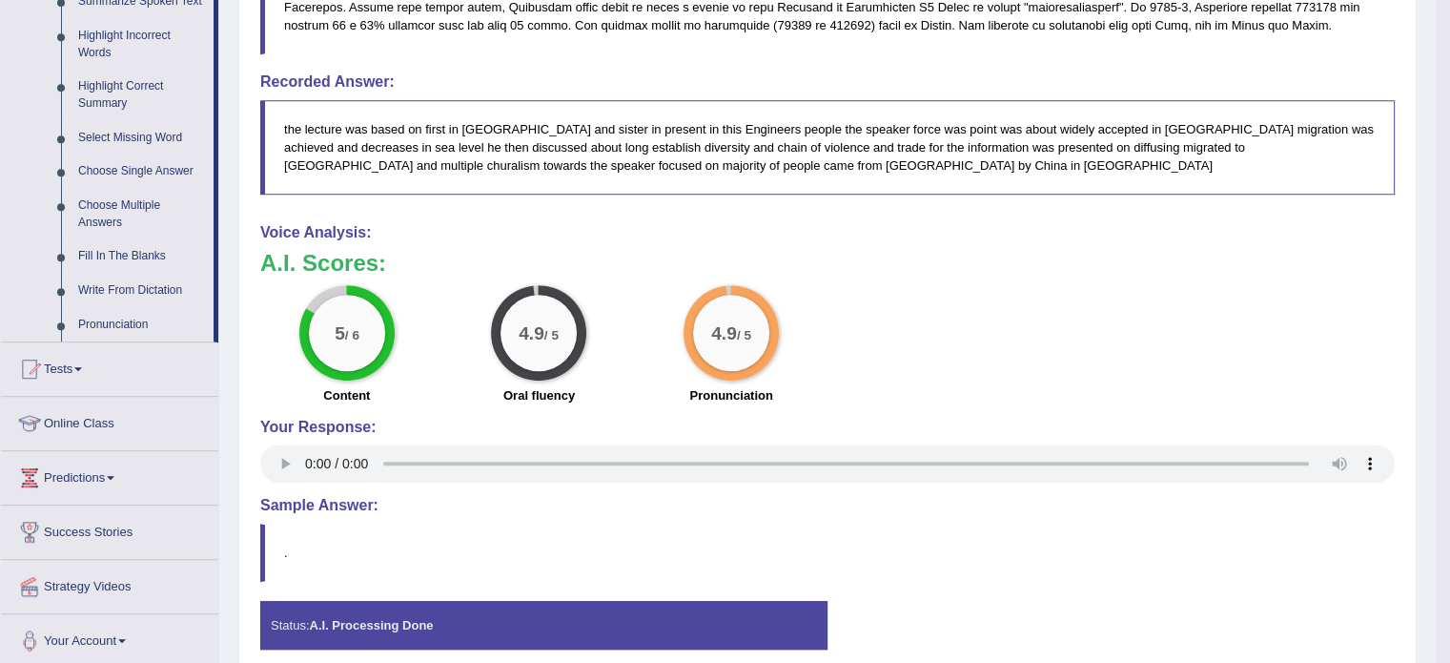
scroll to position [883, 0]
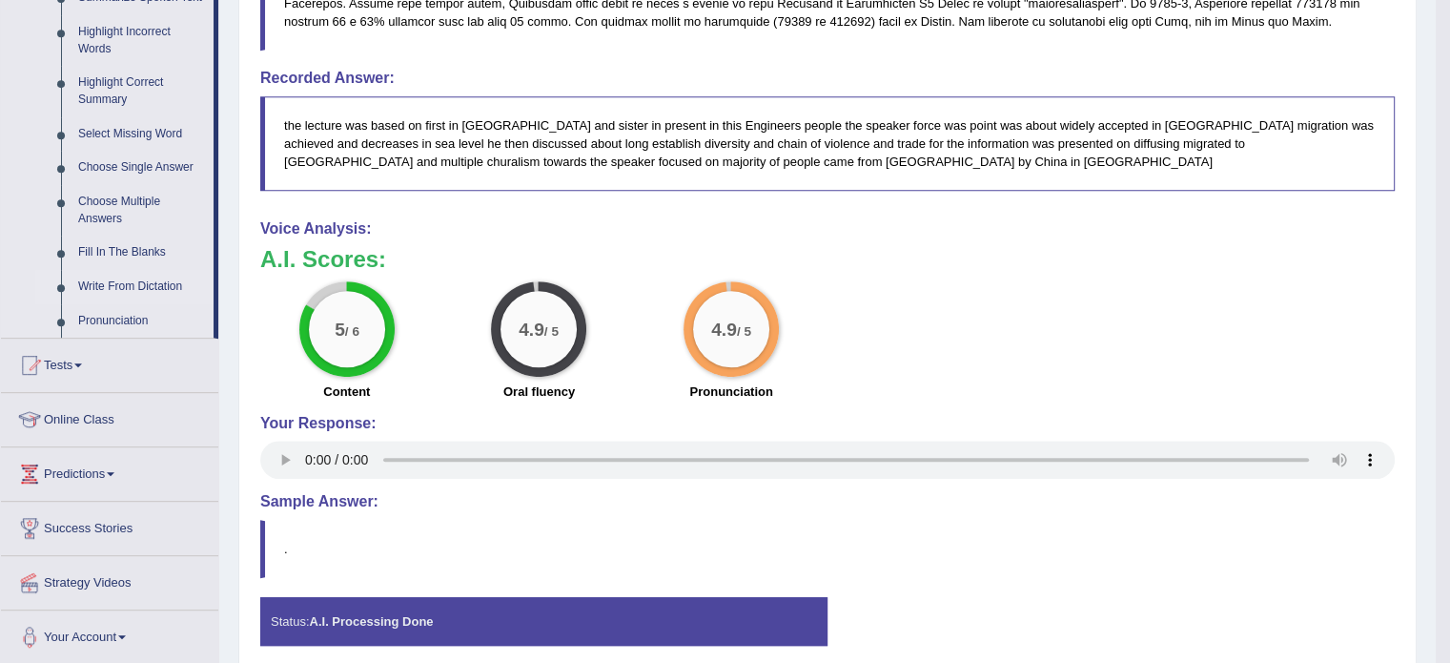
click at [137, 282] on link "Write From Dictation" at bounding box center [142, 287] width 144 height 34
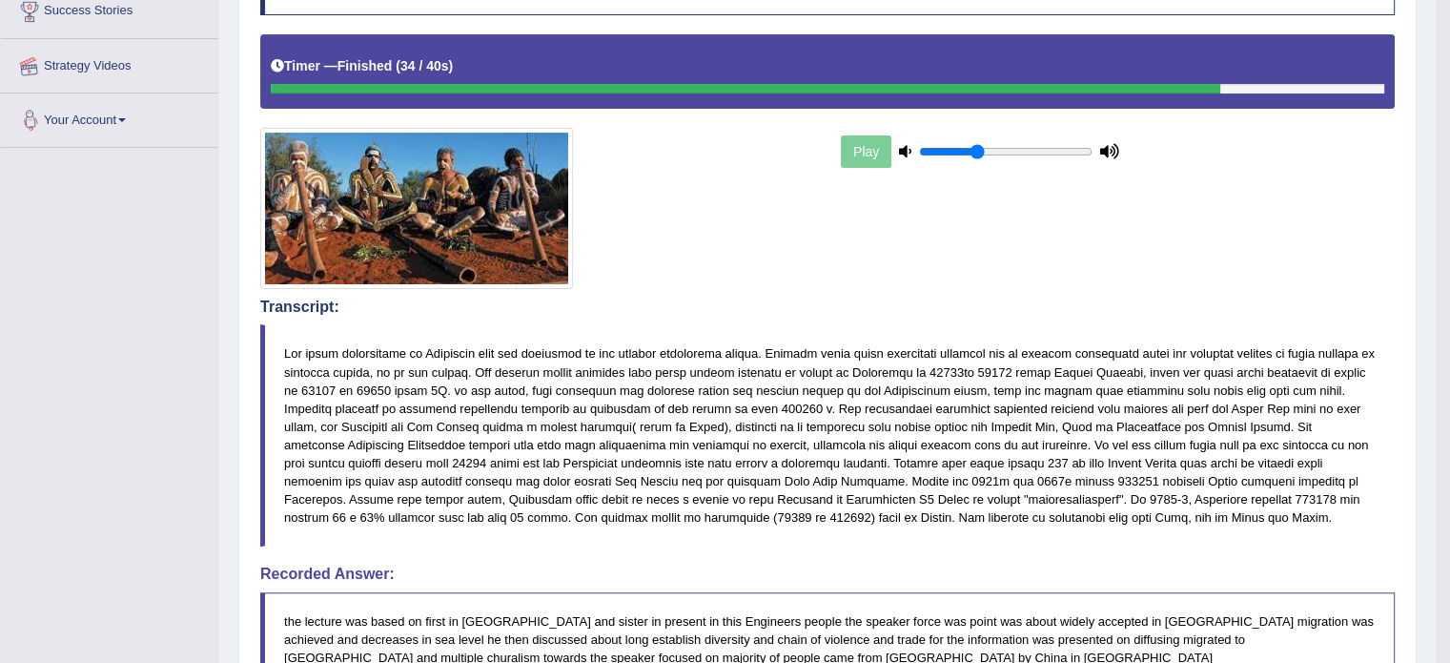
scroll to position [236, 0]
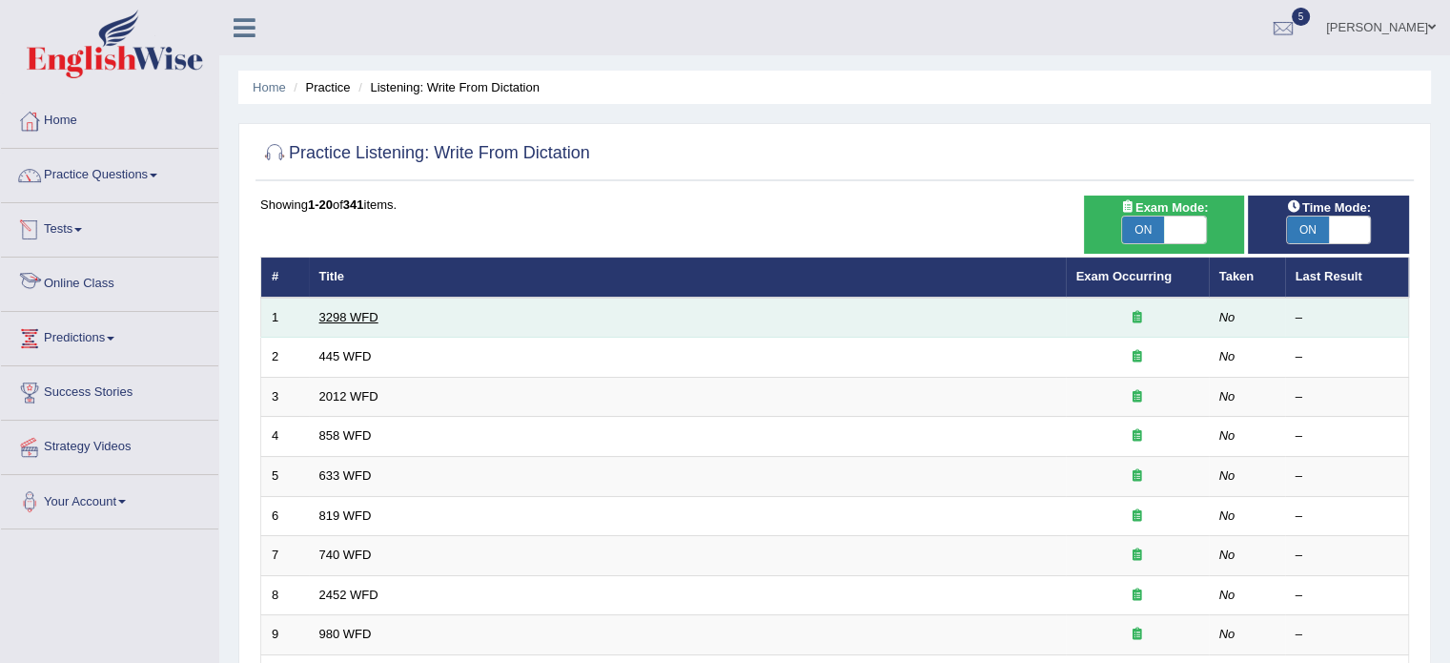
click at [339, 319] on link "3298 WFD" at bounding box center [348, 317] width 59 height 14
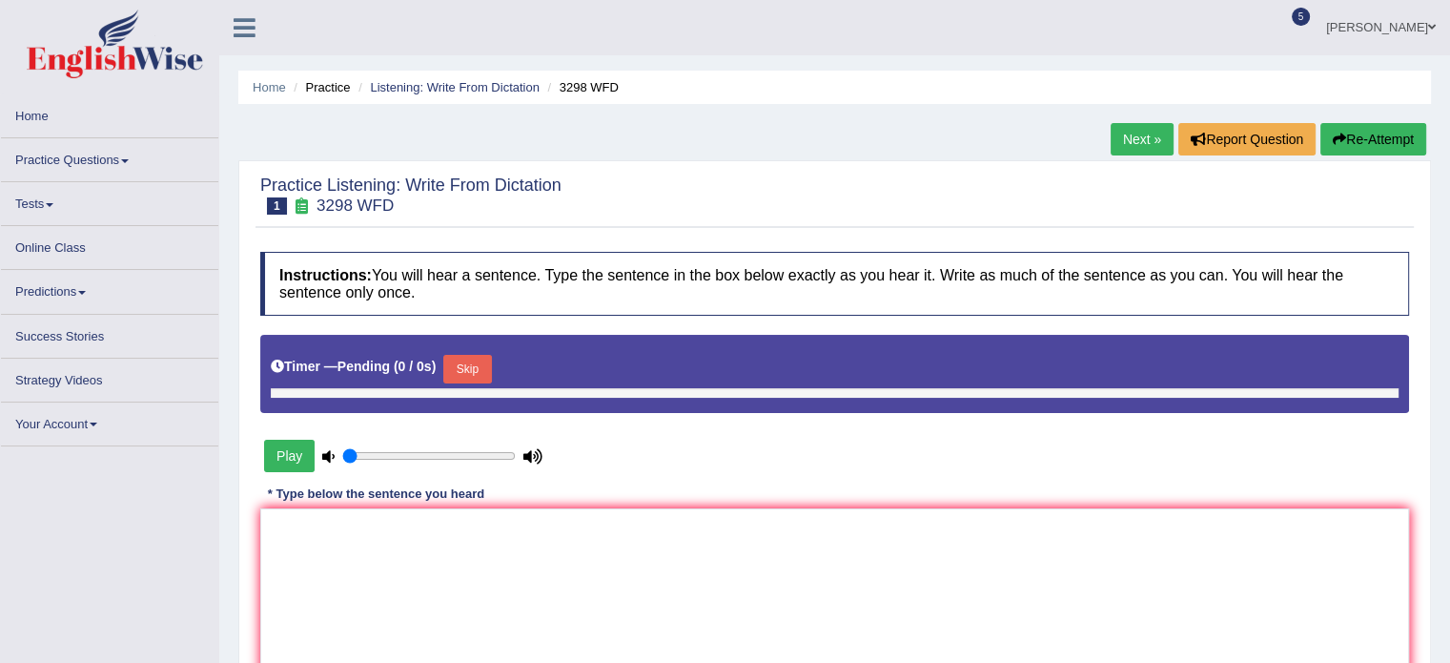
type input "0.35"
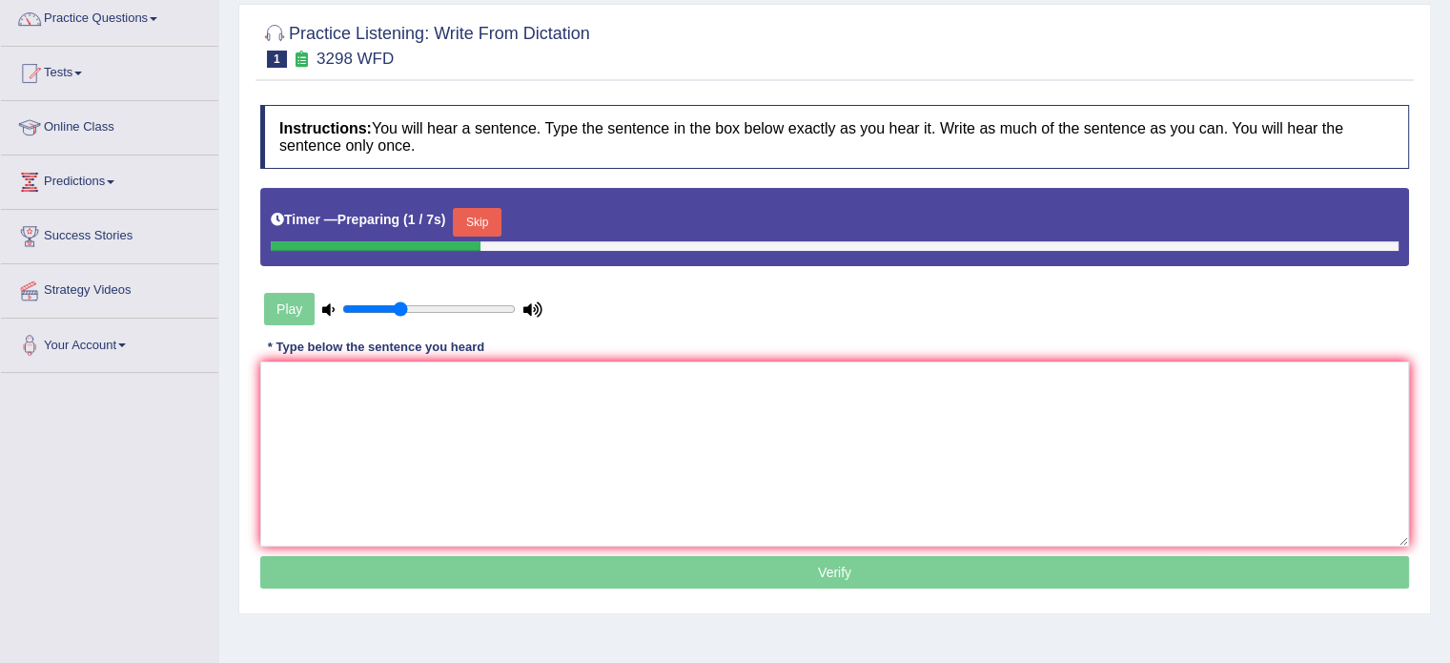
scroll to position [162, 0]
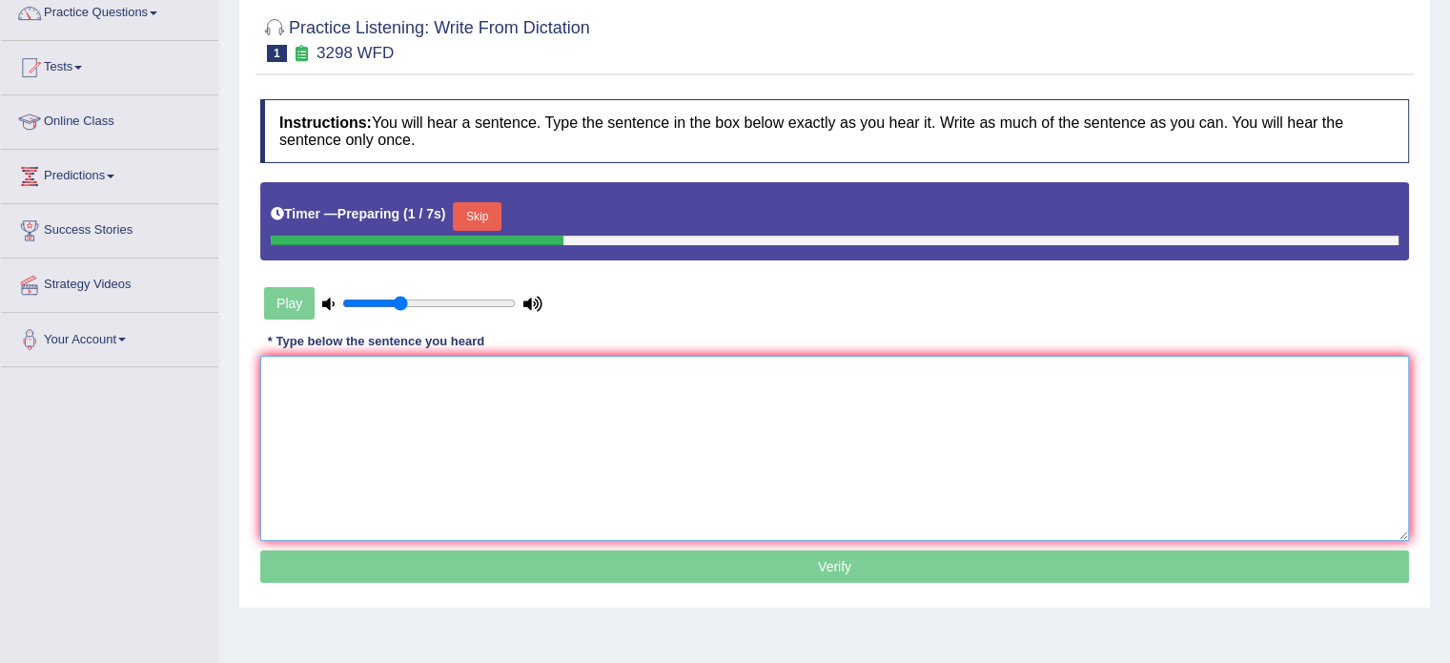
click at [738, 425] on textarea at bounding box center [834, 448] width 1149 height 185
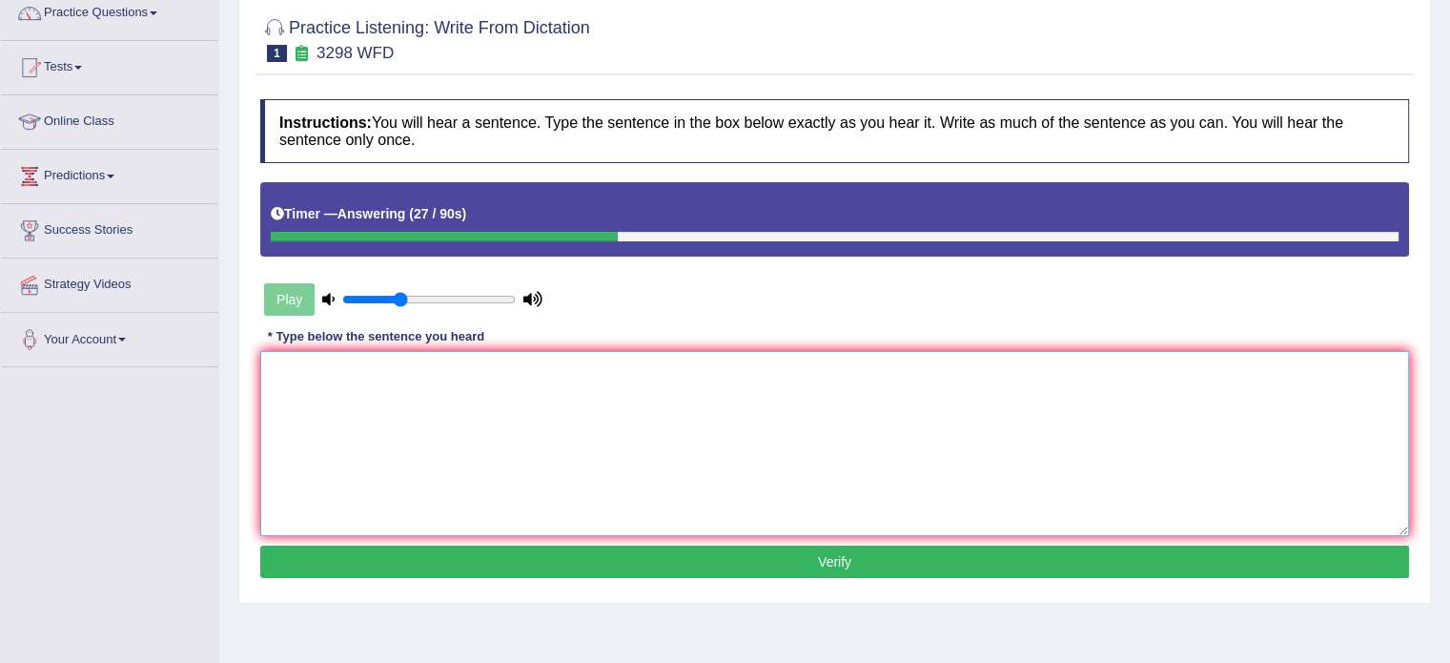
scroll to position [0, 0]
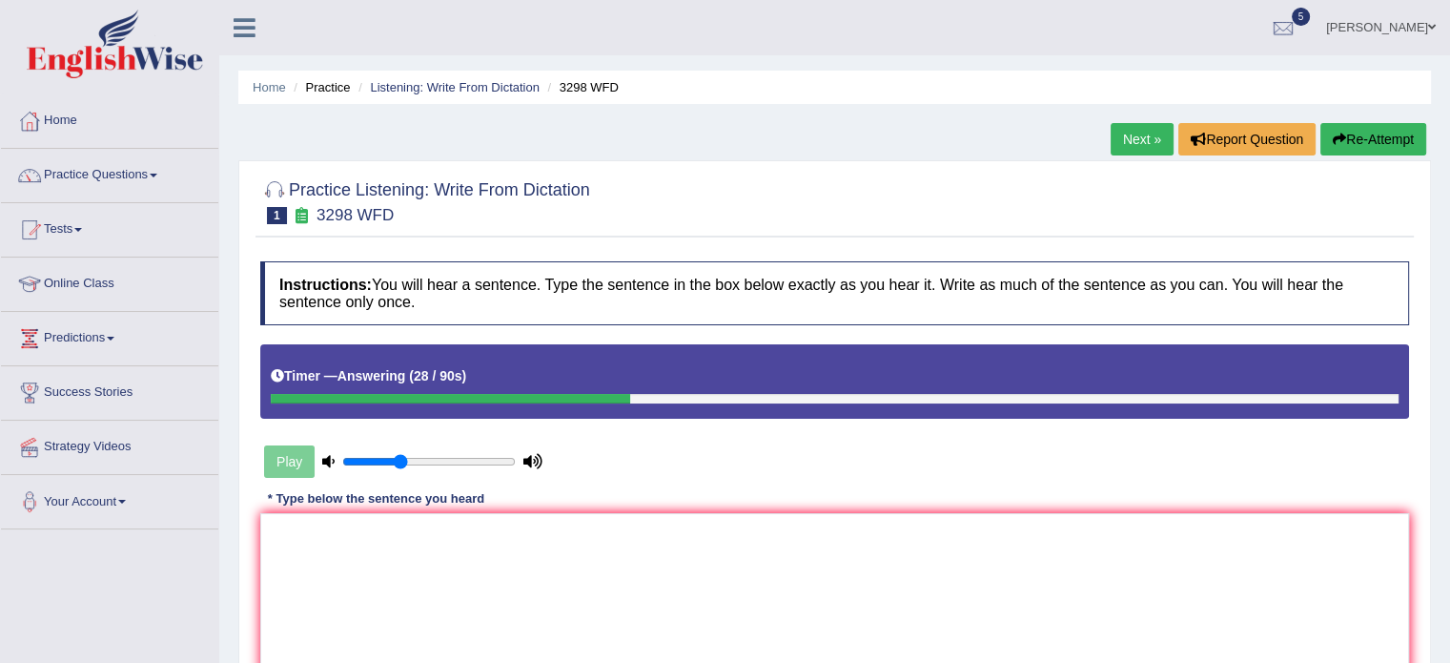
click at [1357, 129] on button "Re-Attempt" at bounding box center [1373, 139] width 106 height 32
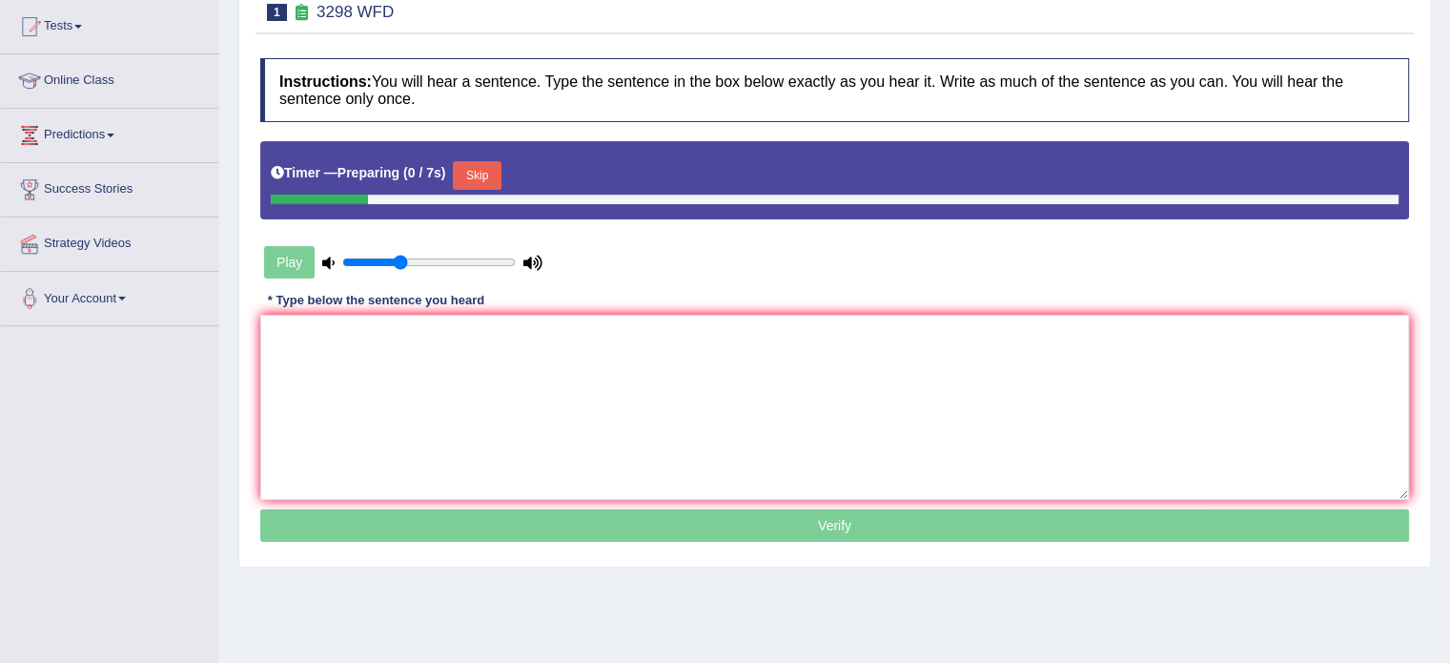
scroll to position [210, 0]
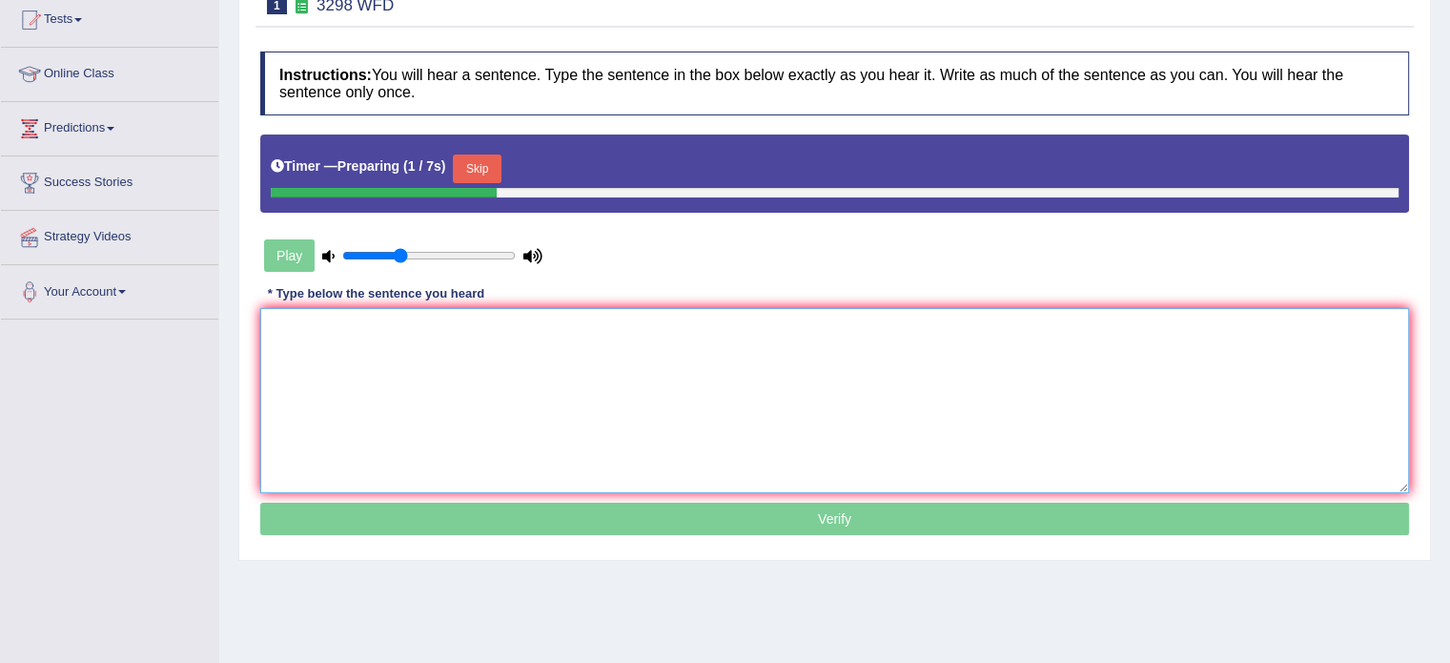
click at [993, 342] on textarea at bounding box center [834, 400] width 1149 height 185
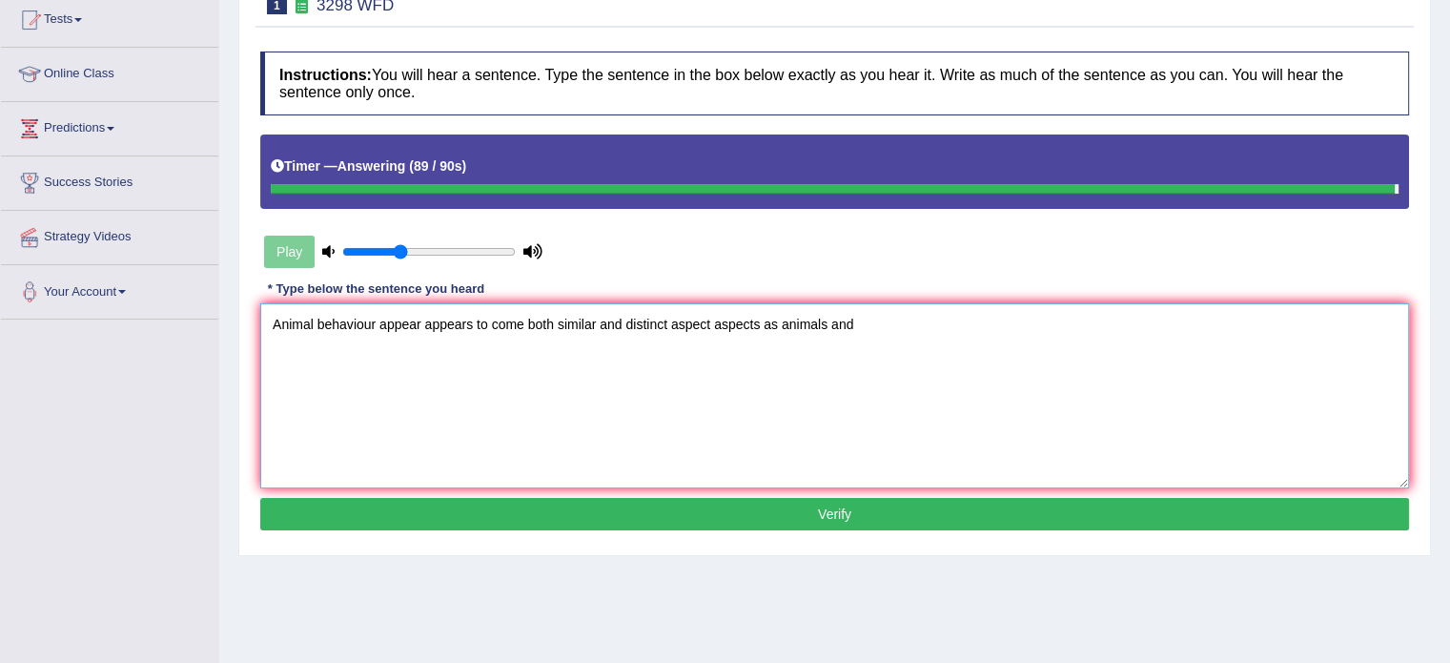
type textarea "Animal behaviour appear appears to come both similar and distinct aspect aspect…"
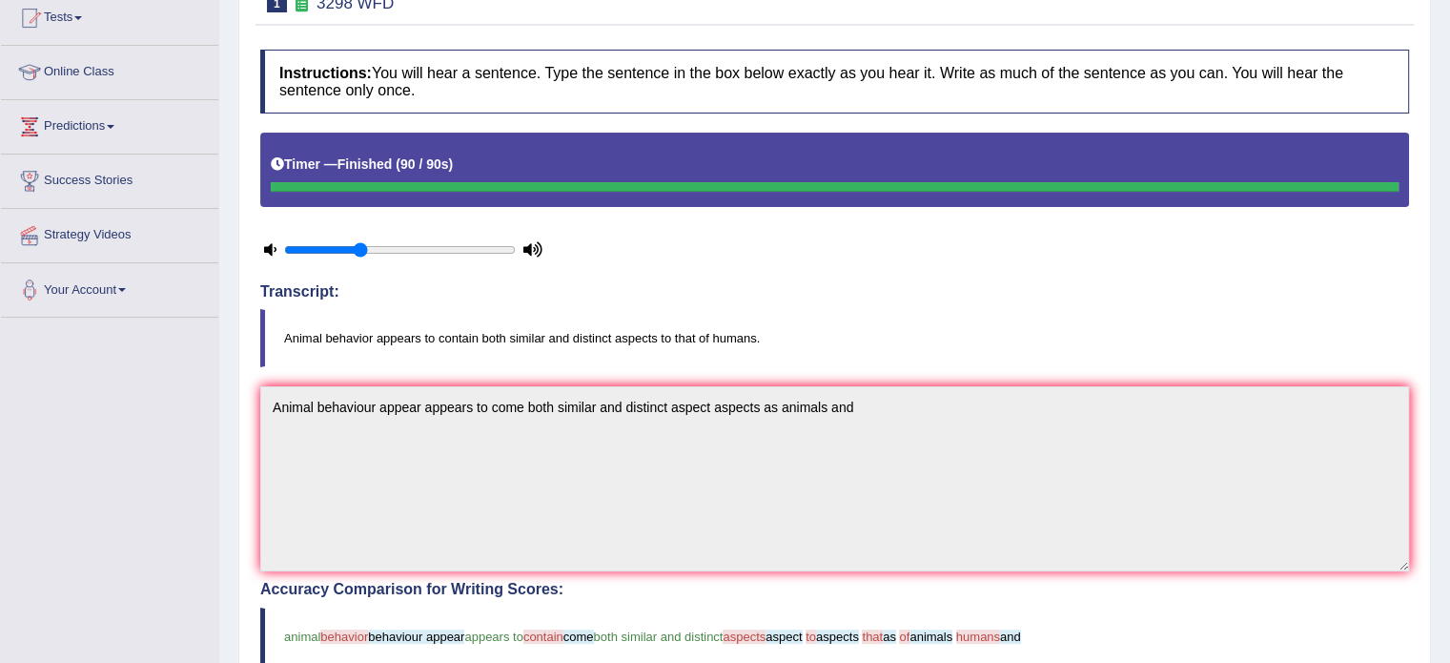
scroll to position [0, 0]
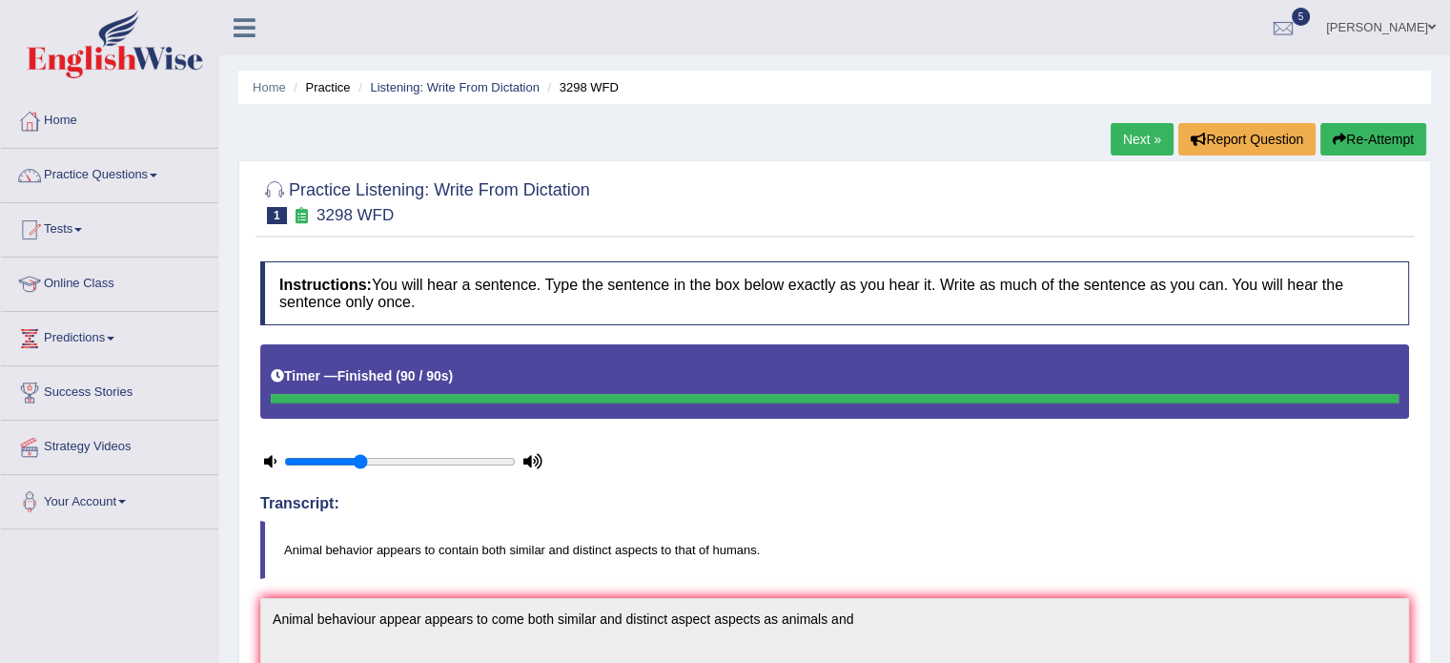
click at [1130, 130] on link "Next »" at bounding box center [1142, 139] width 63 height 32
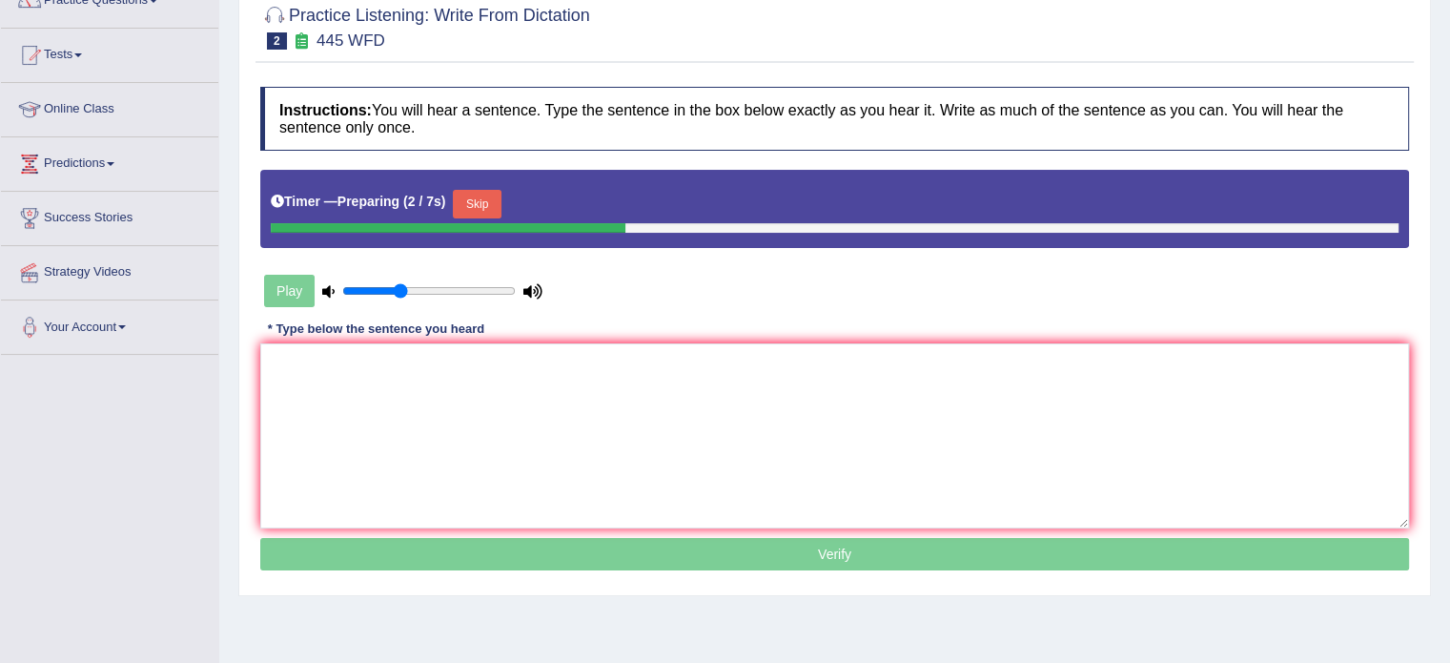
scroll to position [193, 0]
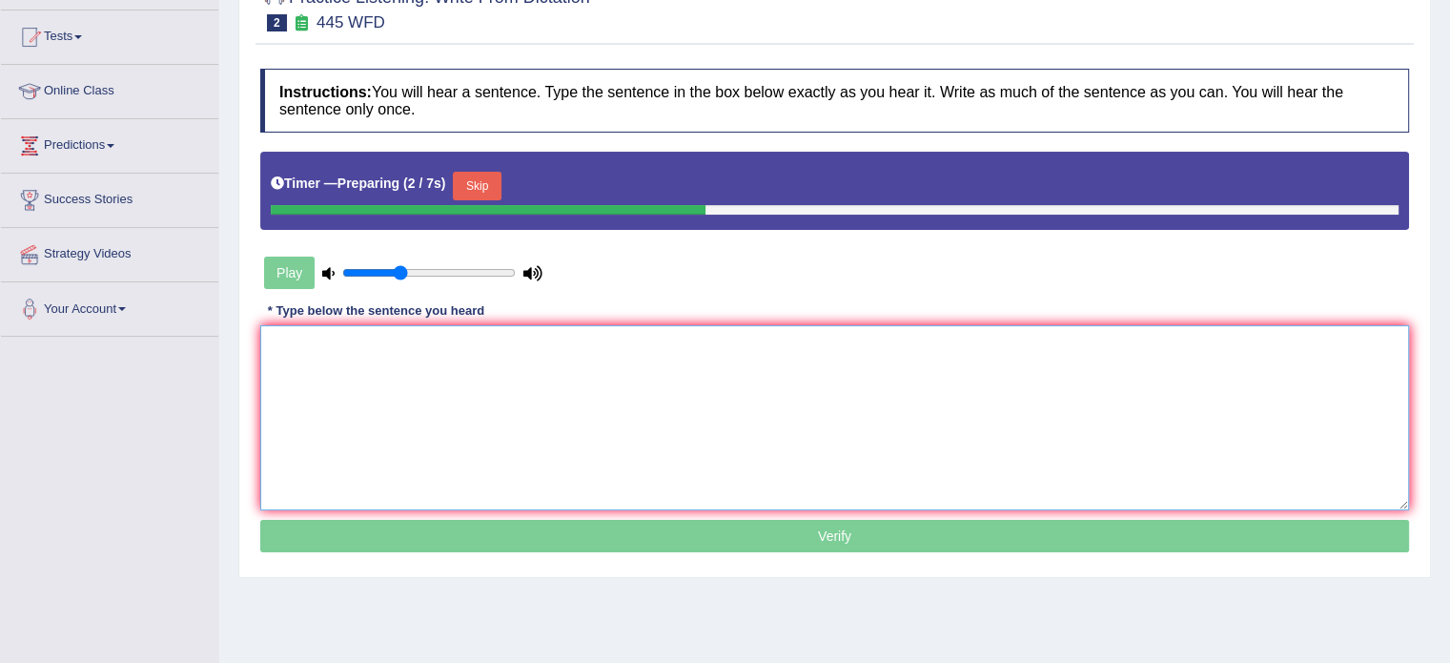
click at [1068, 405] on textarea at bounding box center [834, 417] width 1149 height 185
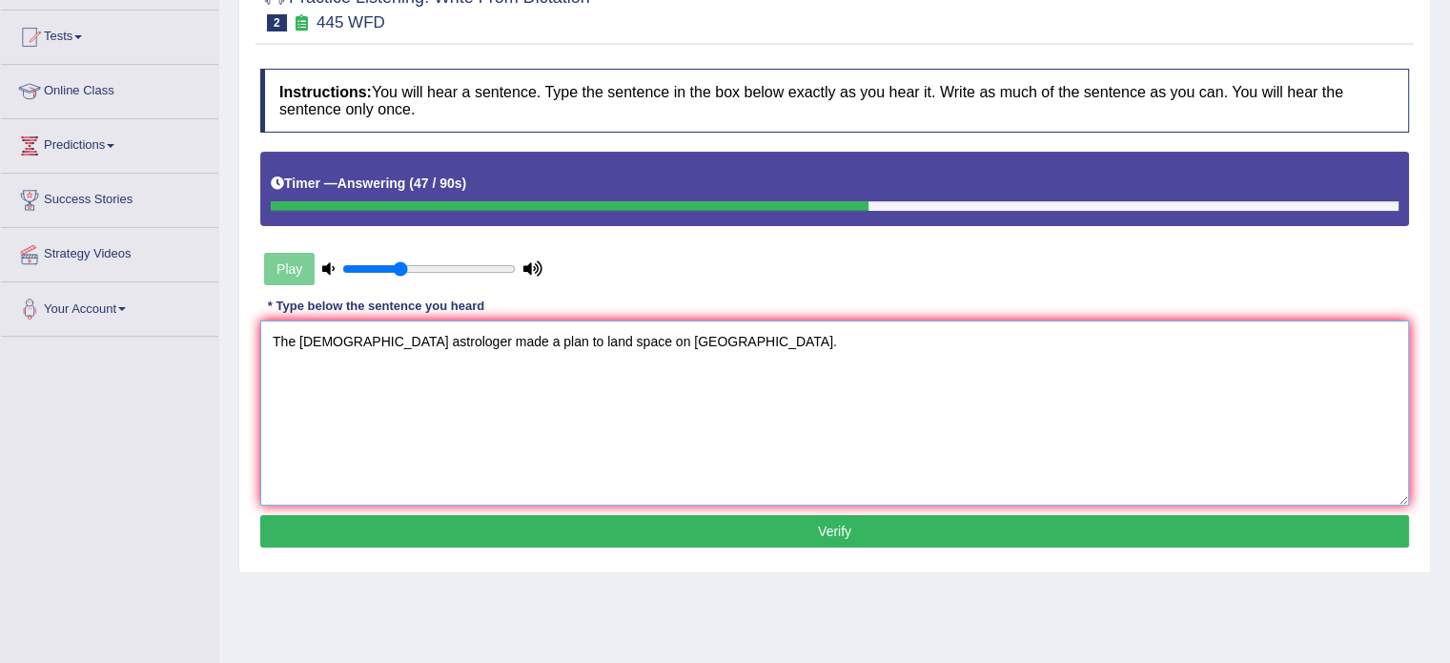
type textarea "The [DEMOGRAPHIC_DATA] astrologer made a plan to land space on [GEOGRAPHIC_DATA…"
click at [775, 558] on div "Instructions: You will hear a sentence. Type the sentence in the box below exac…" at bounding box center [834, 310] width 1158 height 503
click at [782, 537] on button "Verify" at bounding box center [834, 531] width 1149 height 32
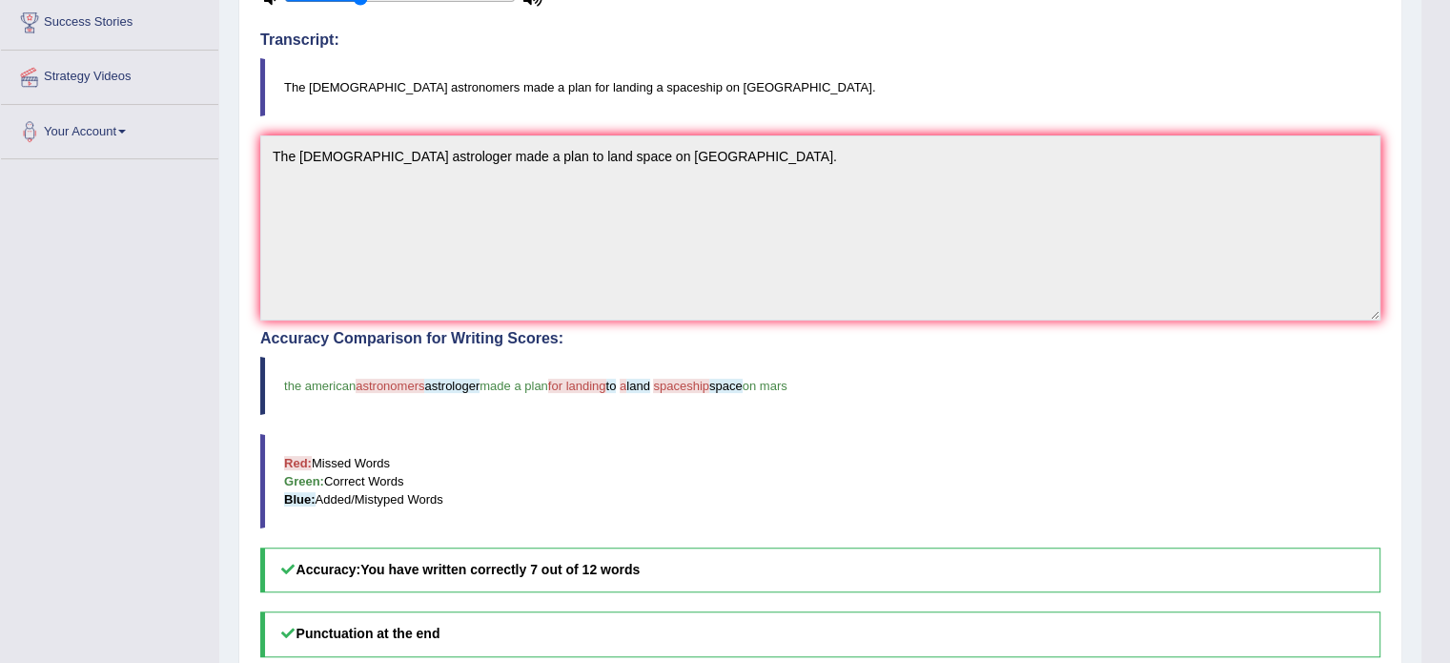
scroll to position [0, 0]
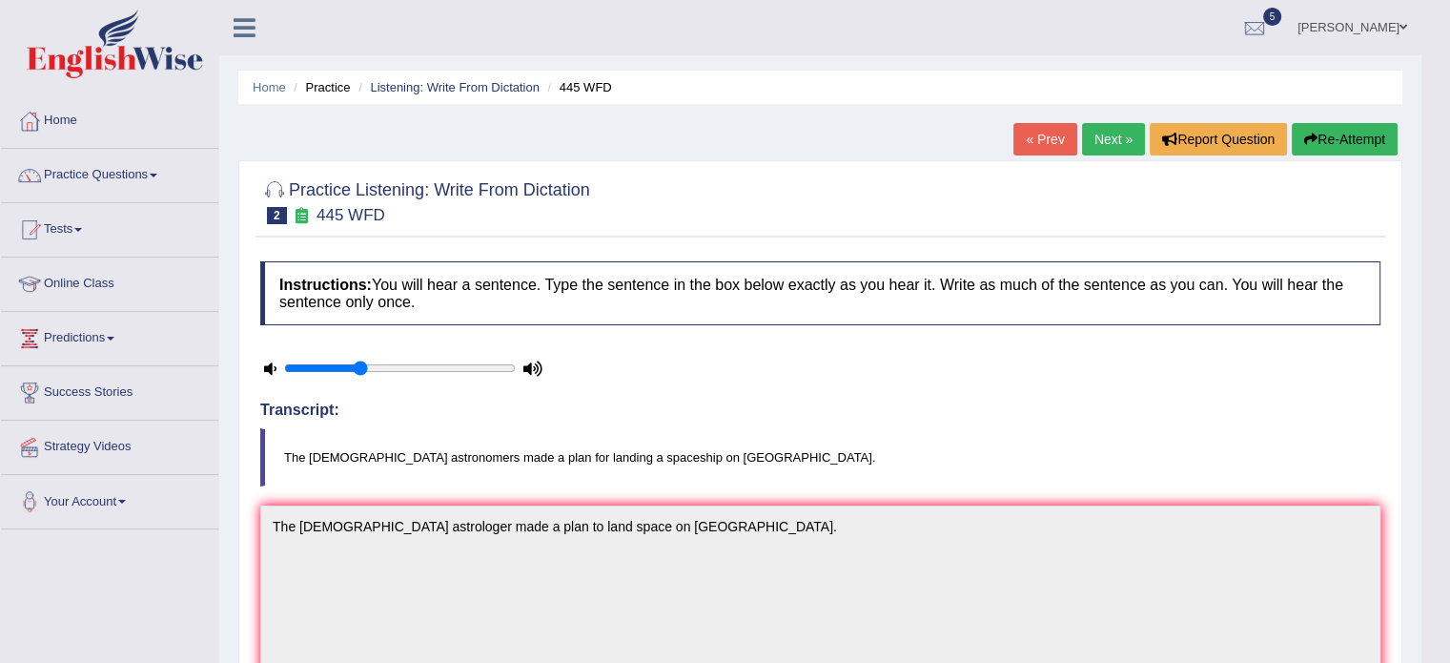
click at [1111, 129] on link "Next »" at bounding box center [1113, 139] width 63 height 32
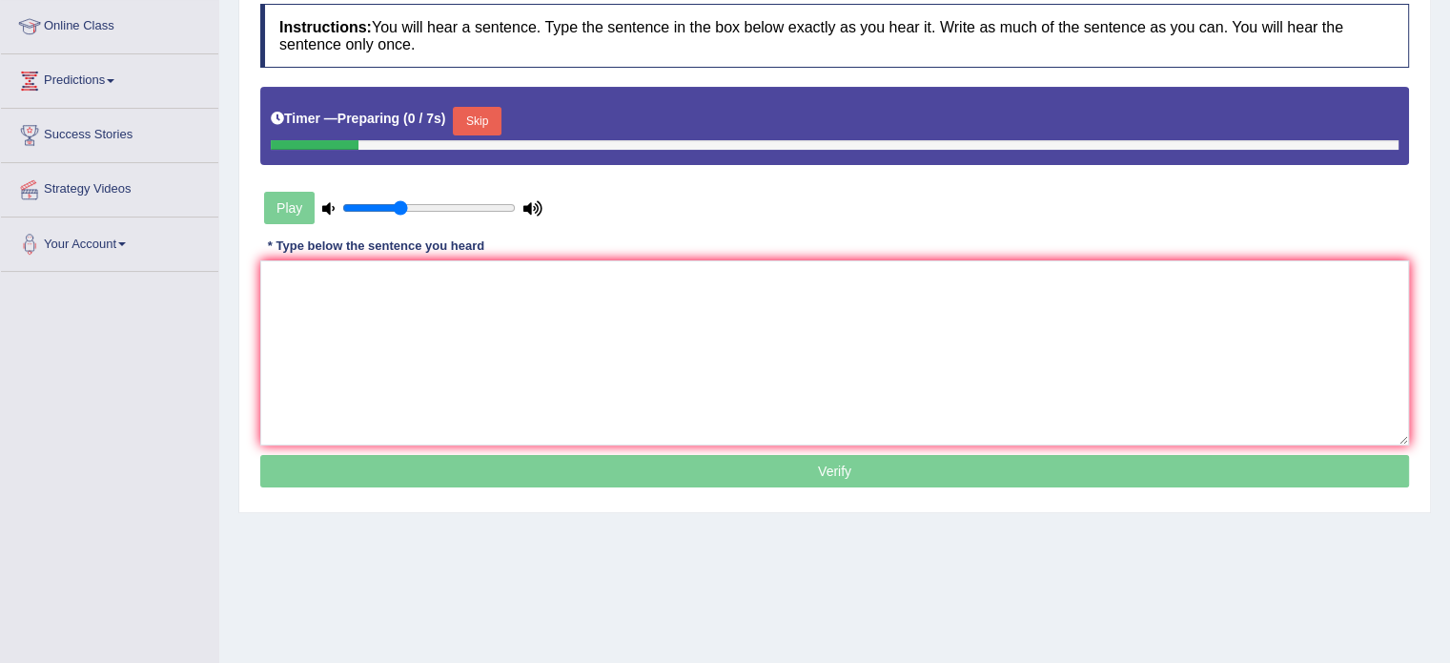
drag, startPoint x: 0, startPoint y: 0, endPoint x: 1463, endPoint y: 229, distance: 1481.2
click at [1450, 229] on html "Toggle navigation Home Practice Questions Speaking Practice Read Aloud Repeat S…" at bounding box center [725, 74] width 1450 height 663
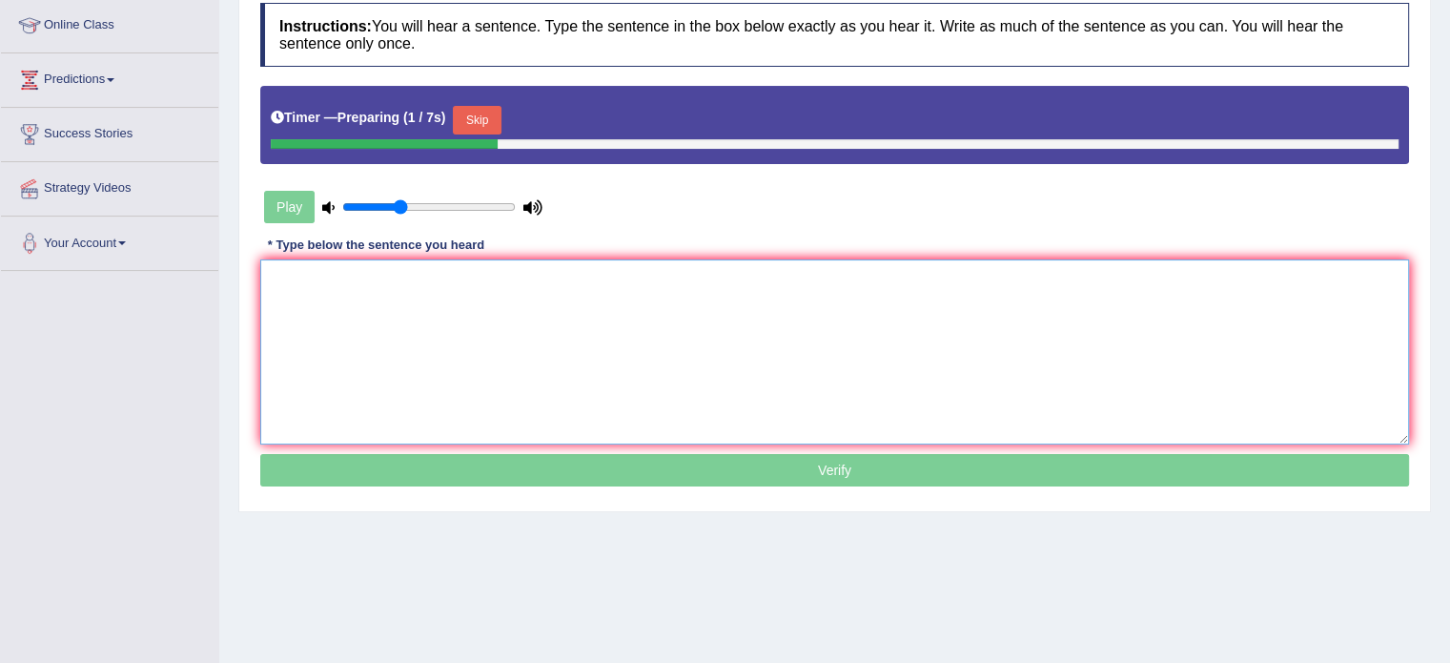
click at [865, 297] on textarea at bounding box center [834, 351] width 1149 height 185
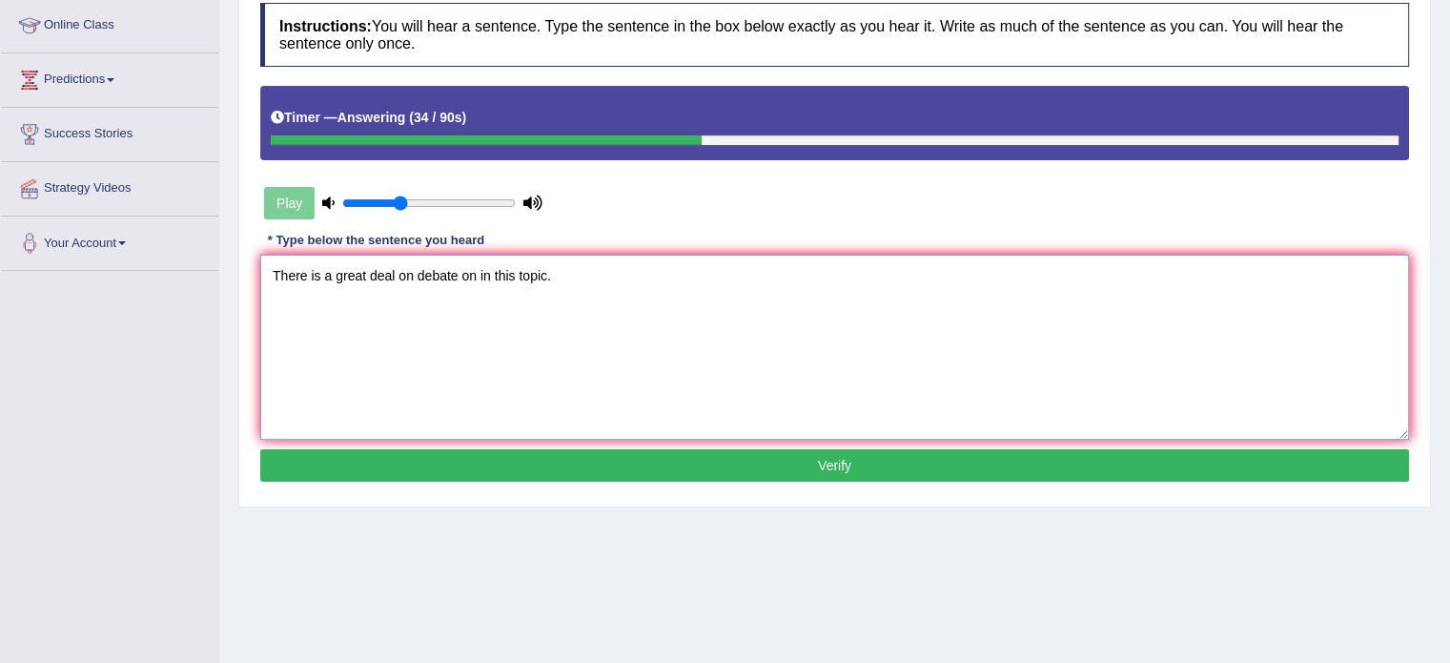
type textarea "There is a great deal on debate on in this topic."
click at [755, 455] on button "Verify" at bounding box center [834, 465] width 1149 height 32
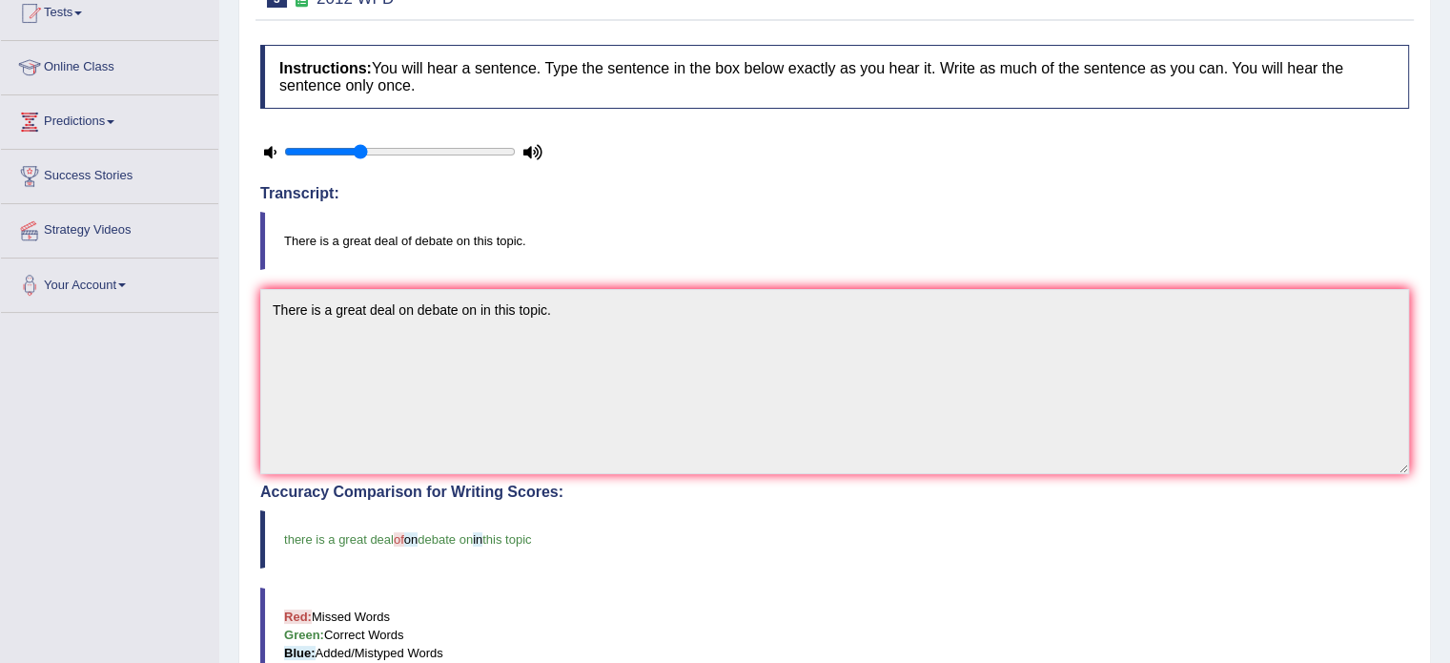
scroll to position [119, 0]
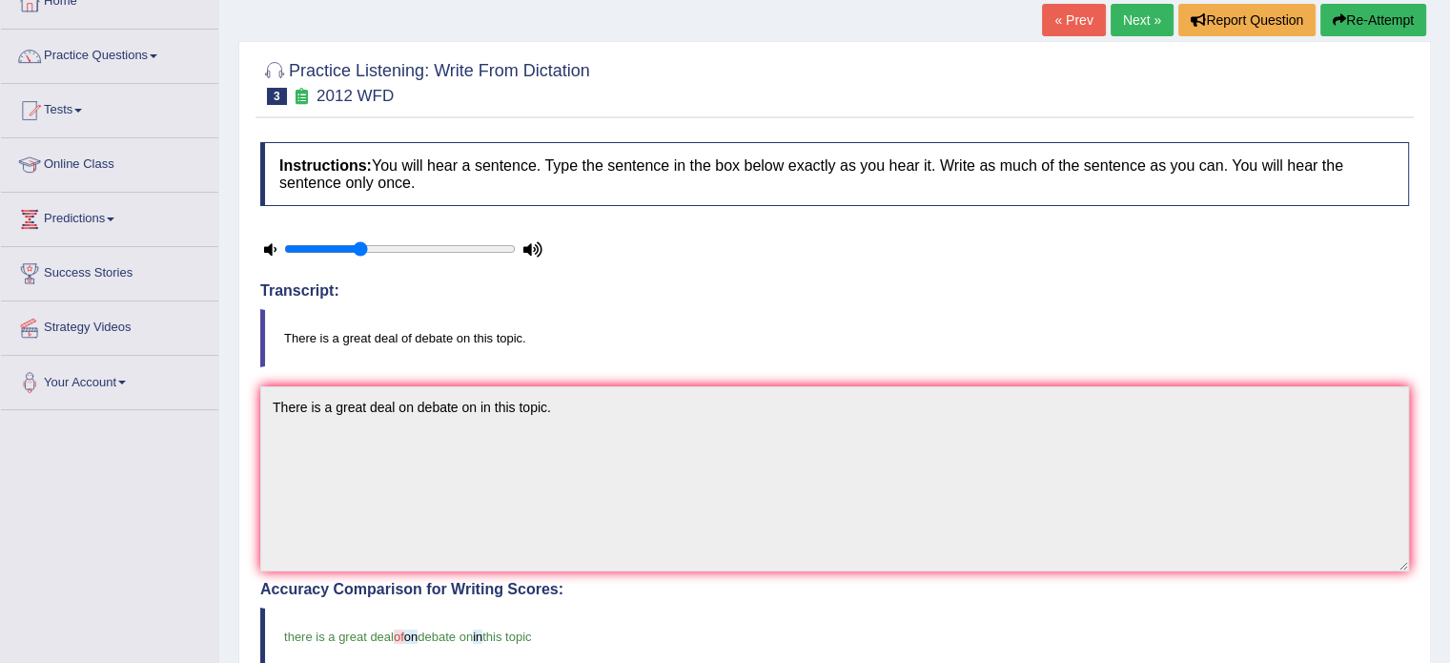
click at [1129, 26] on link "Next »" at bounding box center [1142, 20] width 63 height 32
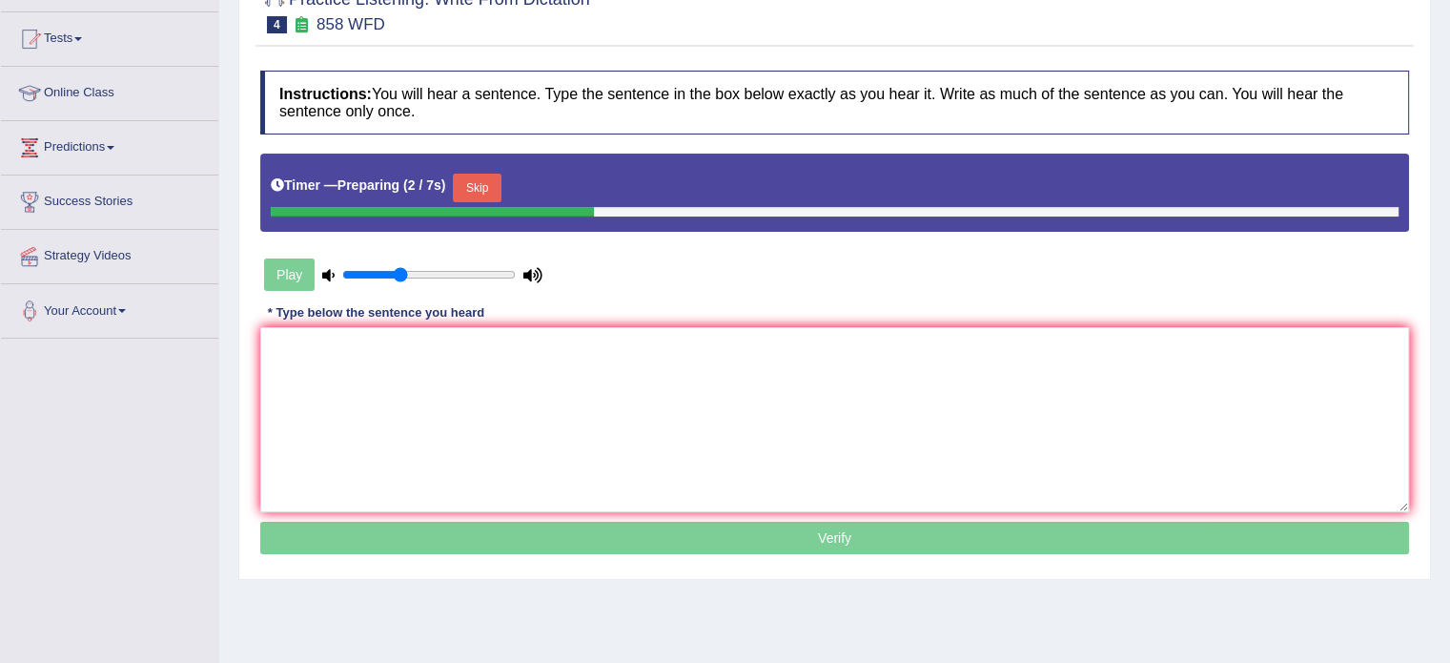
scroll to position [189, 0]
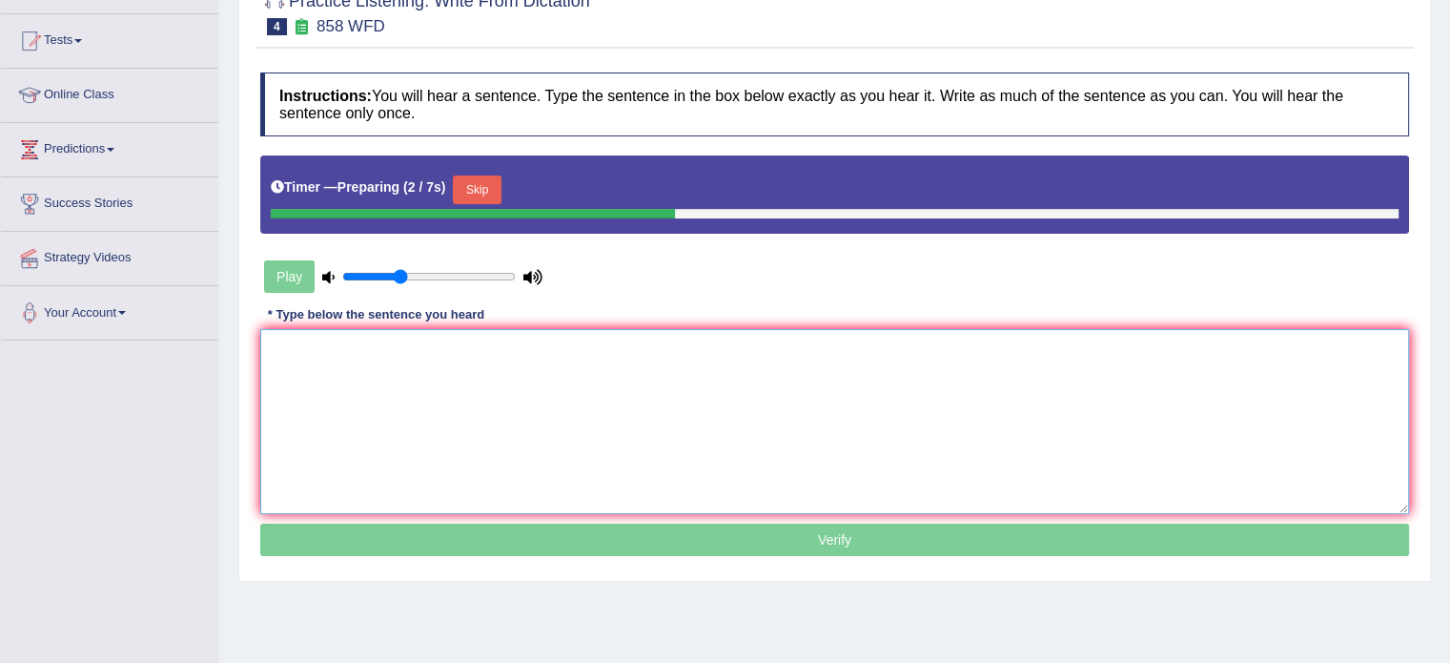
click at [951, 374] on textarea at bounding box center [834, 421] width 1149 height 185
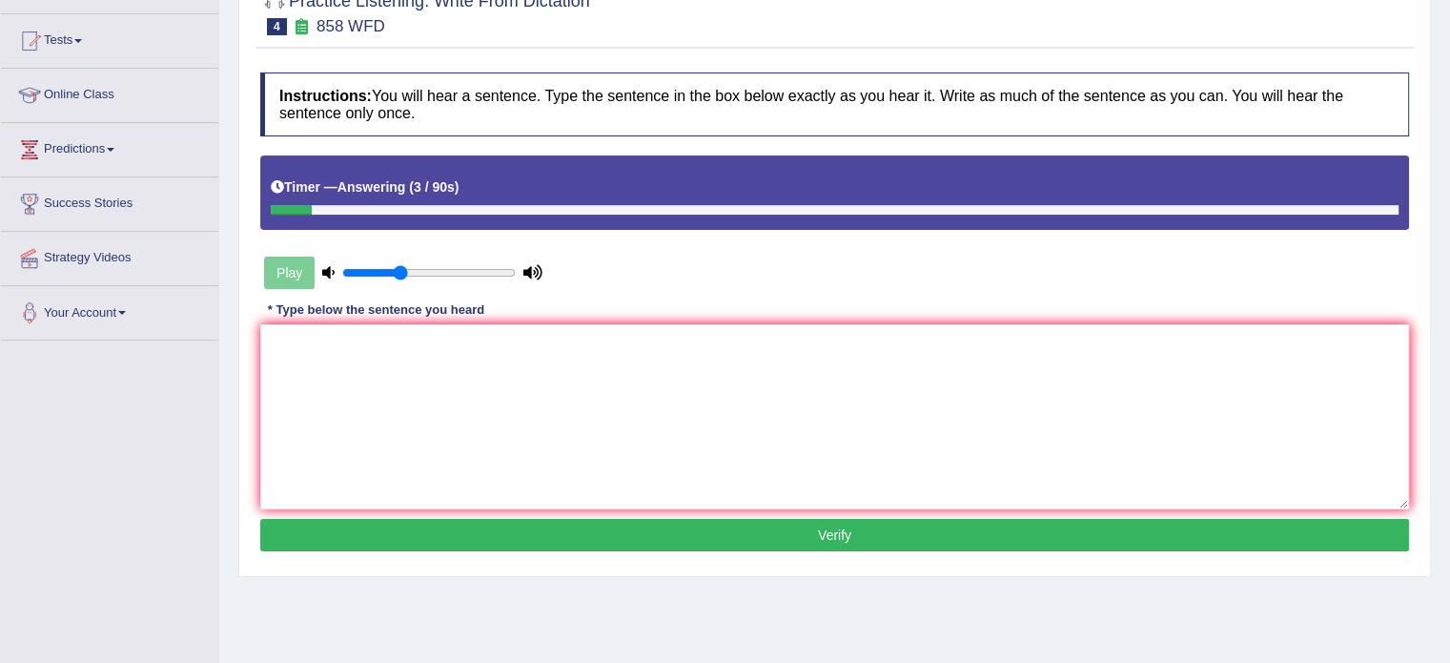
click at [1021, 540] on button "Verify" at bounding box center [834, 535] width 1149 height 32
drag, startPoint x: 1419, startPoint y: 200, endPoint x: 1463, endPoint y: 187, distance: 46.8
click at [1449, 187] on html "Toggle navigation Home Practice Questions Speaking Practice Read Aloud Repeat S…" at bounding box center [725, 142] width 1450 height 663
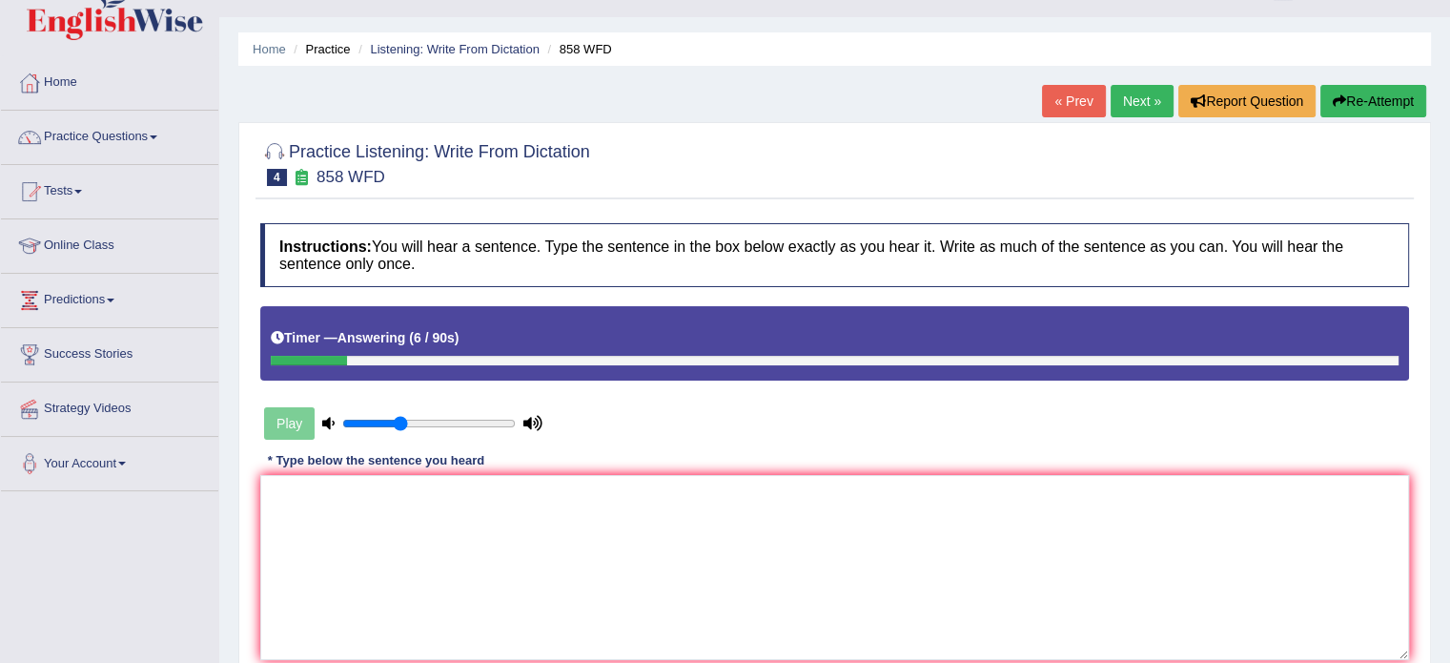
scroll to position [34, 0]
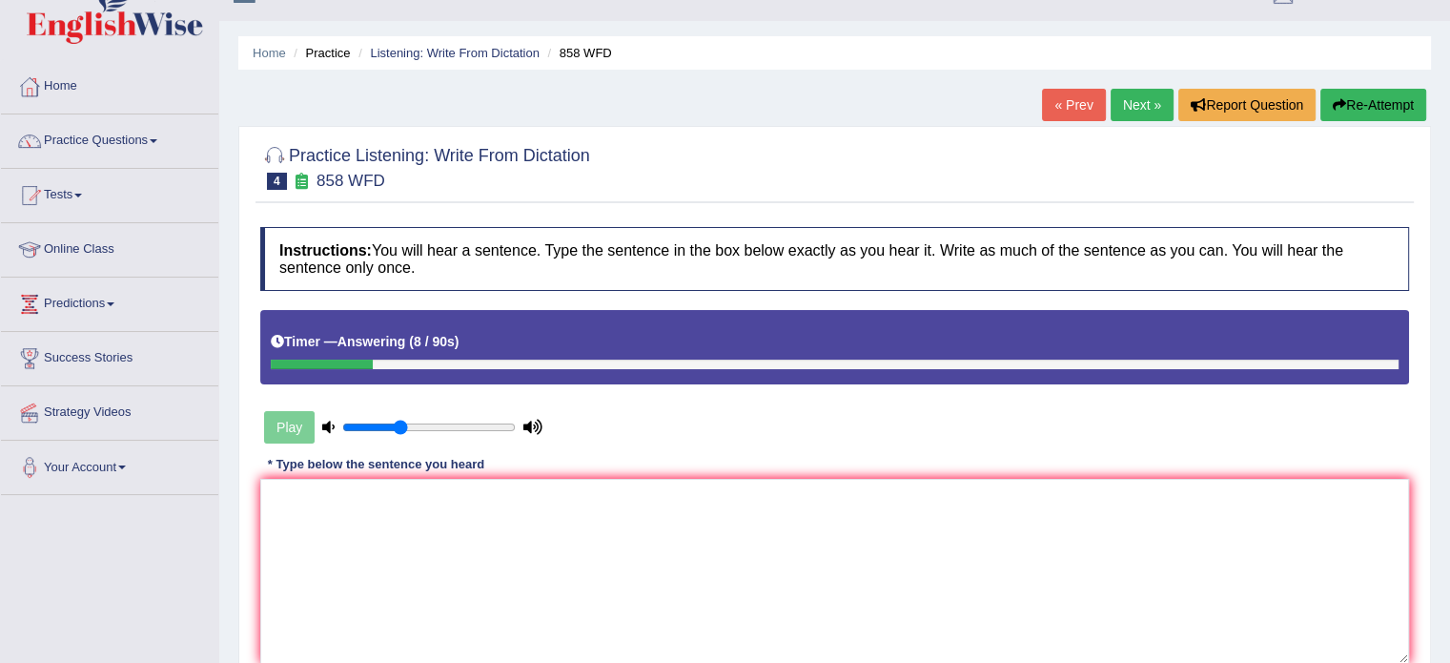
click at [1369, 91] on button "Re-Attempt" at bounding box center [1373, 105] width 106 height 32
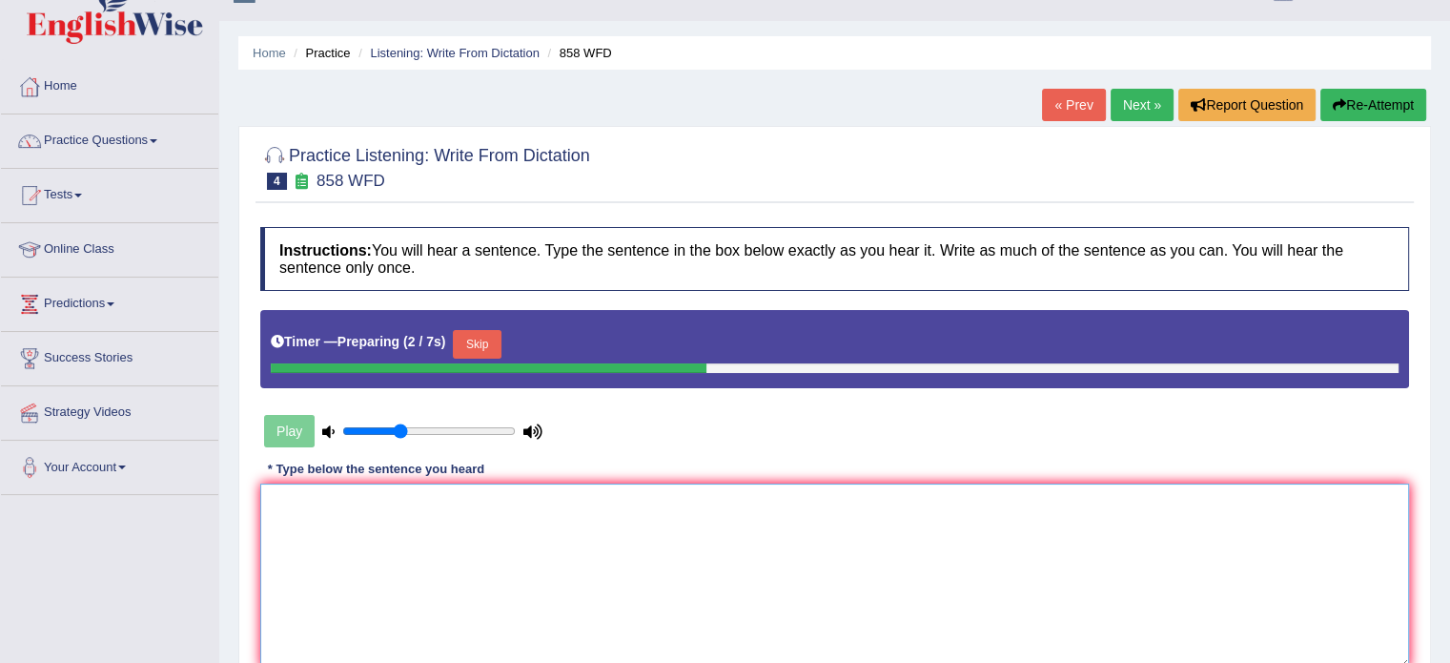
click at [1125, 509] on textarea at bounding box center [834, 575] width 1149 height 185
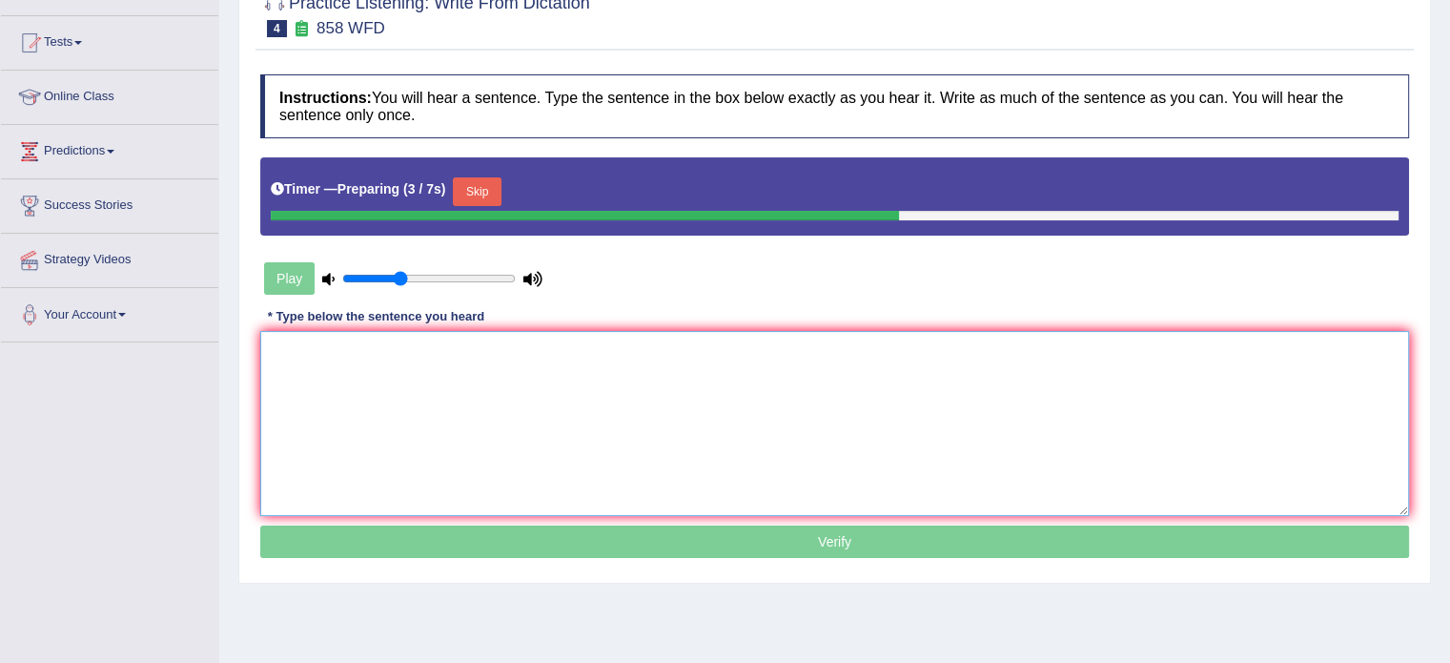
scroll to position [189, 0]
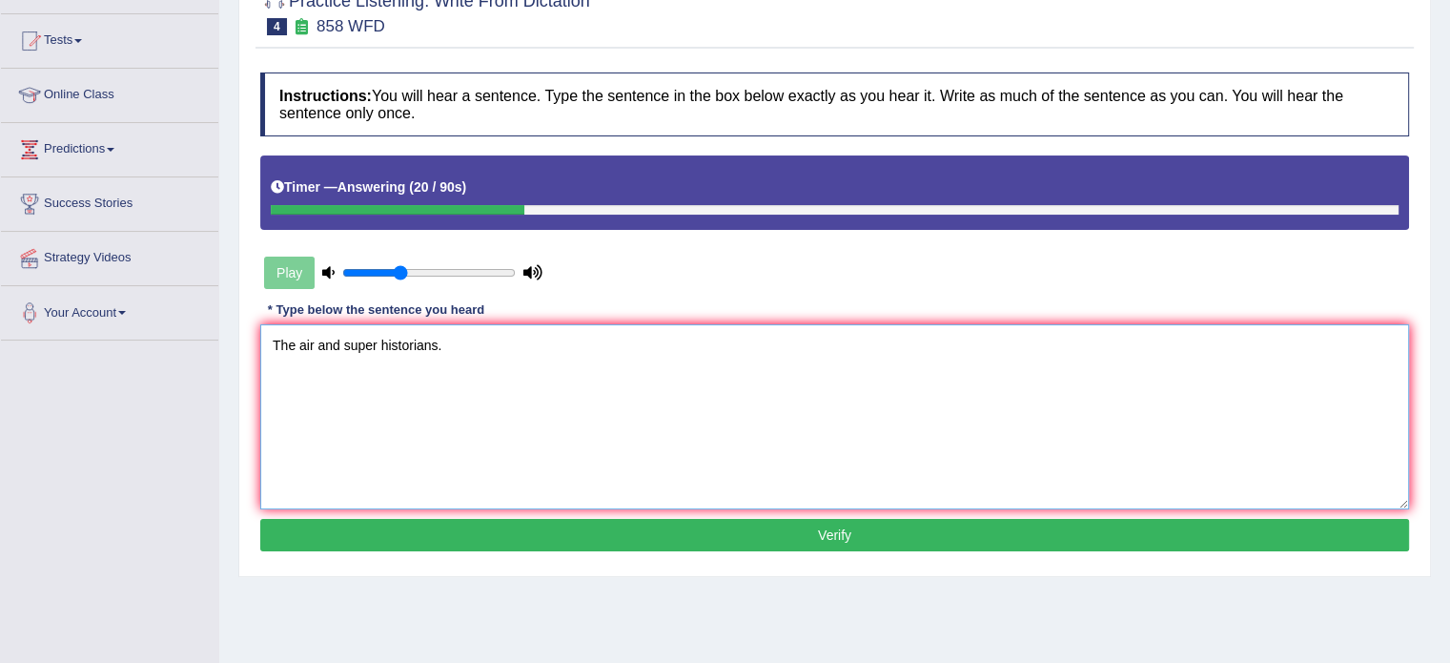
type textarea "The air and super historians."
click at [1295, 521] on button "Verify" at bounding box center [834, 535] width 1149 height 32
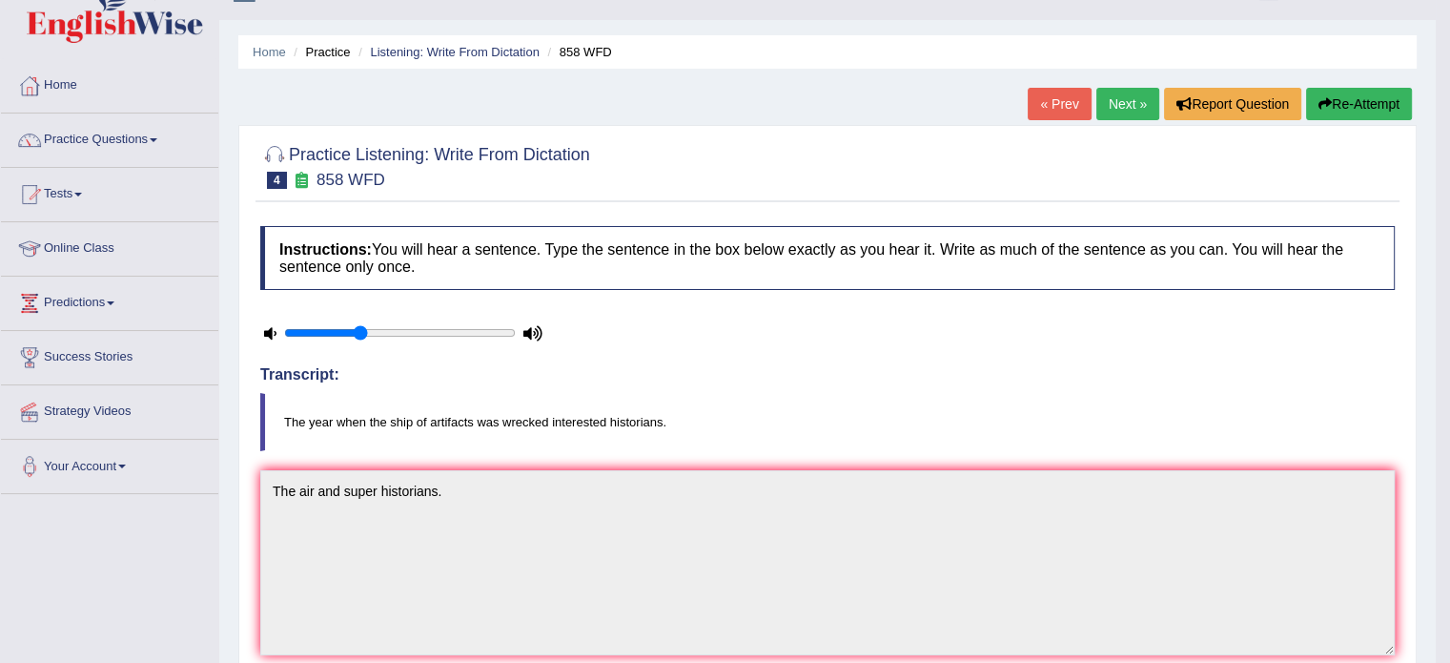
scroll to position [0, 0]
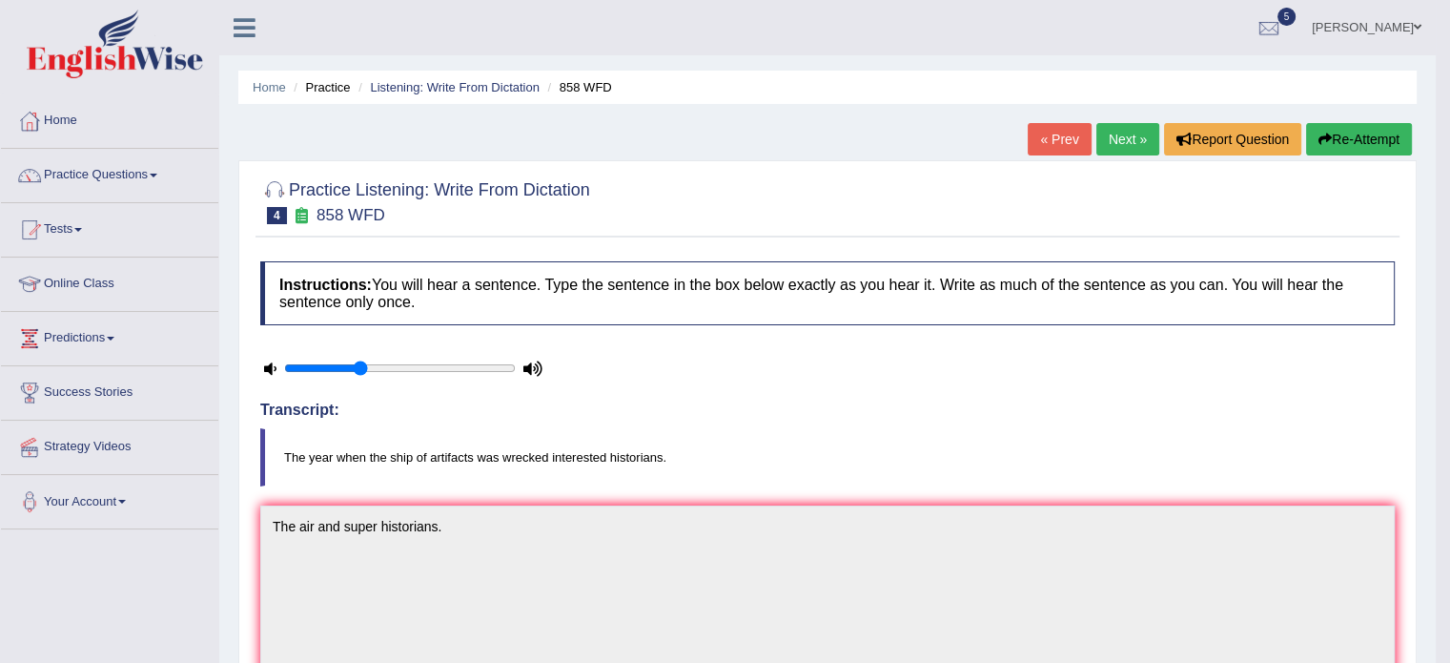
click at [1124, 129] on link "Next »" at bounding box center [1127, 139] width 63 height 32
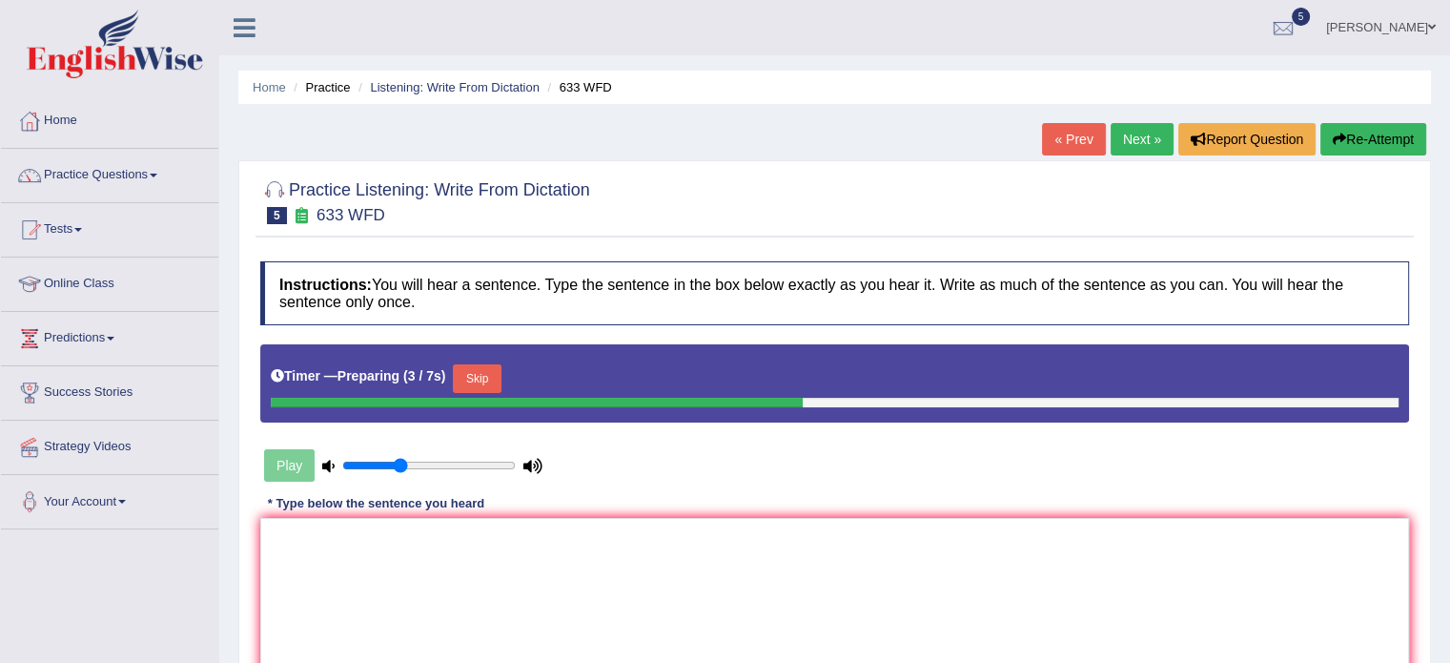
scroll to position [211, 0]
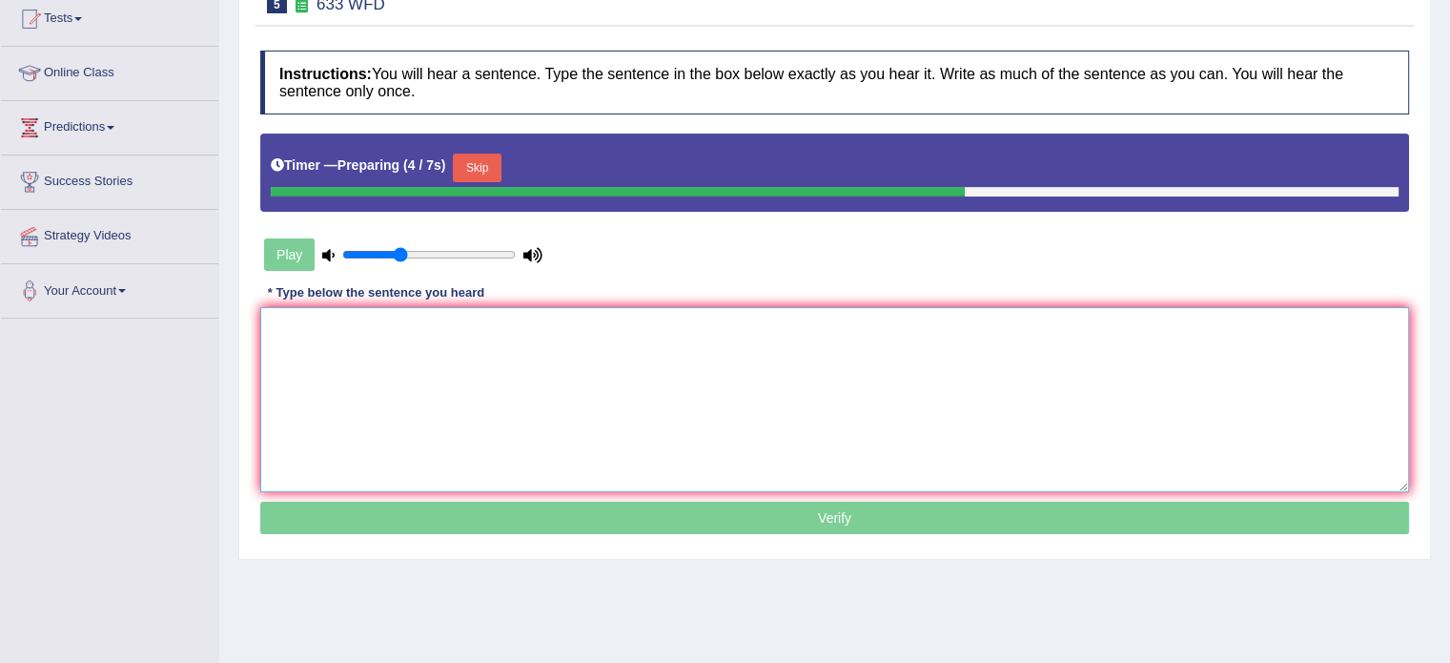
click at [1028, 361] on textarea at bounding box center [834, 399] width 1149 height 185
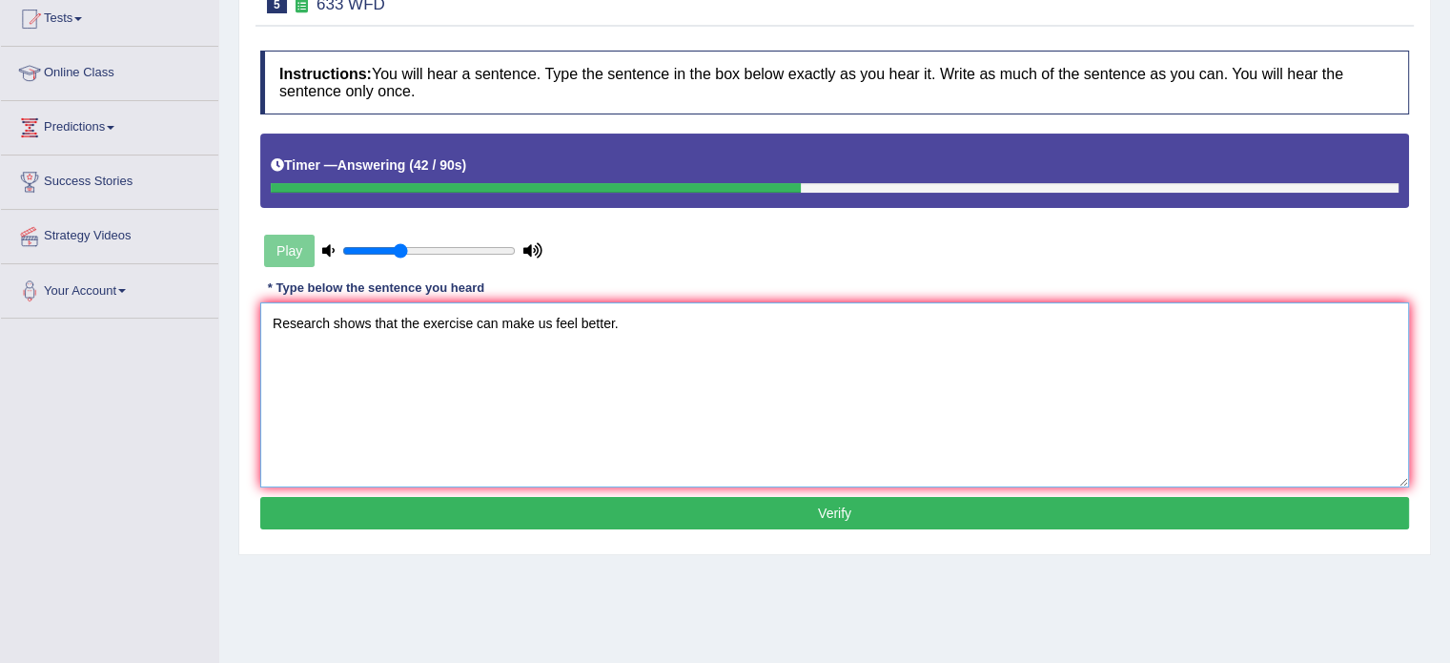
type textarea "Research shows that the exercise can make us feel better."
click at [935, 525] on button "Verify" at bounding box center [834, 513] width 1149 height 32
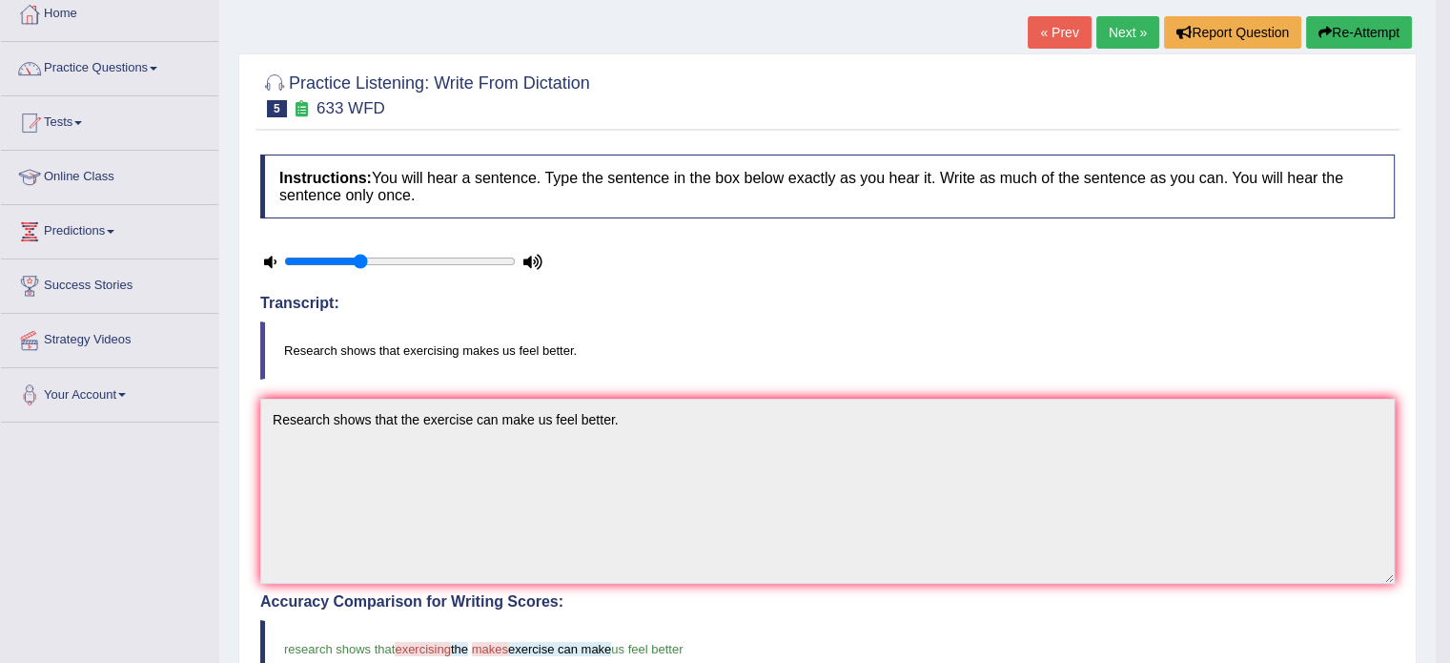
scroll to position [0, 0]
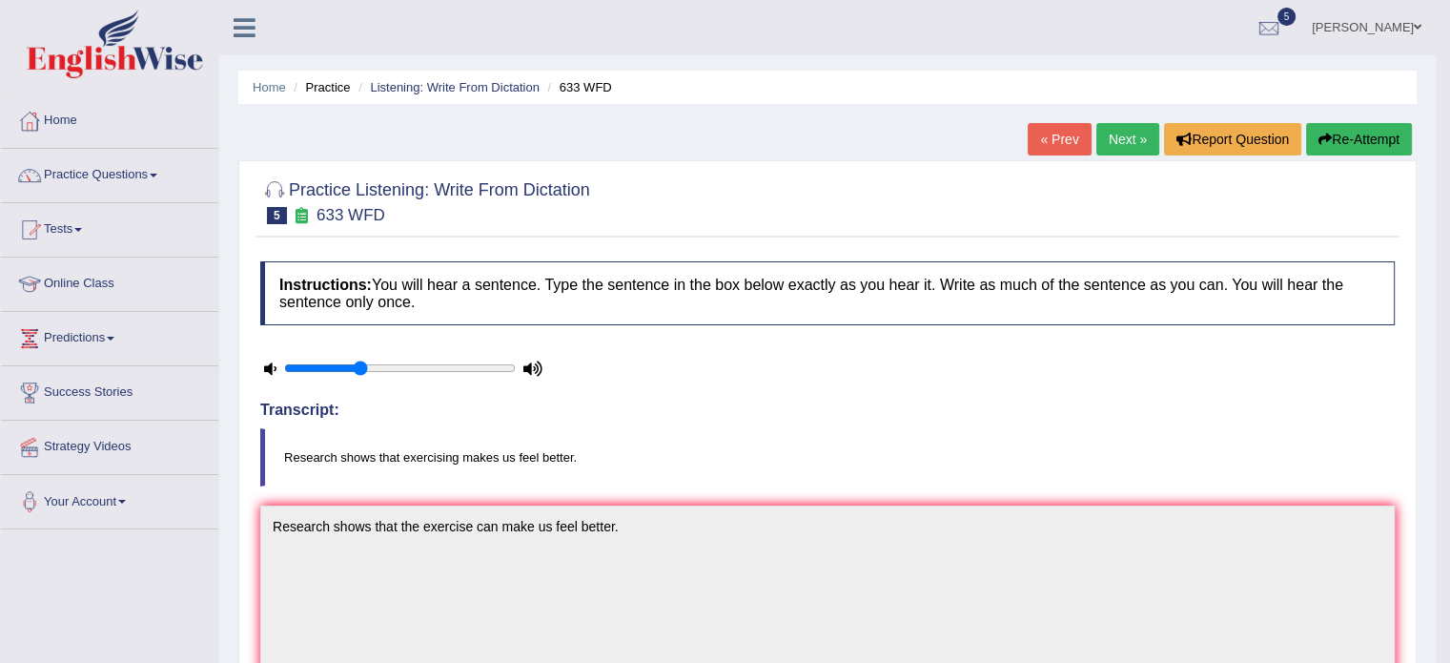
click at [1147, 138] on link "Next »" at bounding box center [1127, 139] width 63 height 32
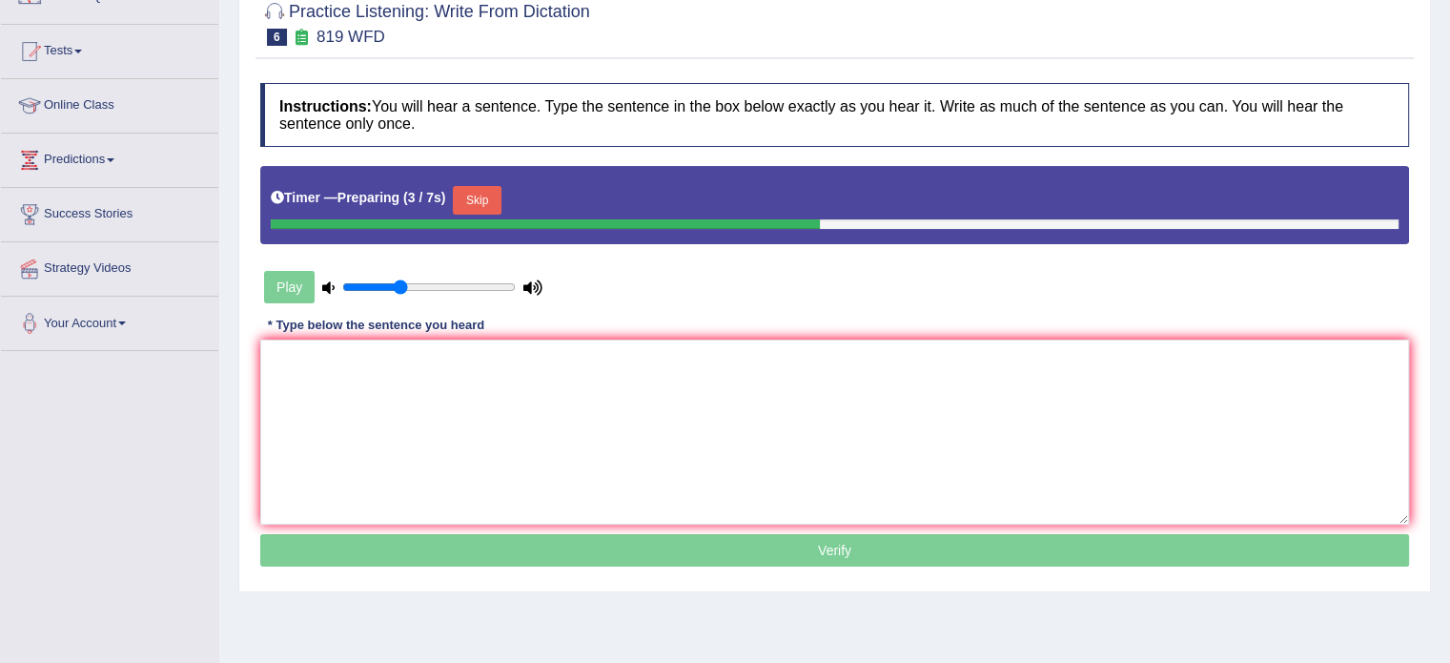
scroll to position [230, 0]
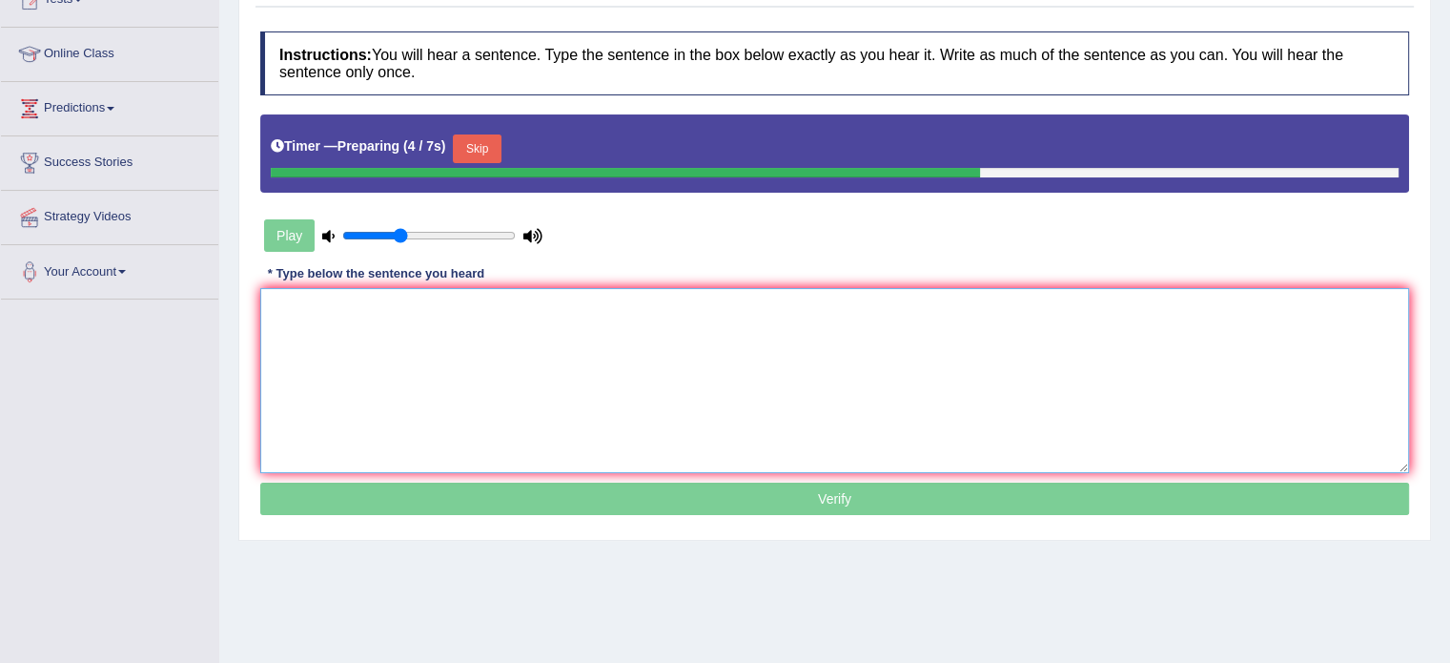
click at [809, 457] on textarea at bounding box center [834, 380] width 1149 height 185
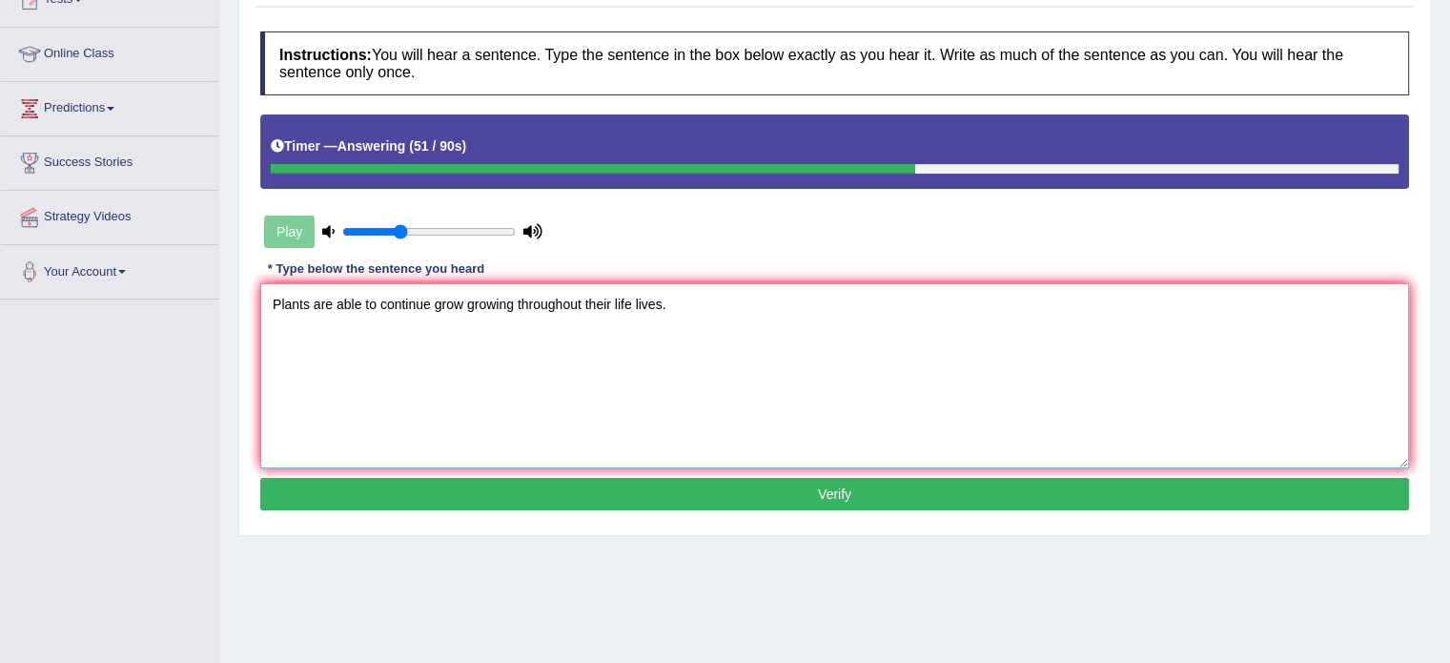
type textarea "Plants are able to continue grow growing throughout their life lives."
click at [775, 485] on button "Verify" at bounding box center [834, 494] width 1149 height 32
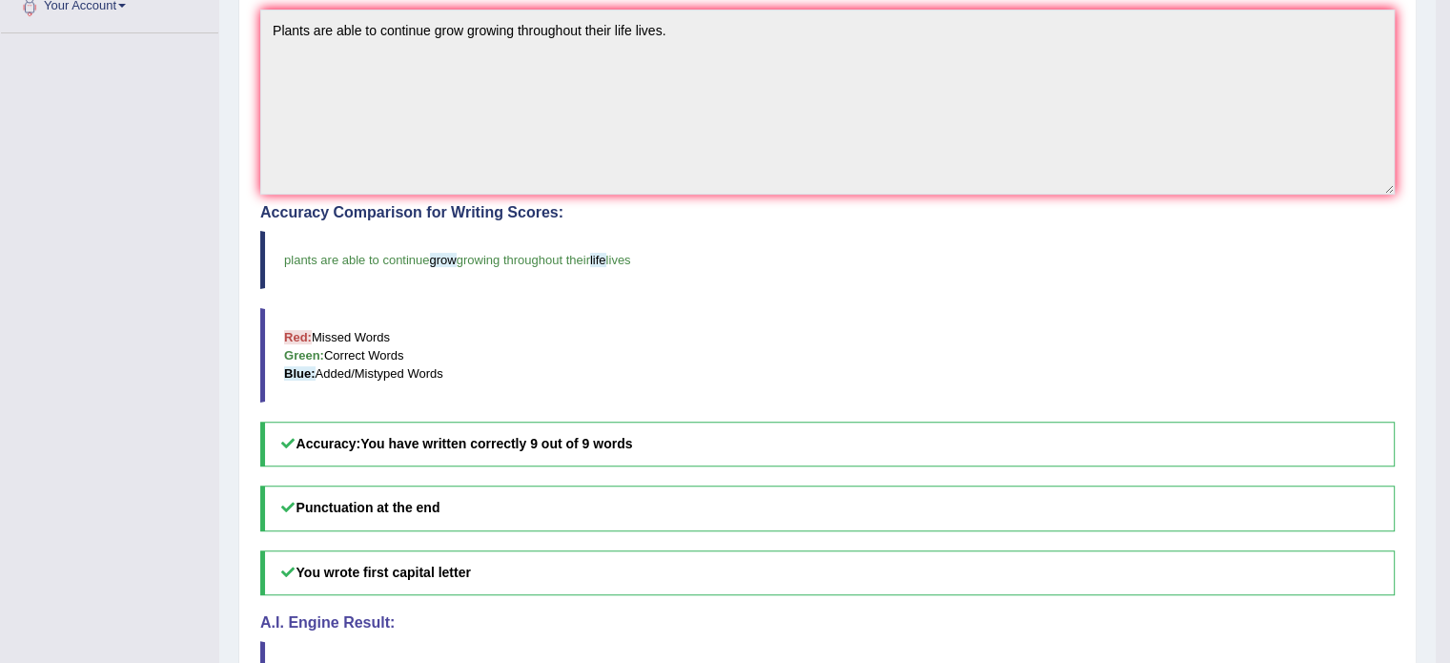
scroll to position [0, 0]
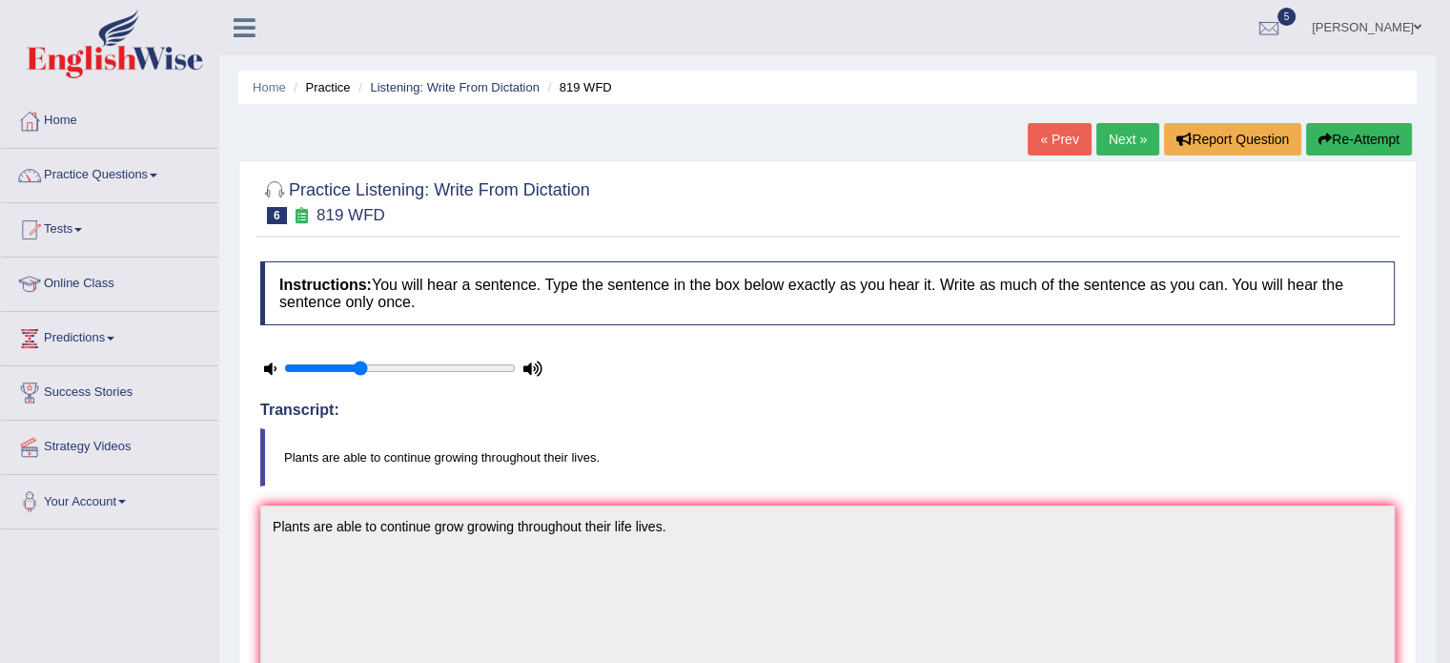
click at [1131, 140] on link "Next »" at bounding box center [1127, 139] width 63 height 32
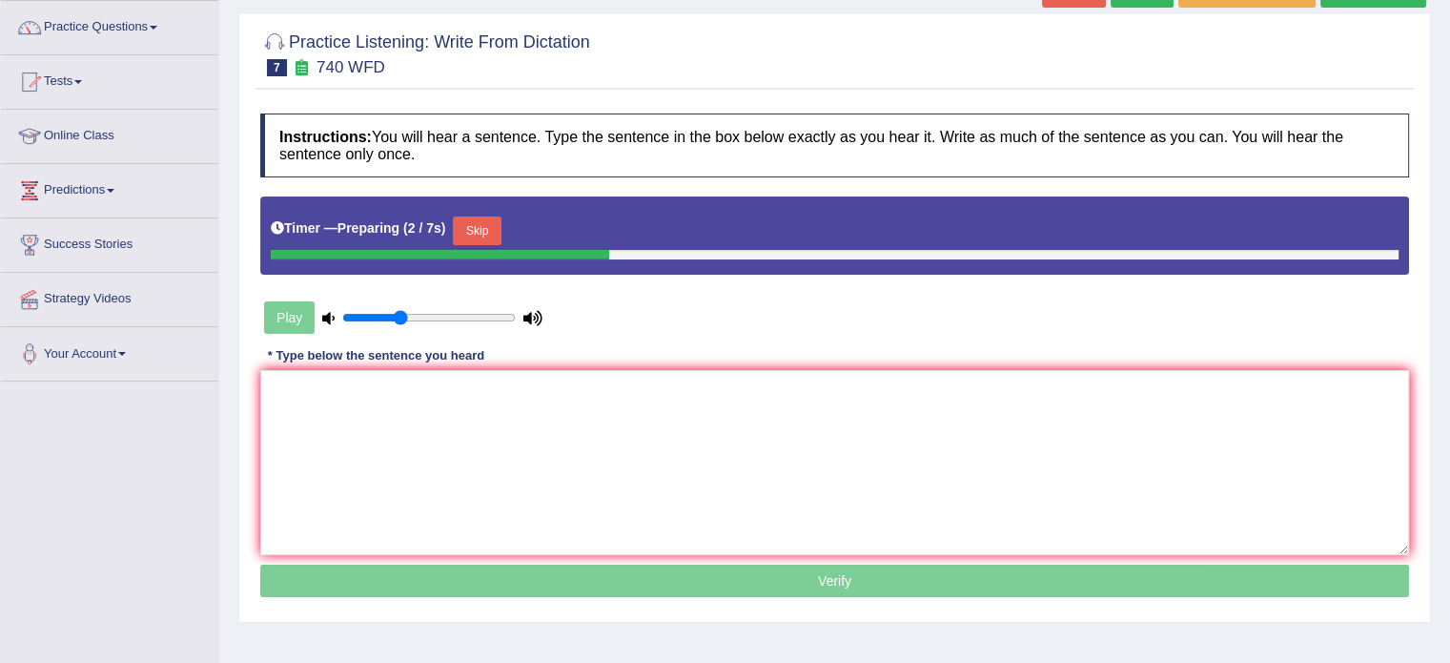
scroll to position [158, 0]
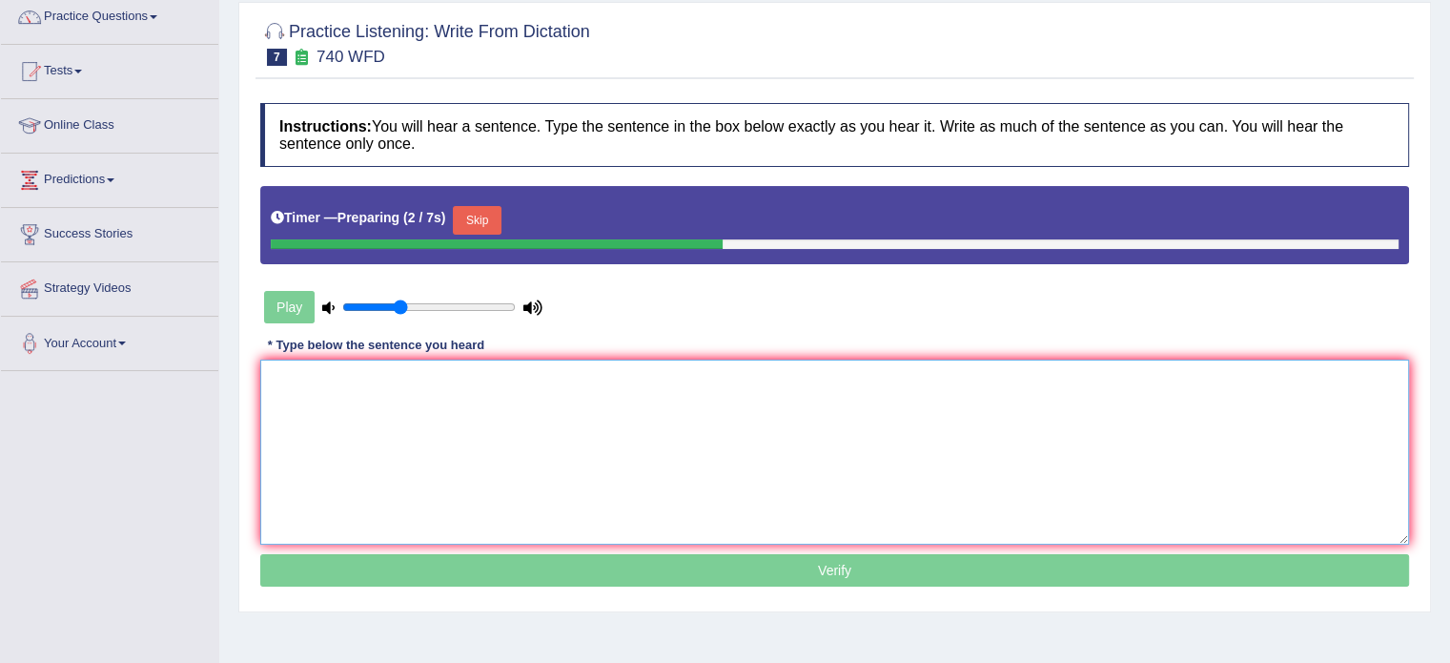
click at [927, 418] on textarea at bounding box center [834, 451] width 1149 height 185
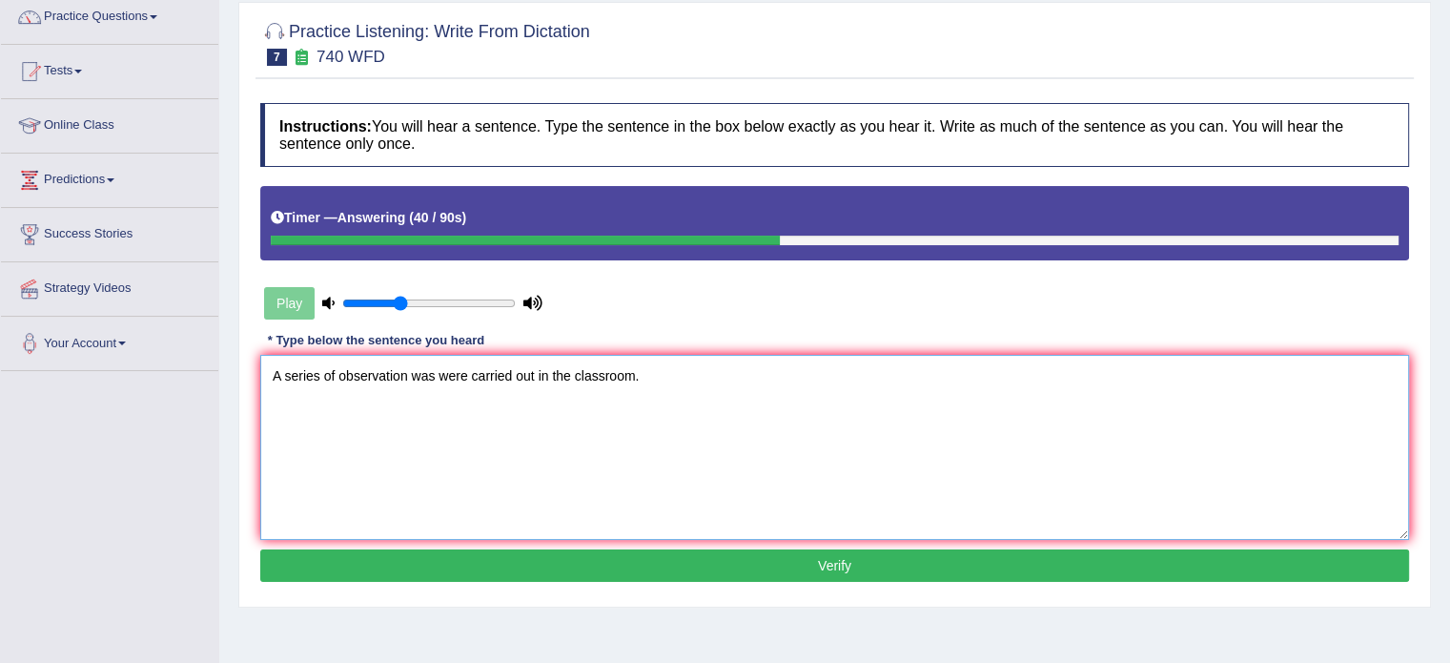
type textarea "A series of observation was were carried out in the classroom."
click at [881, 576] on button "Verify" at bounding box center [834, 565] width 1149 height 32
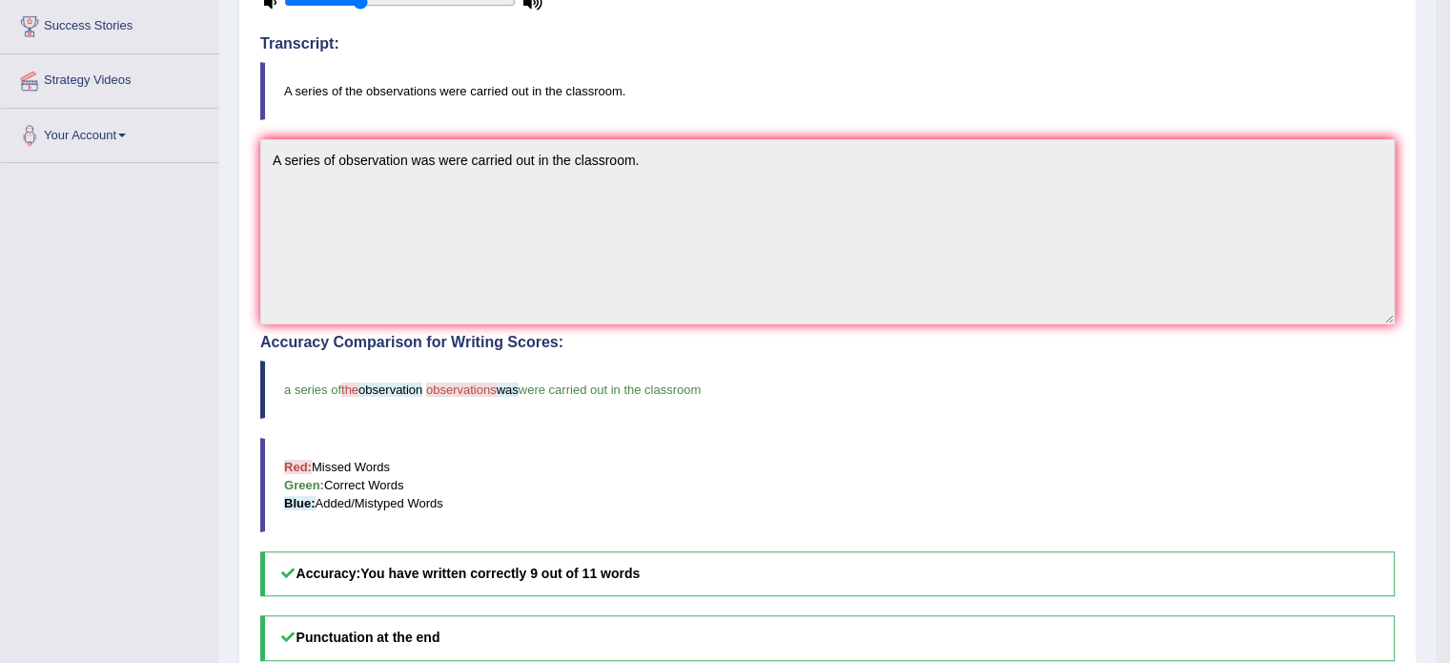
scroll to position [0, 0]
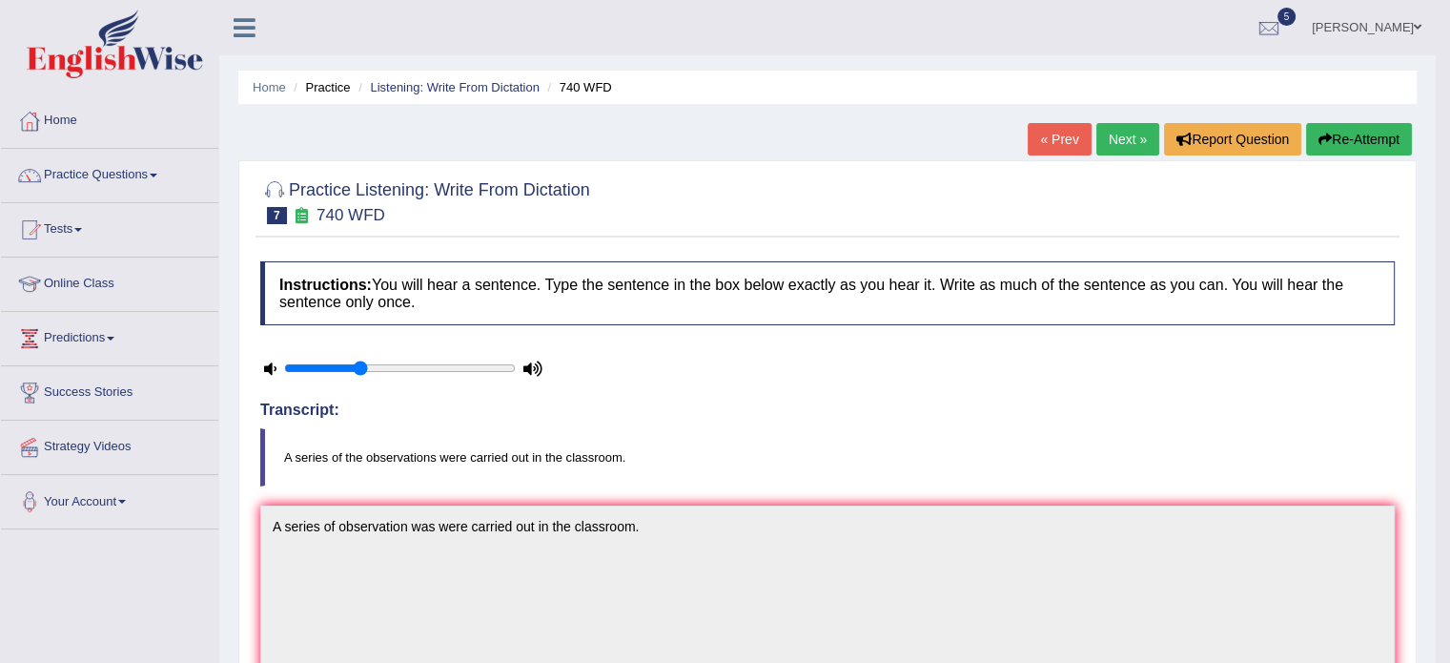
click at [1122, 144] on link "Next »" at bounding box center [1127, 139] width 63 height 32
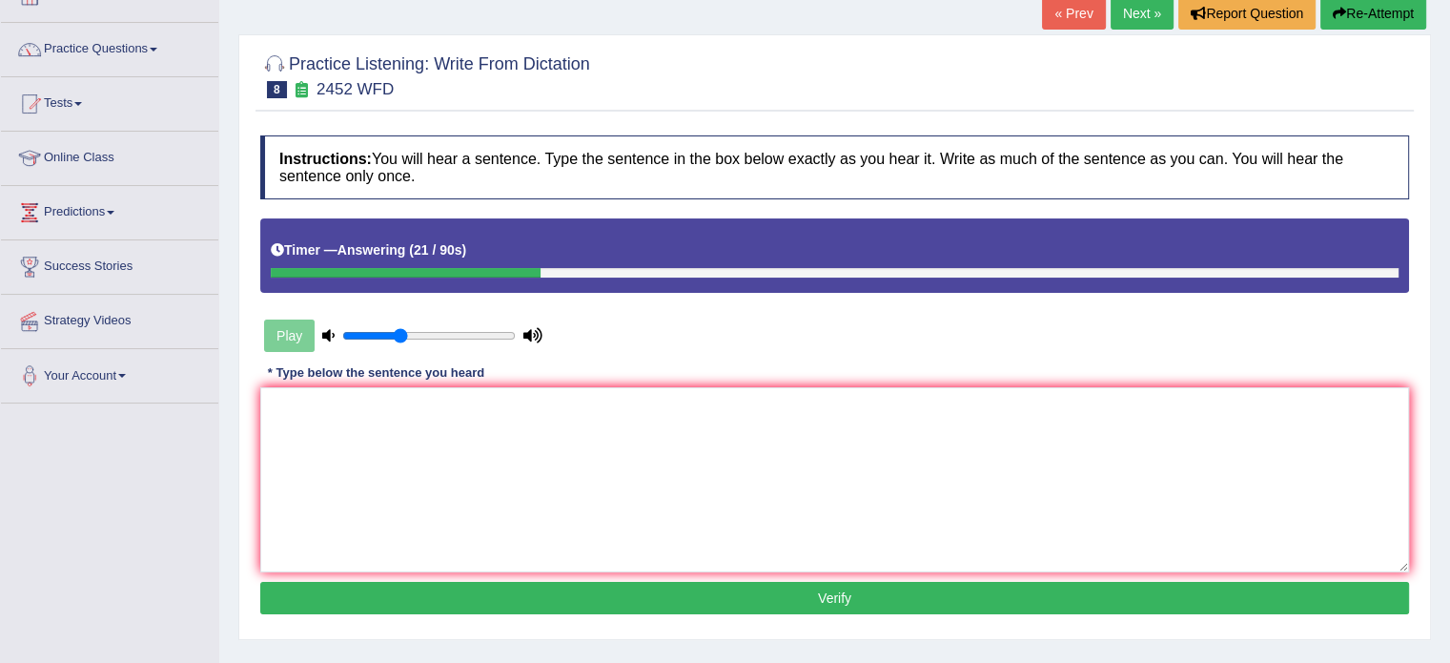
scroll to position [167, 0]
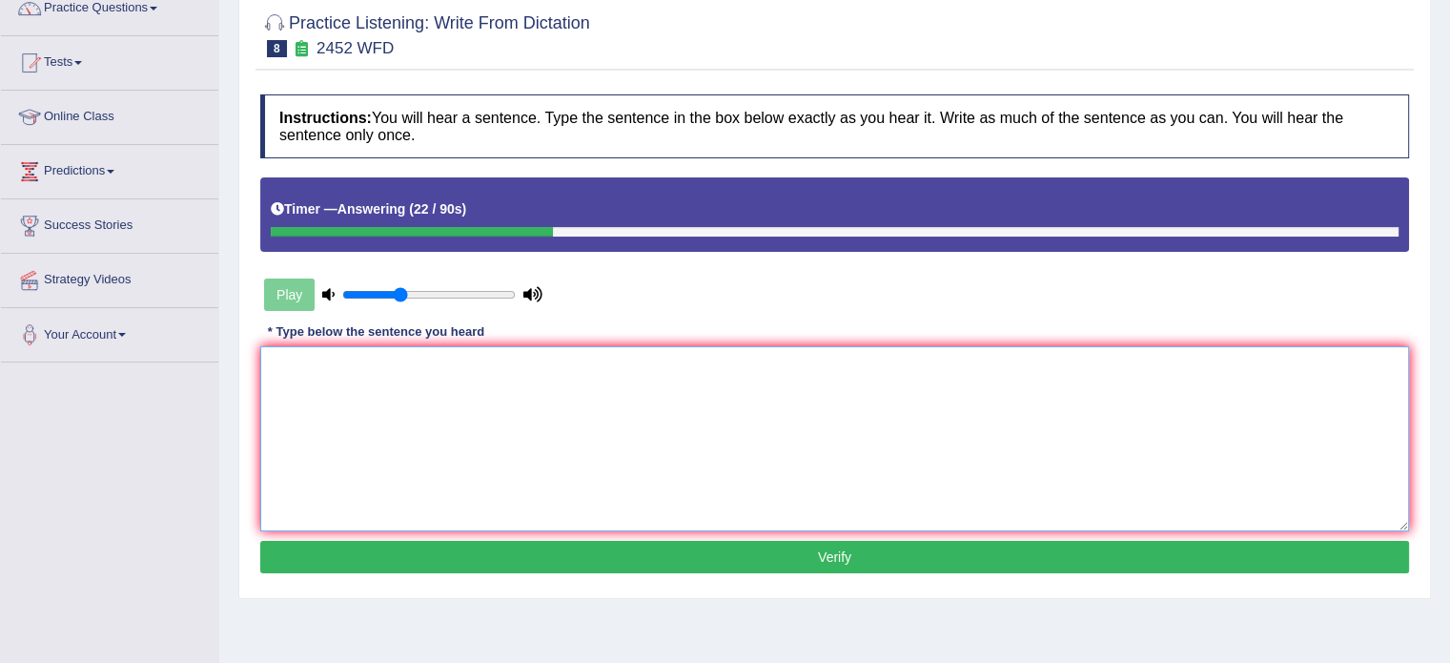
click at [1029, 392] on textarea at bounding box center [834, 438] width 1149 height 185
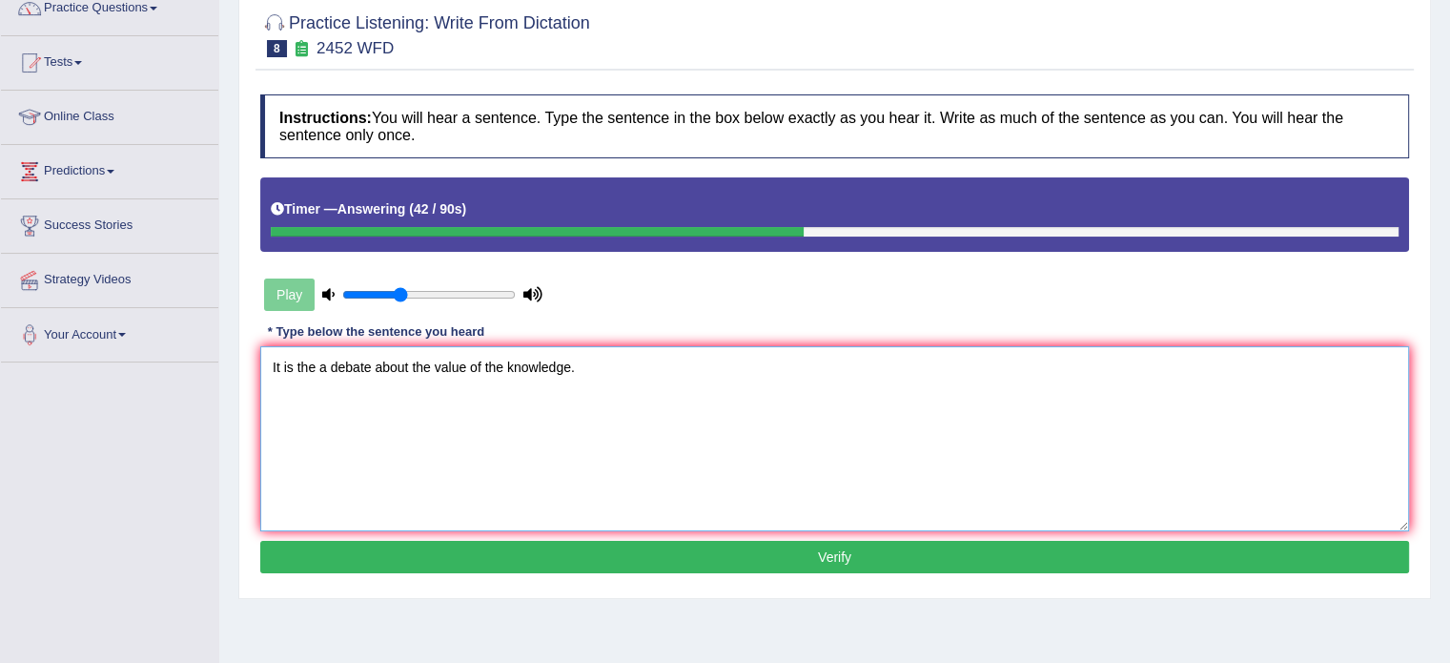
type textarea "It is the a debate about the value of the knowledge."
click at [912, 535] on div "Instructions: You will hear a sentence. Type the sentence in the box below exac…" at bounding box center [834, 336] width 1158 height 503
click at [912, 552] on button "Verify" at bounding box center [834, 557] width 1149 height 32
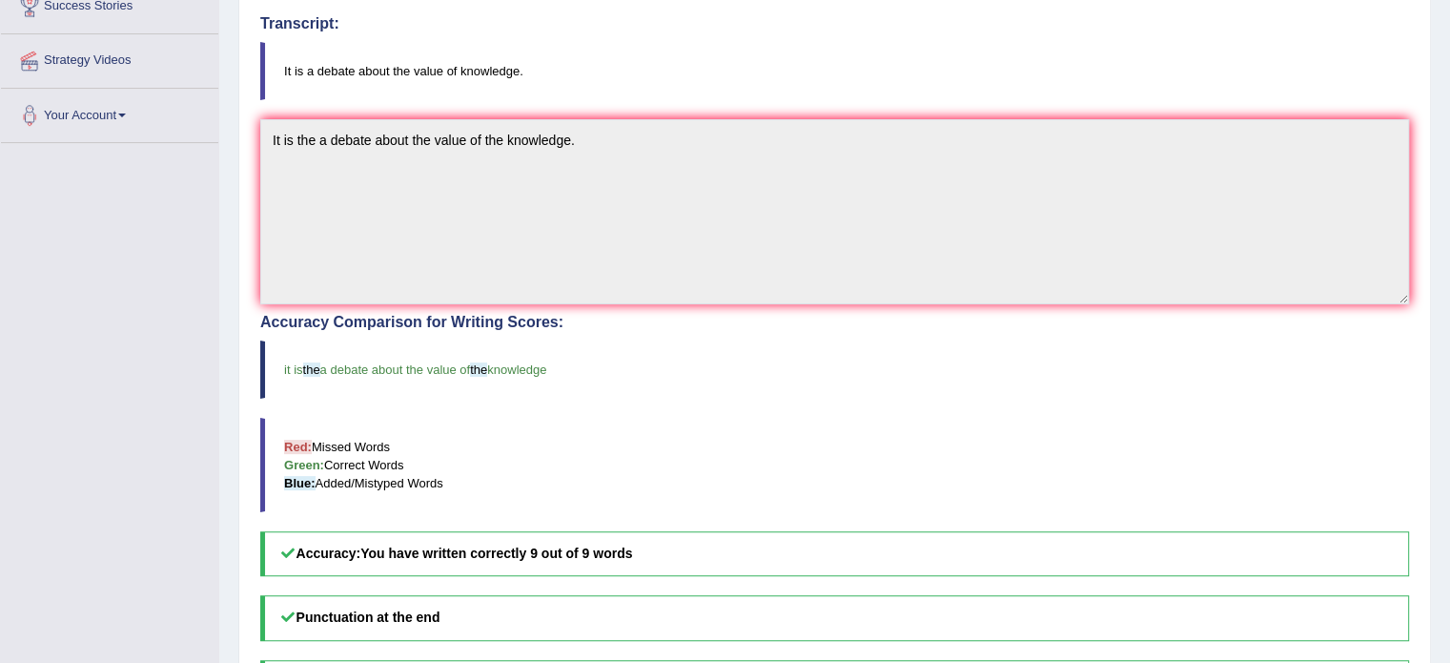
scroll to position [0, 0]
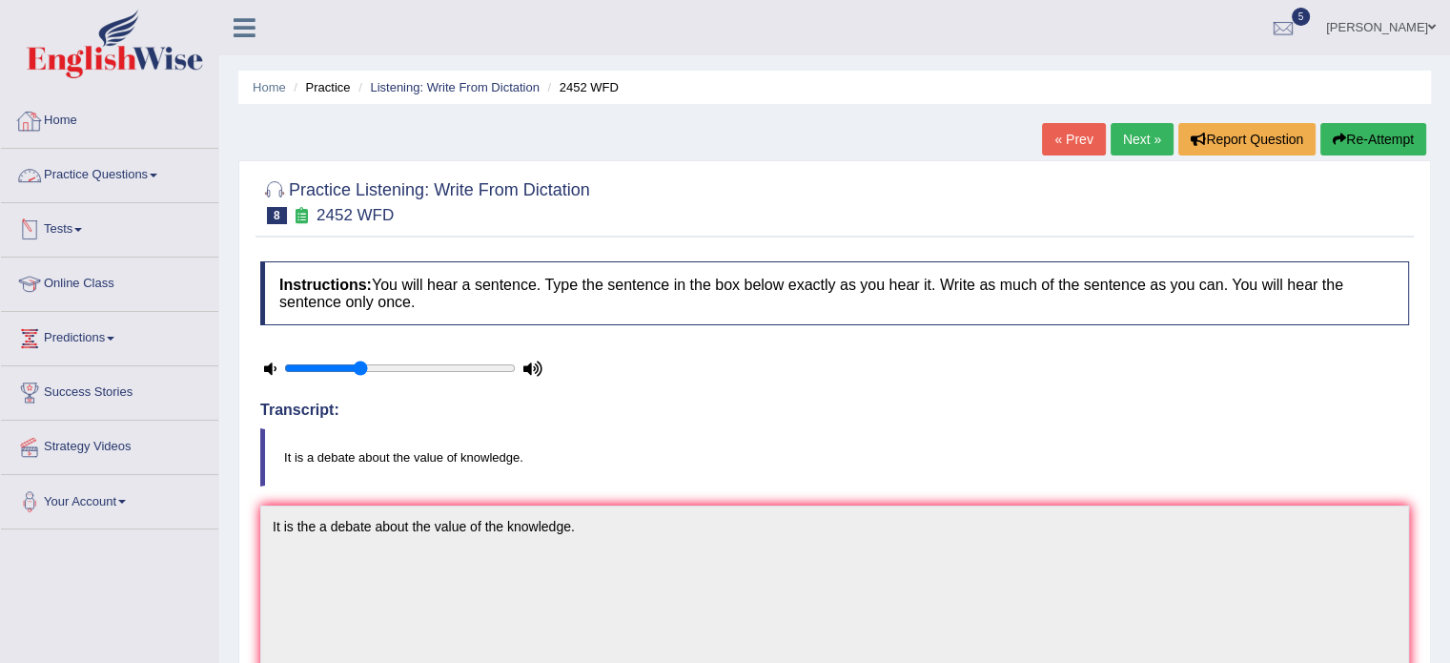
click at [63, 232] on link "Tests" at bounding box center [109, 227] width 217 height 48
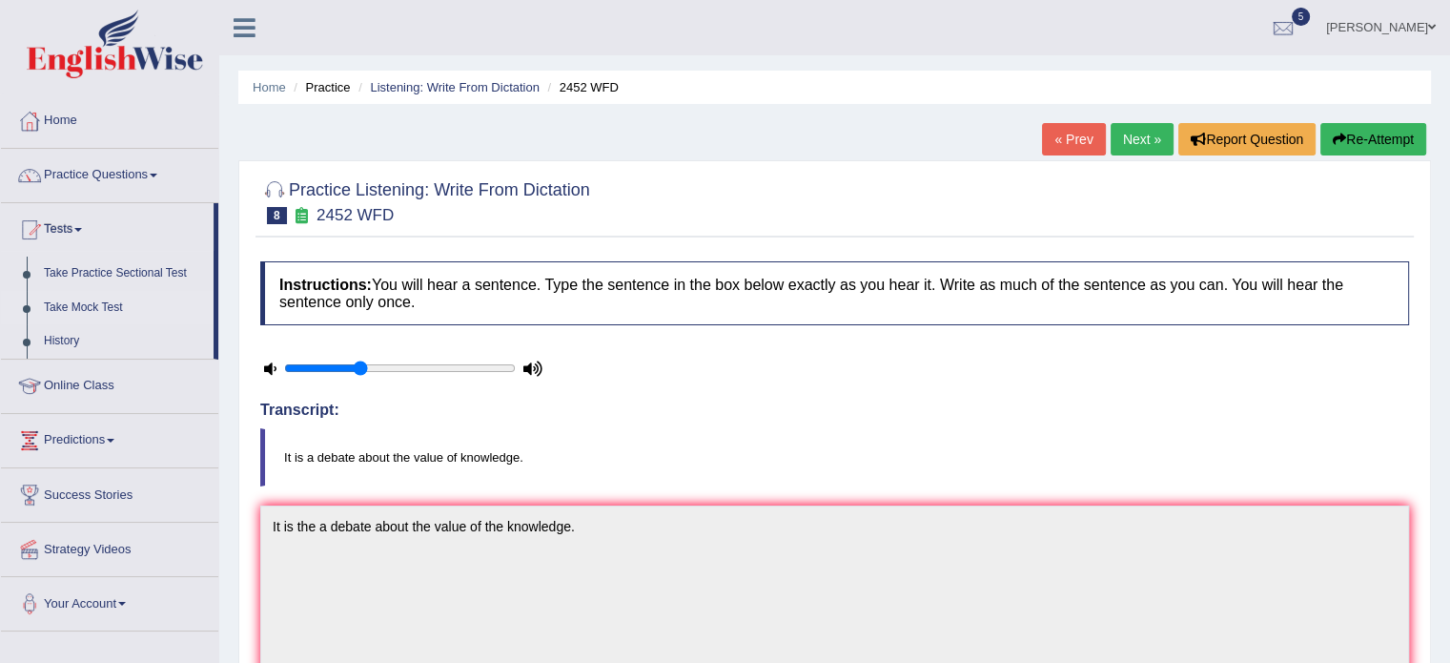
click at [96, 310] on link "Take Mock Test" at bounding box center [124, 308] width 178 height 34
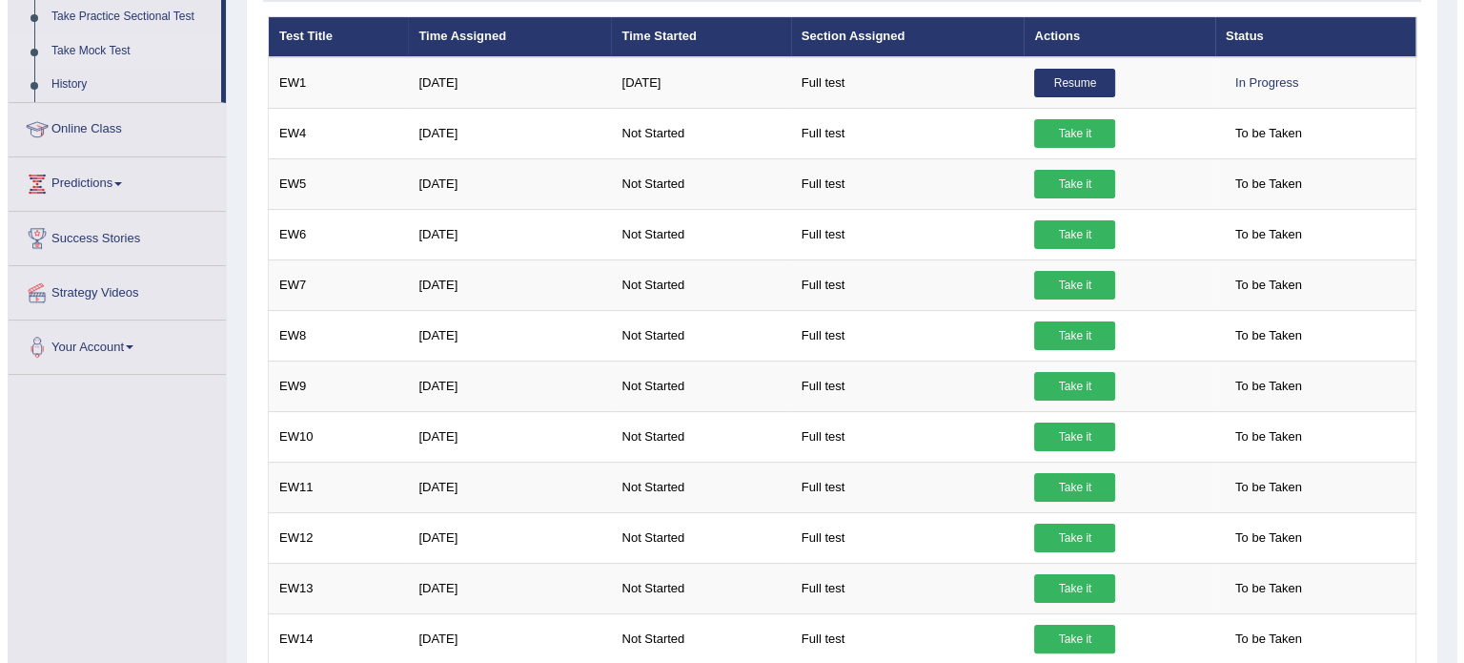
scroll to position [247, 0]
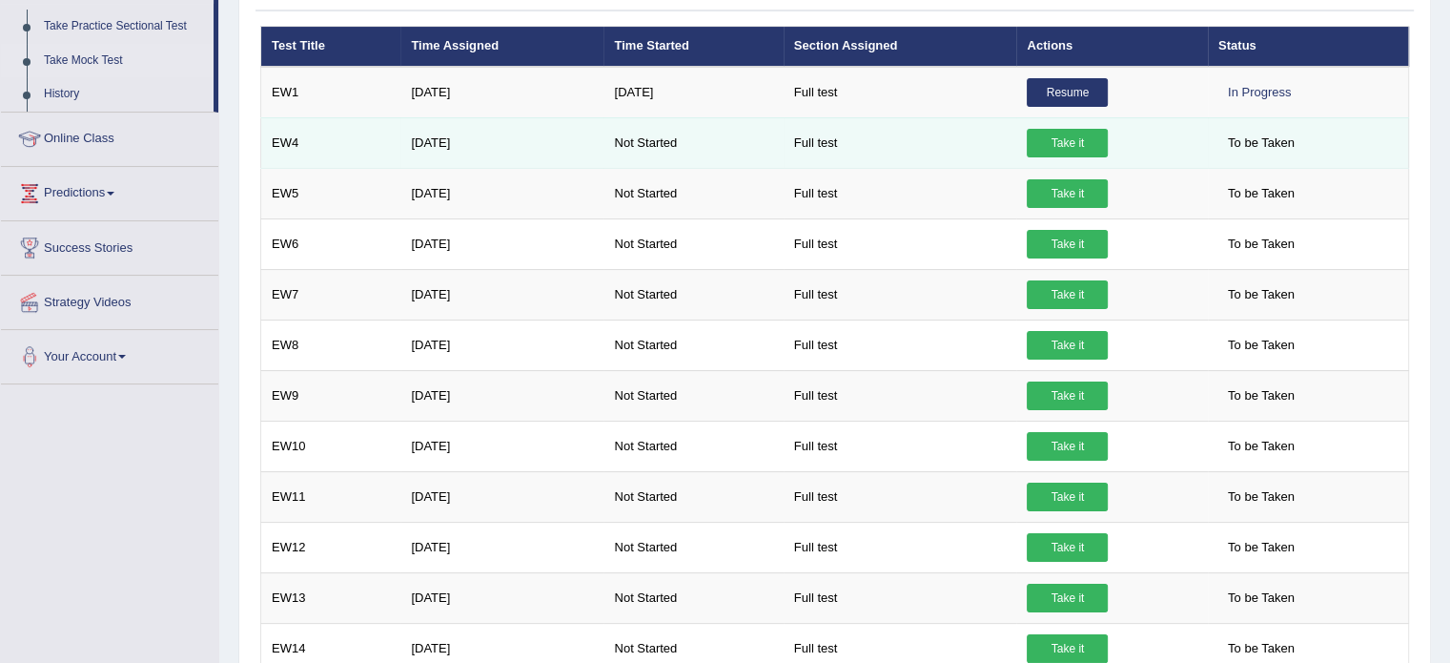
click at [1069, 137] on link "Take it" at bounding box center [1067, 143] width 81 height 29
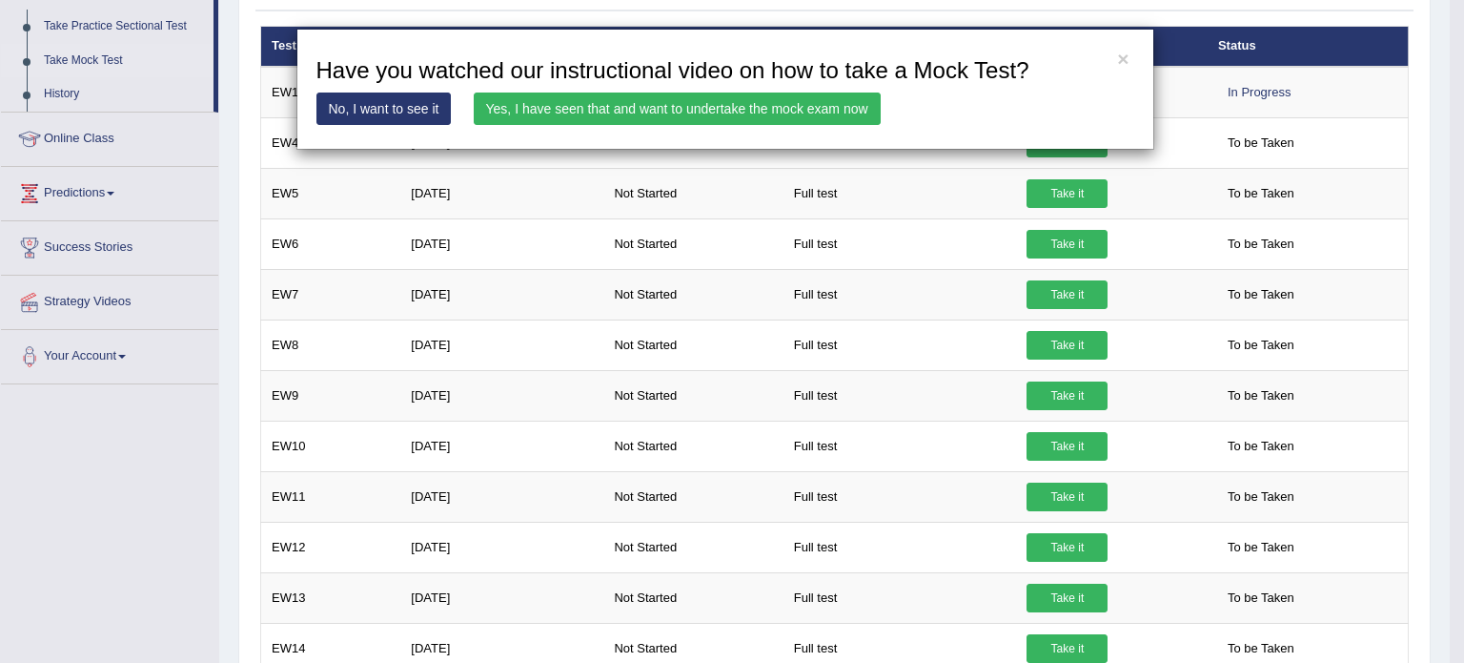
click at [595, 98] on link "Yes, I have seen that and want to undertake the mock exam now" at bounding box center [677, 108] width 407 height 32
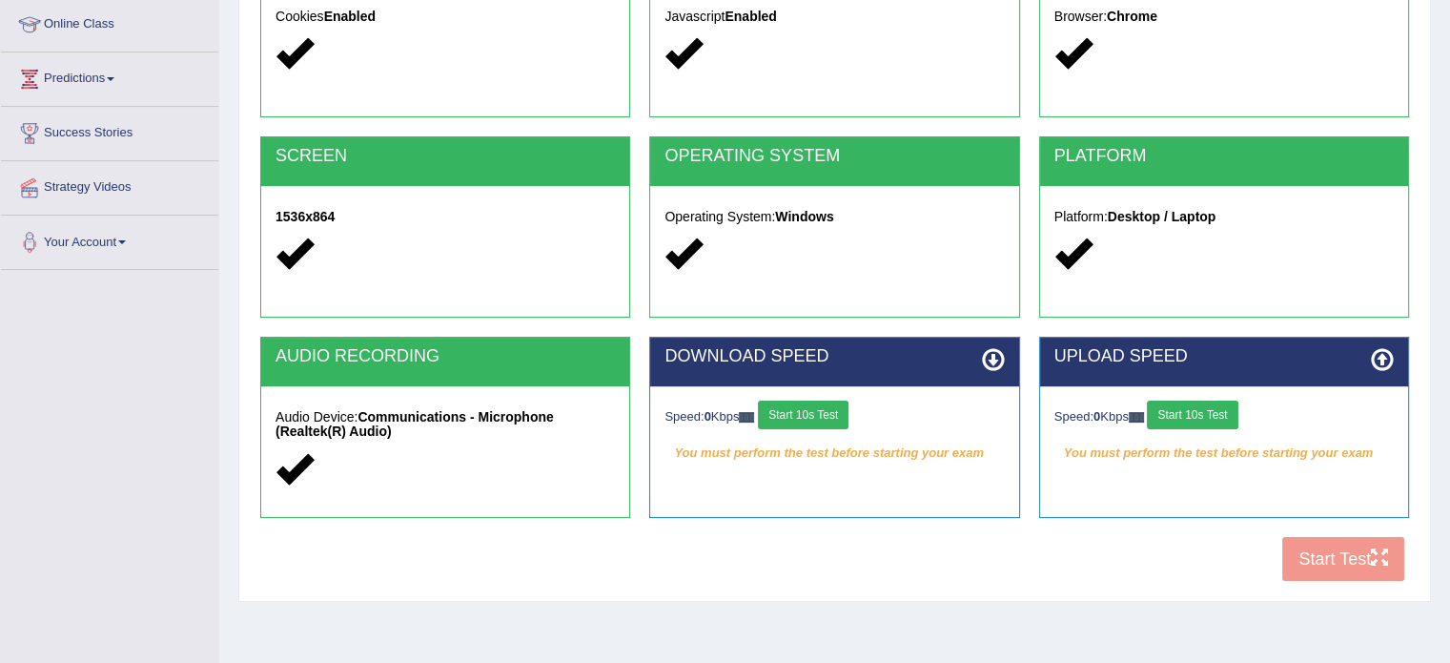
scroll to position [263, 0]
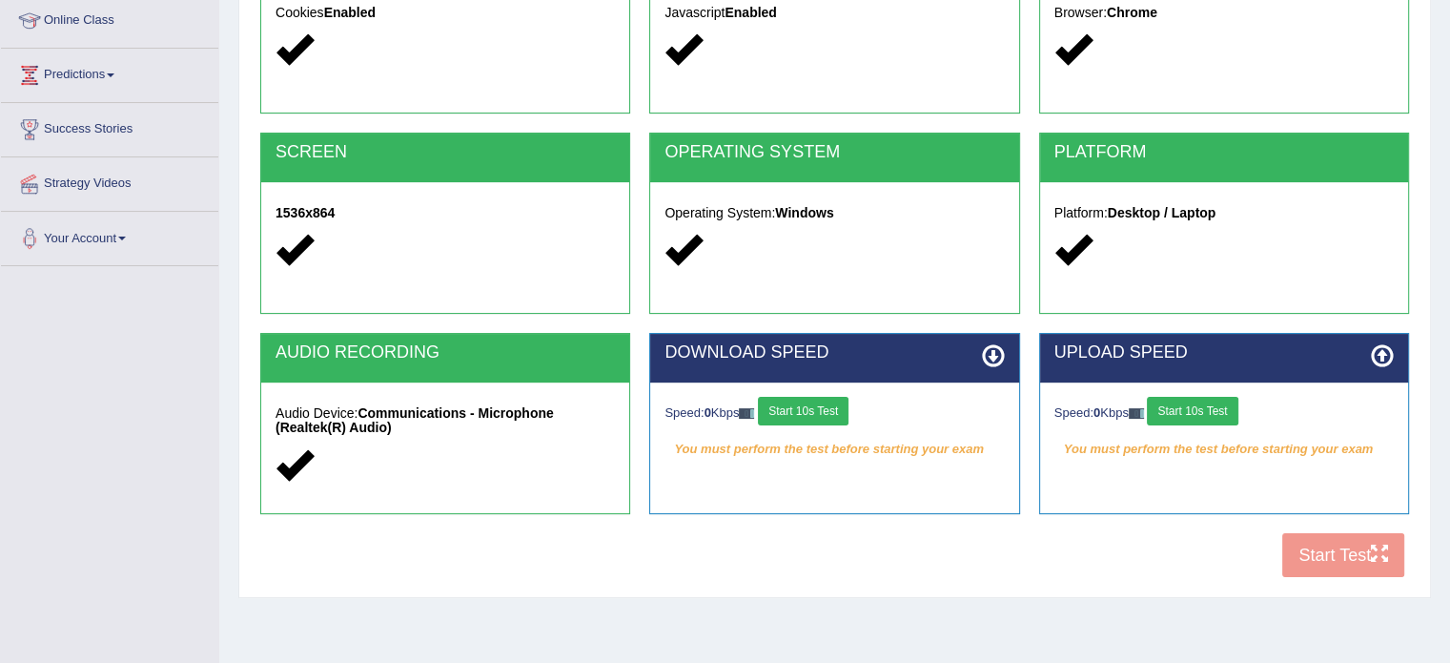
click at [823, 415] on button "Start 10s Test" at bounding box center [803, 411] width 91 height 29
click at [1204, 399] on button "Start 10s Test" at bounding box center [1192, 411] width 91 height 29
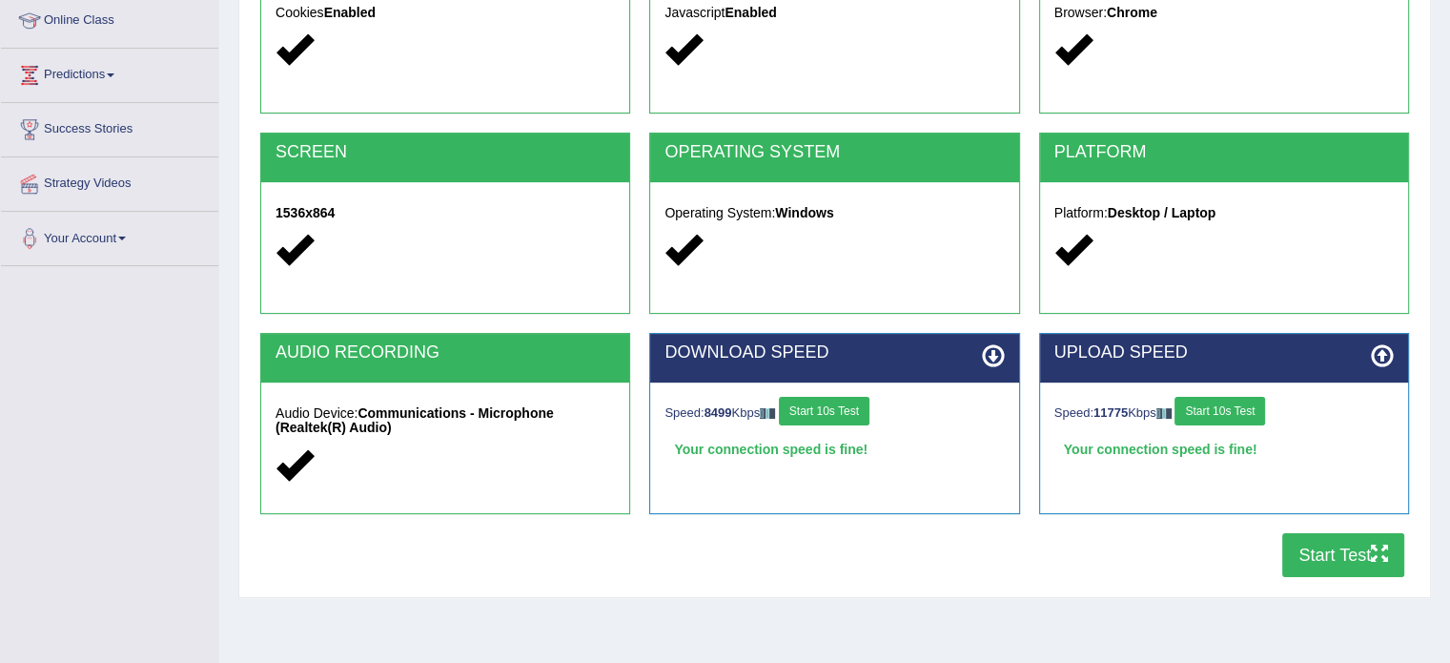
click at [1315, 568] on button "Start Test" at bounding box center [1343, 555] width 122 height 44
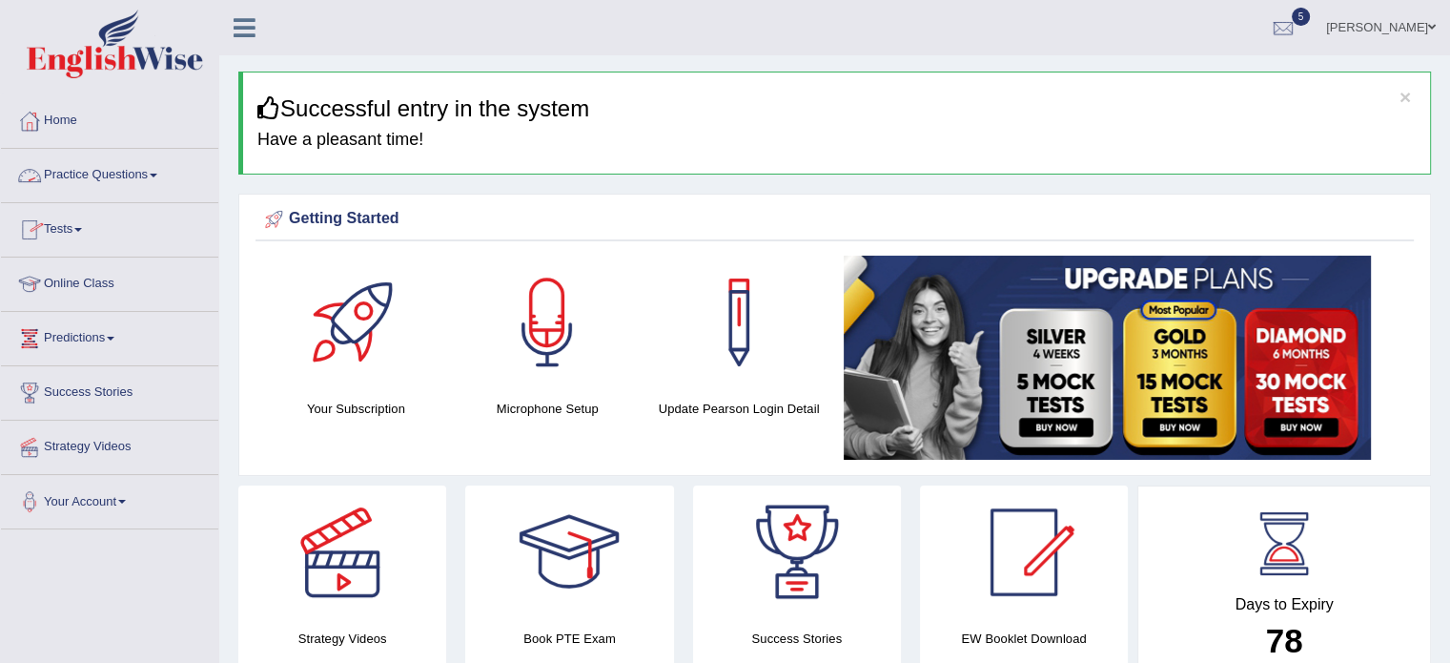
click at [50, 242] on link "Tests" at bounding box center [109, 227] width 217 height 48
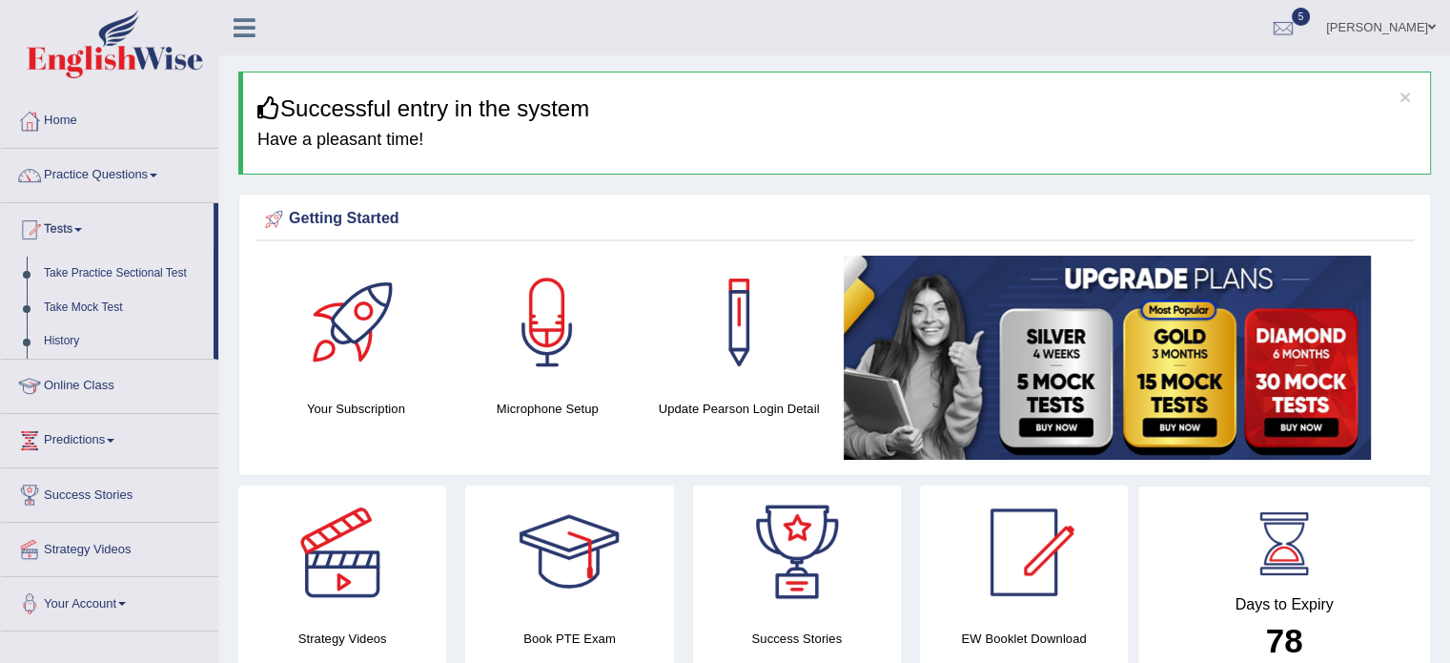
click at [129, 270] on link "Take Practice Sectional Test" at bounding box center [124, 273] width 178 height 34
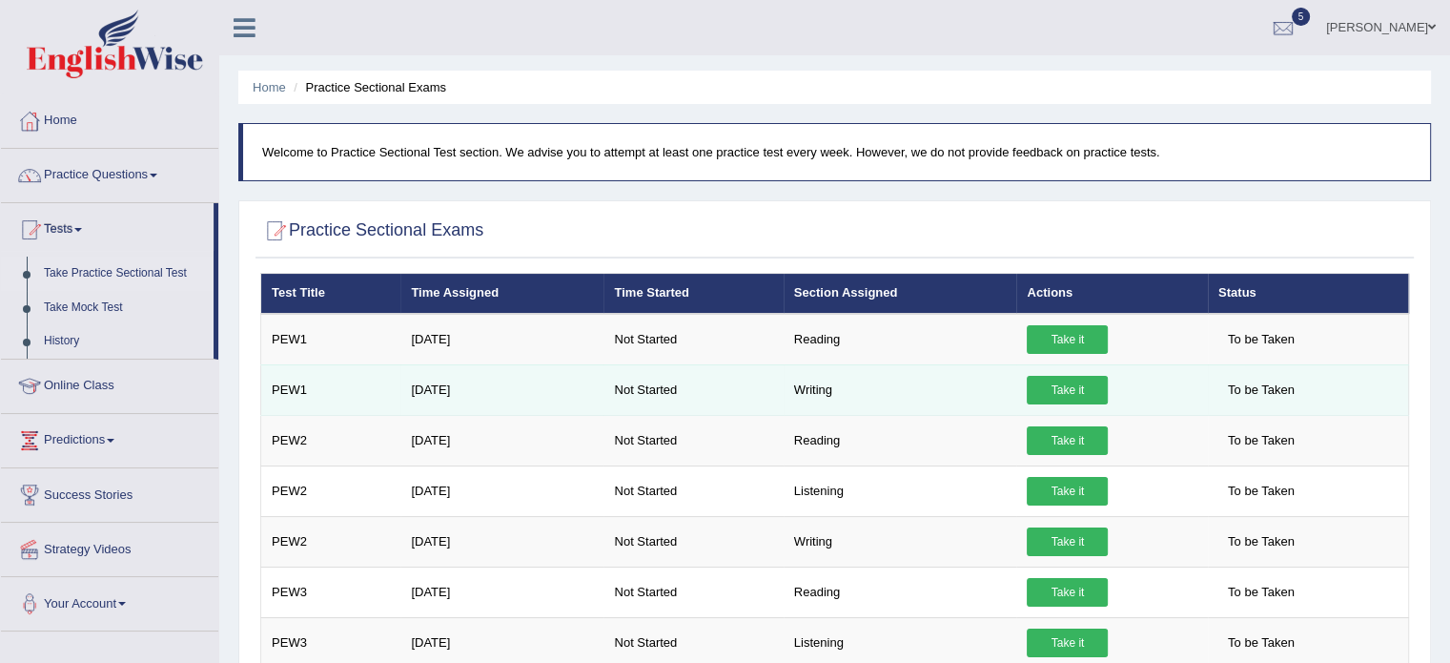
click at [1090, 383] on link "Take it" at bounding box center [1067, 390] width 81 height 29
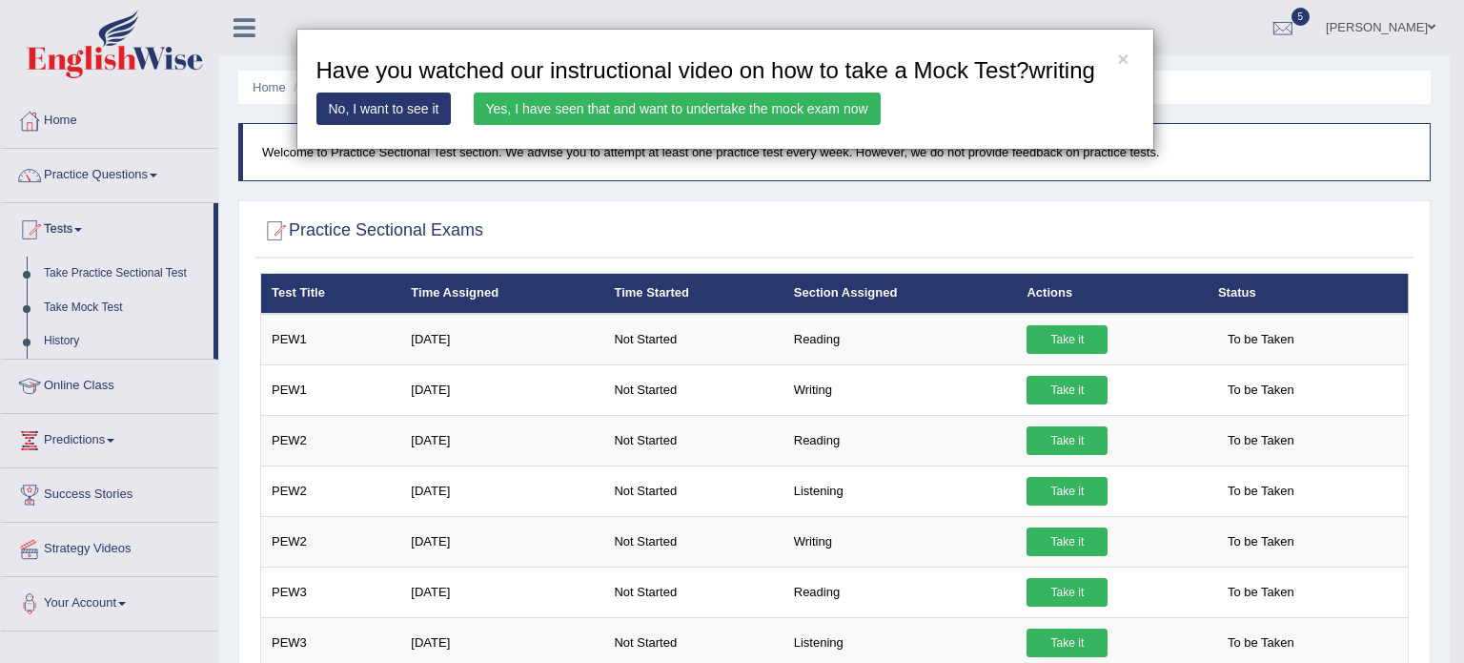
click at [738, 110] on link "Yes, I have seen that and want to undertake the mock exam now" at bounding box center [677, 108] width 407 height 32
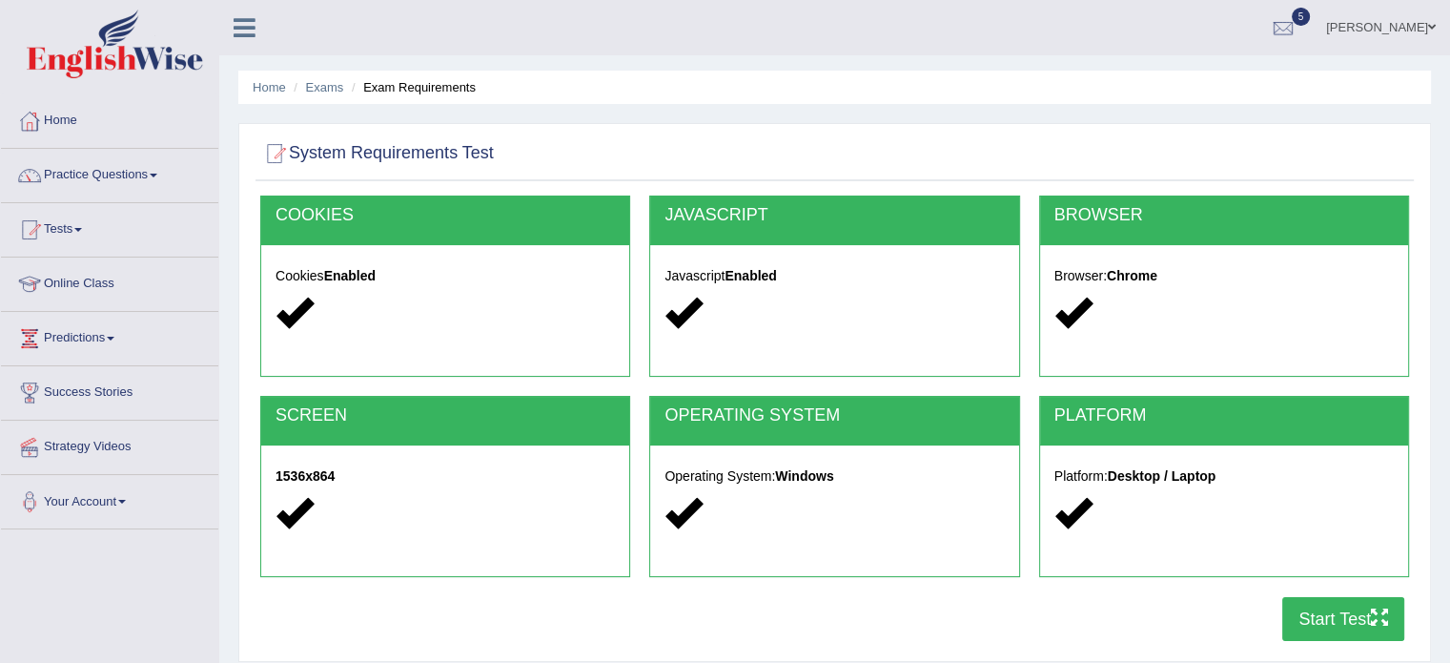
click at [1354, 617] on button "Start Test" at bounding box center [1343, 619] width 122 height 44
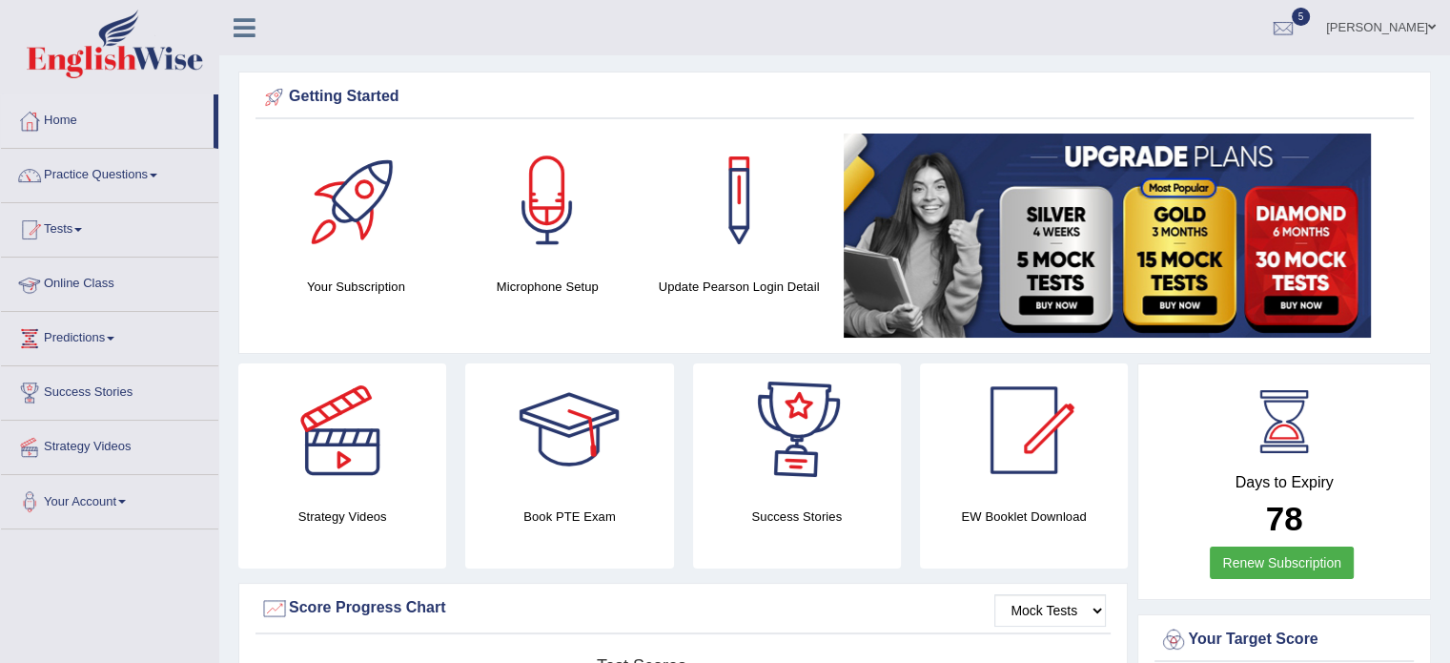
click at [85, 234] on link "Tests" at bounding box center [109, 227] width 217 height 48
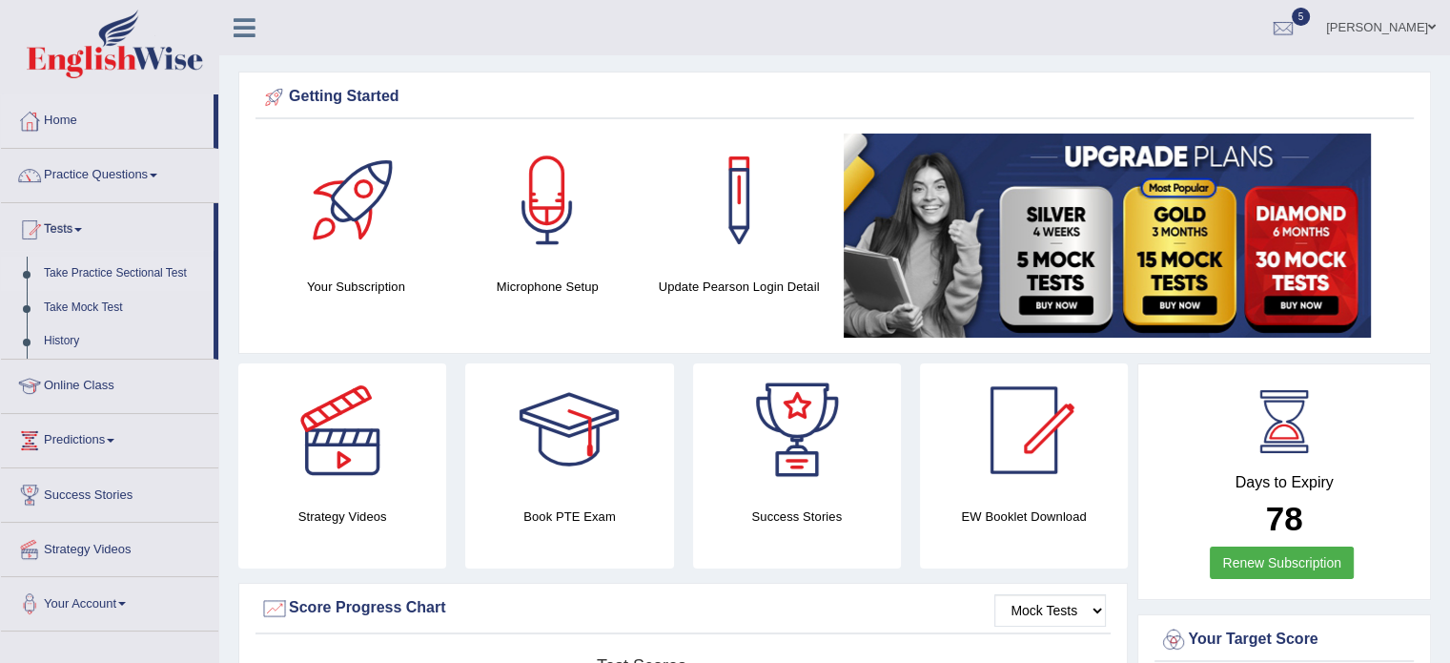
click at [108, 274] on link "Take Practice Sectional Test" at bounding box center [124, 273] width 178 height 34
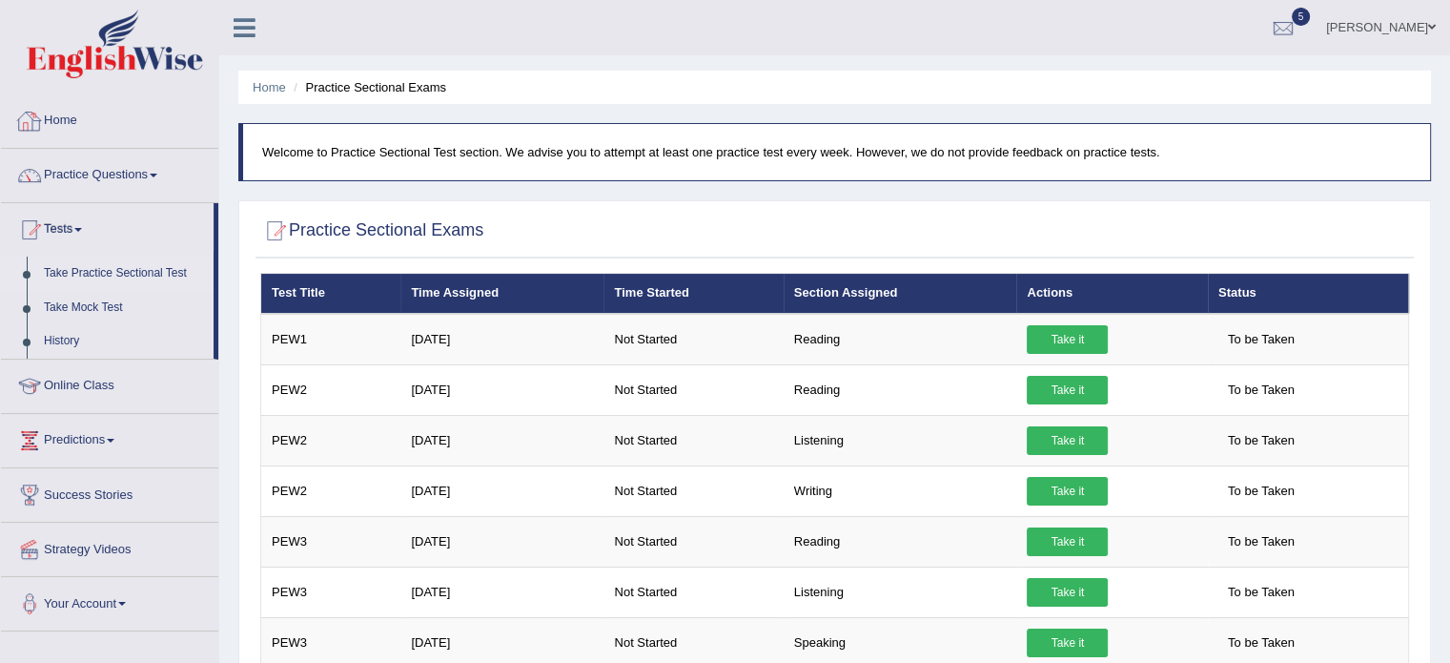
click at [58, 121] on link "Home" at bounding box center [109, 118] width 217 height 48
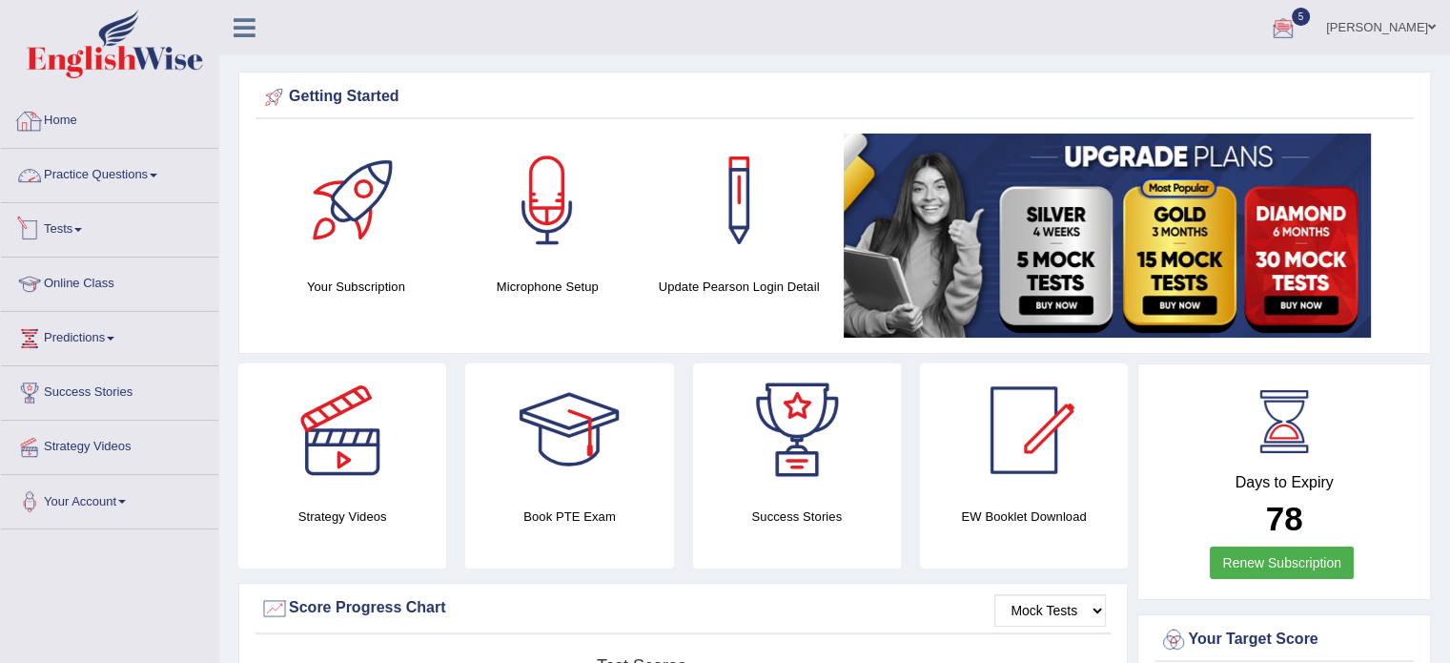
click at [76, 229] on link "Tests" at bounding box center [109, 227] width 217 height 48
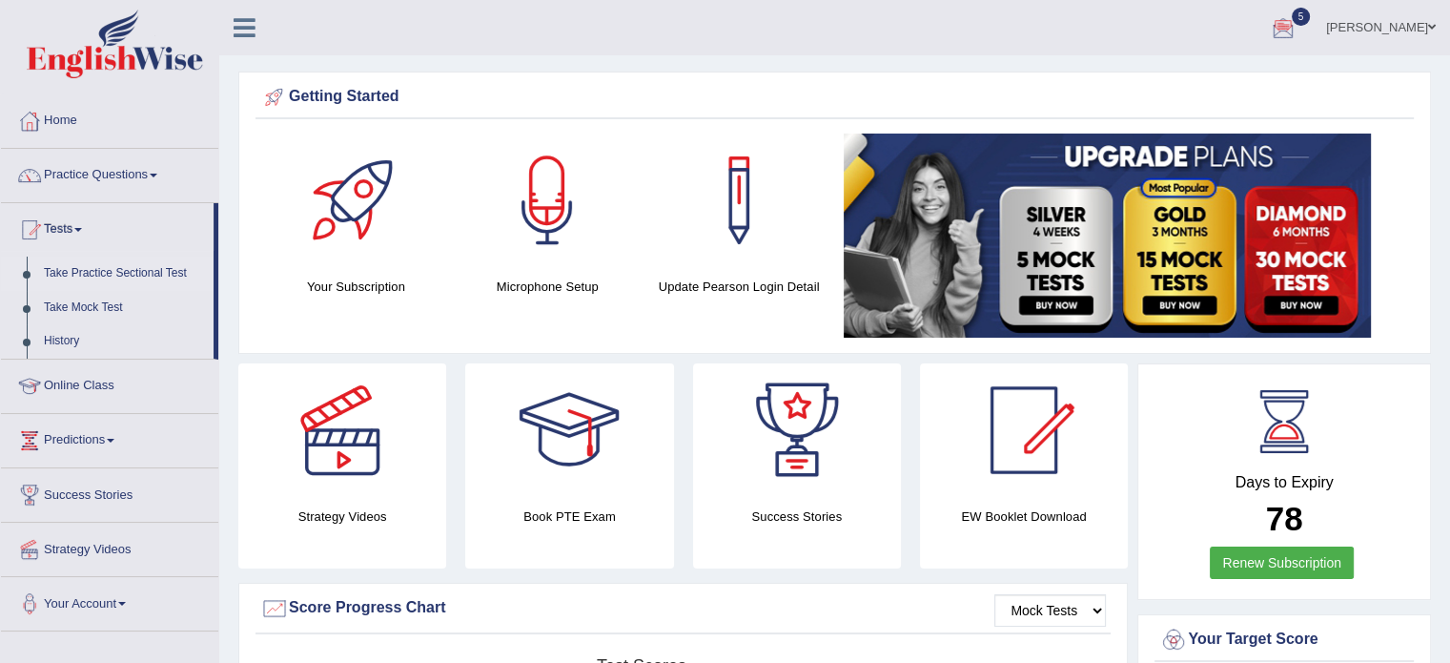
click at [73, 276] on link "Take Practice Sectional Test" at bounding box center [124, 273] width 178 height 34
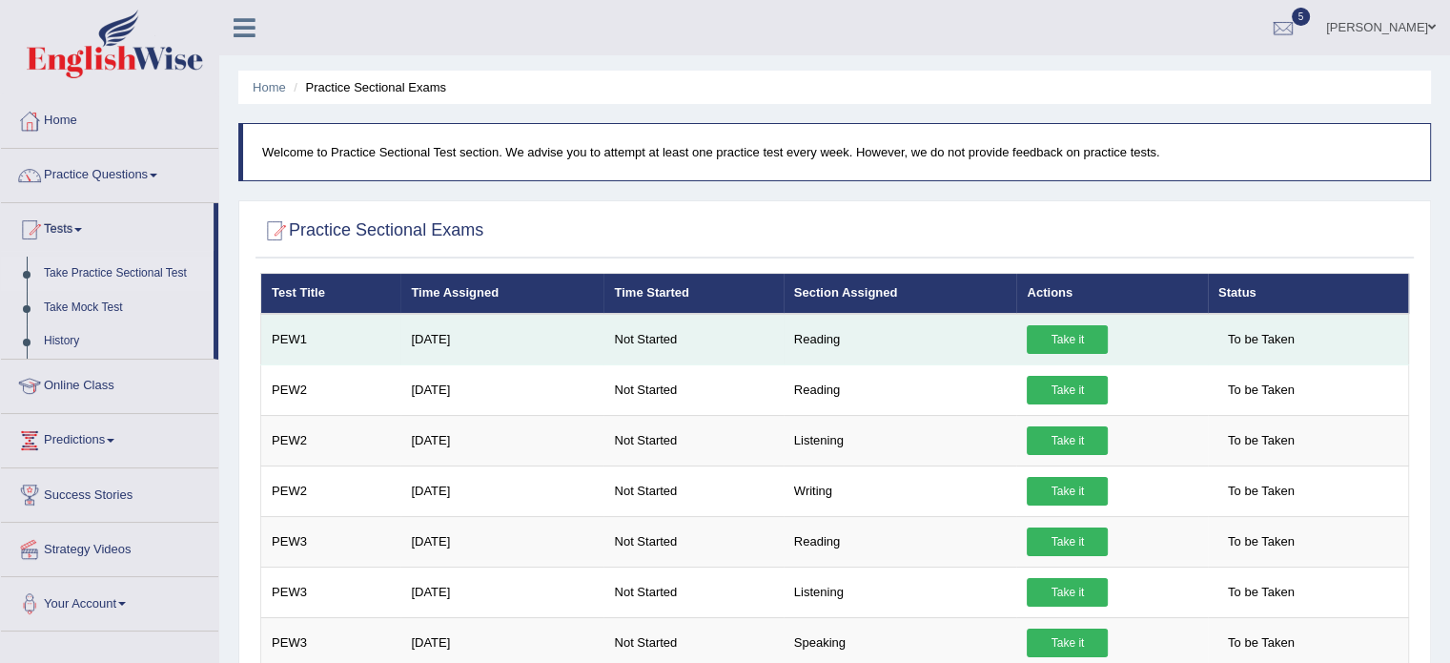
click at [1086, 331] on link "Take it" at bounding box center [1067, 339] width 81 height 29
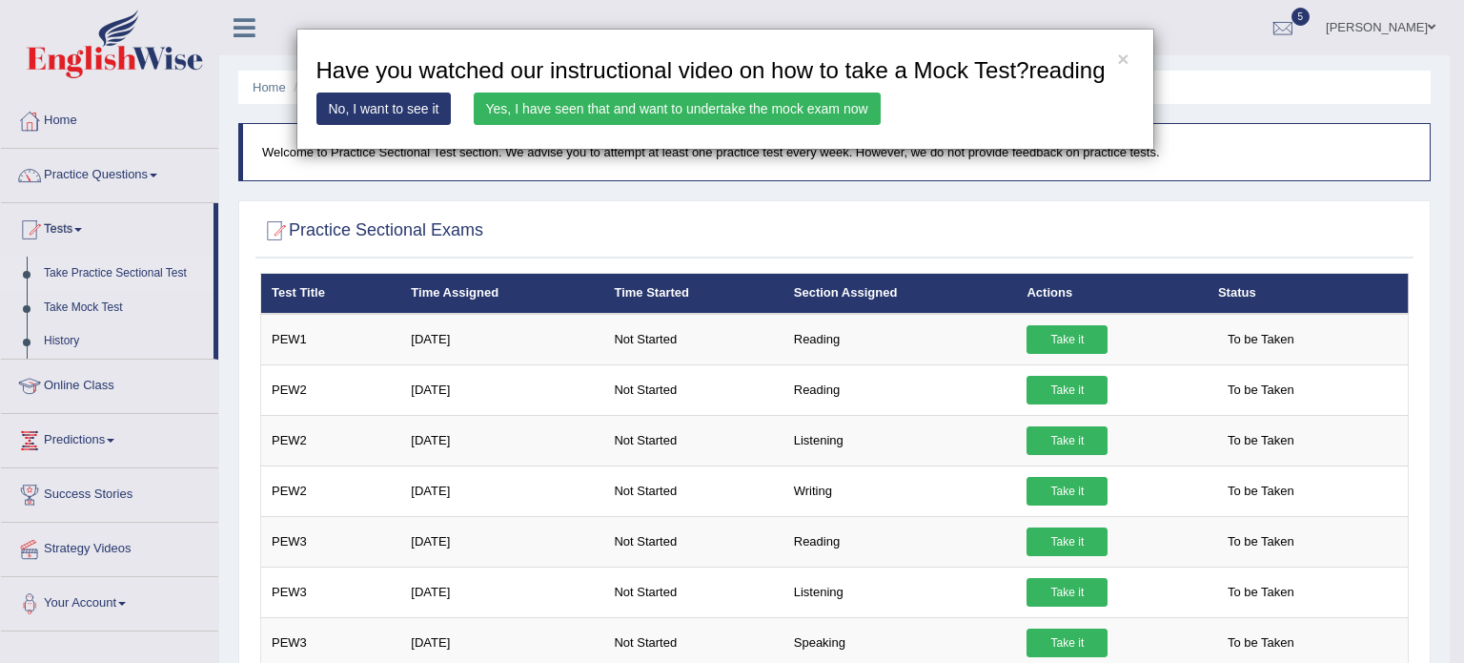
click at [724, 108] on link "Yes, I have seen that and want to undertake the mock exam now" at bounding box center [677, 108] width 407 height 32
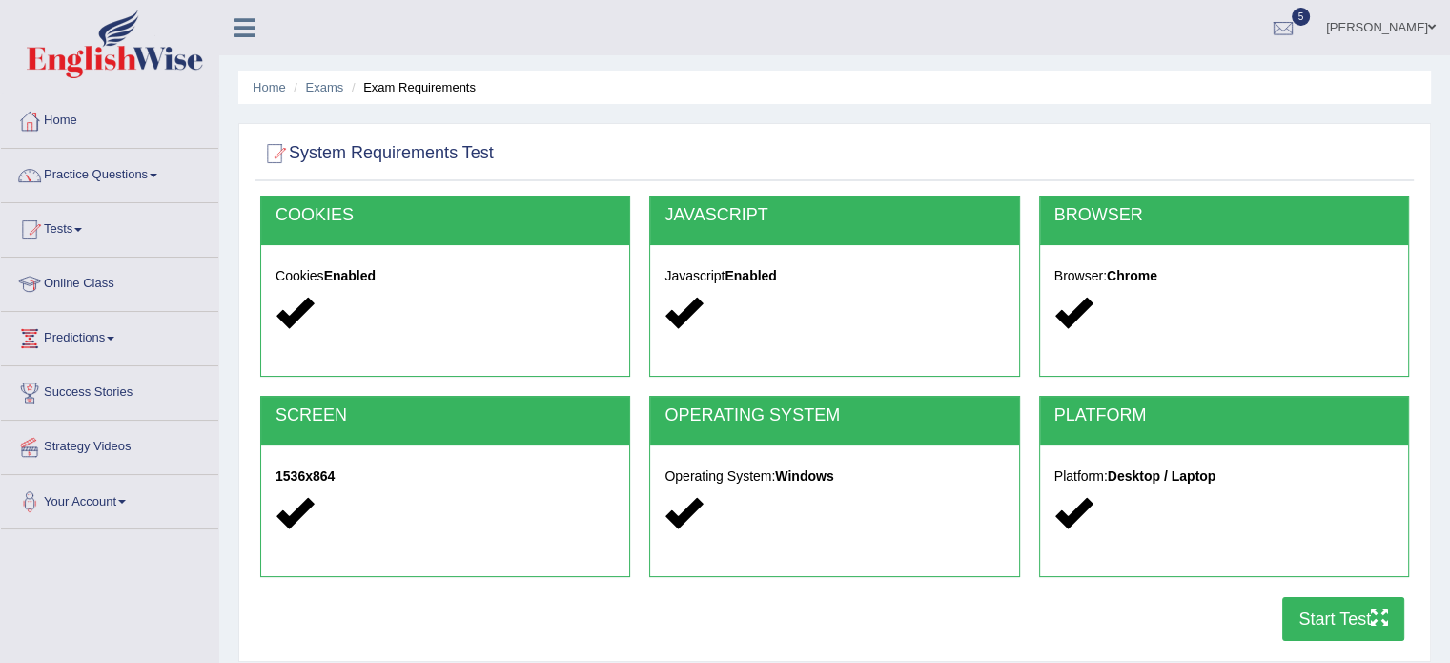
click at [1333, 630] on button "Start Test" at bounding box center [1343, 619] width 122 height 44
click at [1290, 613] on button "Start Test" at bounding box center [1343, 619] width 122 height 44
click at [49, 128] on link "Home" at bounding box center [109, 118] width 217 height 48
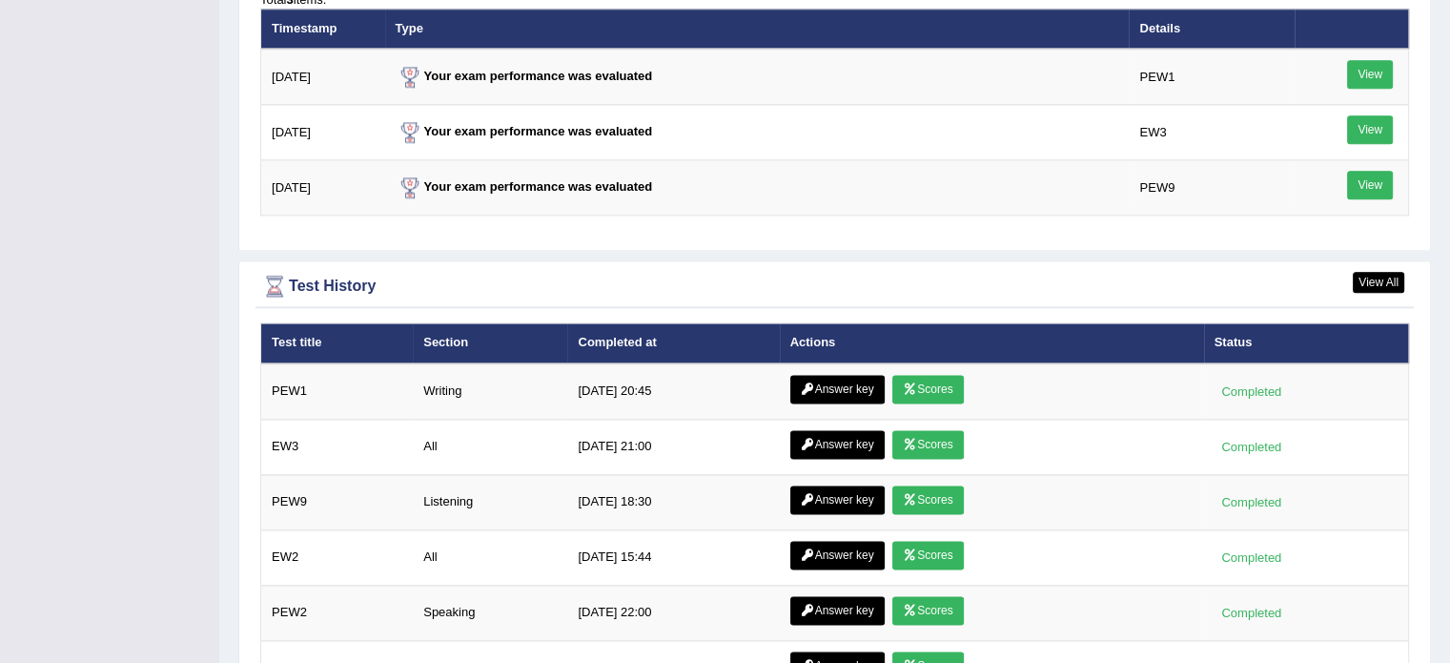
scroll to position [2319, 0]
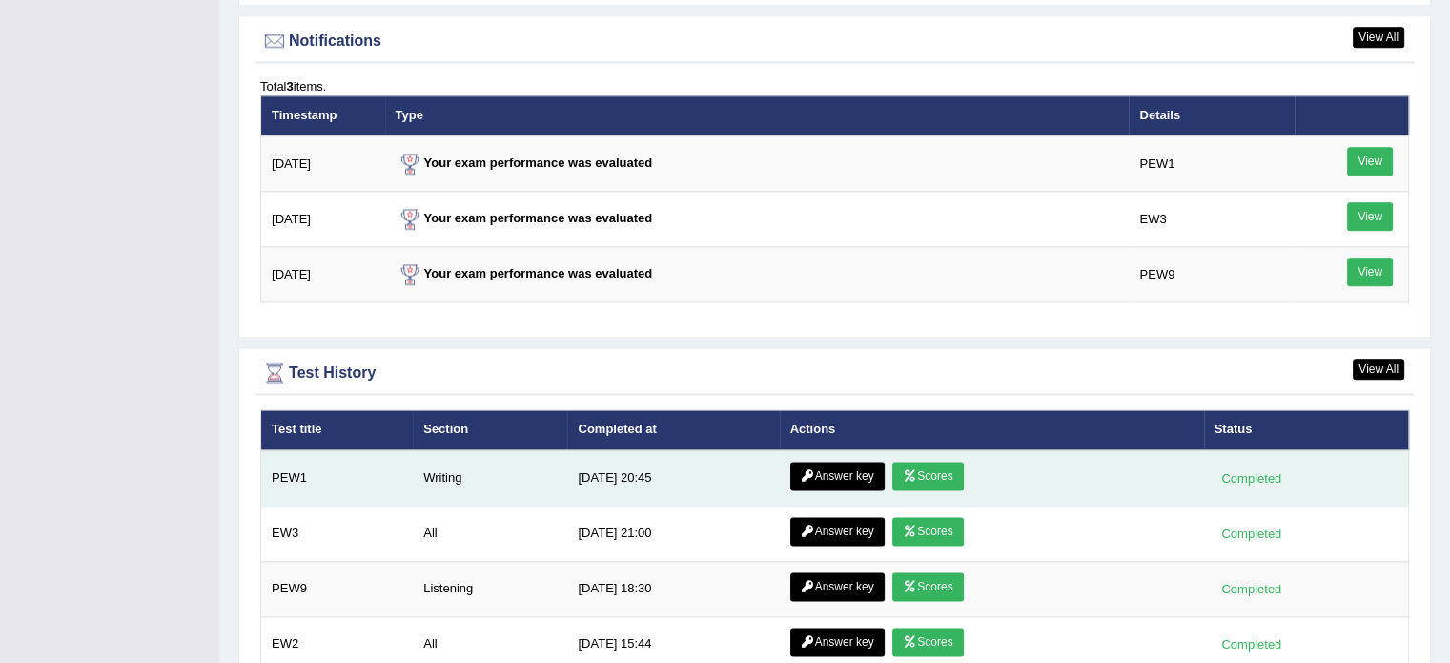
click at [941, 473] on link "Scores" at bounding box center [927, 475] width 71 height 29
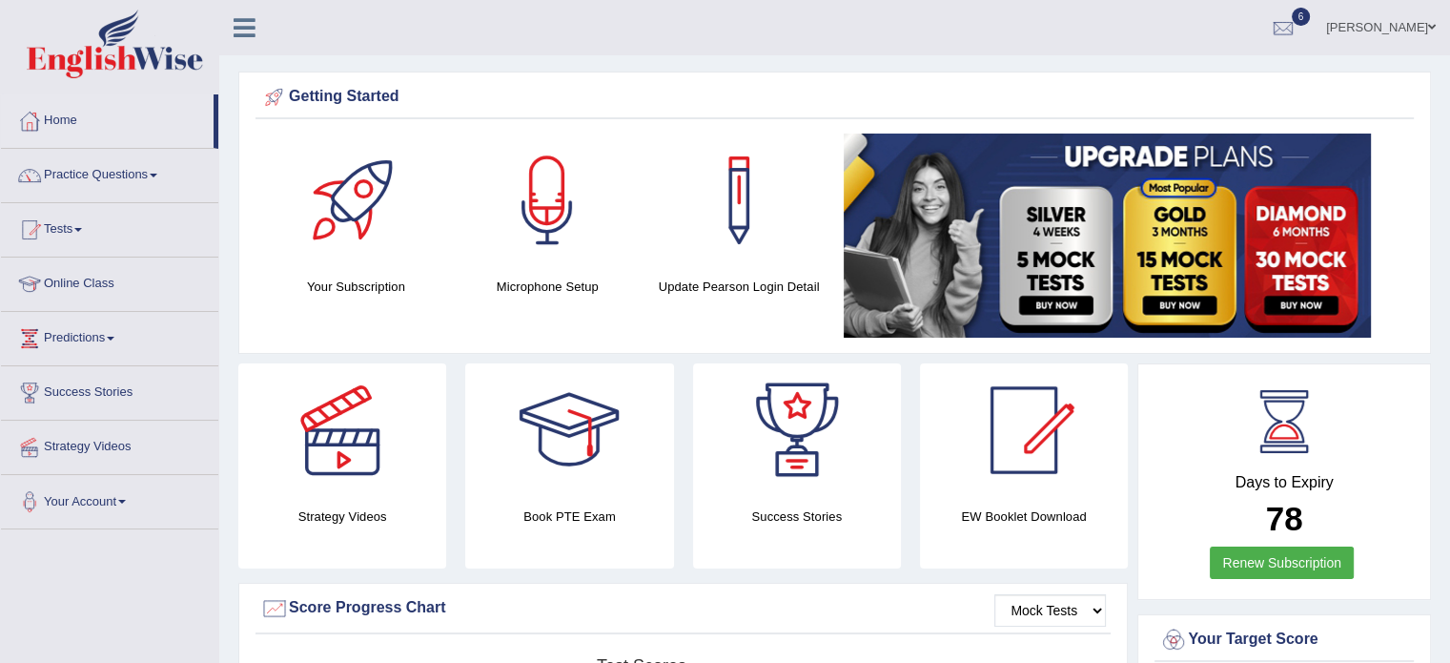
scroll to position [2420, 0]
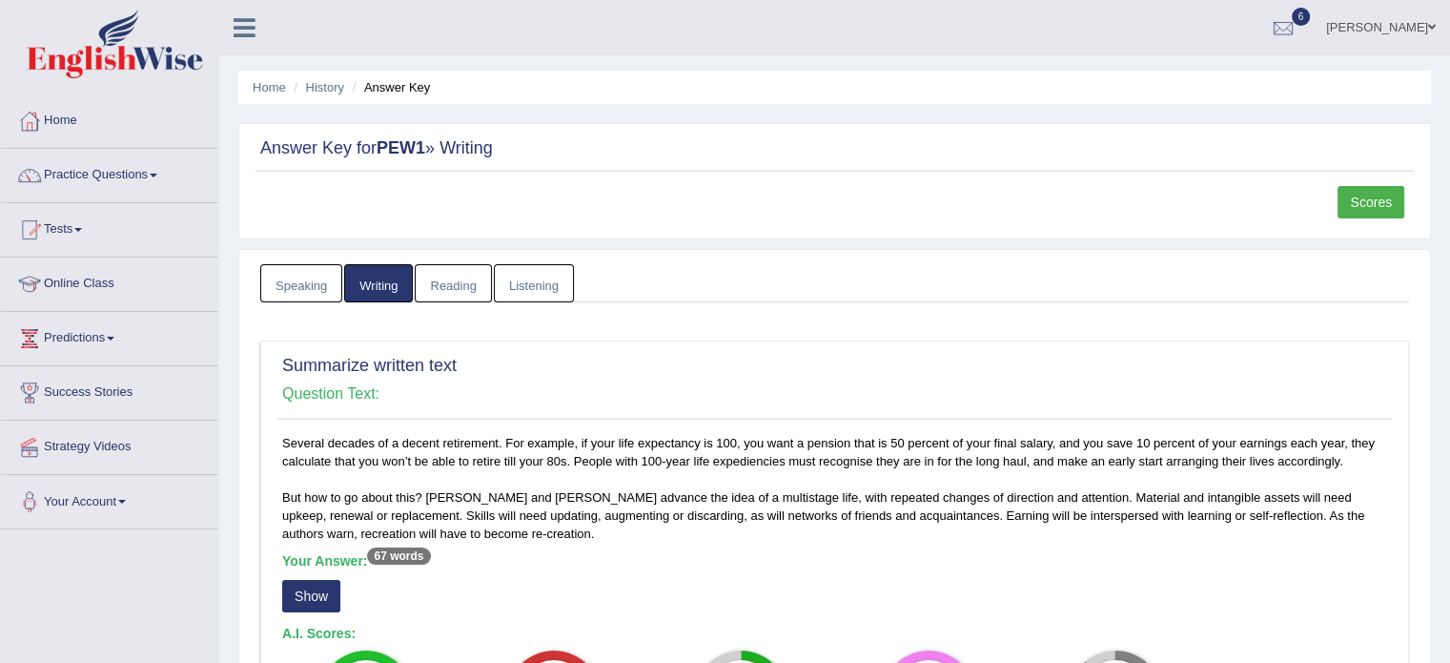
click at [452, 278] on link "Reading" at bounding box center [453, 283] width 76 height 39
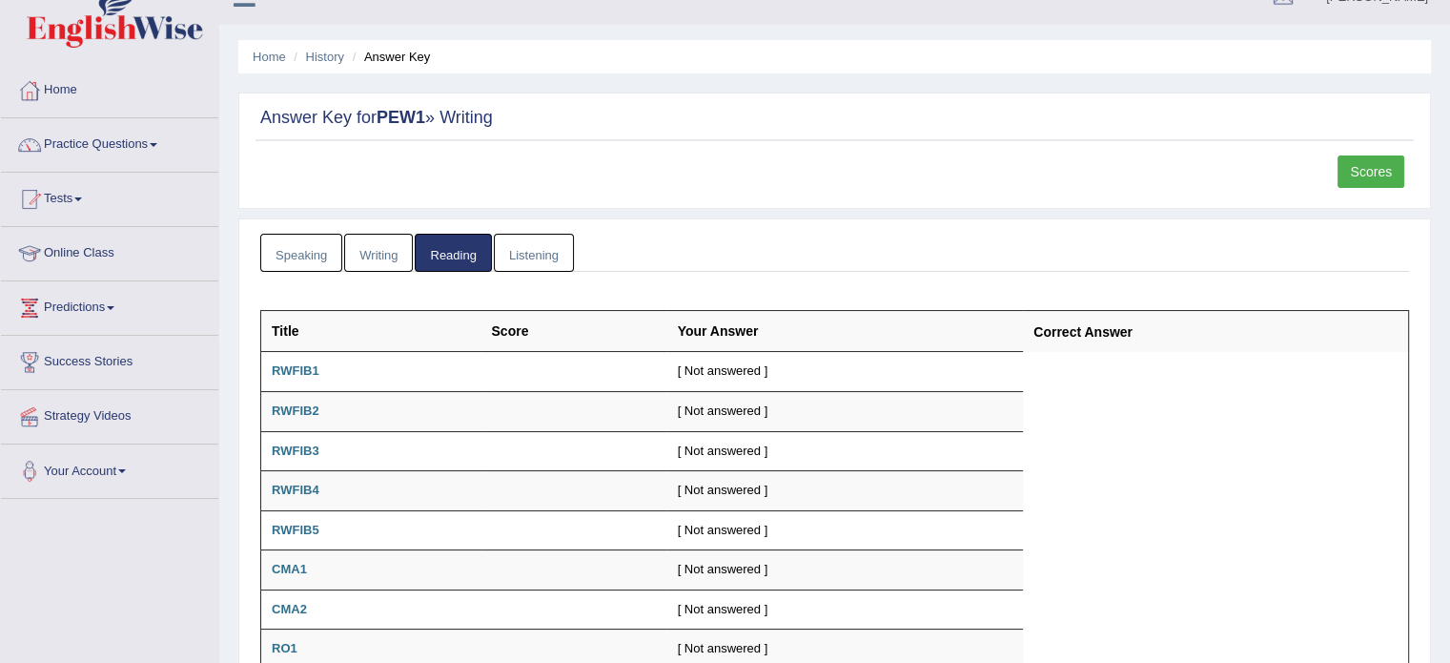
scroll to position [31, 0]
click at [550, 258] on link "Listening" at bounding box center [534, 253] width 80 height 39
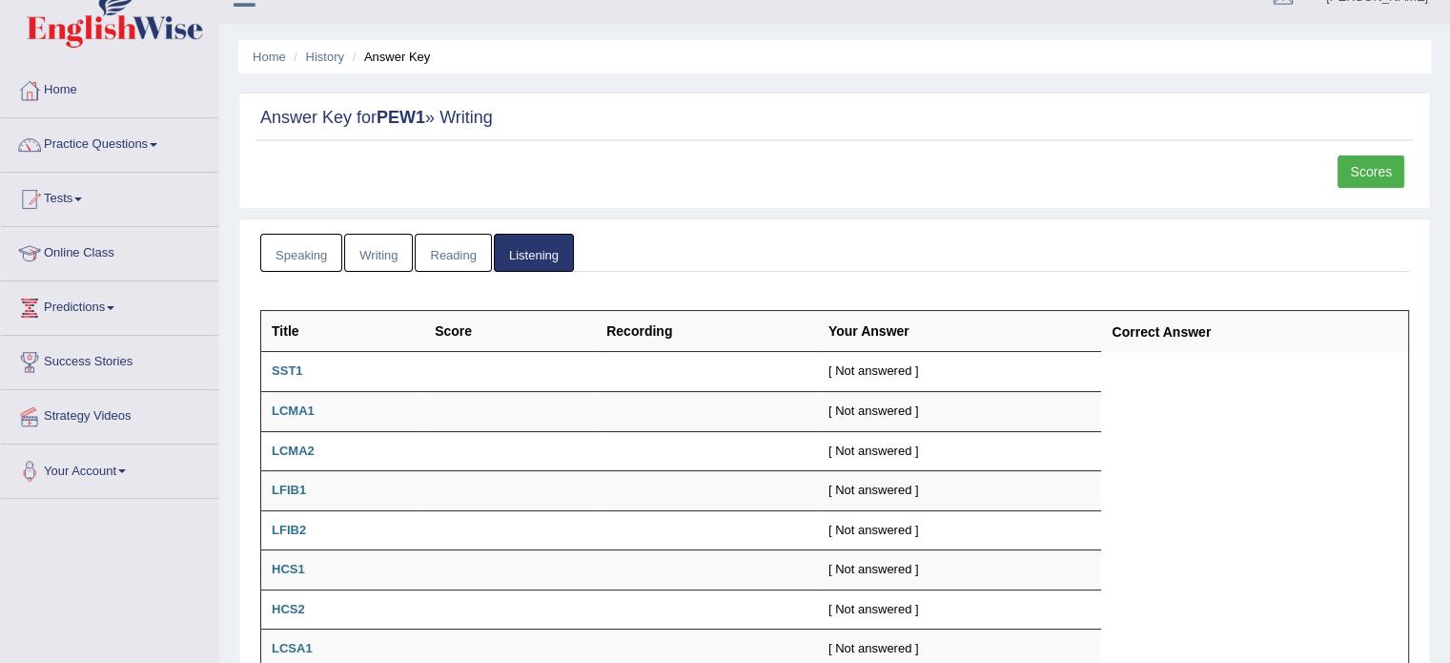
click at [278, 255] on link "Speaking" at bounding box center [301, 253] width 82 height 39
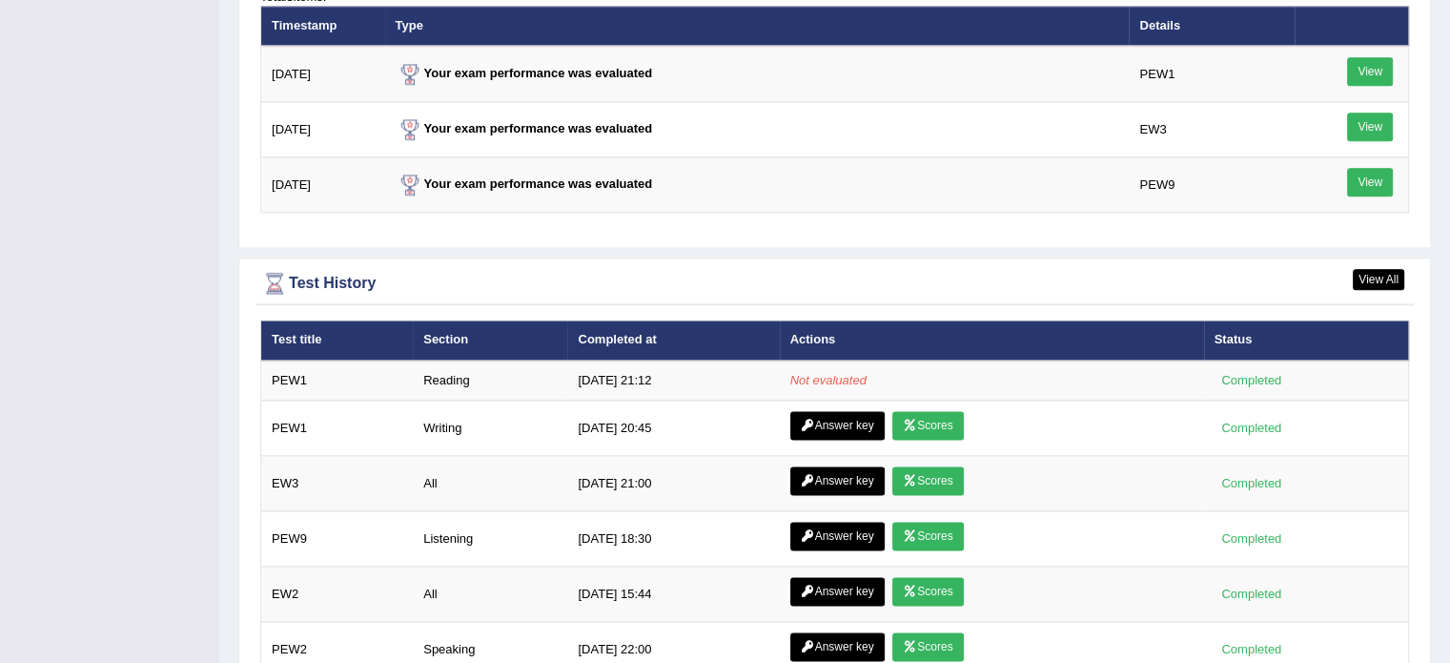
scroll to position [2613, 0]
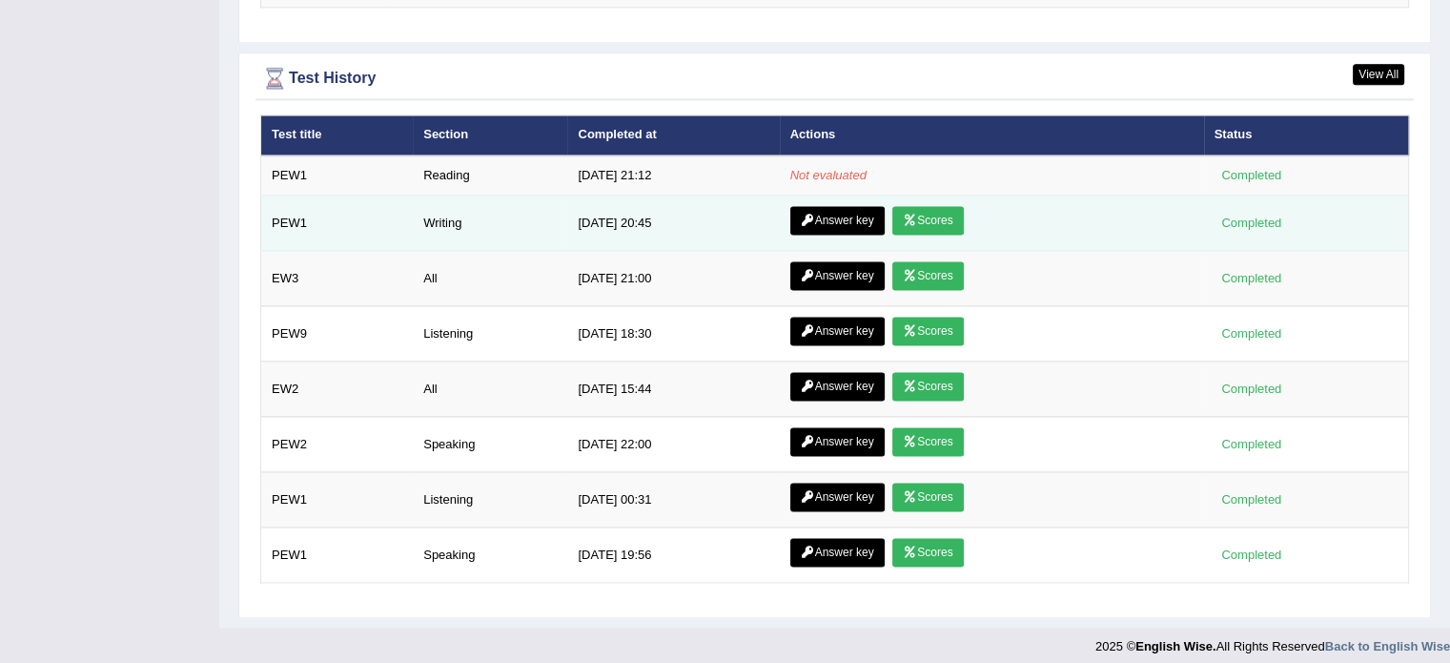
click at [903, 215] on icon at bounding box center [910, 220] width 14 height 11
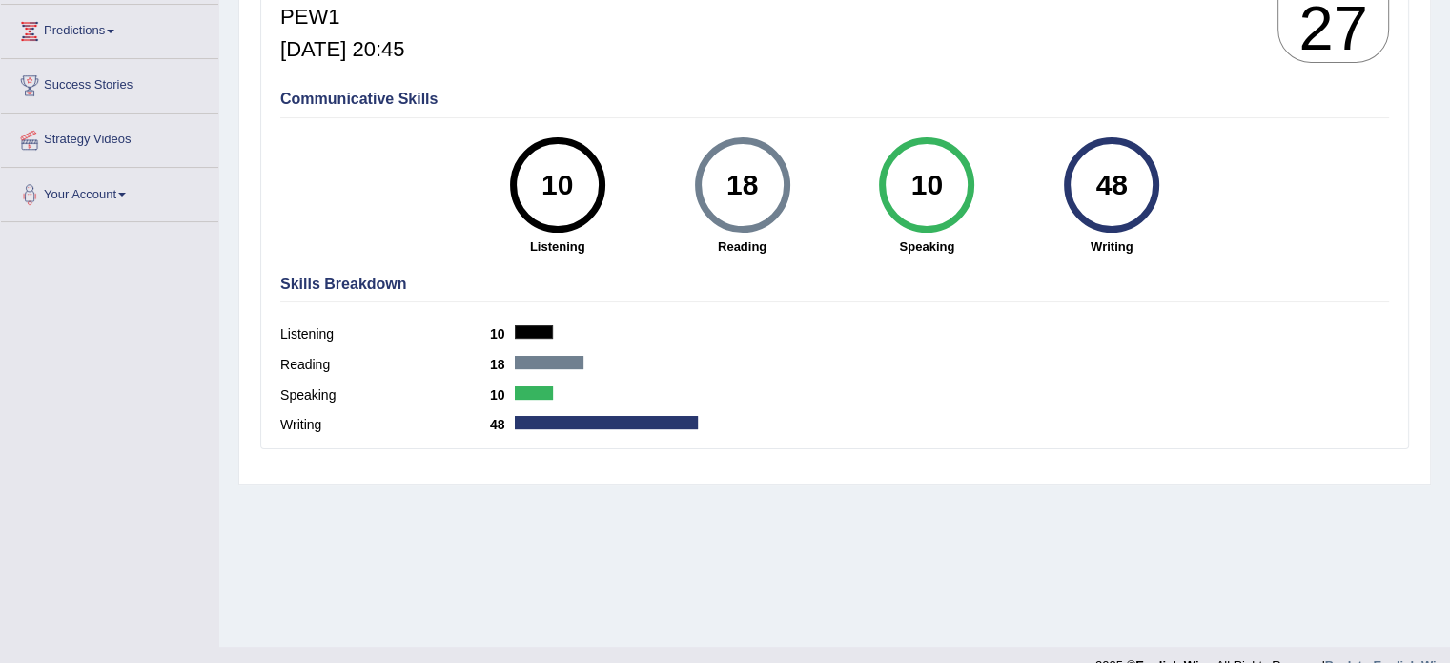
scroll to position [309, 0]
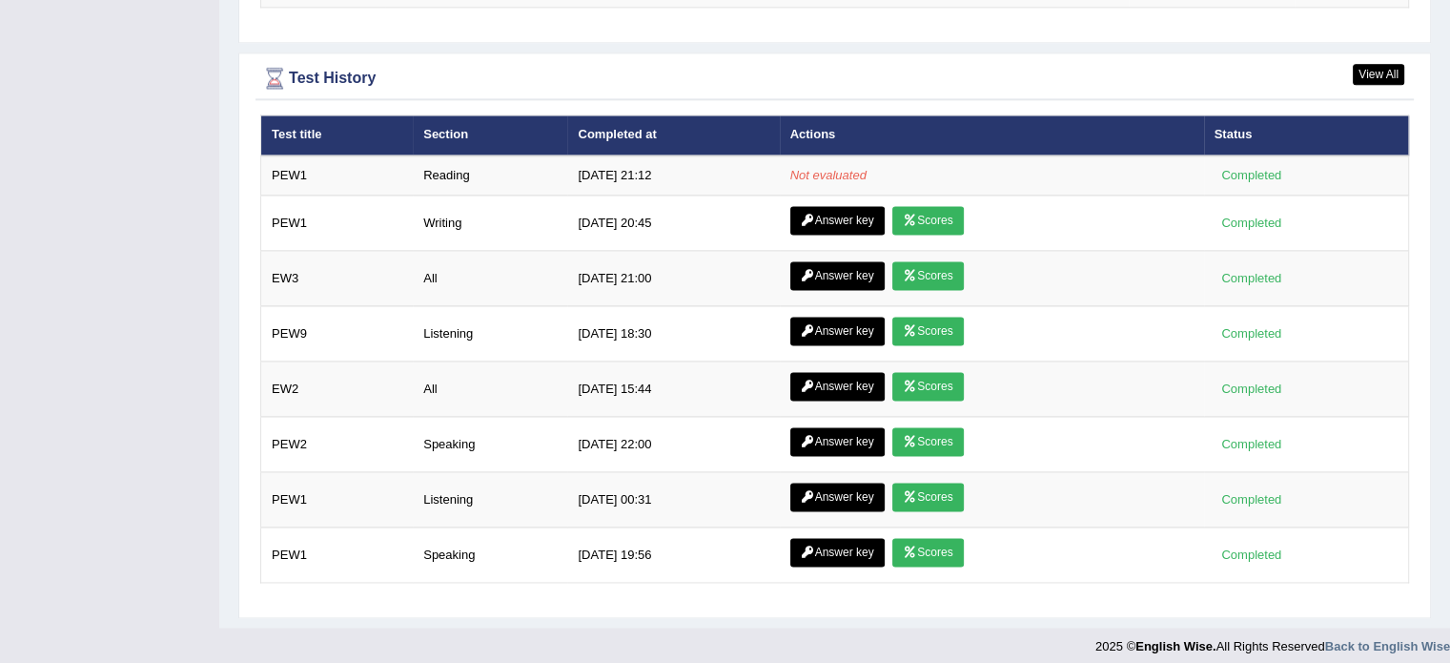
scroll to position [2613, 0]
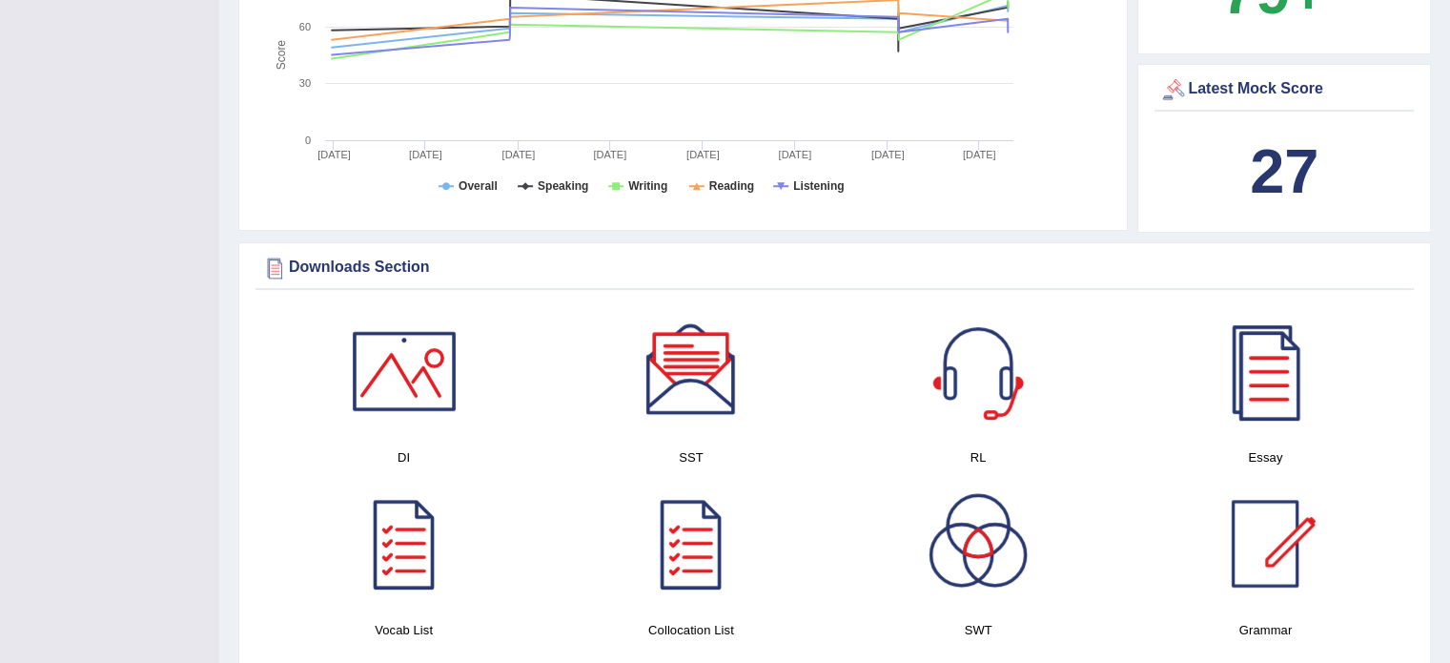
scroll to position [745, 0]
